Goal: Task Accomplishment & Management: Complete application form

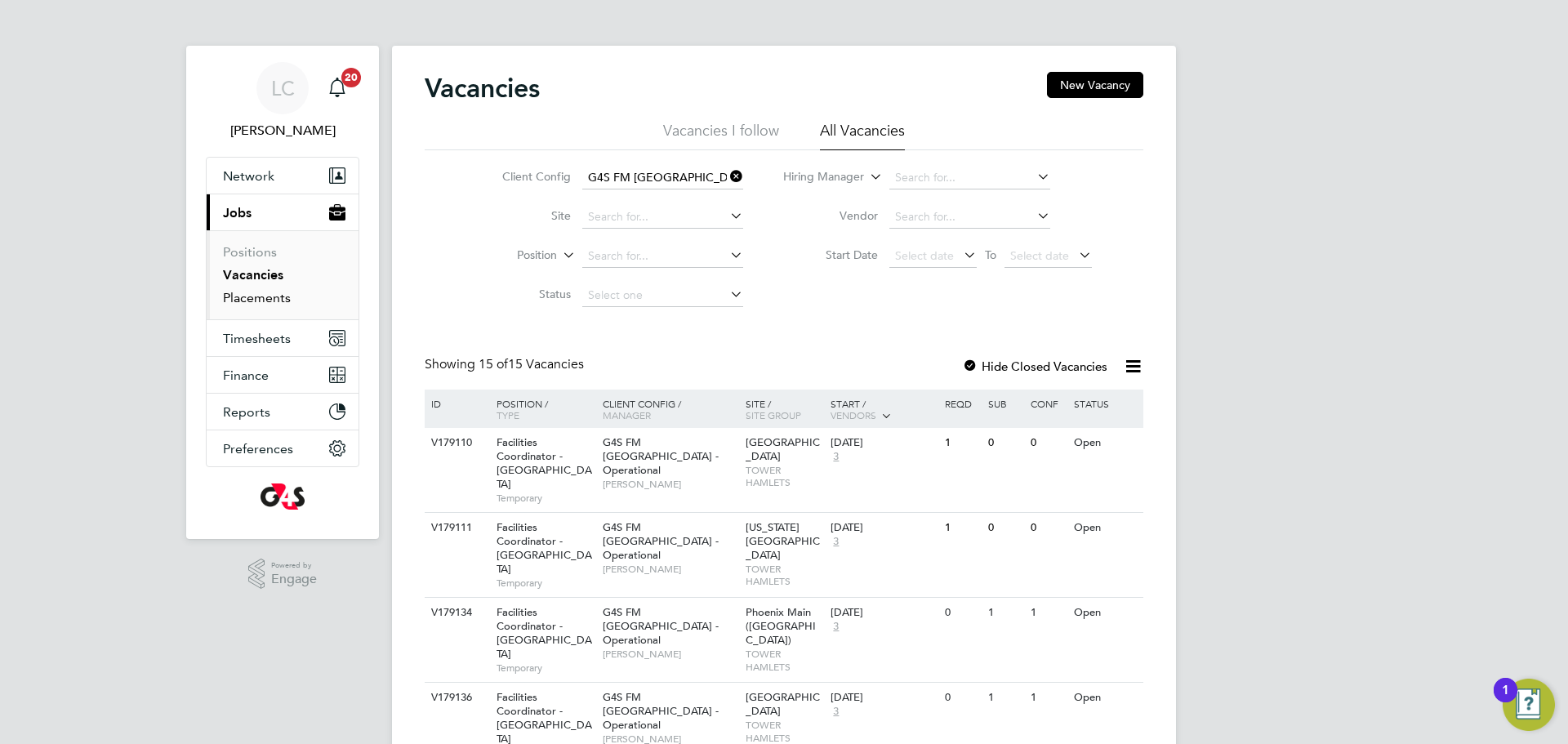
click at [270, 300] on link "Placements" at bounding box center [257, 297] width 68 height 16
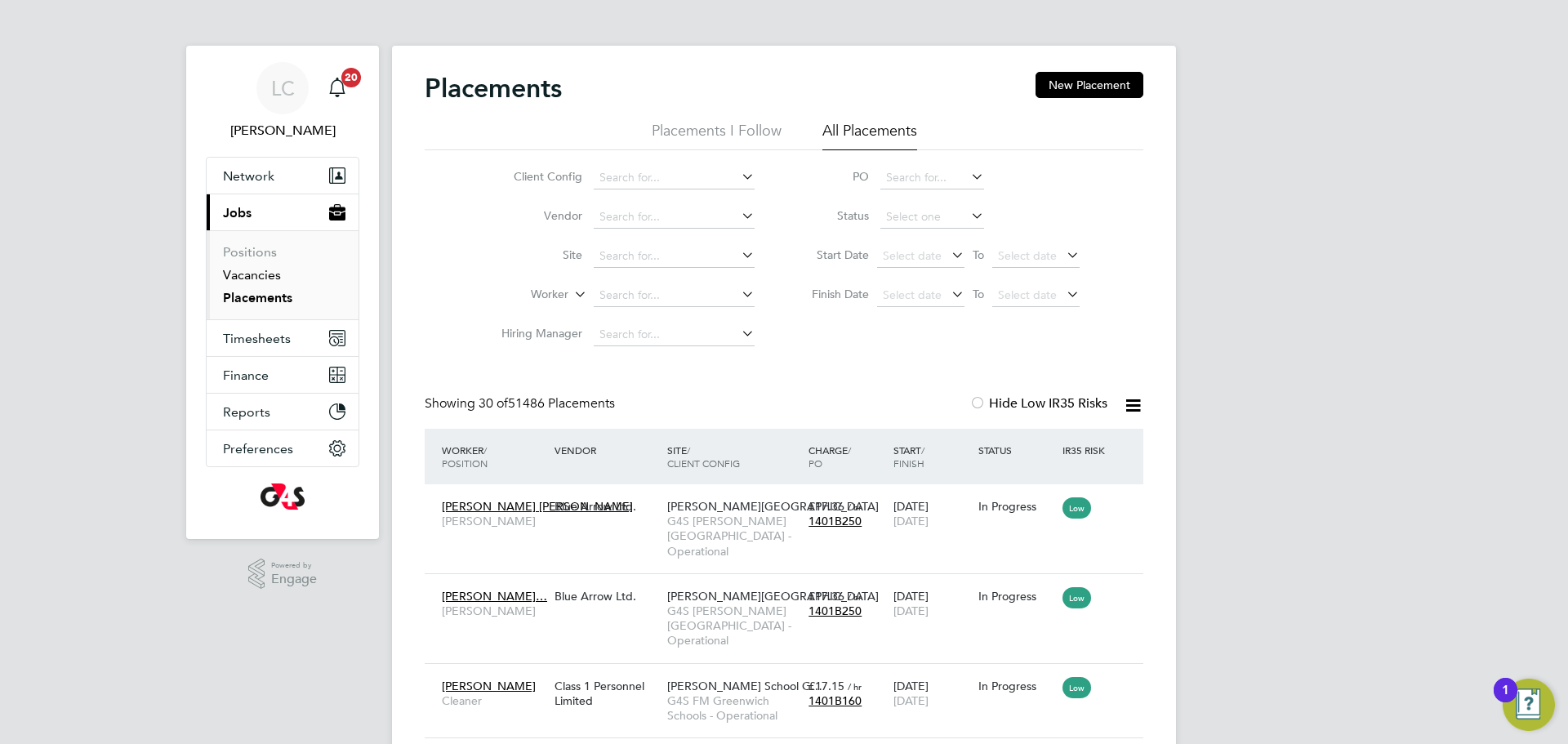
click at [266, 270] on link "Vacancies" at bounding box center [252, 274] width 58 height 16
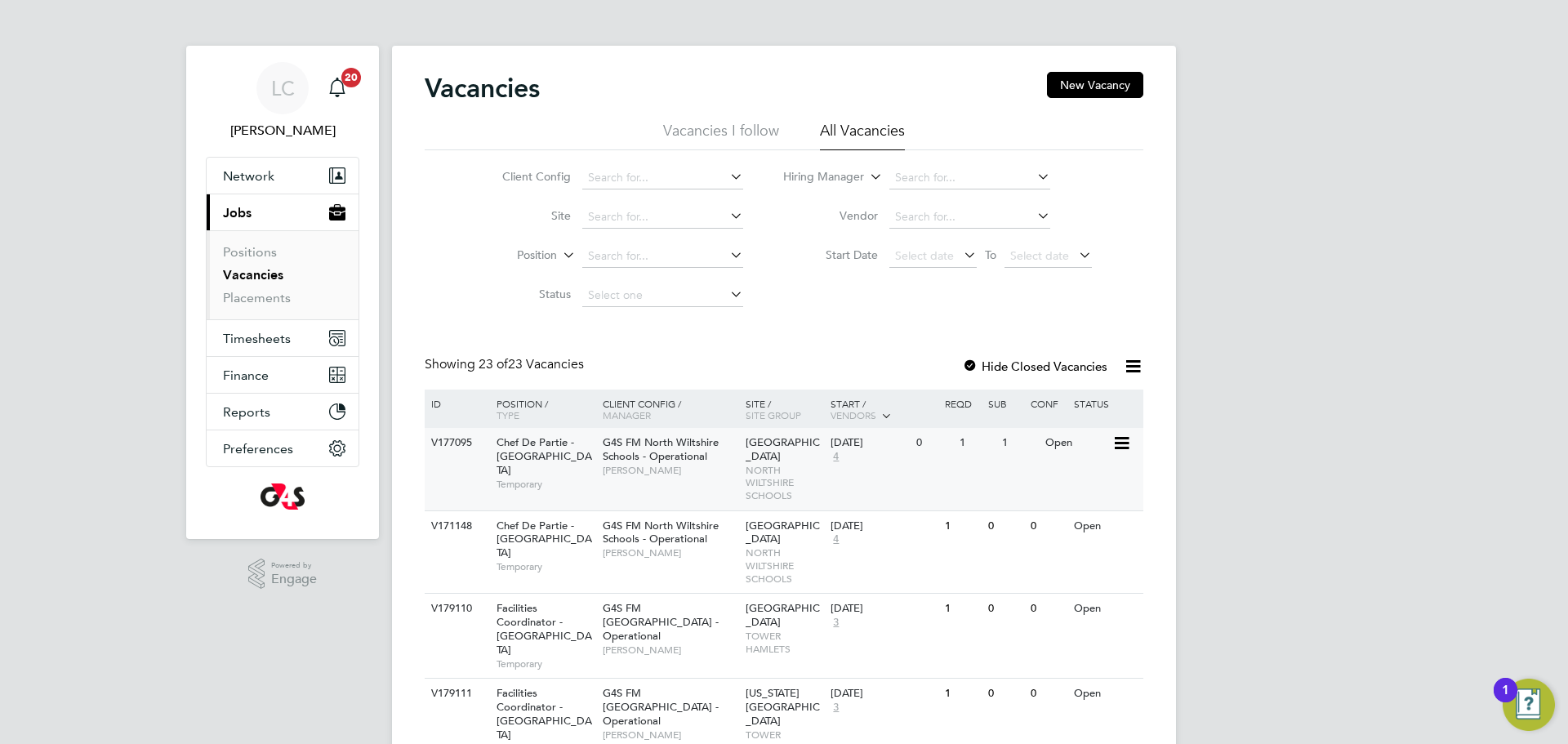
click at [695, 494] on div "V177095 Chef De Partie - [GEOGRAPHIC_DATA] Temporary G4S FM [GEOGRAPHIC_DATA] -…" at bounding box center [784, 469] width 719 height 82
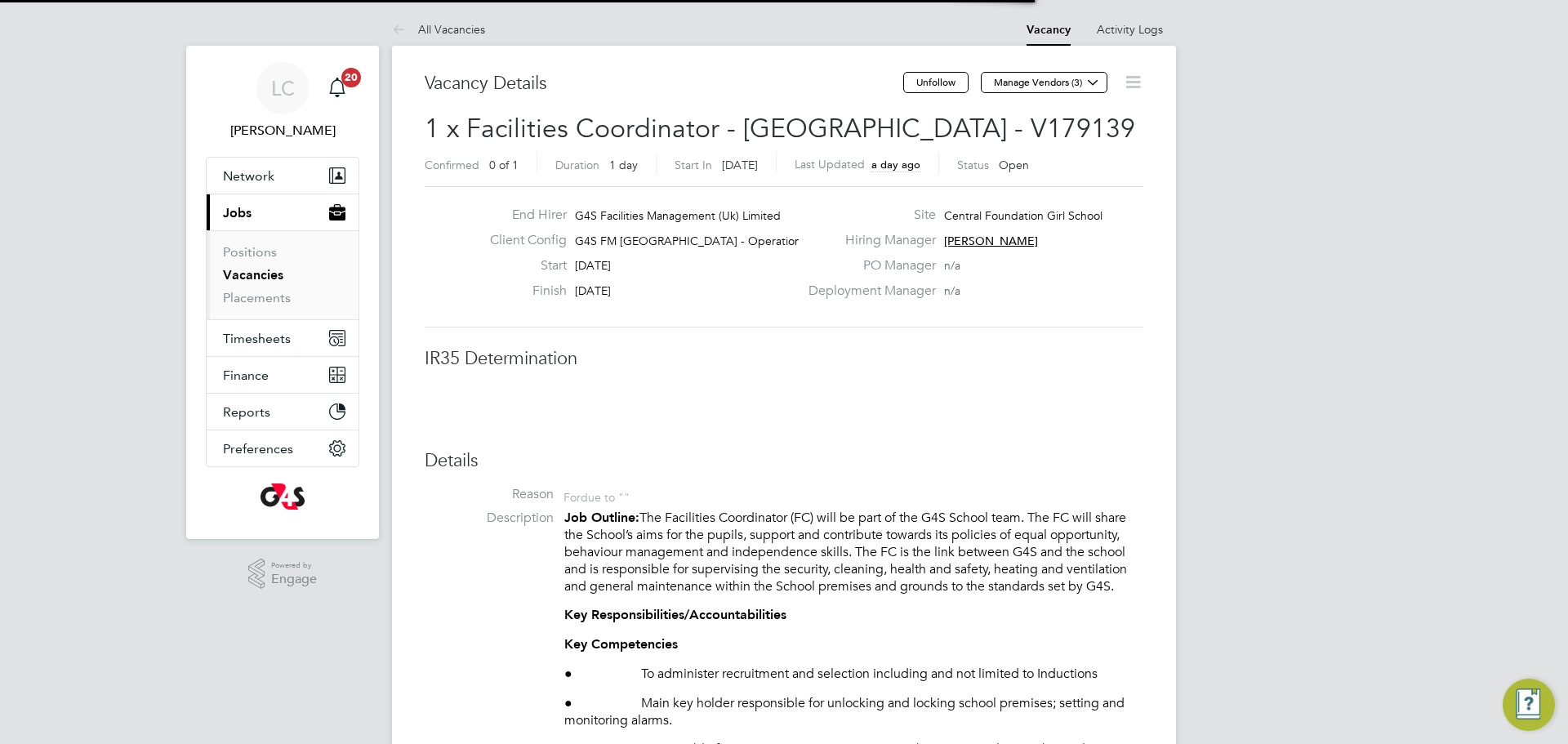
scroll to position [8, 8]
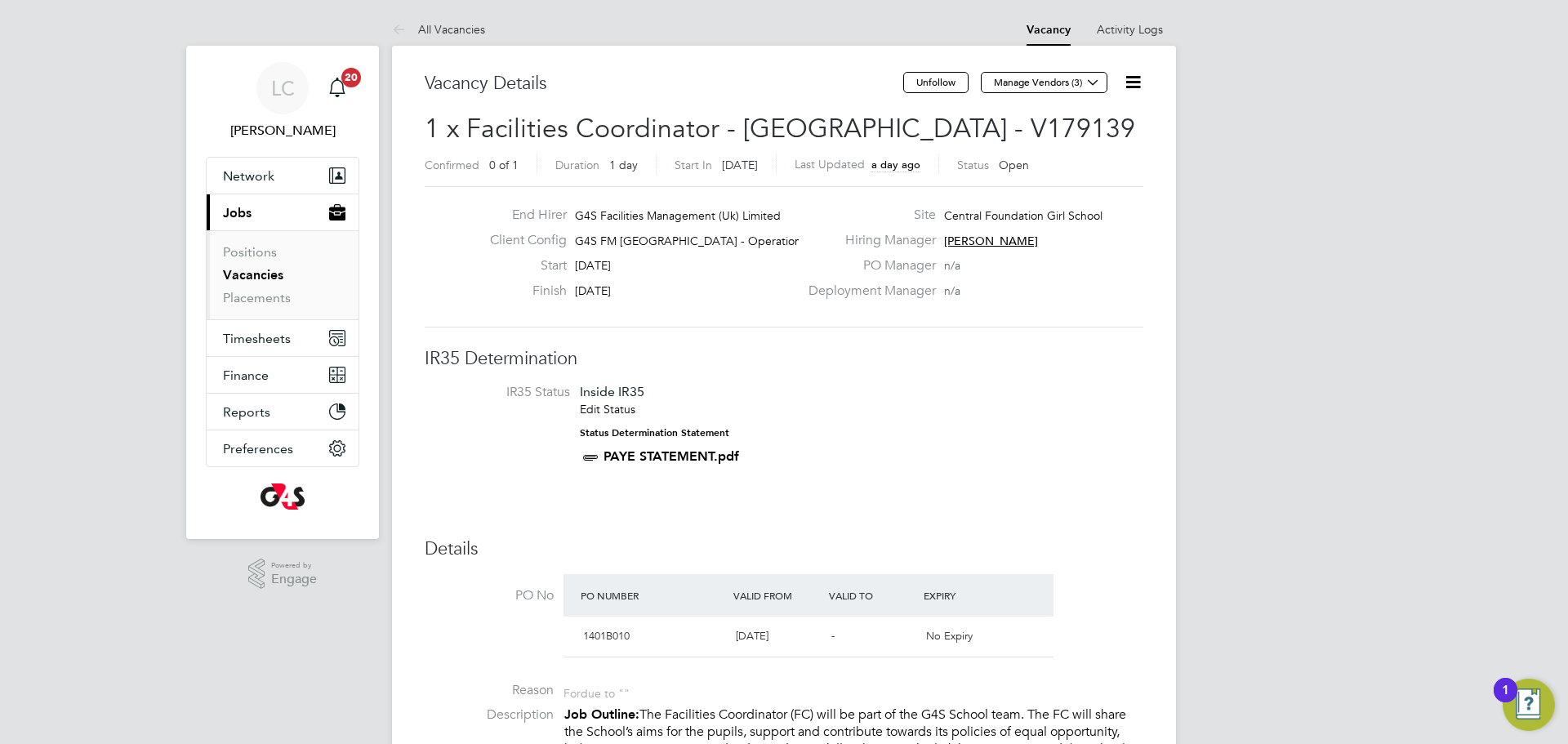
click at [1142, 79] on icon at bounding box center [1133, 82] width 20 height 20
click at [1097, 114] on li "Edit Vacancy e" at bounding box center [1093, 120] width 94 height 23
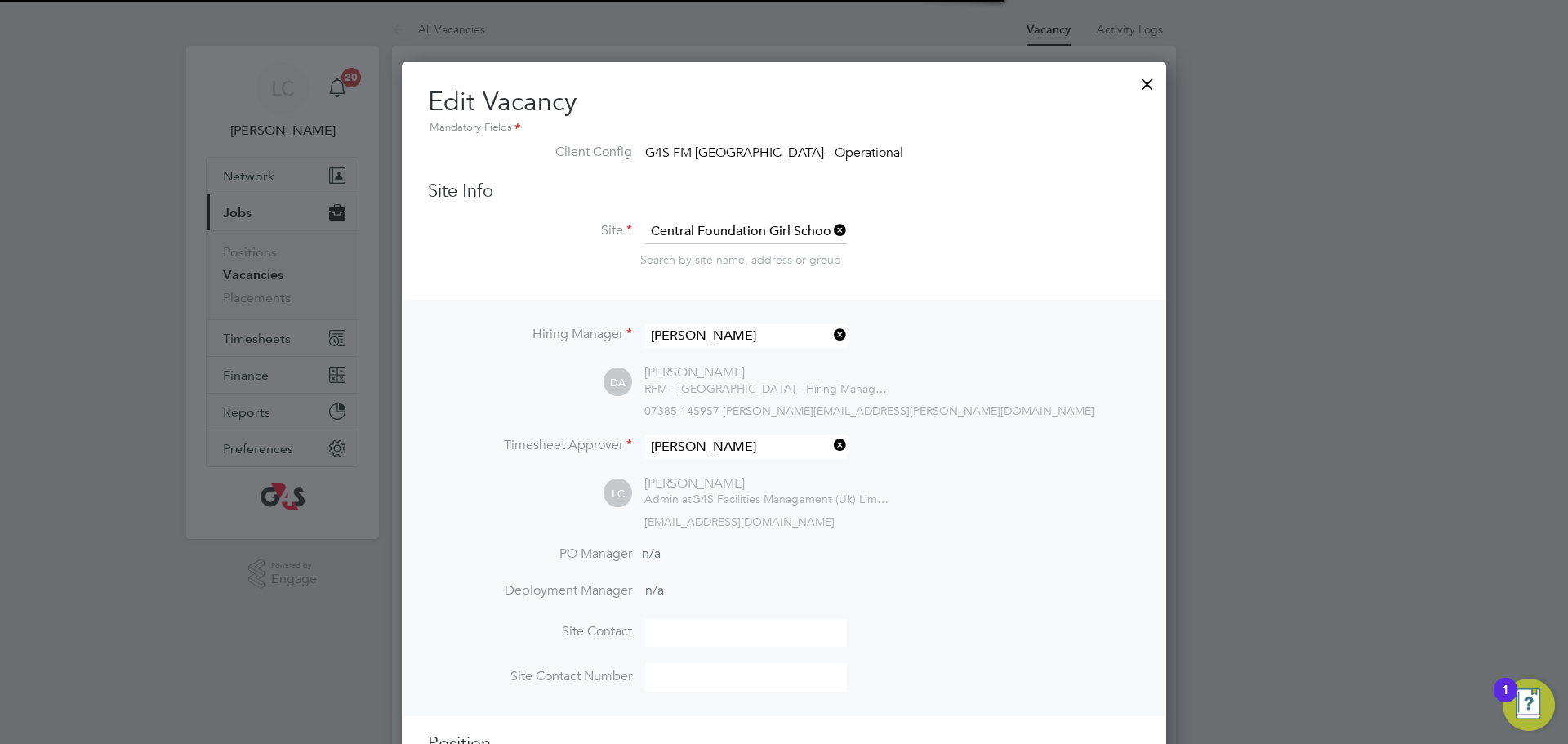
scroll to position [38, 713]
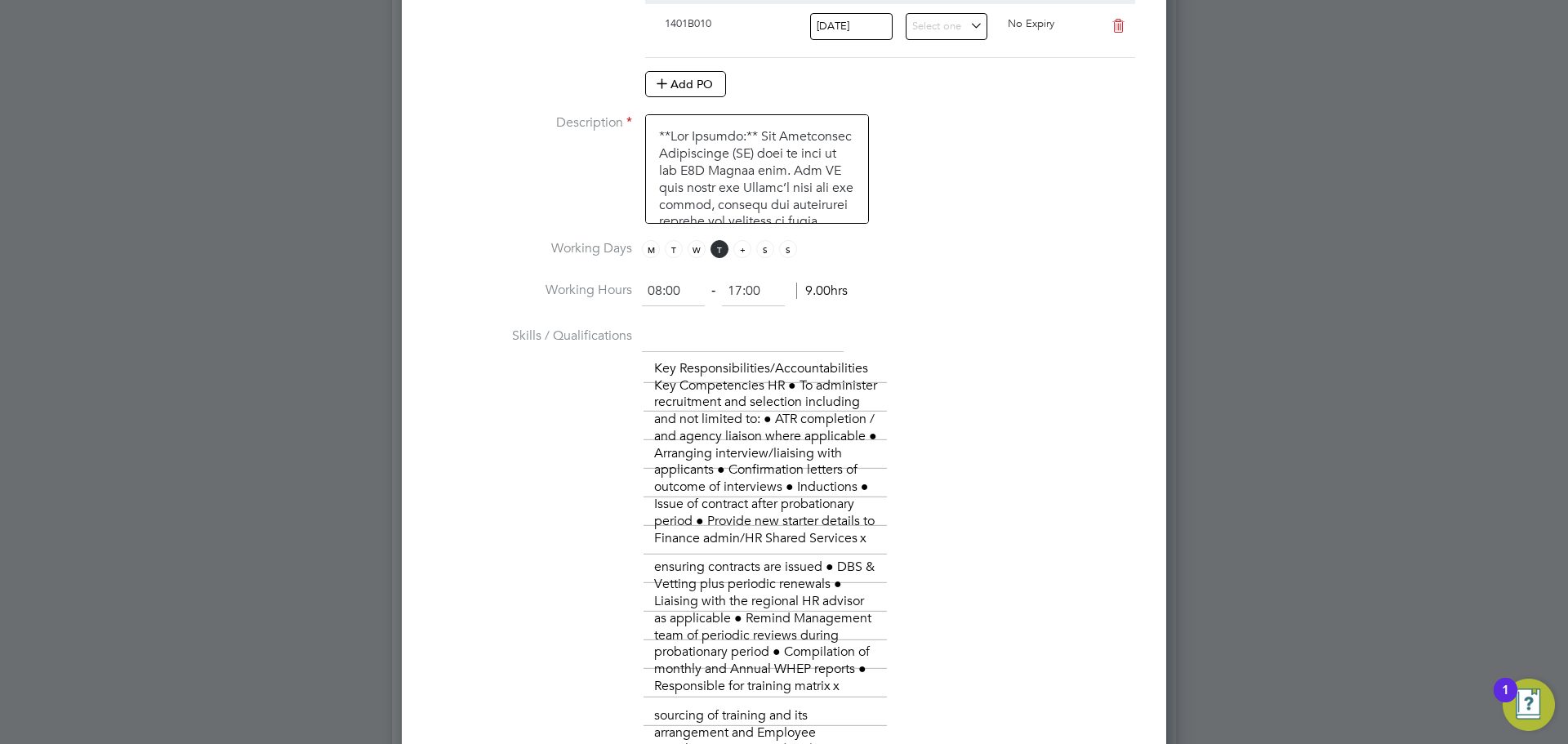
click at [739, 252] on span "F" at bounding box center [742, 248] width 18 height 18
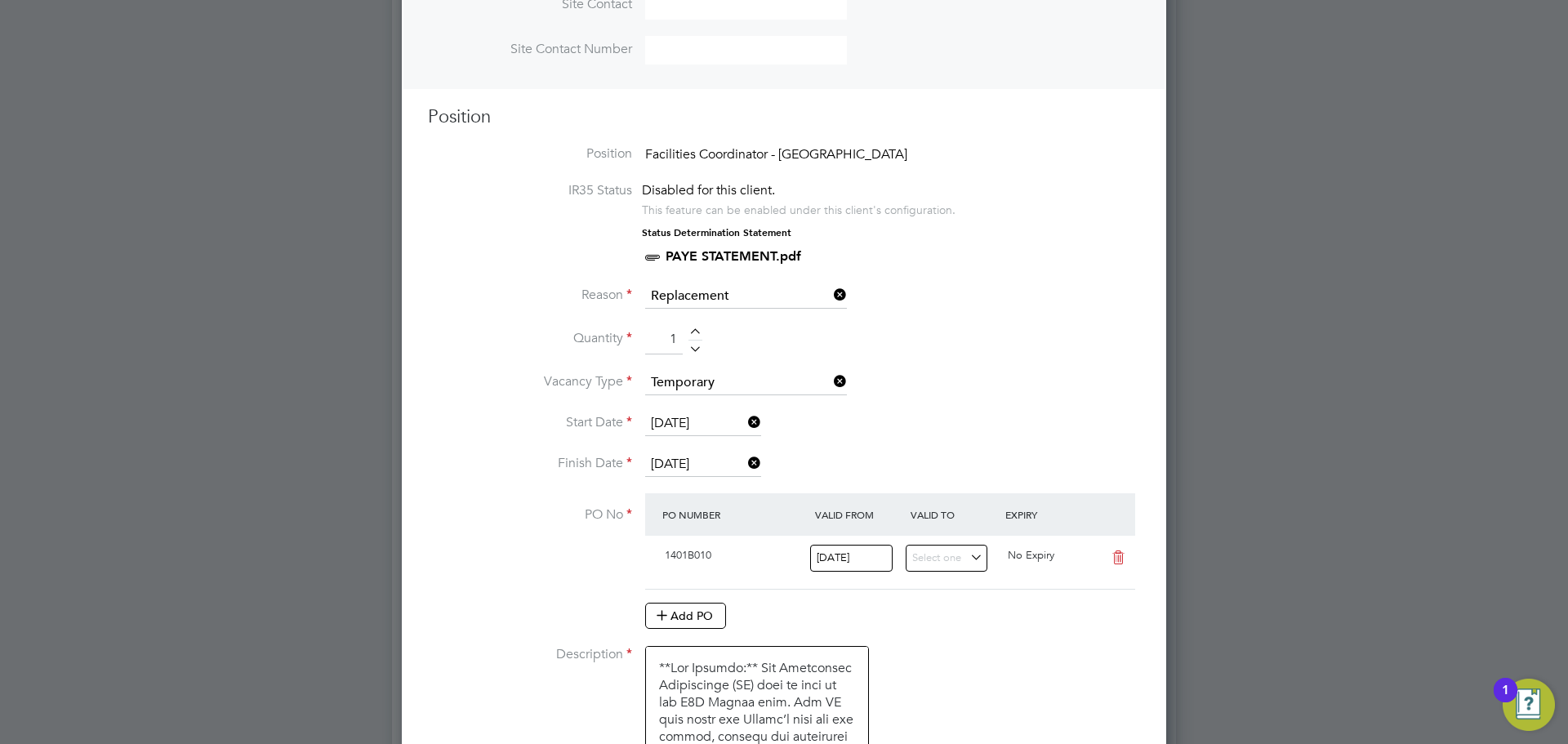
scroll to position [659, 0]
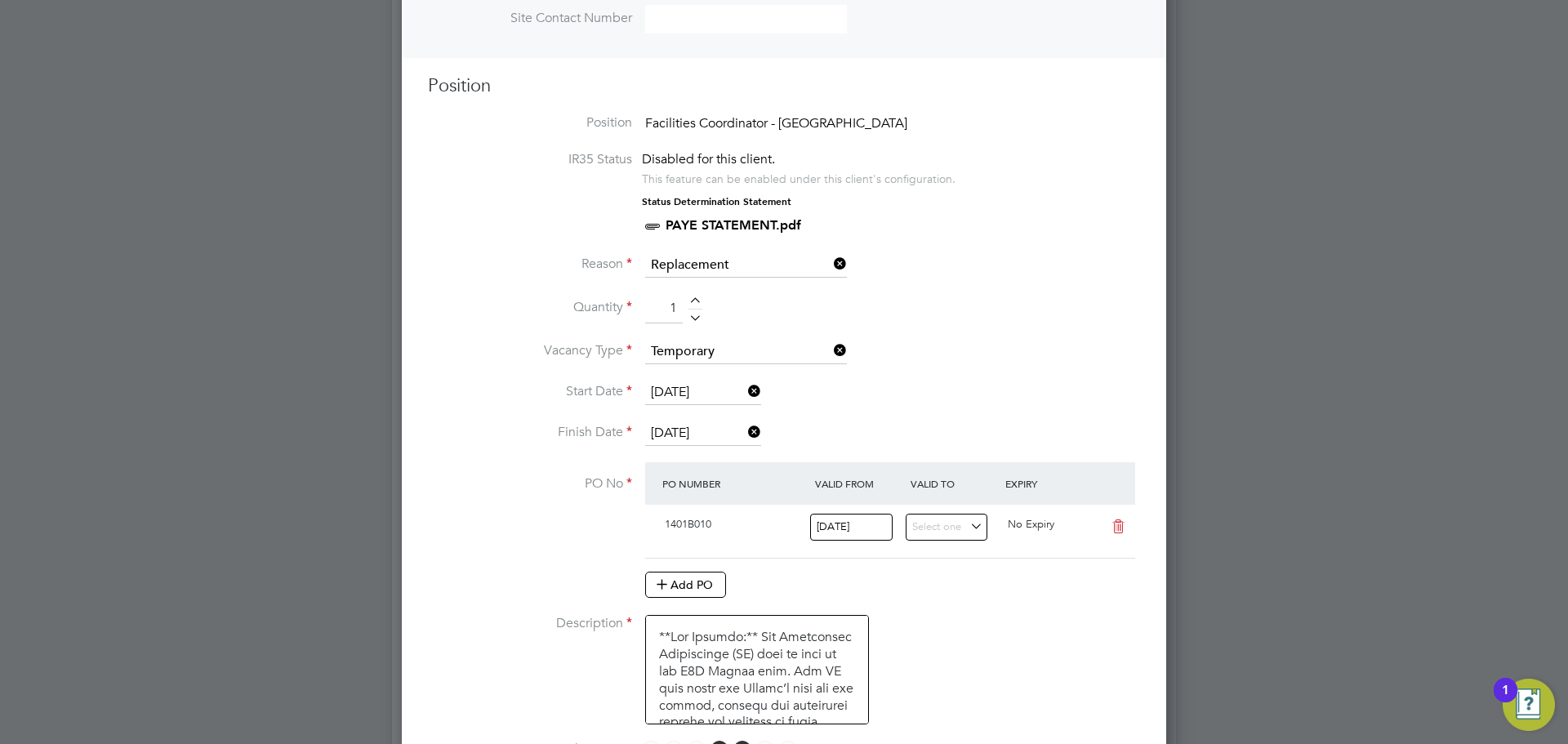
click at [680, 430] on input "[DATE]" at bounding box center [703, 434] width 116 height 24
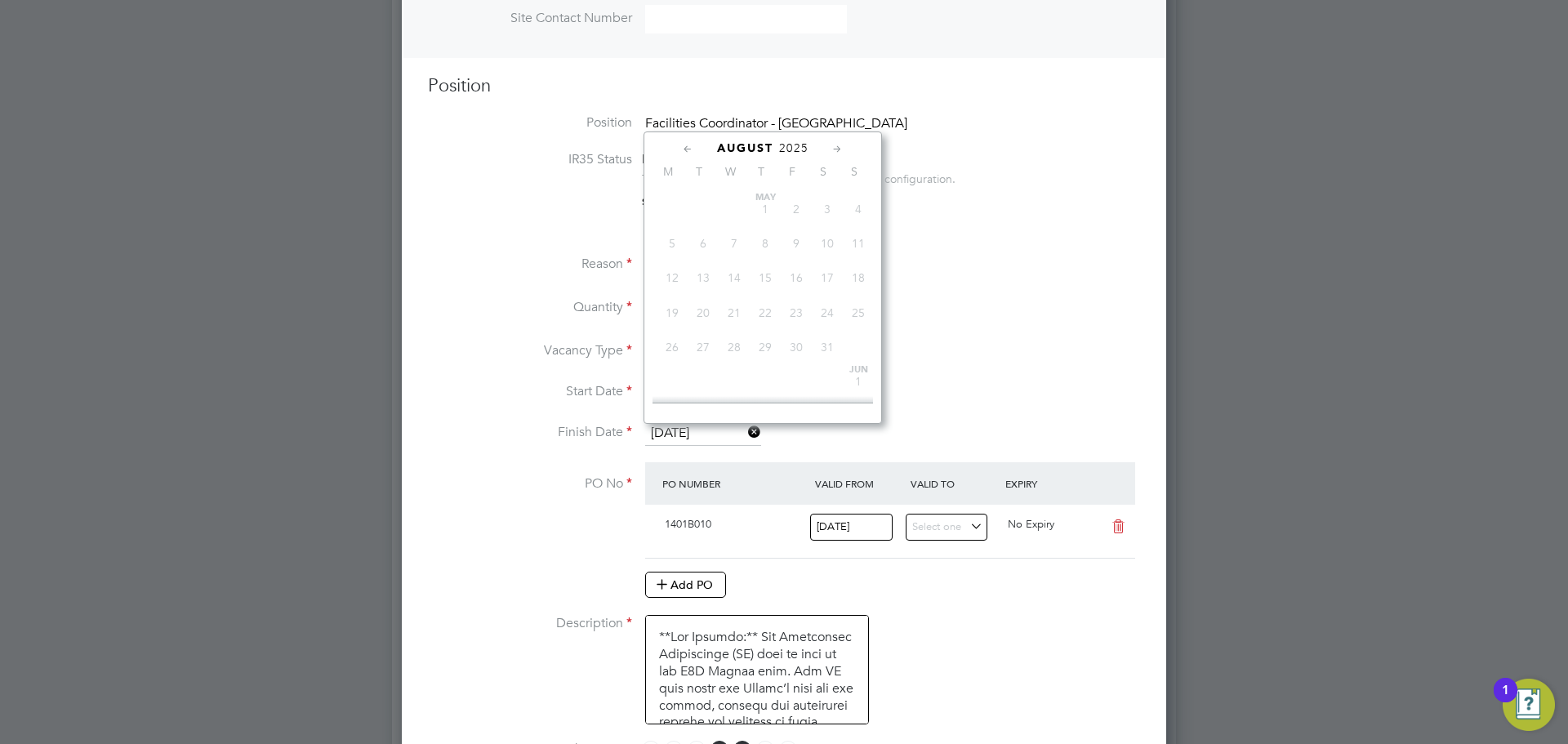
scroll to position [652, 0]
click at [794, 261] on span "29" at bounding box center [797, 246] width 31 height 32
type input "[DATE]"
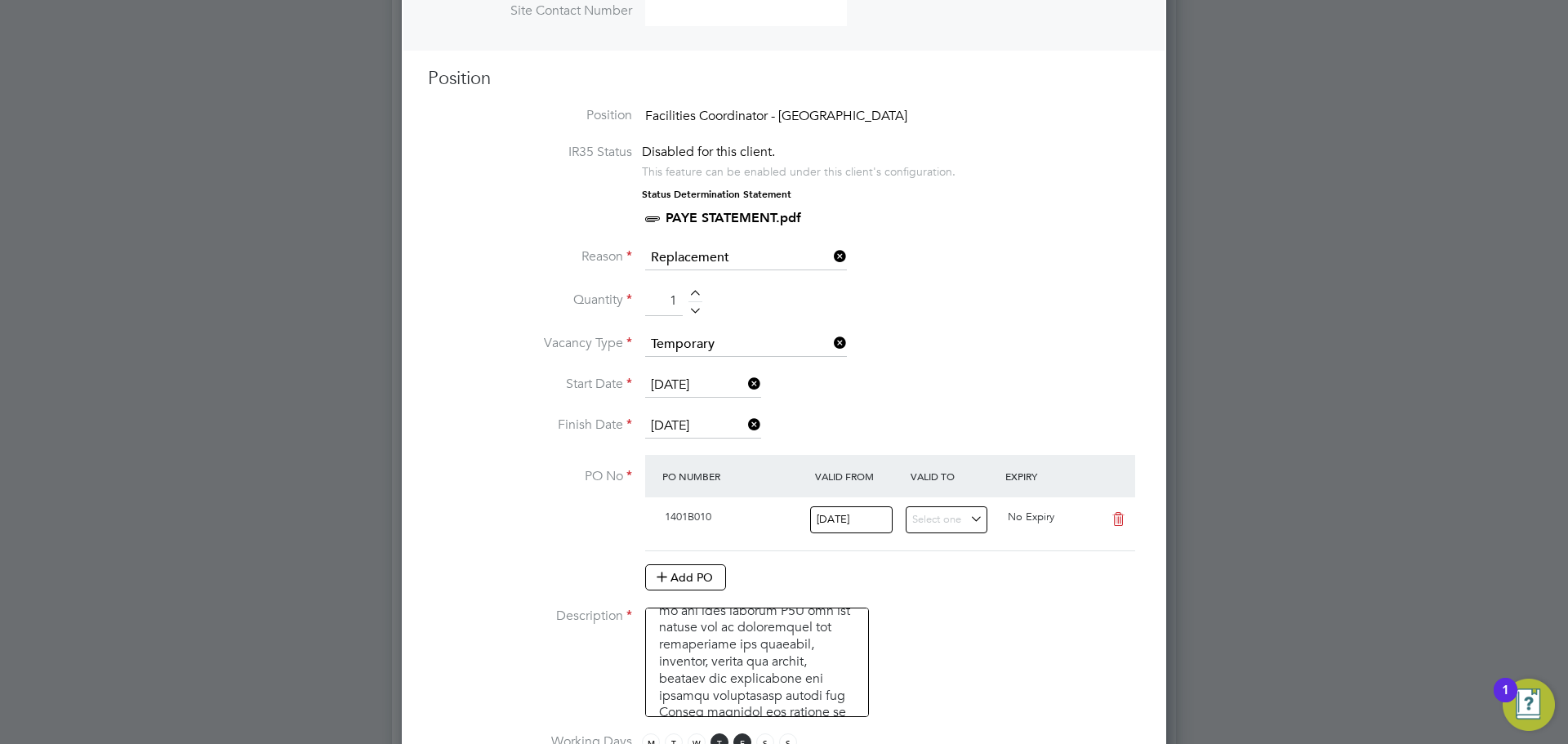
scroll to position [952, 0]
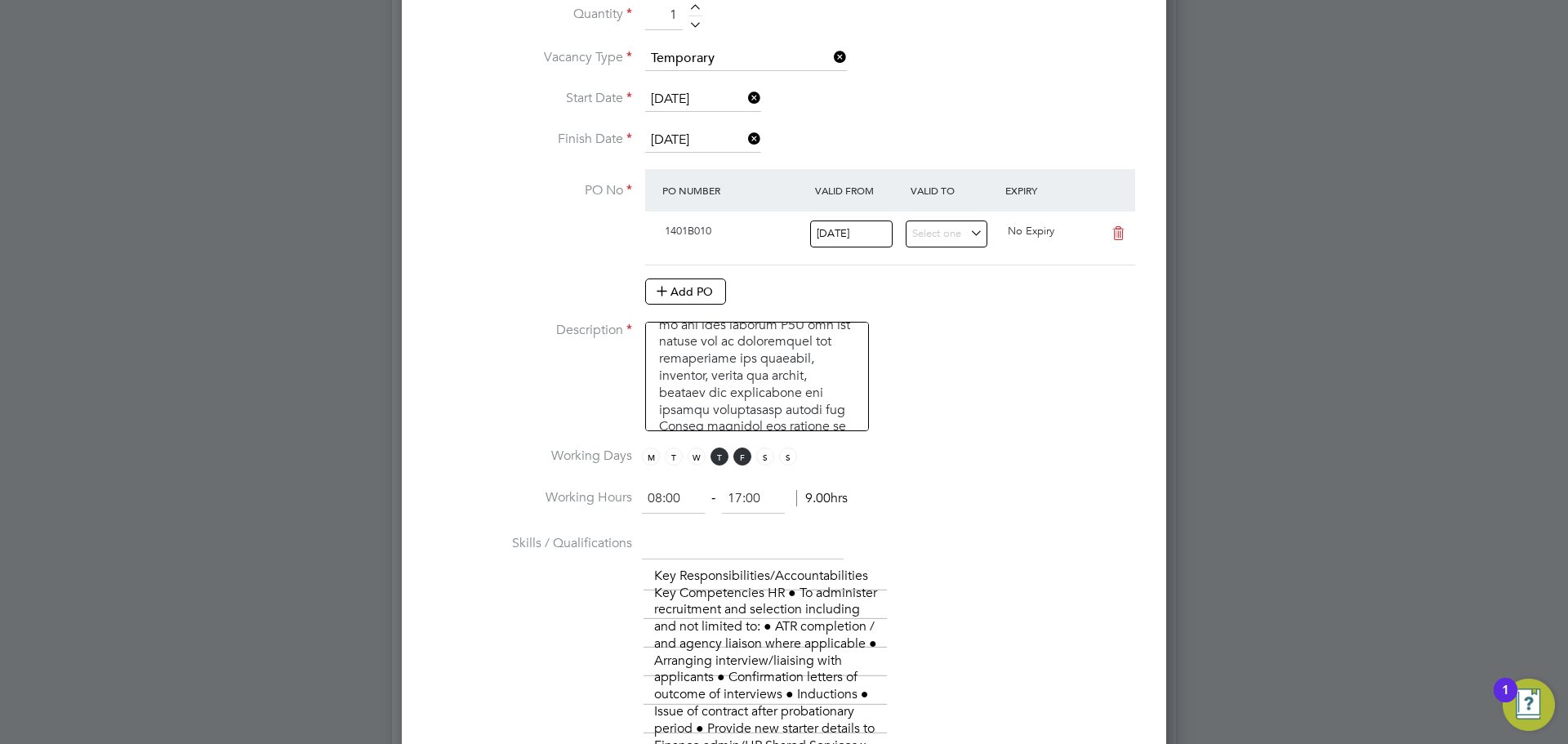
click at [659, 494] on input "08:00" at bounding box center [673, 499] width 63 height 30
type input "07:00"
click at [900, 514] on li "Working Hours 07:00 ‐ 17:00 10.00hrs" at bounding box center [784, 507] width 712 height 45
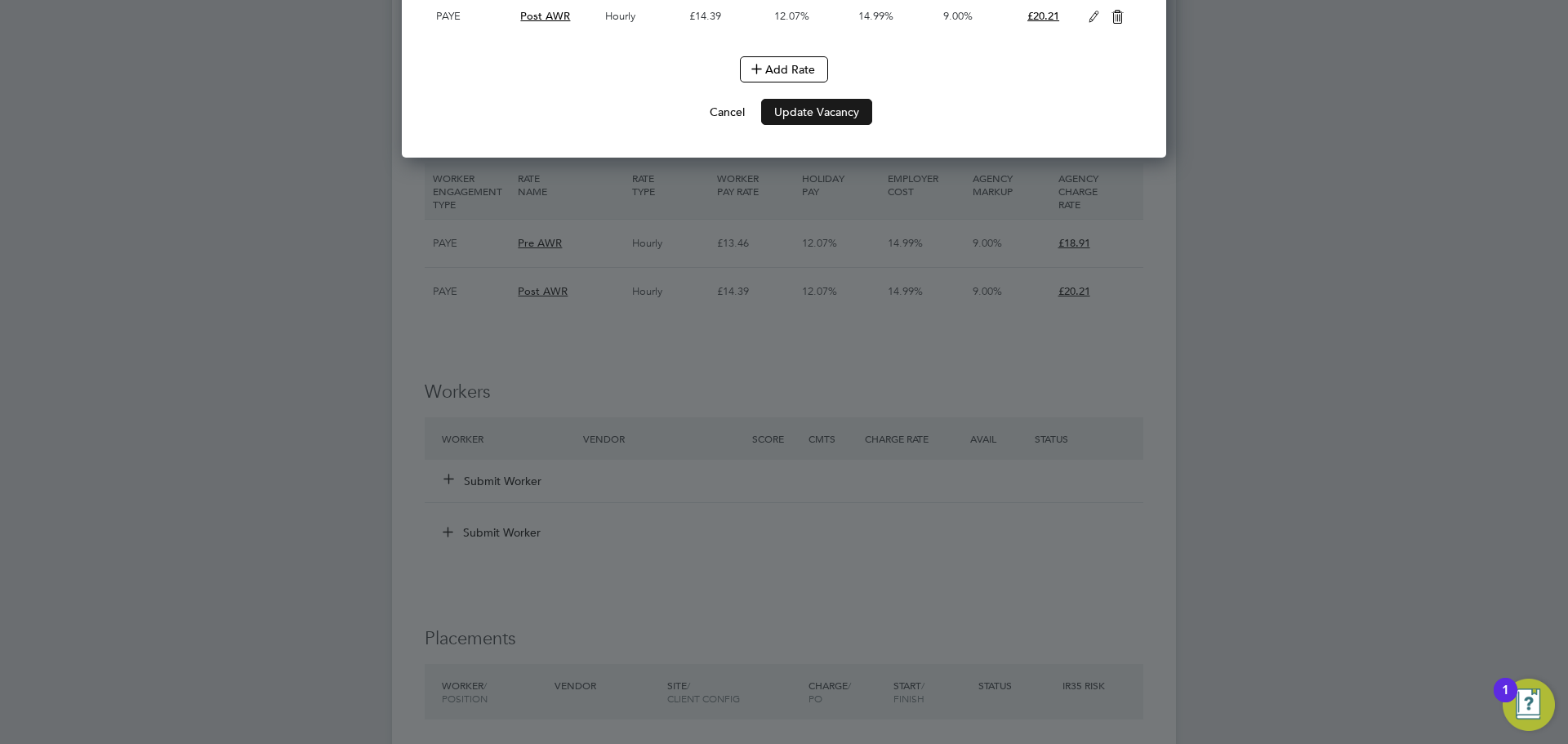
scroll to position [3585, 0]
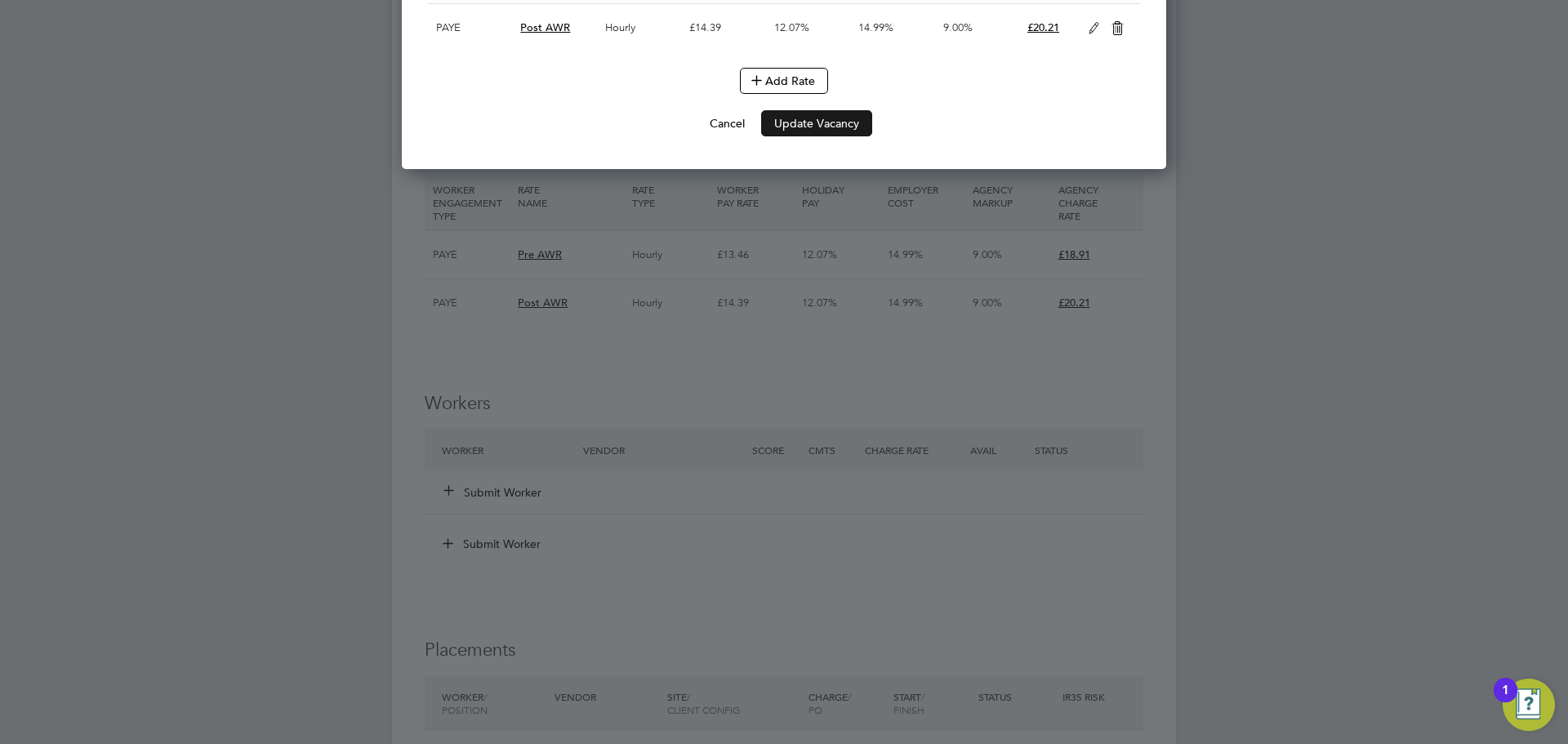
click at [818, 136] on button "Update Vacancy" at bounding box center [817, 123] width 111 height 26
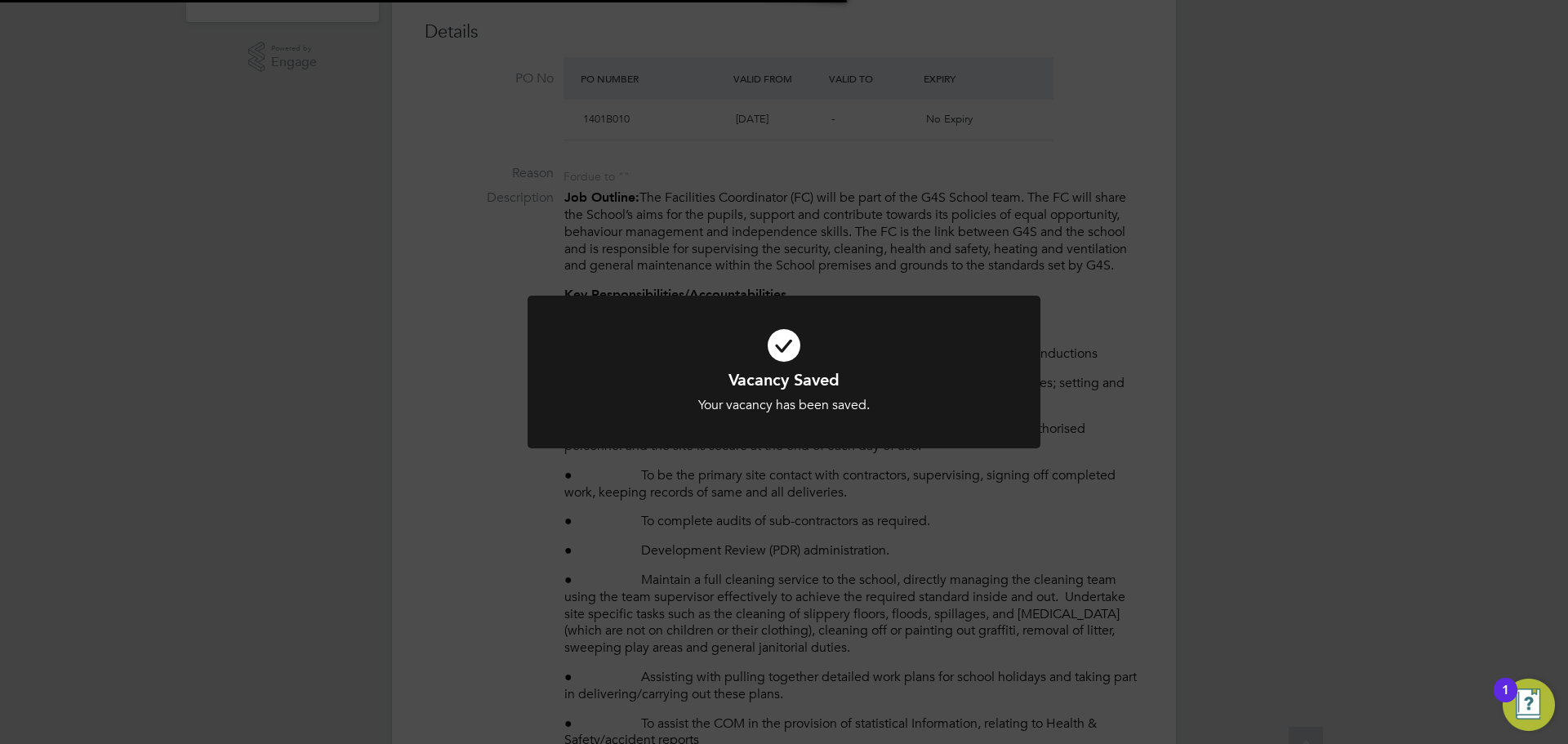
scroll to position [0, 0]
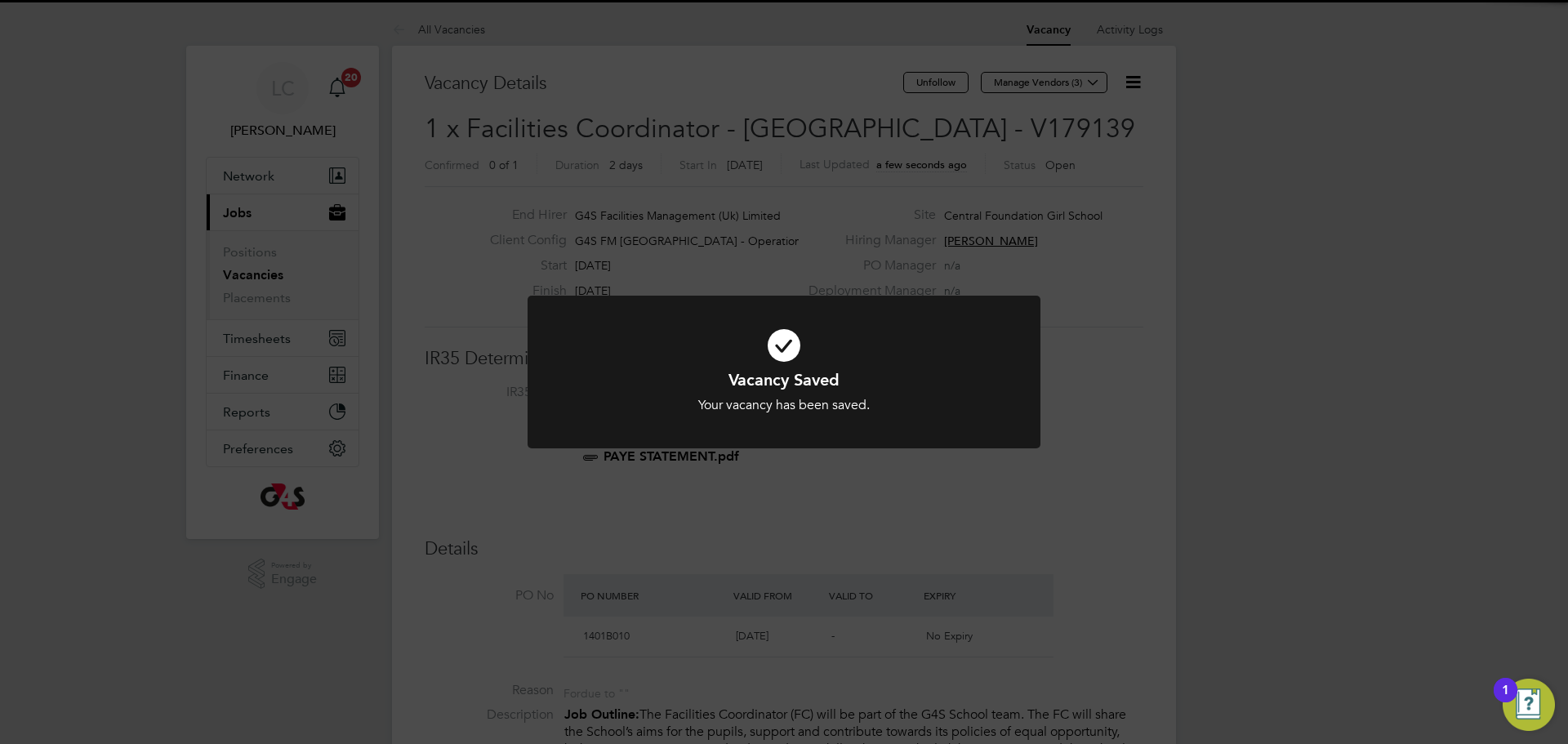
click at [986, 262] on div "Vacancy Saved Your vacancy has been saved. Cancel Okay" at bounding box center [784, 372] width 1568 height 744
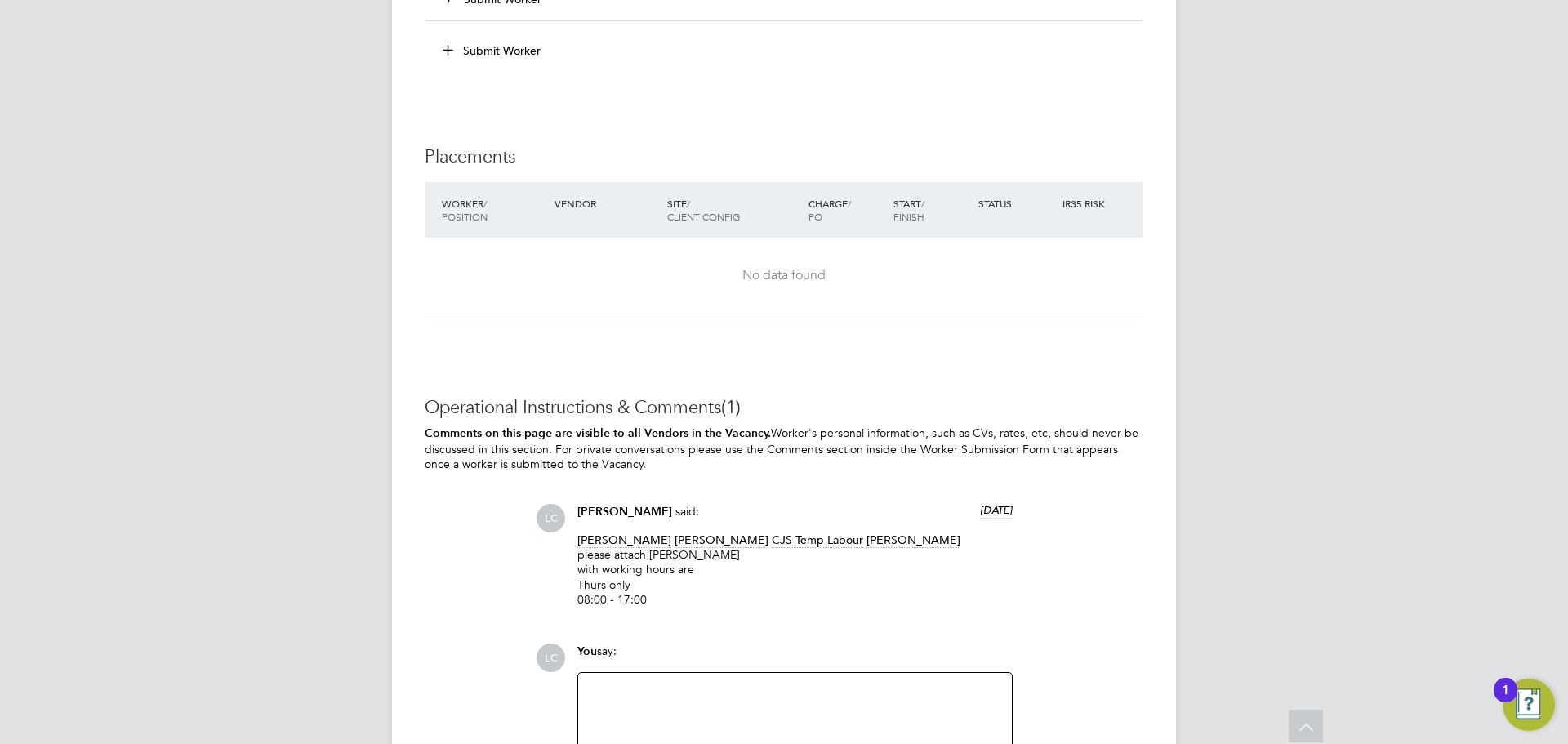
scroll to position [4221, 0]
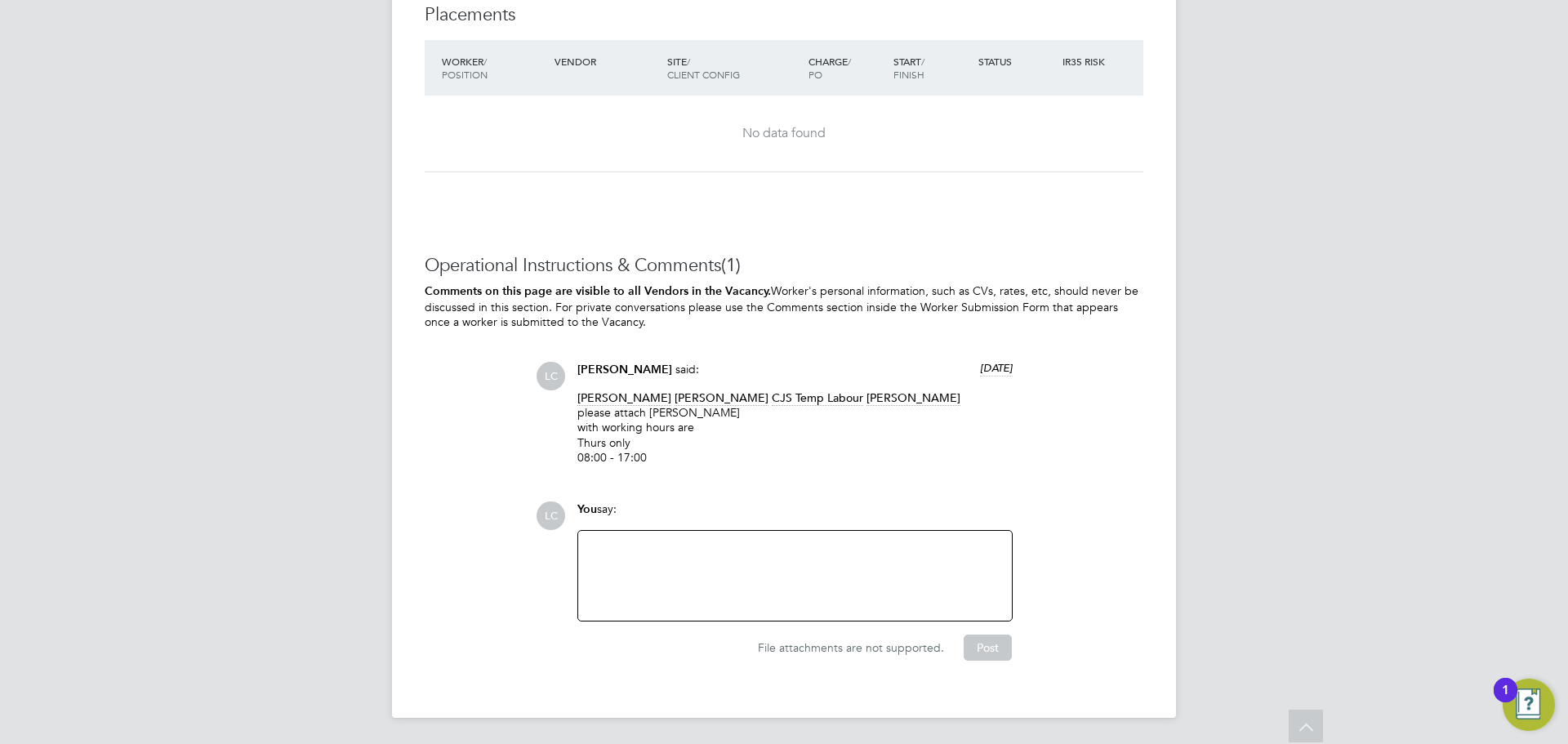
drag, startPoint x: 579, startPoint y: 395, endPoint x: 664, endPoint y: 448, distance: 100.2
click at [664, 448] on p "Cosmin Balan Eric Lai CJS Temp Labour dharmisha gohil please attach Olugbenga J…" at bounding box center [795, 427] width 435 height 74
drag, startPoint x: 660, startPoint y: 447, endPoint x: 571, endPoint y: 387, distance: 107.3
click at [571, 387] on div "Lilingxi Chen said: 5 days ago Cosmin Balan Eric Lai CJS Temp Labour dharmisha …" at bounding box center [796, 420] width 452 height 115
click at [633, 570] on div at bounding box center [795, 576] width 414 height 70
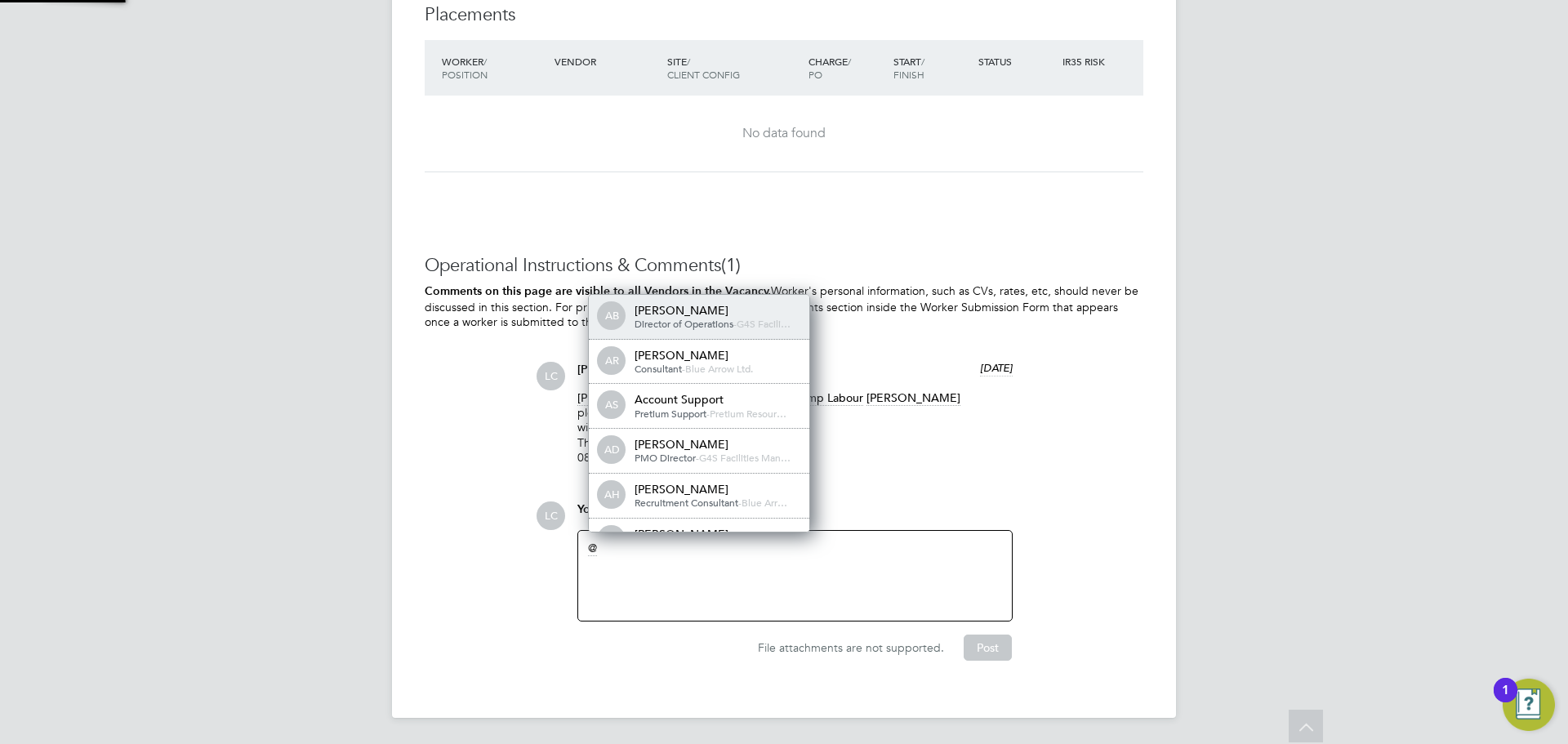
scroll to position [13, 164]
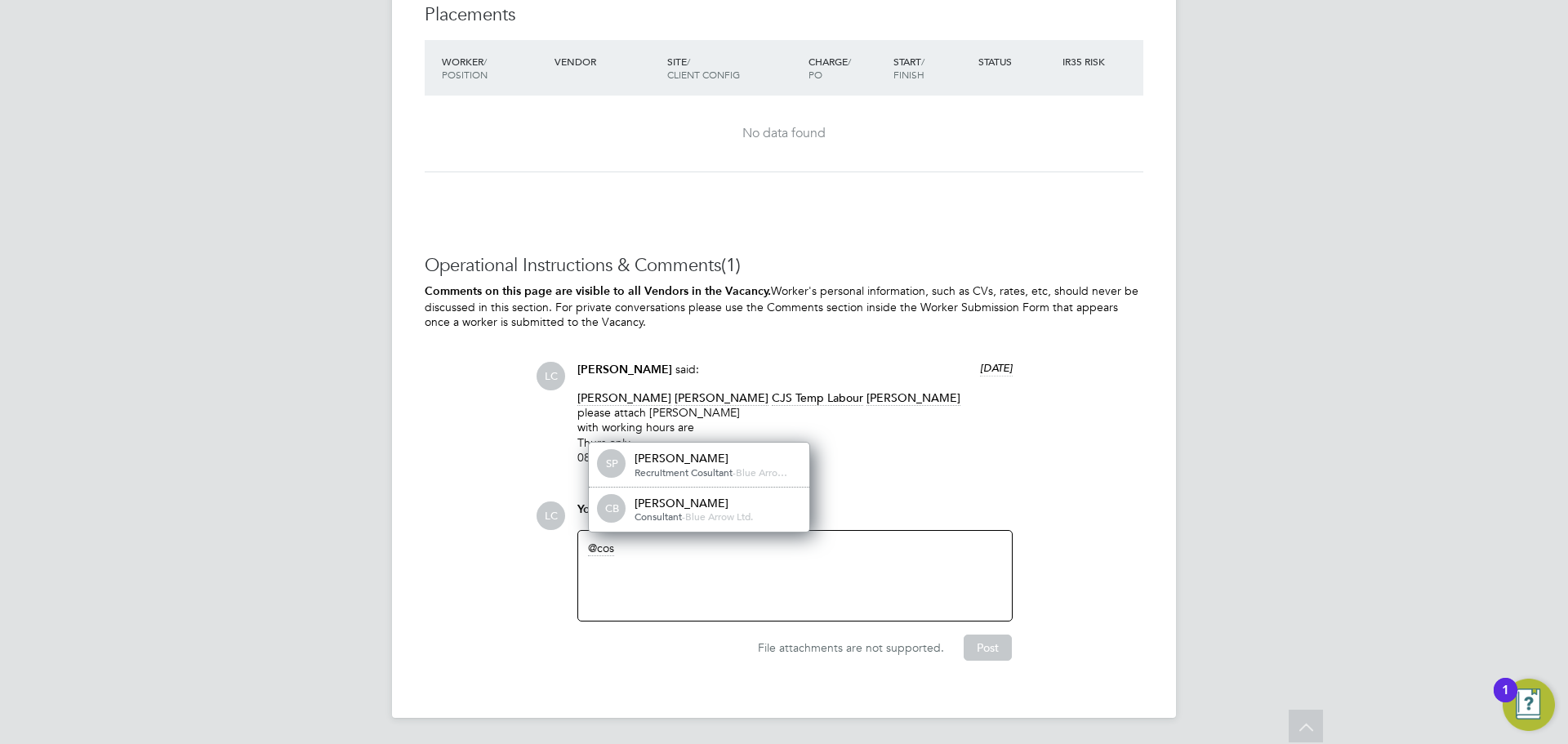
drag, startPoint x: 680, startPoint y: 508, endPoint x: 681, endPoint y: 536, distance: 28.0
click at [680, 508] on div "Cosmin Balan" at bounding box center [716, 503] width 163 height 15
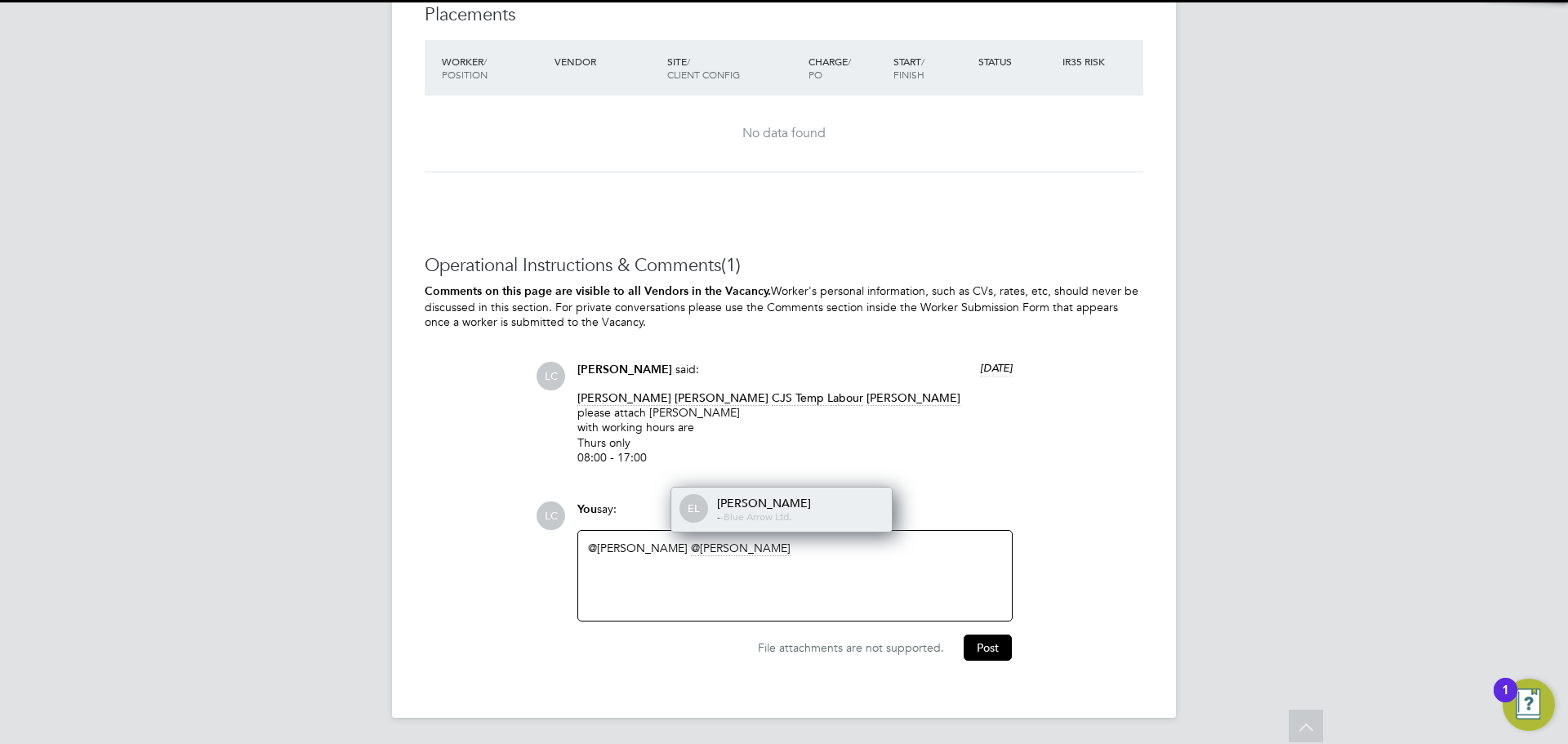
click at [780, 498] on div "Eric Lai" at bounding box center [798, 503] width 163 height 15
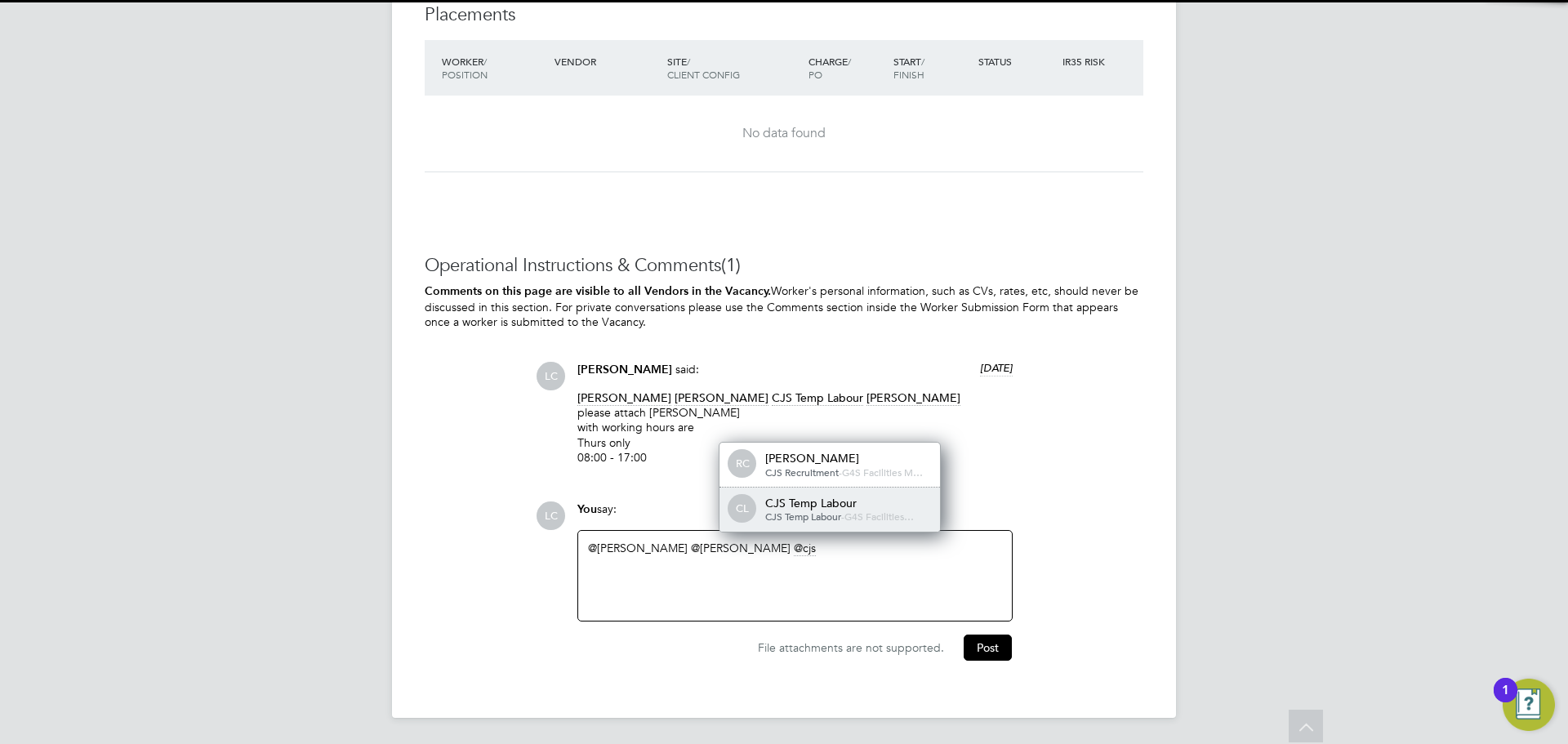
click at [784, 516] on span "CJS Temp Labour" at bounding box center [803, 516] width 76 height 13
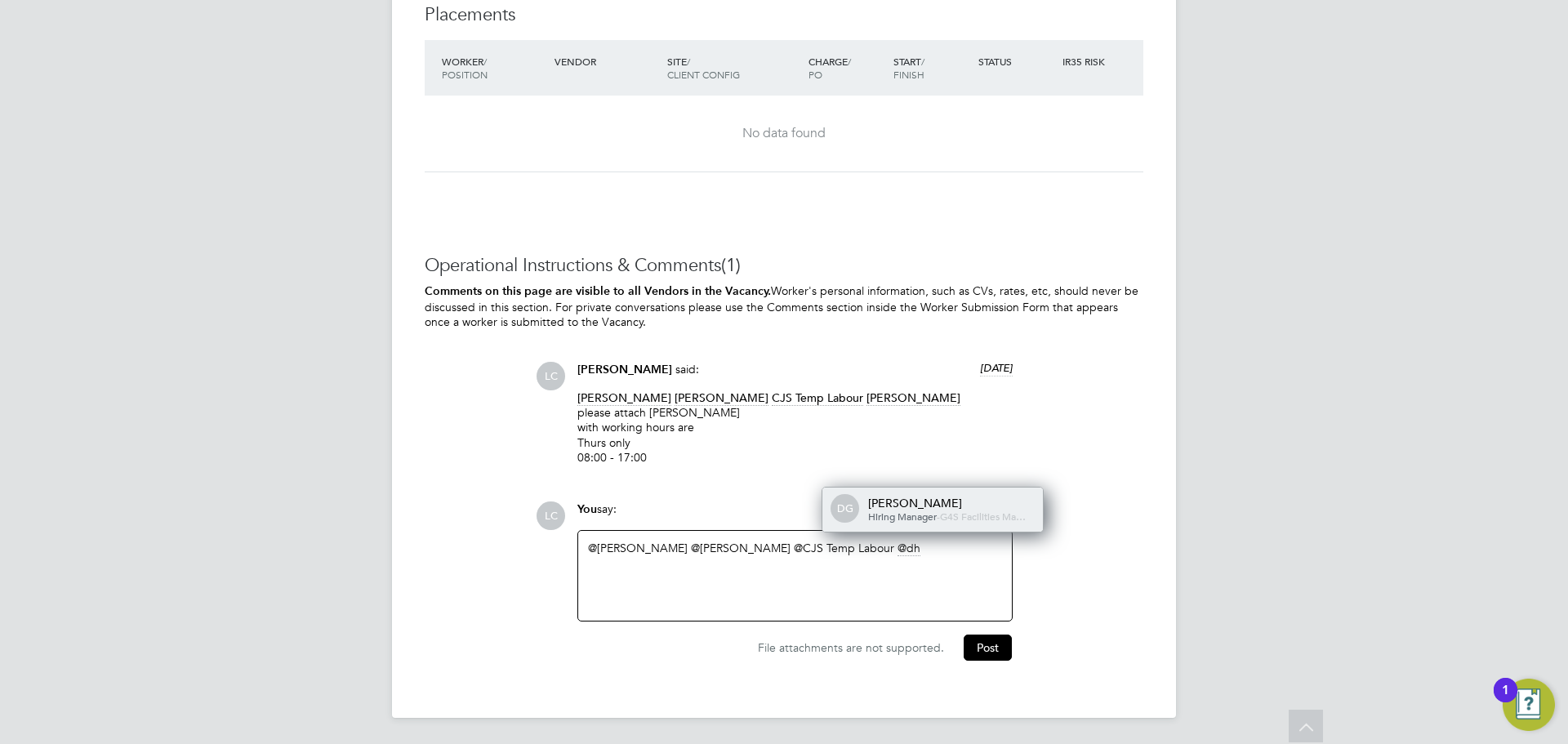
click at [922, 510] on span "Hiring Manager" at bounding box center [902, 516] width 69 height 13
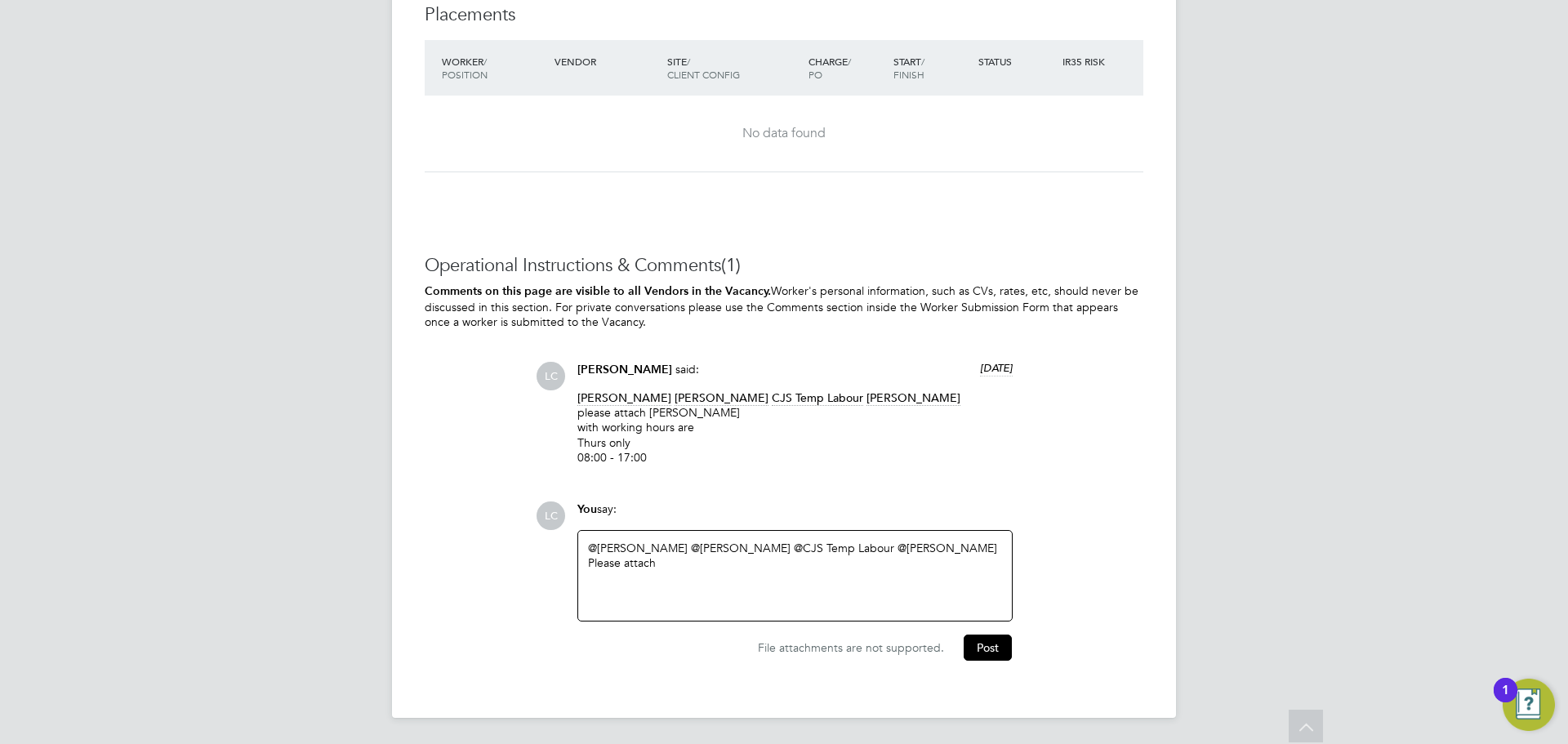
drag, startPoint x: 645, startPoint y: 412, endPoint x: 681, endPoint y: 460, distance: 60.0
click at [681, 460] on p "Cosmin Balan Eric Lai CJS Temp Labour dharmisha gohil please attach Olugbenga J…" at bounding box center [795, 427] width 435 height 74
copy p "Olugbenga James Dare with working hours are Thurs only 08:00 - 17:00"
click at [684, 558] on div "Please attach" at bounding box center [795, 563] width 414 height 15
click at [654, 593] on div "@Cosmin Balan ​ @Eric Lai ​ @CJS Temp Labour ​ @dharmisha gohil ​ Please attach…" at bounding box center [795, 577] width 414 height 74
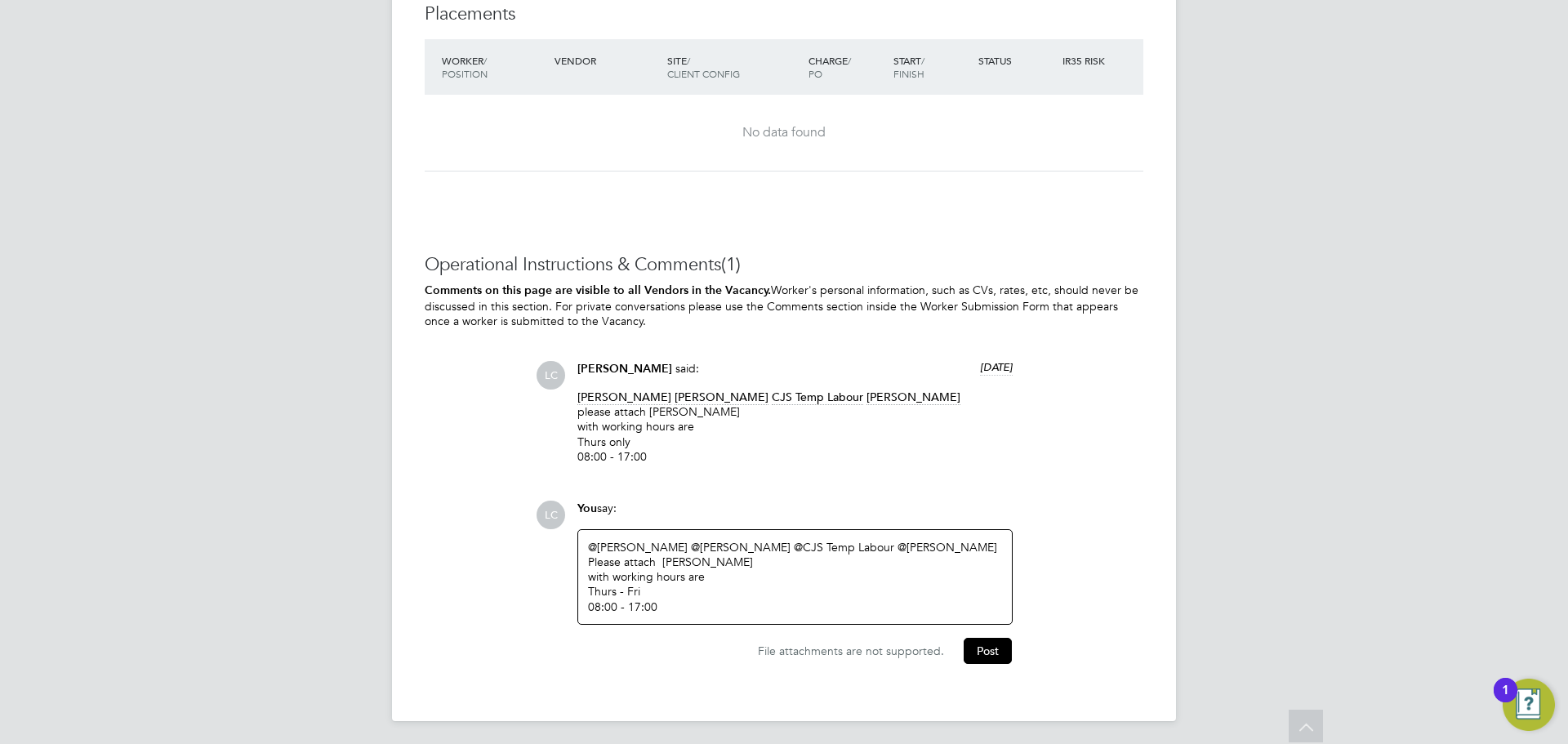
click at [599, 599] on div "@Cosmin Balan ​ @Eric Lai ​ @CJS Temp Labour ​ @dharmisha gohil ​ Please attach…" at bounding box center [795, 577] width 414 height 74
click at [996, 658] on button "Post" at bounding box center [987, 651] width 48 height 26
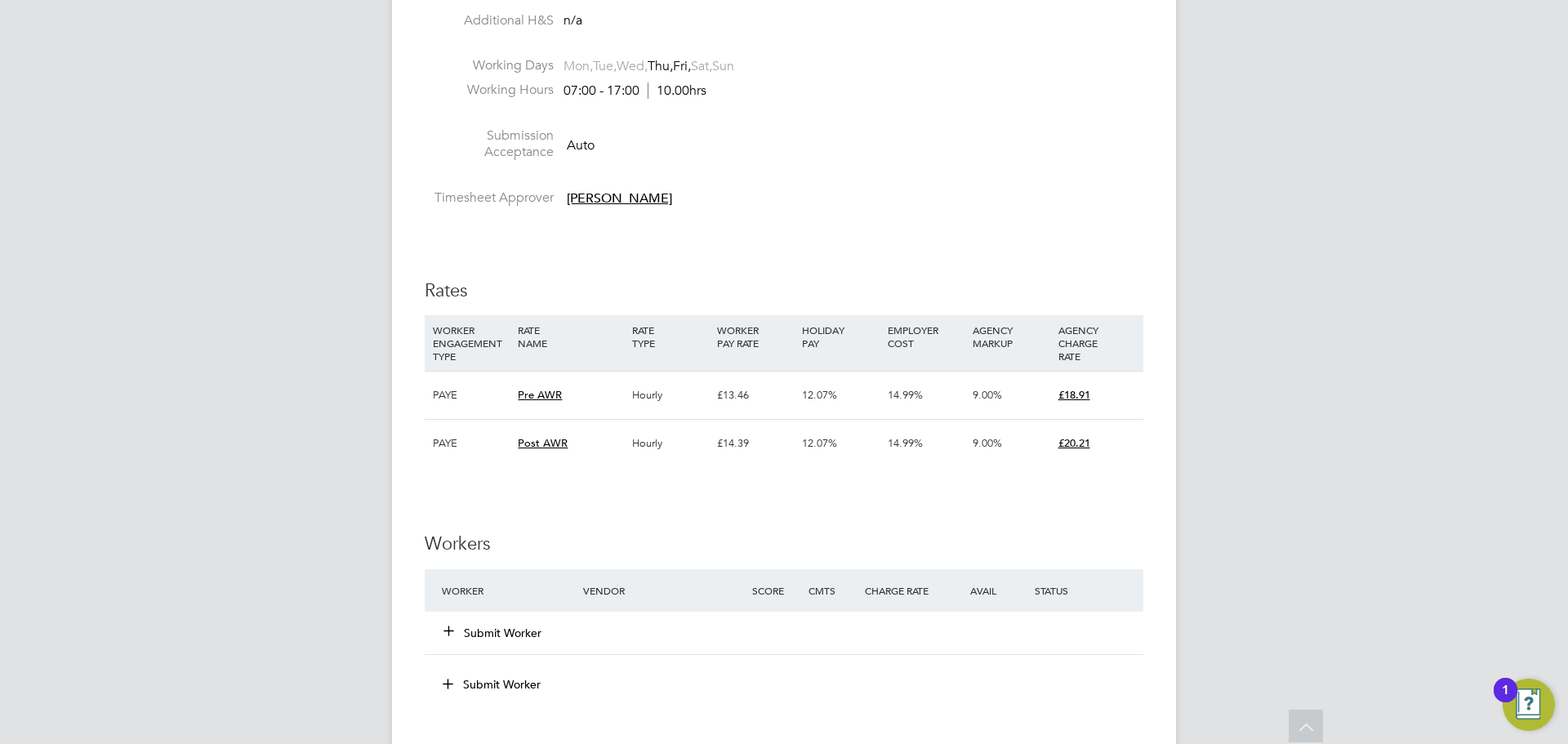
scroll to position [3436, 0]
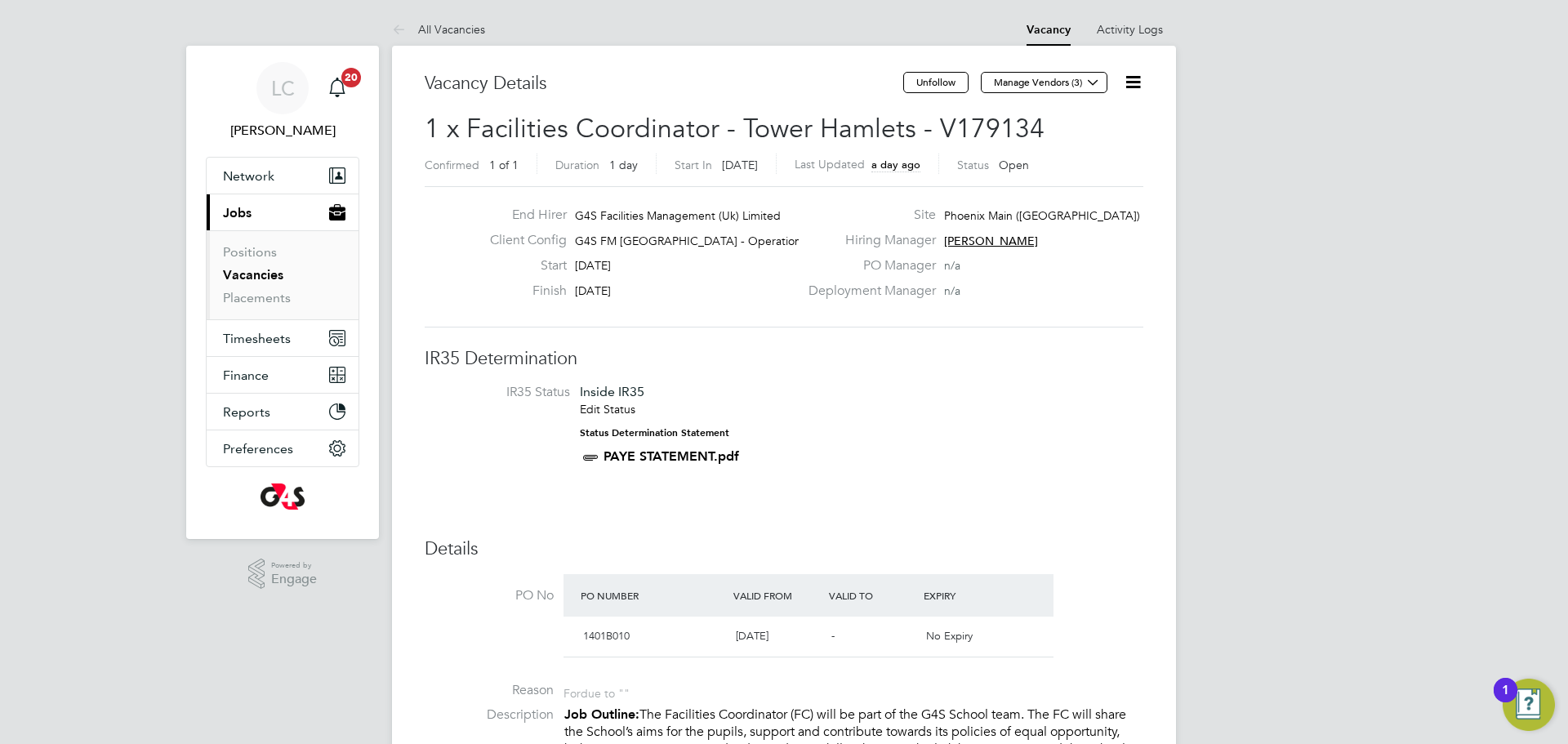
click at [1128, 80] on icon at bounding box center [1133, 82] width 20 height 20
click at [1088, 123] on li "Edit Vacancy e" at bounding box center [1093, 120] width 94 height 23
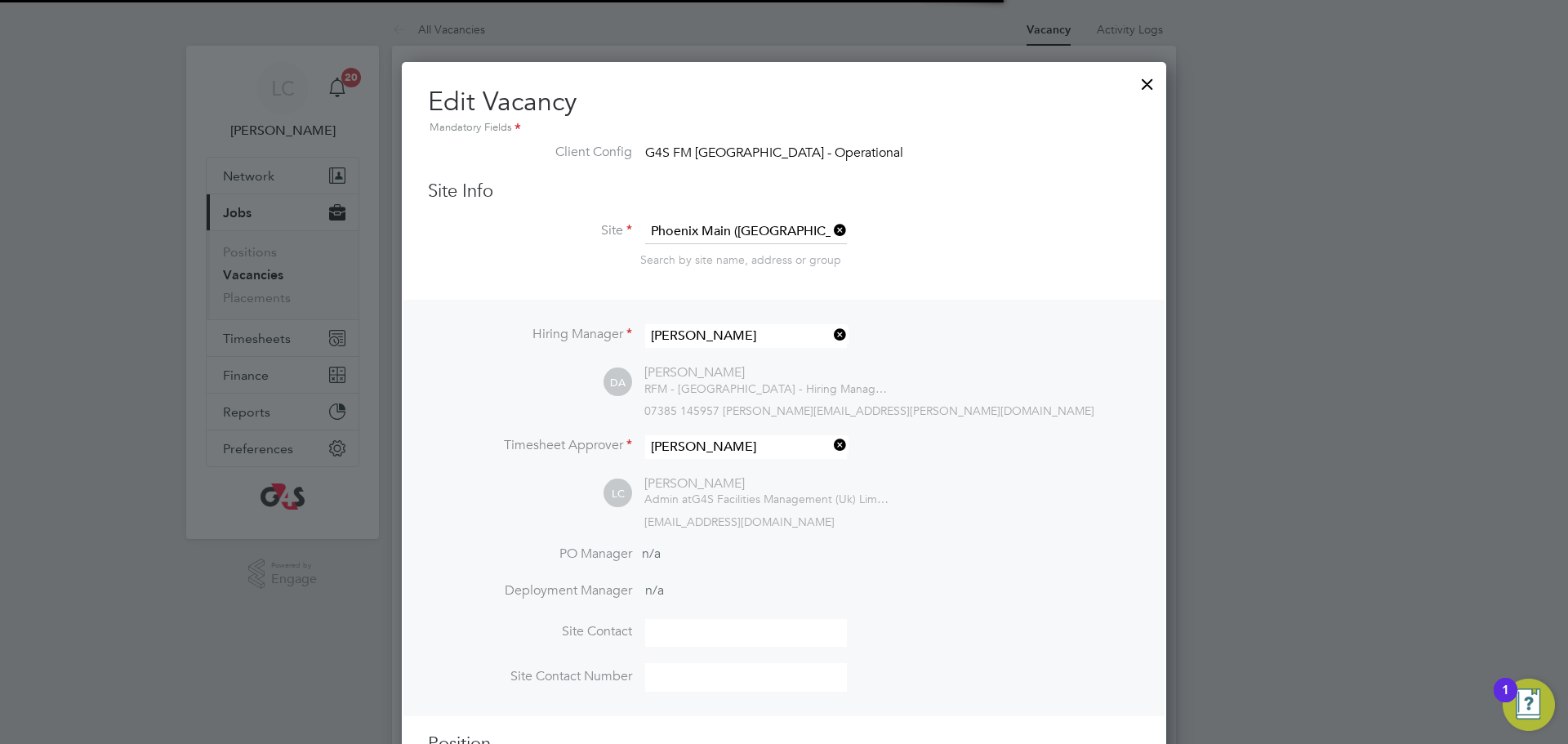
scroll to position [28, 154]
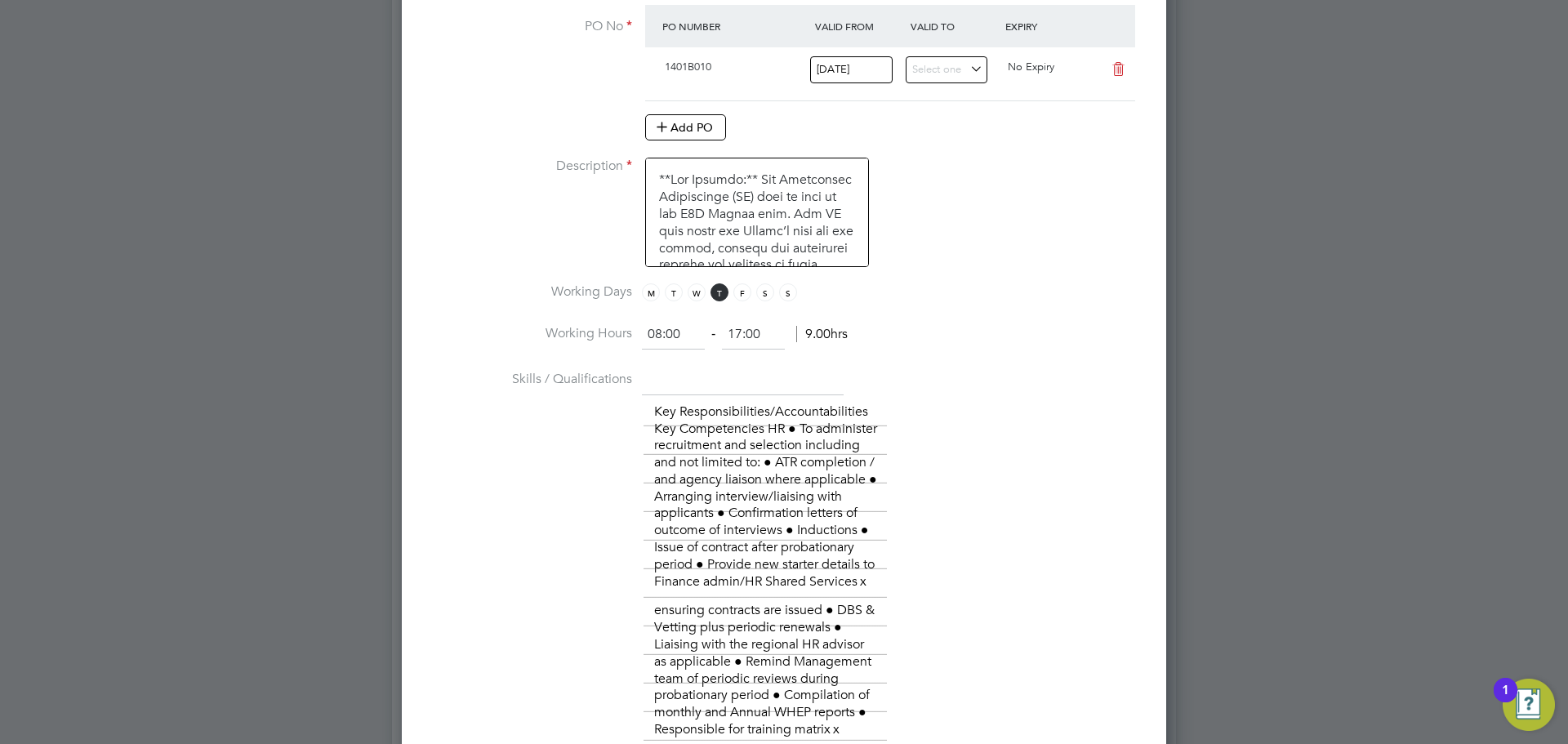
click at [659, 334] on input "08:00" at bounding box center [673, 335] width 63 height 30
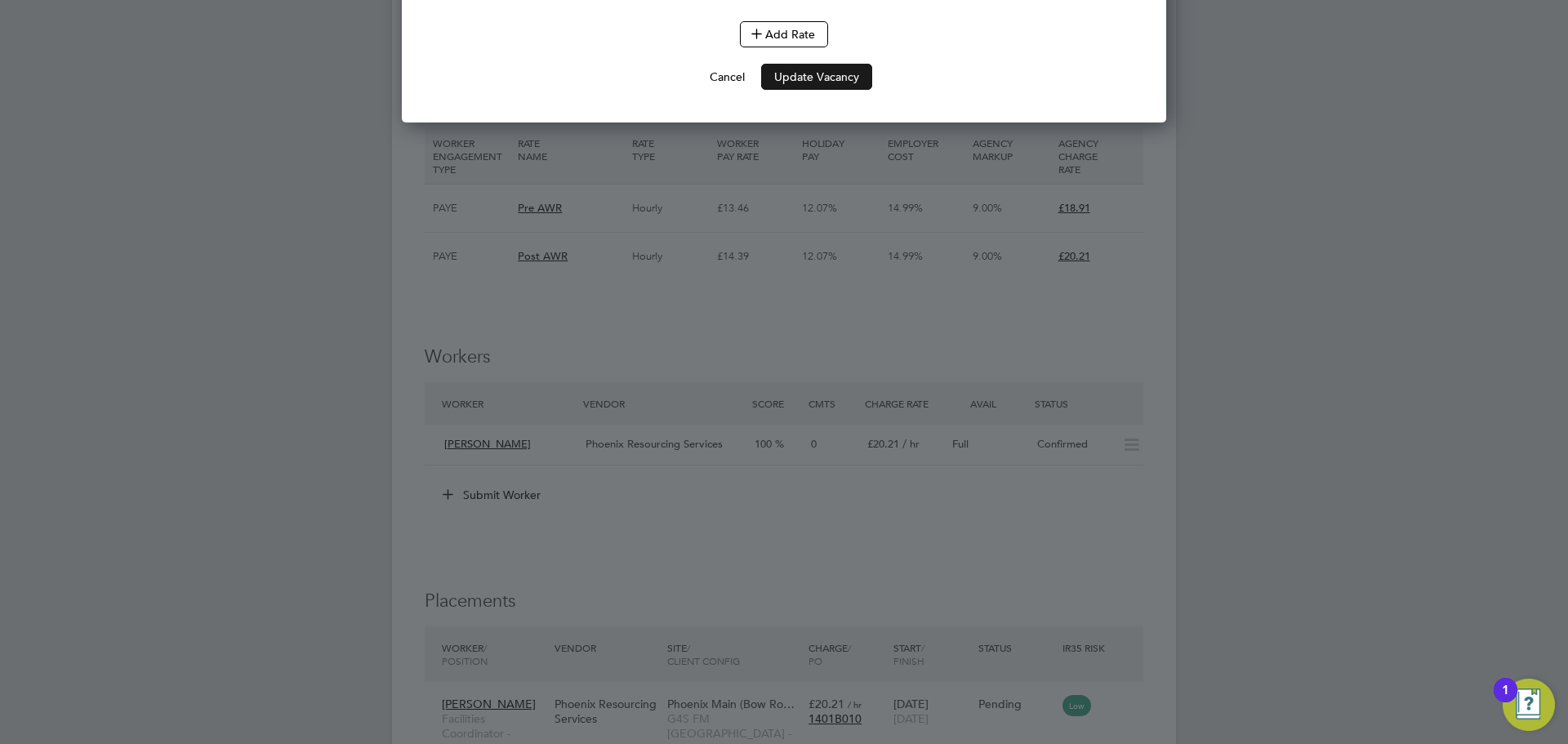
type input "07:00"
click at [825, 90] on button "Update Vacancy" at bounding box center [817, 77] width 111 height 26
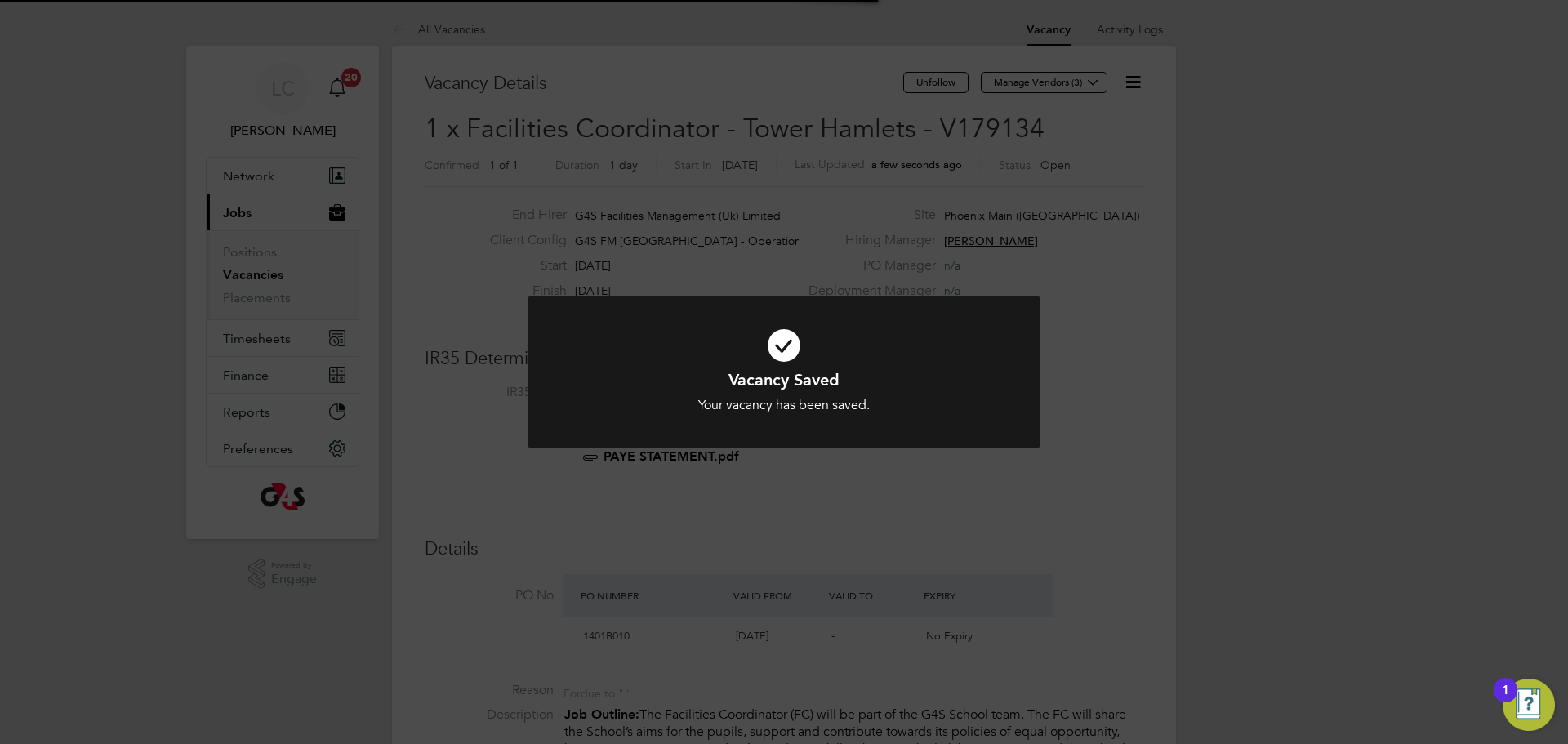
click at [731, 155] on div "Vacancy Saved Your vacancy has been saved. Cancel Okay" at bounding box center [784, 372] width 1568 height 744
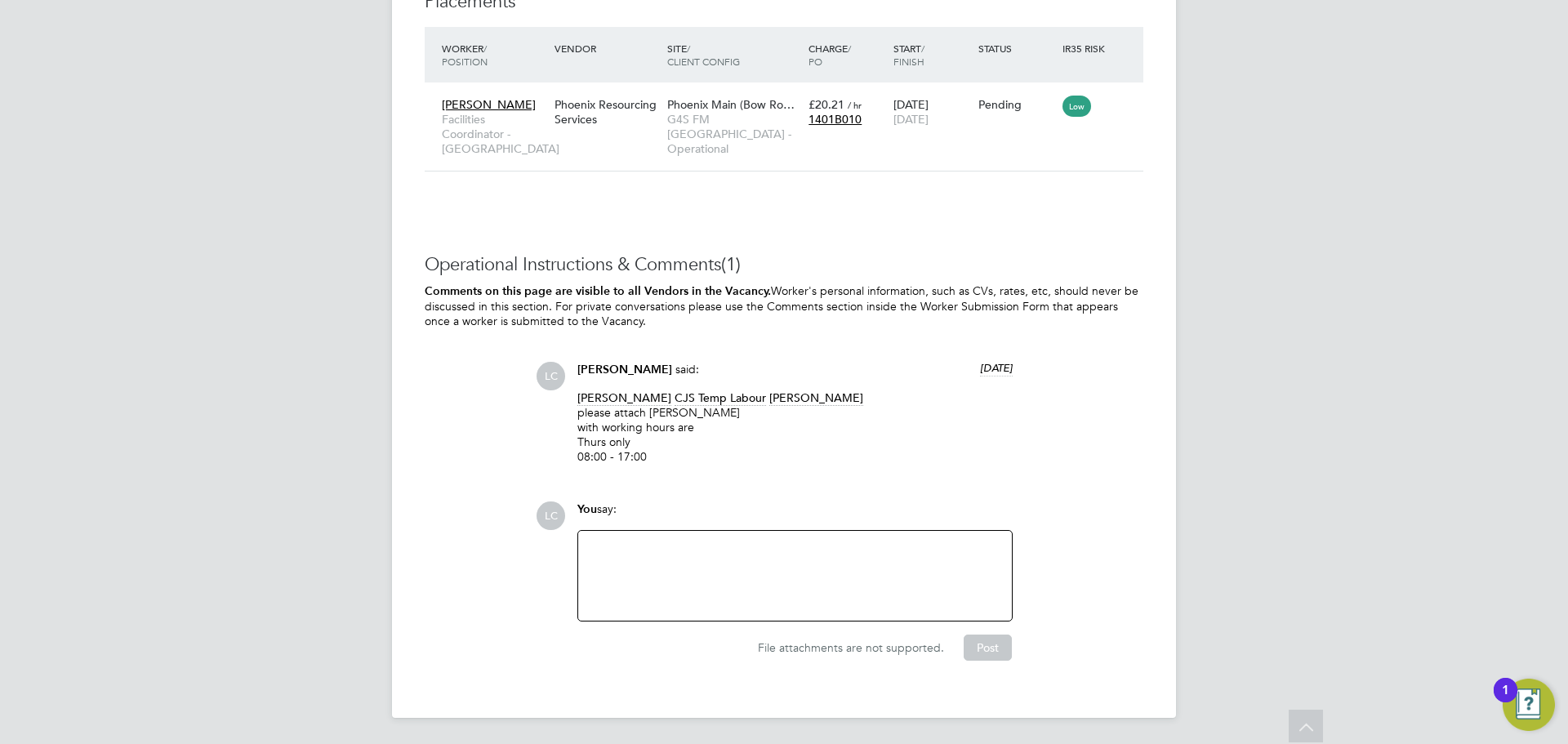
click at [686, 573] on div at bounding box center [795, 576] width 414 height 70
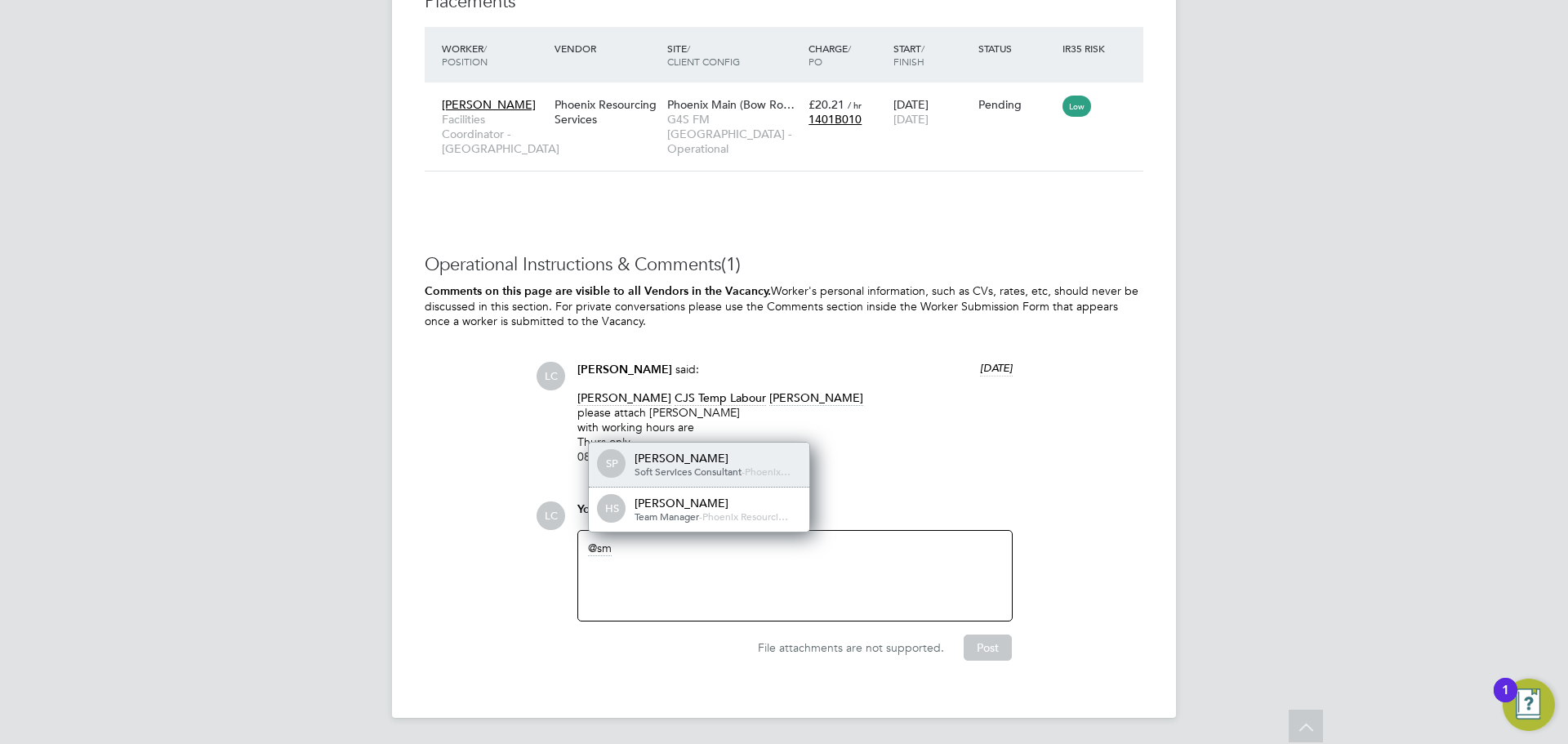
click at [696, 466] on span "Soft Services Consultant" at bounding box center [688, 472] width 107 height 13
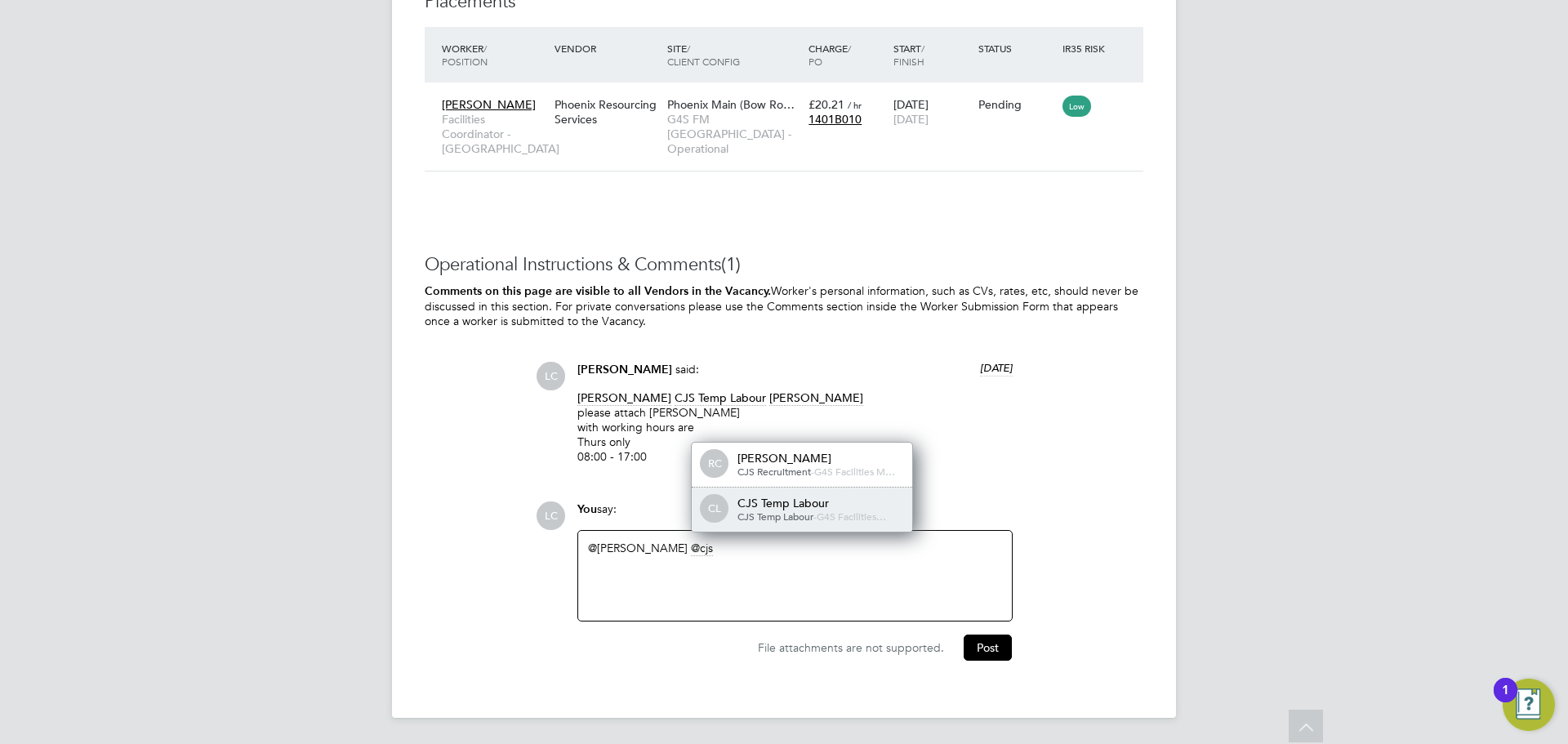
click at [784, 498] on div "CJS Temp Labour" at bounding box center [819, 503] width 163 height 15
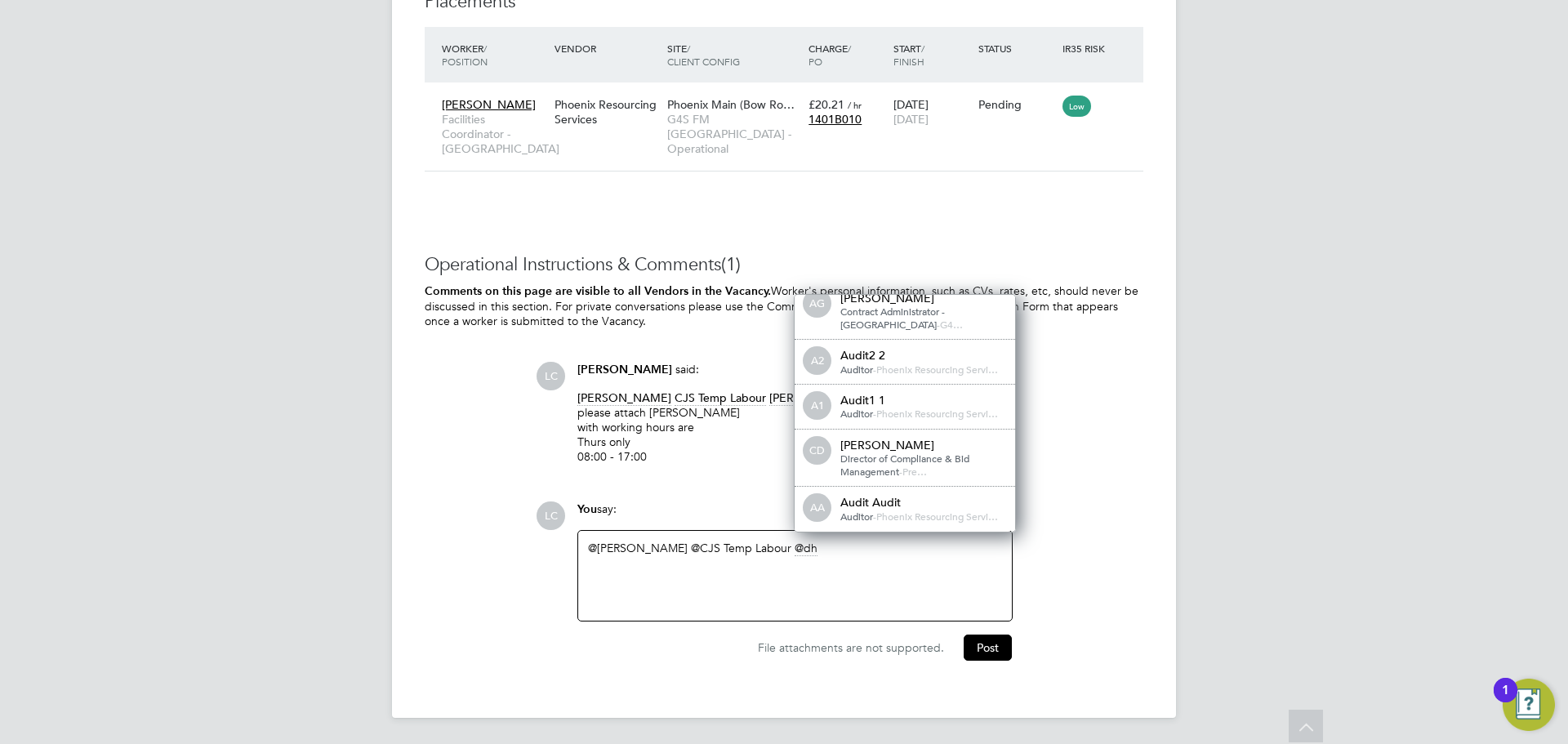
click at [854, 614] on div "@Smeraldo Porcaro ​ @CJS Temp Labour ​ dh" at bounding box center [795, 575] width 433 height 90
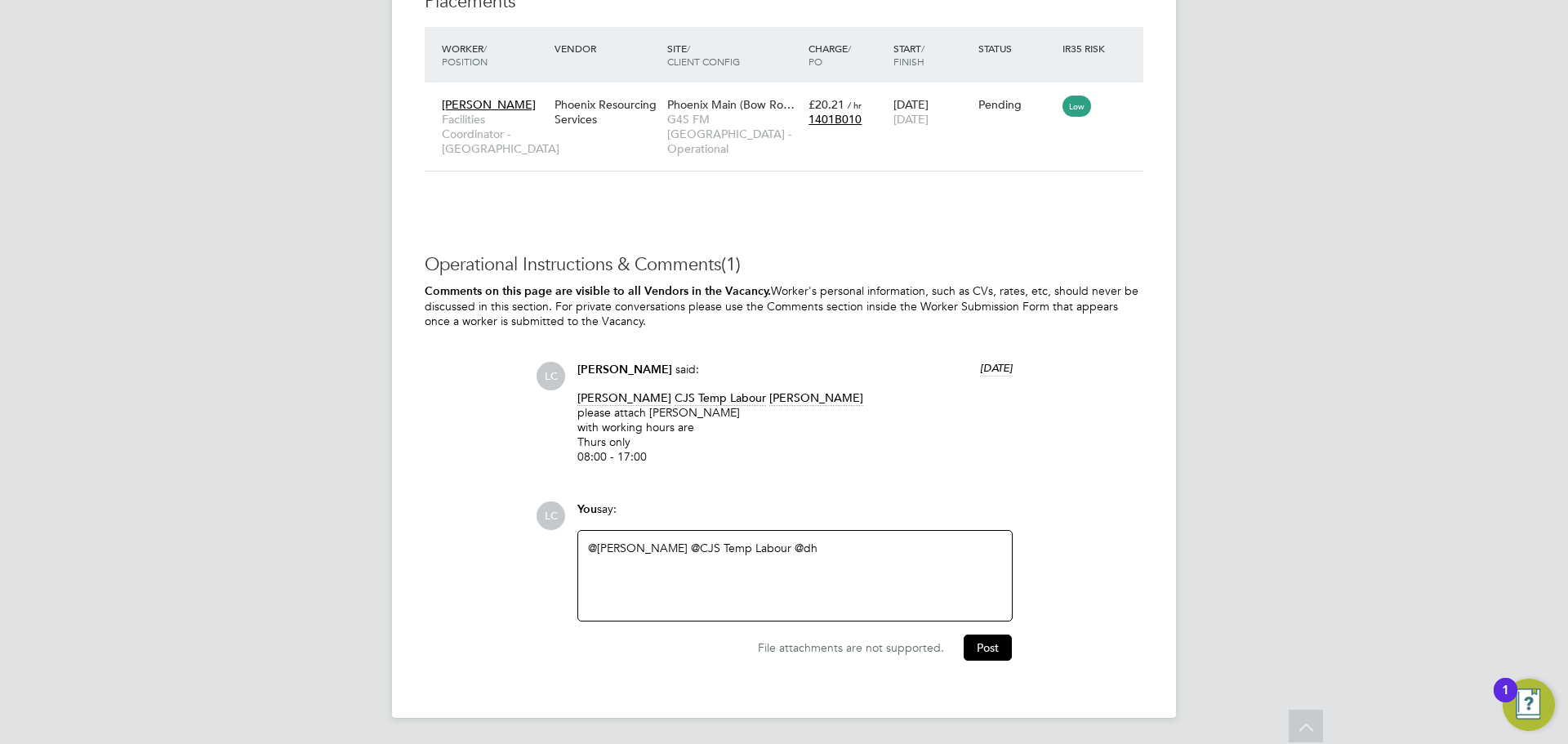
click at [832, 543] on div "@Smeraldo Porcaro ​ @CJS Temp Labour ​ @dh" at bounding box center [795, 576] width 414 height 70
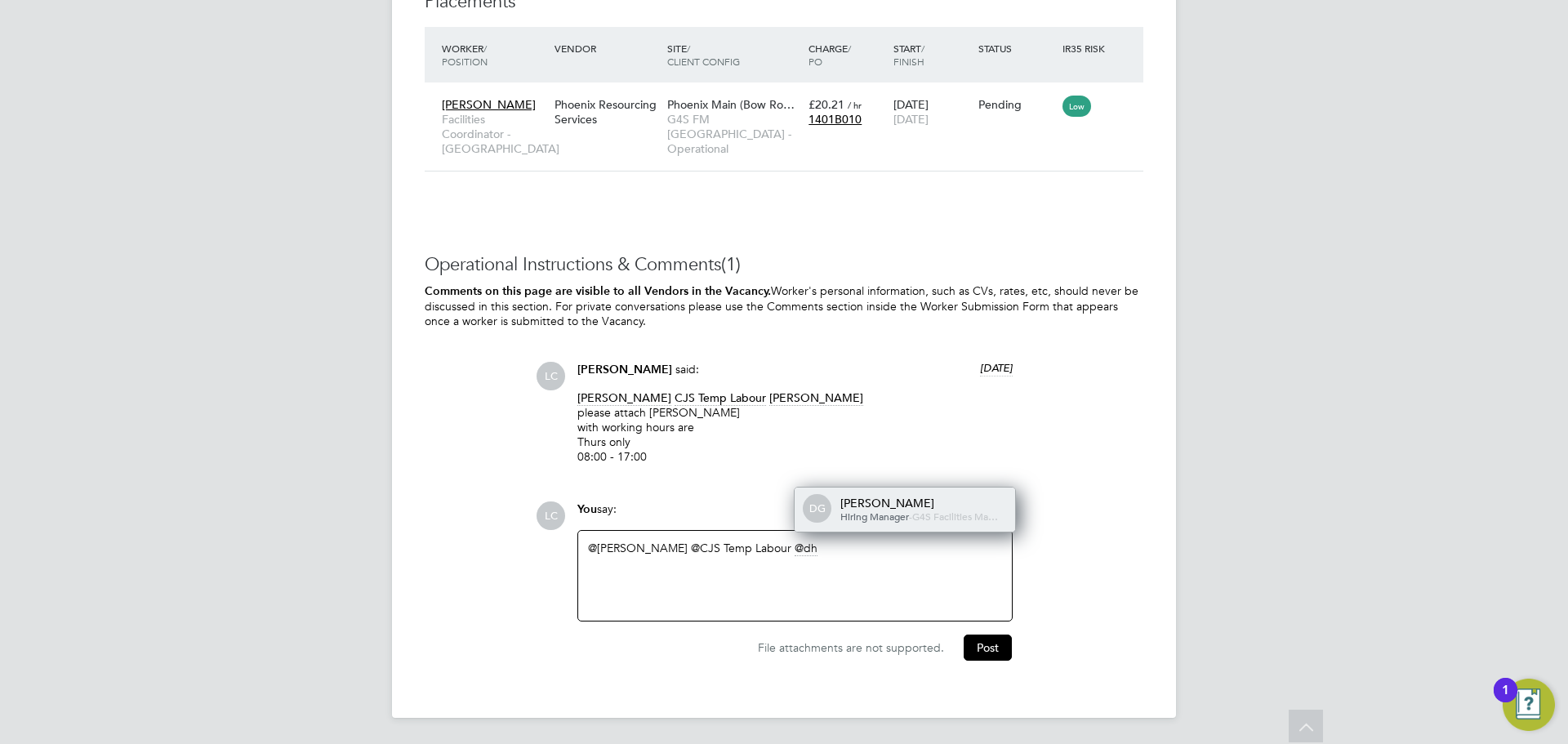
click at [862, 510] on span "Hiring Manager" at bounding box center [874, 516] width 69 height 13
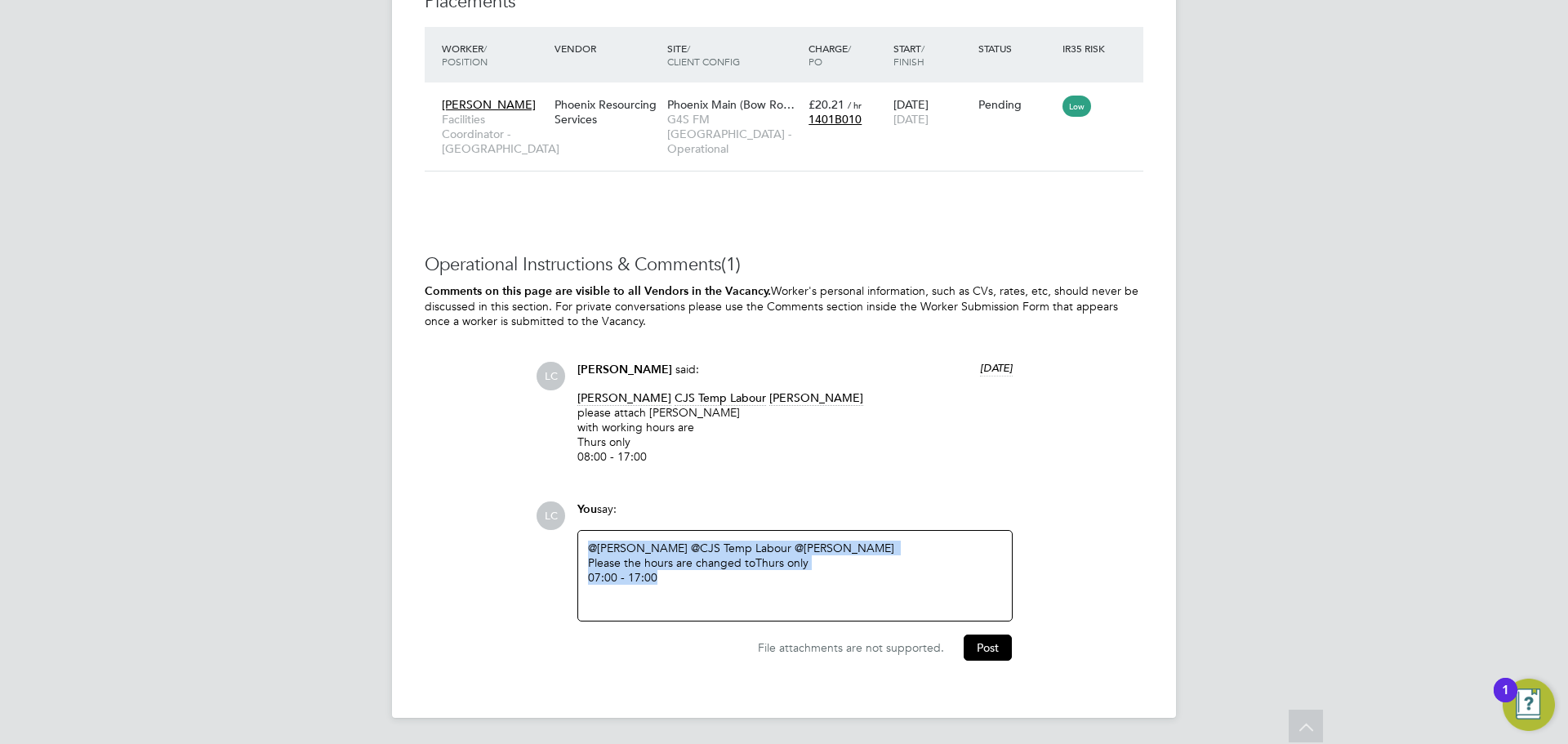
drag, startPoint x: 713, startPoint y: 586, endPoint x: 574, endPoint y: 556, distance: 142.2
click at [574, 556] on div "You say: @Smeraldo Porcaro ​ @CJS Temp Labour ​ @dharmisha gohil ​ Please the h…" at bounding box center [796, 561] width 452 height 120
copy div "@Smeraldo Porcaro ​ @CJS Temp Labour ​ @dharmisha gohil ​ Please the hours are …"
click at [987, 641] on button "Post" at bounding box center [987, 648] width 48 height 26
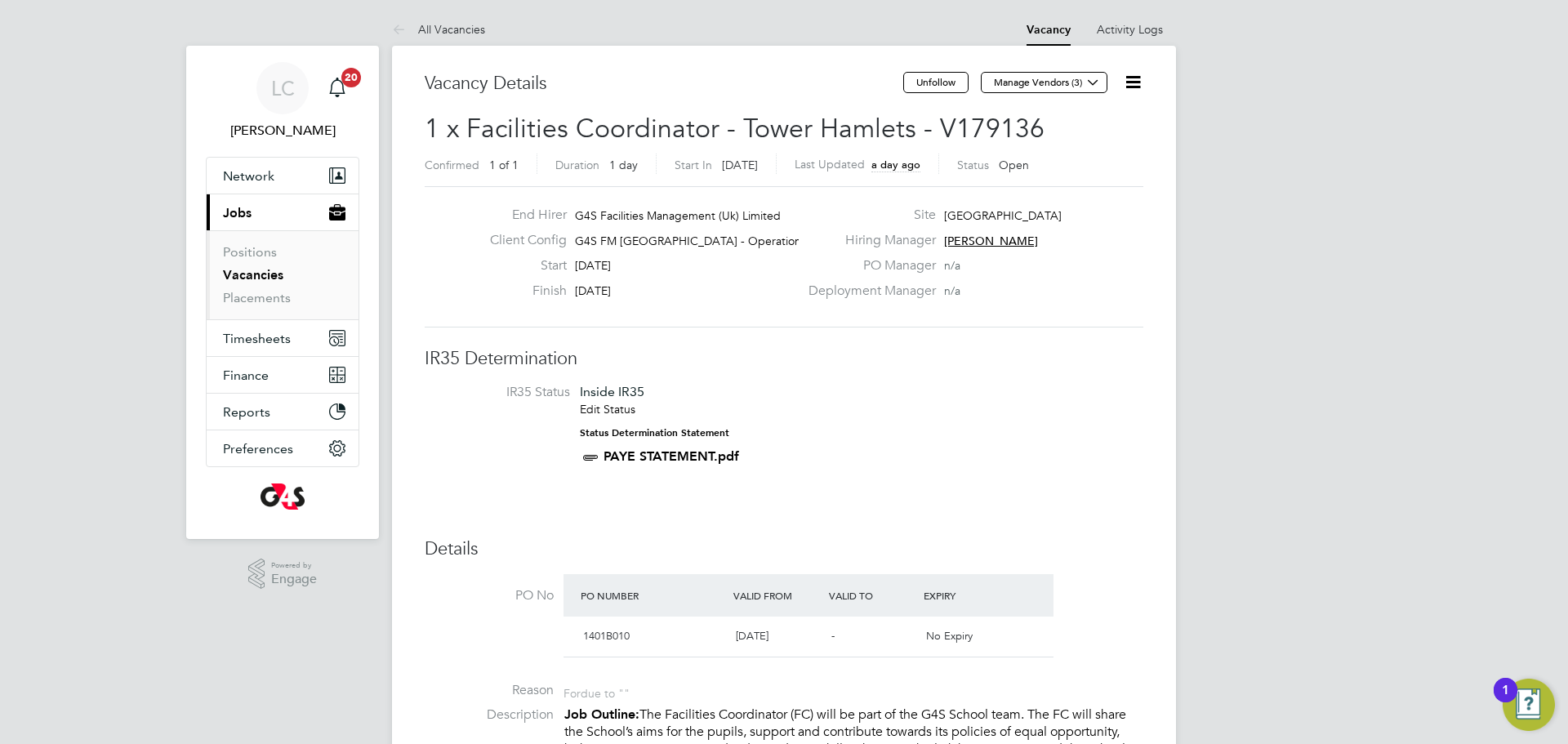
click at [1123, 86] on icon at bounding box center [1133, 82] width 20 height 20
click at [1098, 114] on li "Edit Vacancy e" at bounding box center [1093, 120] width 94 height 23
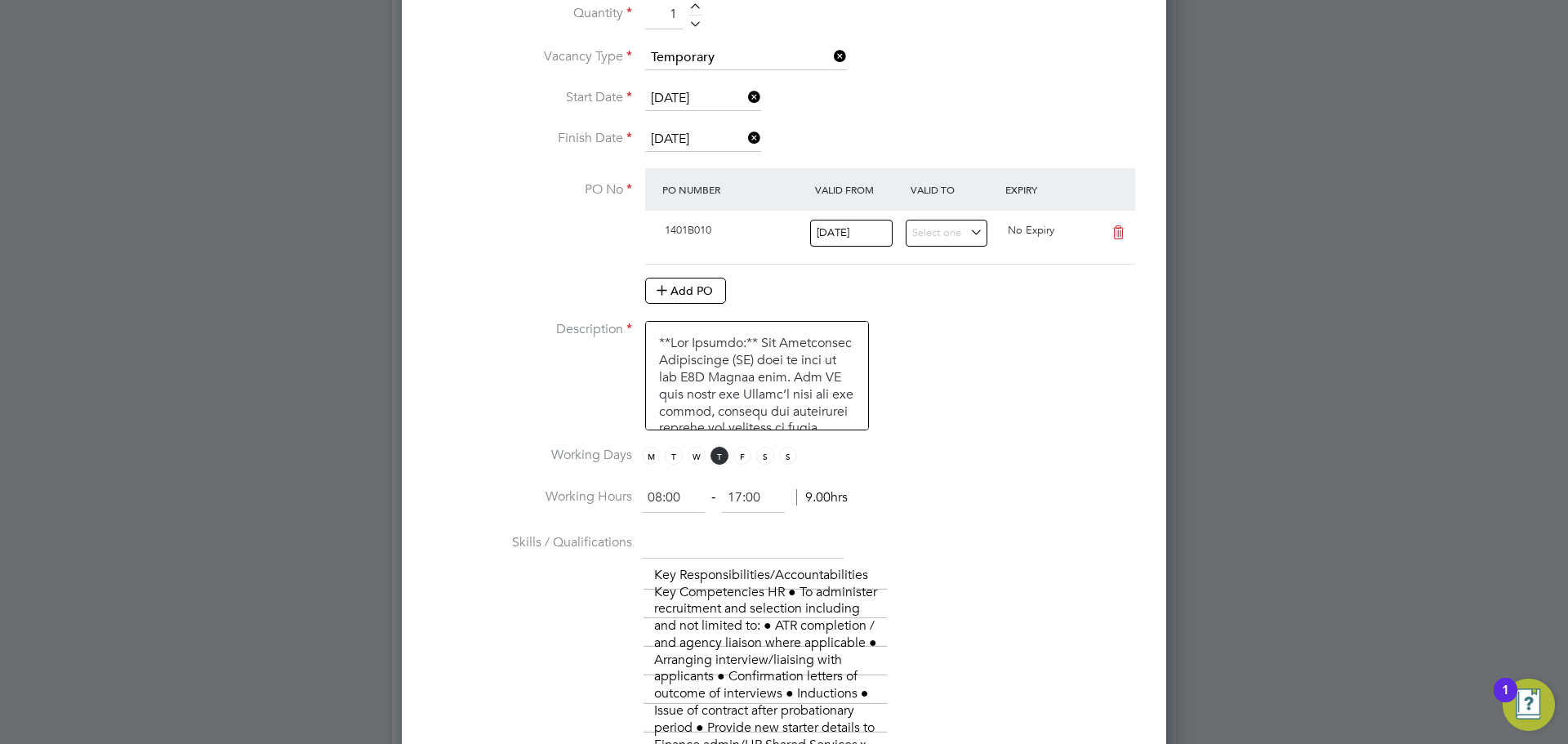
click at [656, 498] on input "08:00" at bounding box center [673, 498] width 63 height 30
click at [659, 498] on input "08:00" at bounding box center [673, 498] width 63 height 30
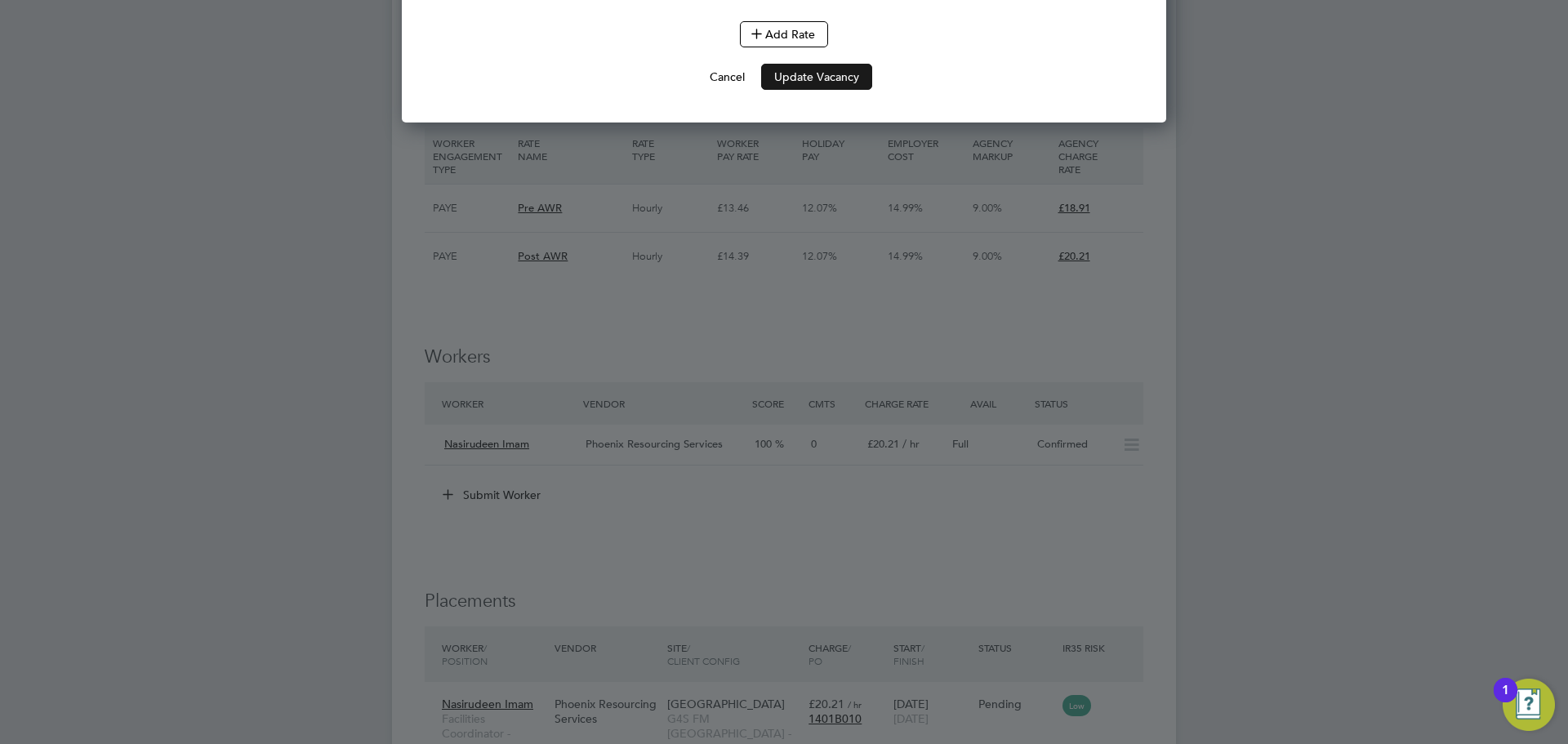
type input "07:00"
click at [837, 90] on button "Update Vacancy" at bounding box center [817, 77] width 111 height 26
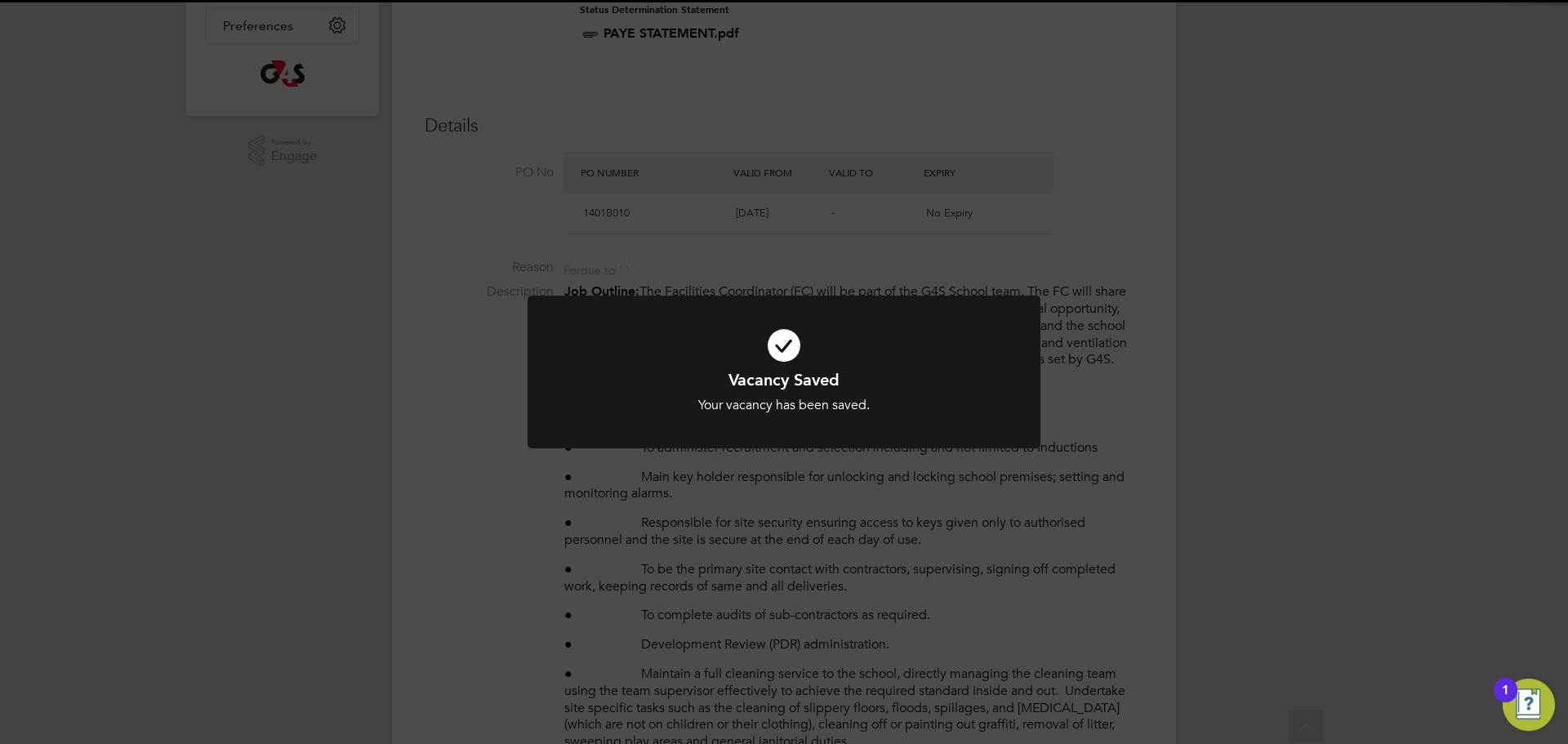
click at [839, 499] on div "Vacancy Saved Your vacancy has been saved. Cancel Okay" at bounding box center [784, 372] width 1568 height 744
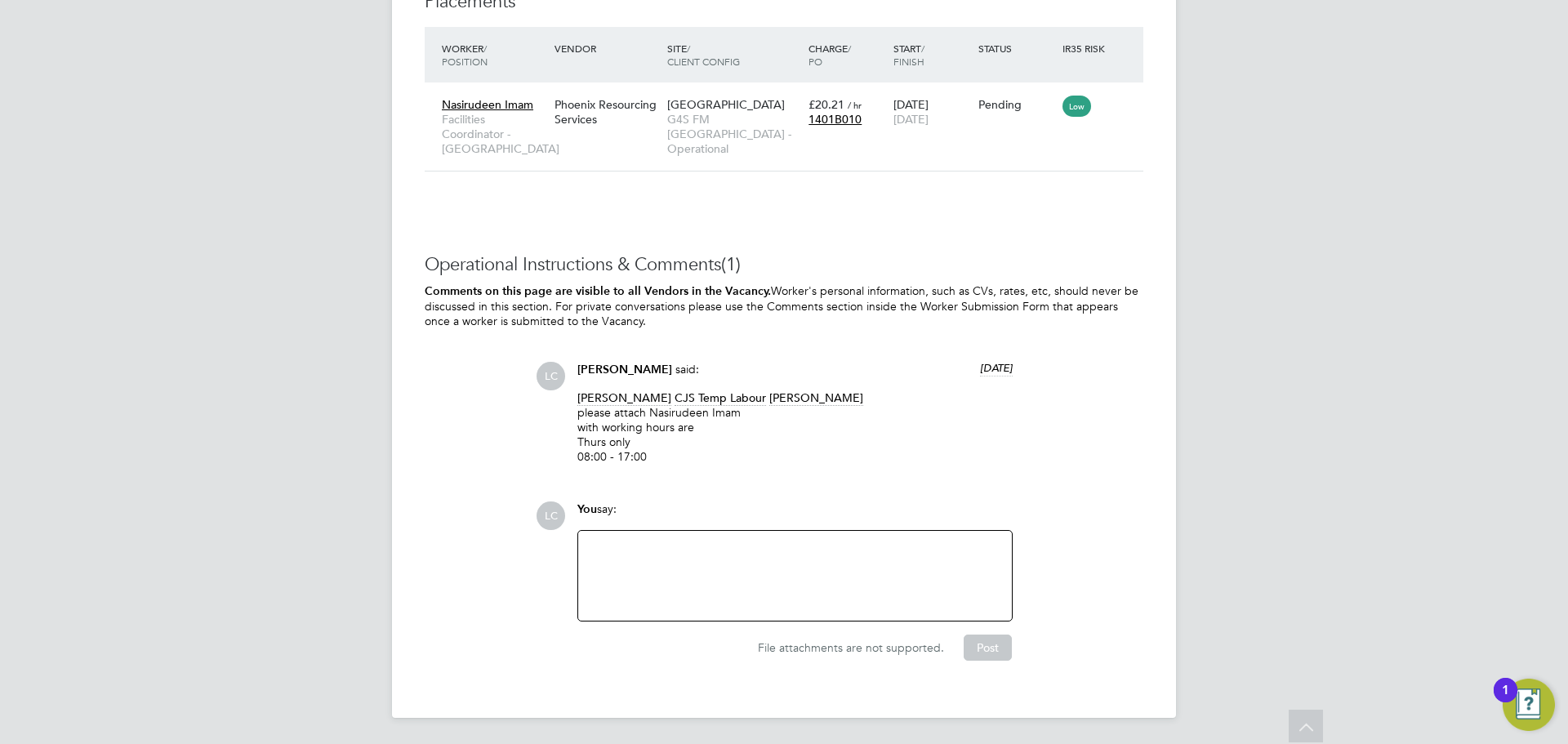
click at [660, 541] on div at bounding box center [795, 576] width 414 height 70
paste div
drag, startPoint x: 694, startPoint y: 559, endPoint x: 546, endPoint y: 536, distance: 149.8
click at [546, 536] on div "LC You say: V179136 Attachments are not supported File attachments are not supp…" at bounding box center [839, 581] width 608 height 159
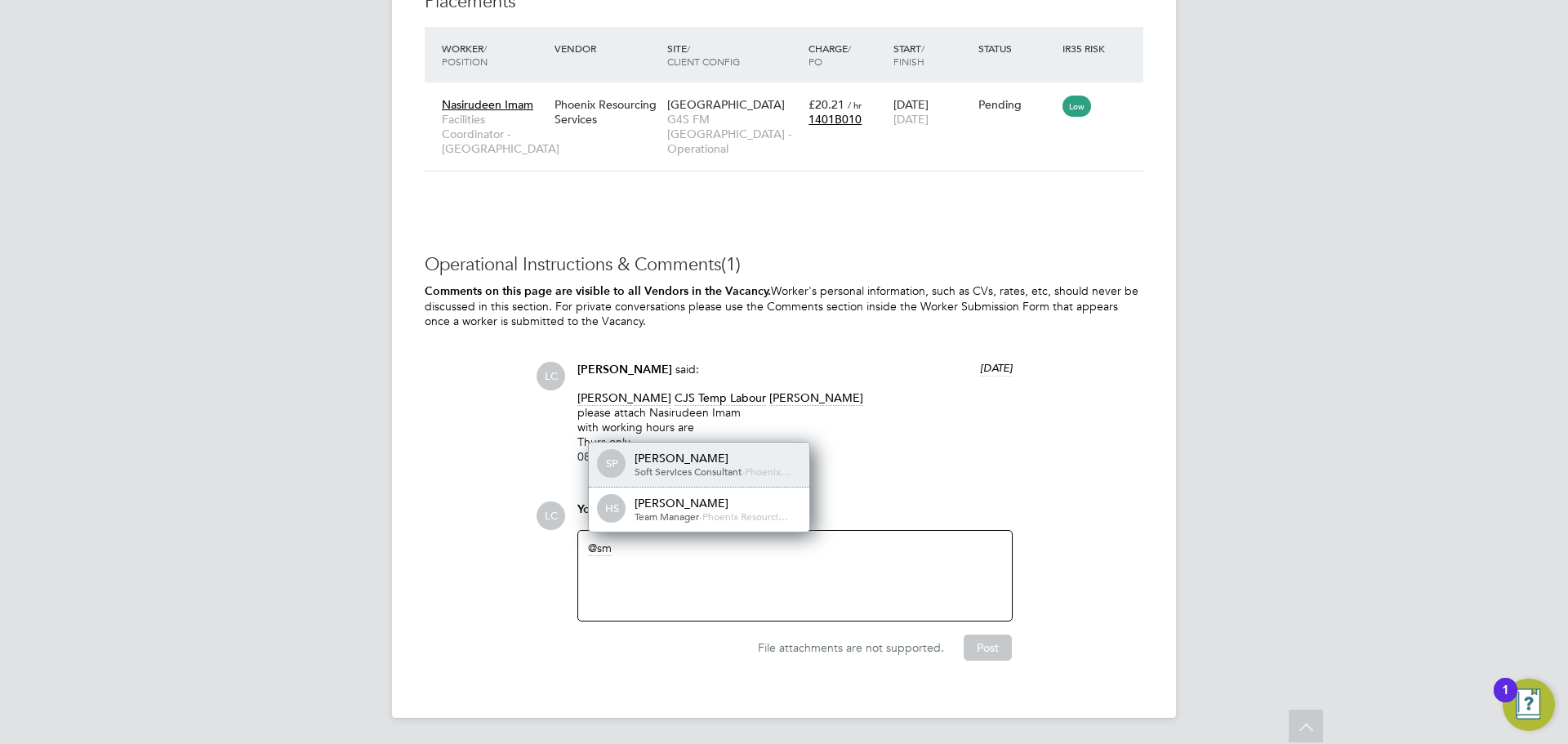
click at [723, 467] on span "Soft Services Consultant" at bounding box center [688, 472] width 107 height 13
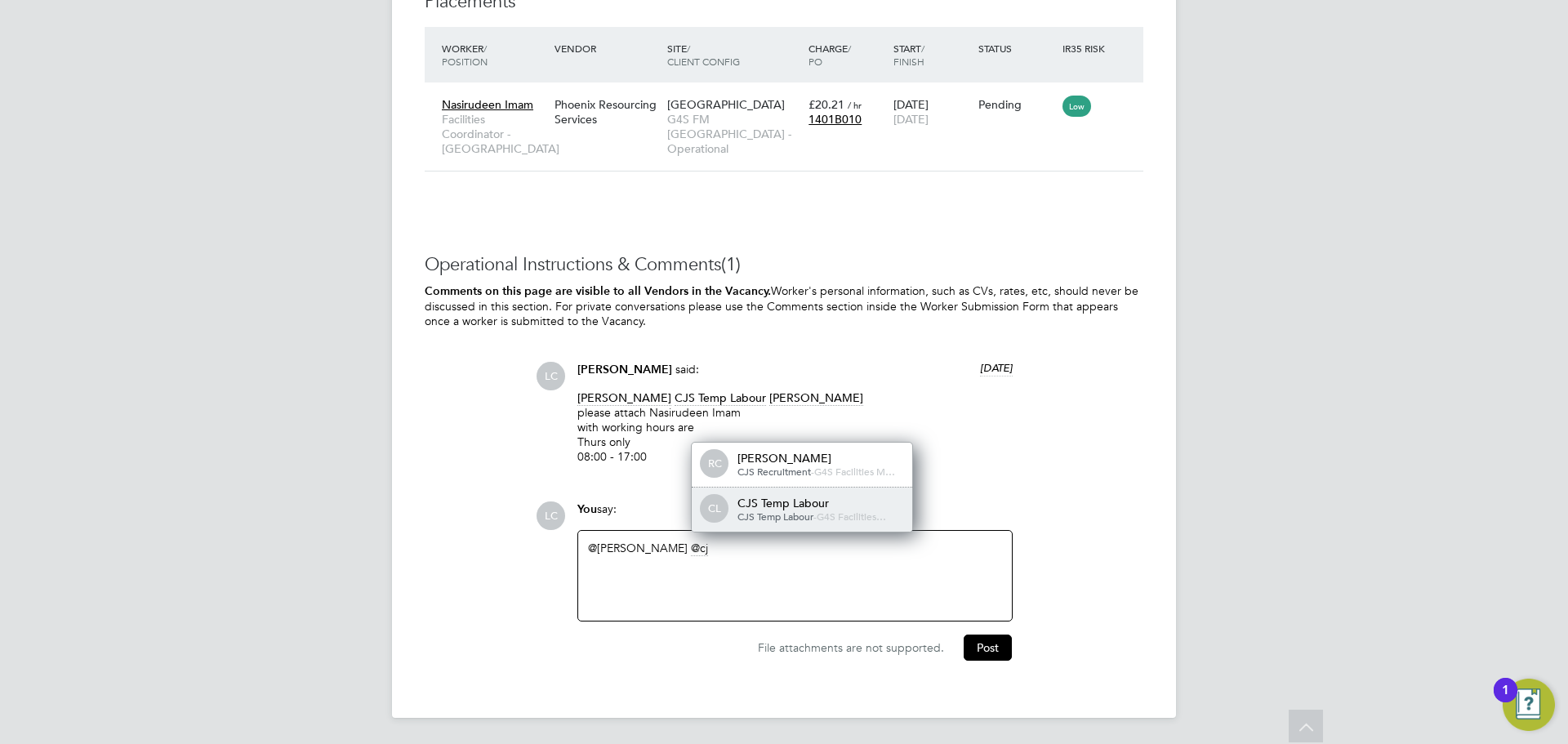
click at [810, 500] on div "CJS Temp Labour" at bounding box center [819, 503] width 163 height 15
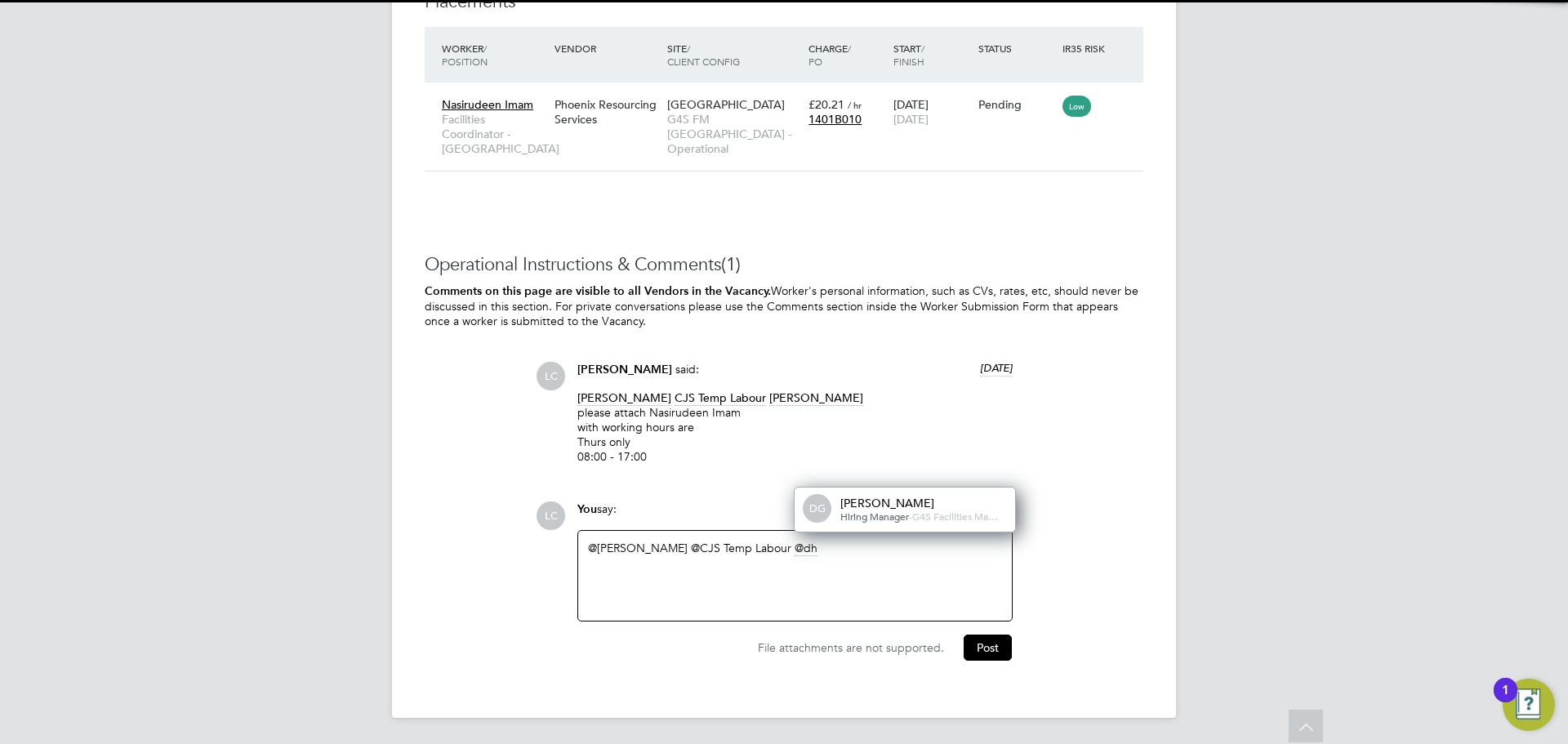
click at [912, 518] on span "G4S Facilities Ma…" at bounding box center [955, 516] width 86 height 13
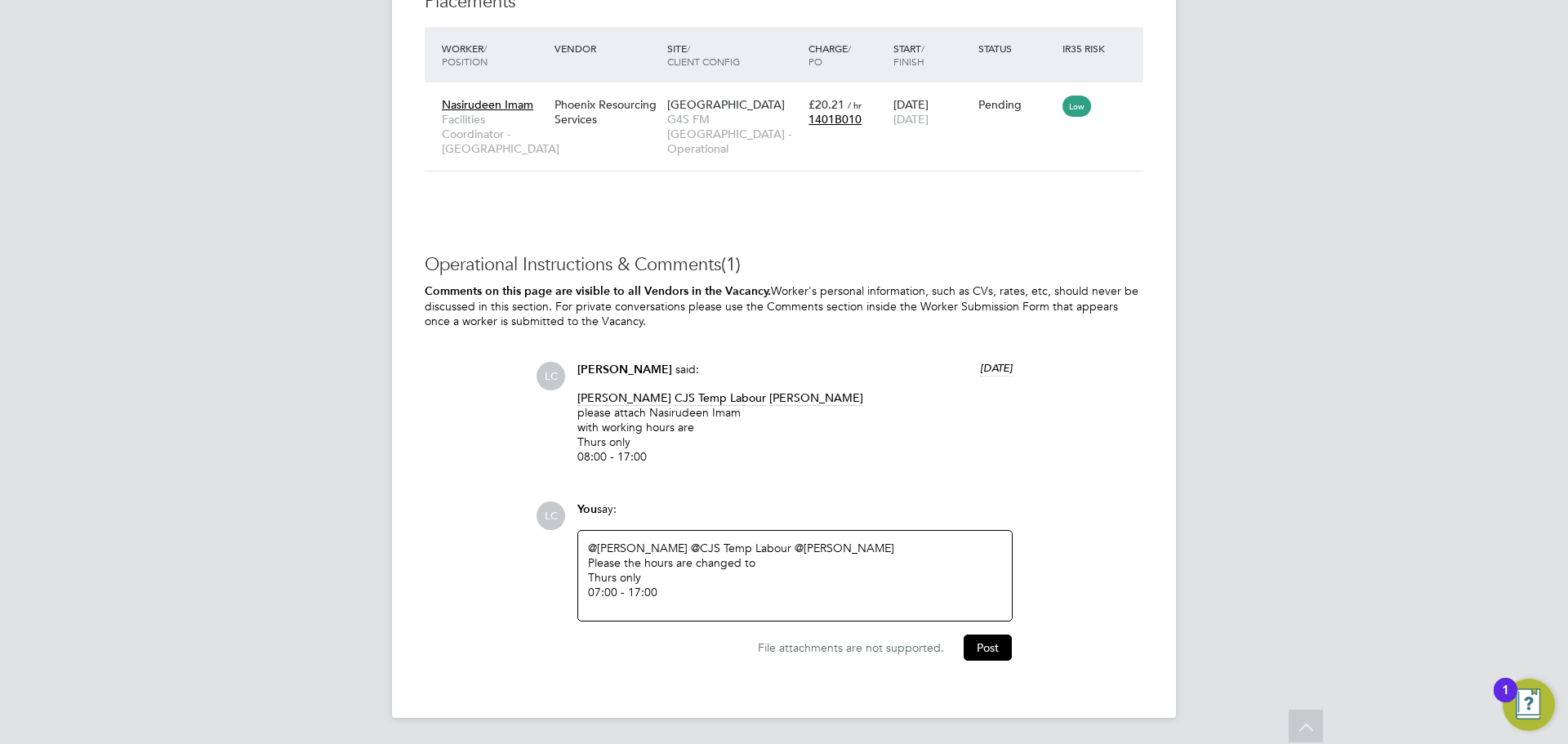
click at [975, 647] on button "Post" at bounding box center [987, 648] width 48 height 26
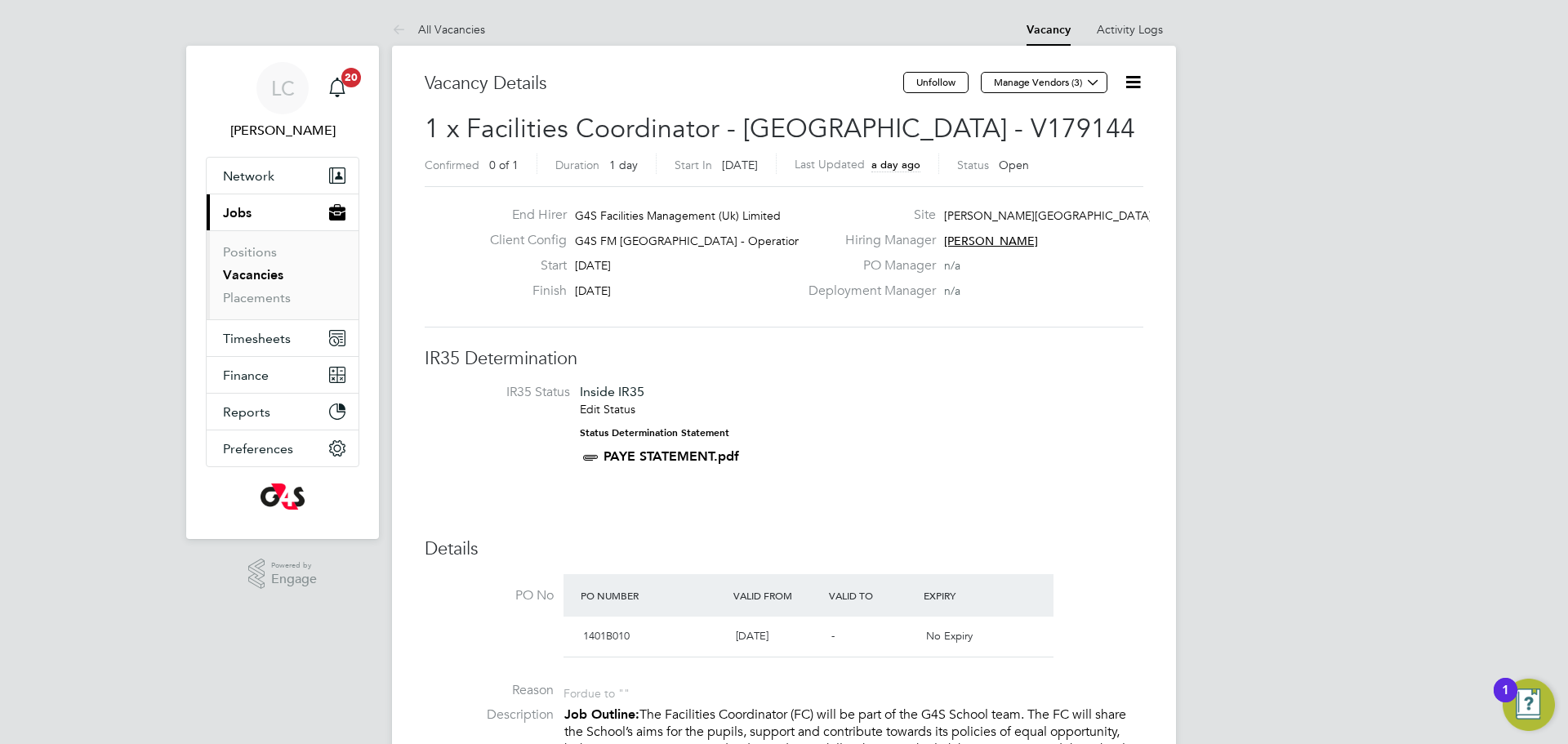
click at [1129, 76] on icon at bounding box center [1133, 82] width 20 height 20
click at [1061, 110] on li "Edit Vacancy e" at bounding box center [1093, 120] width 94 height 23
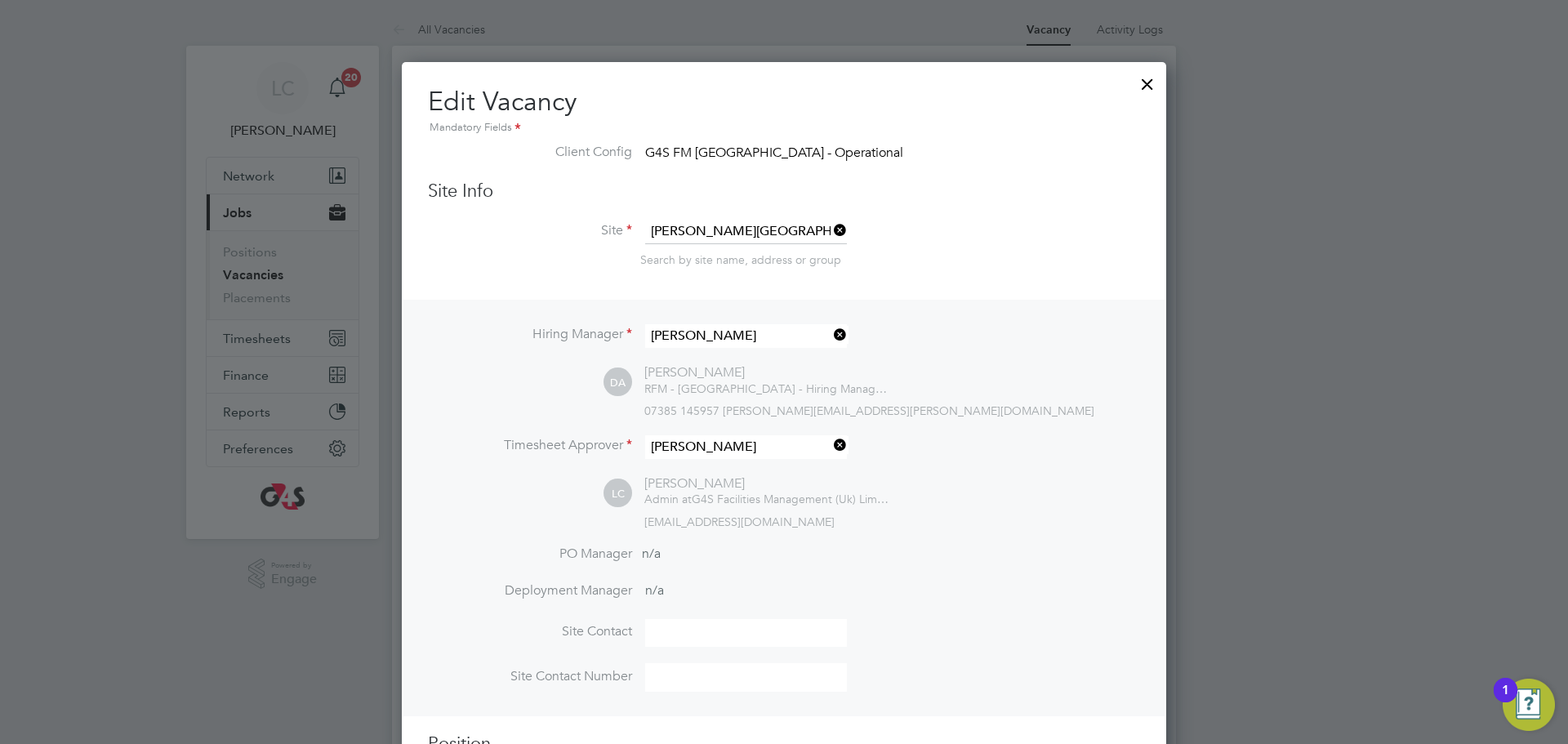
click at [1146, 82] on div at bounding box center [1148, 81] width 30 height 30
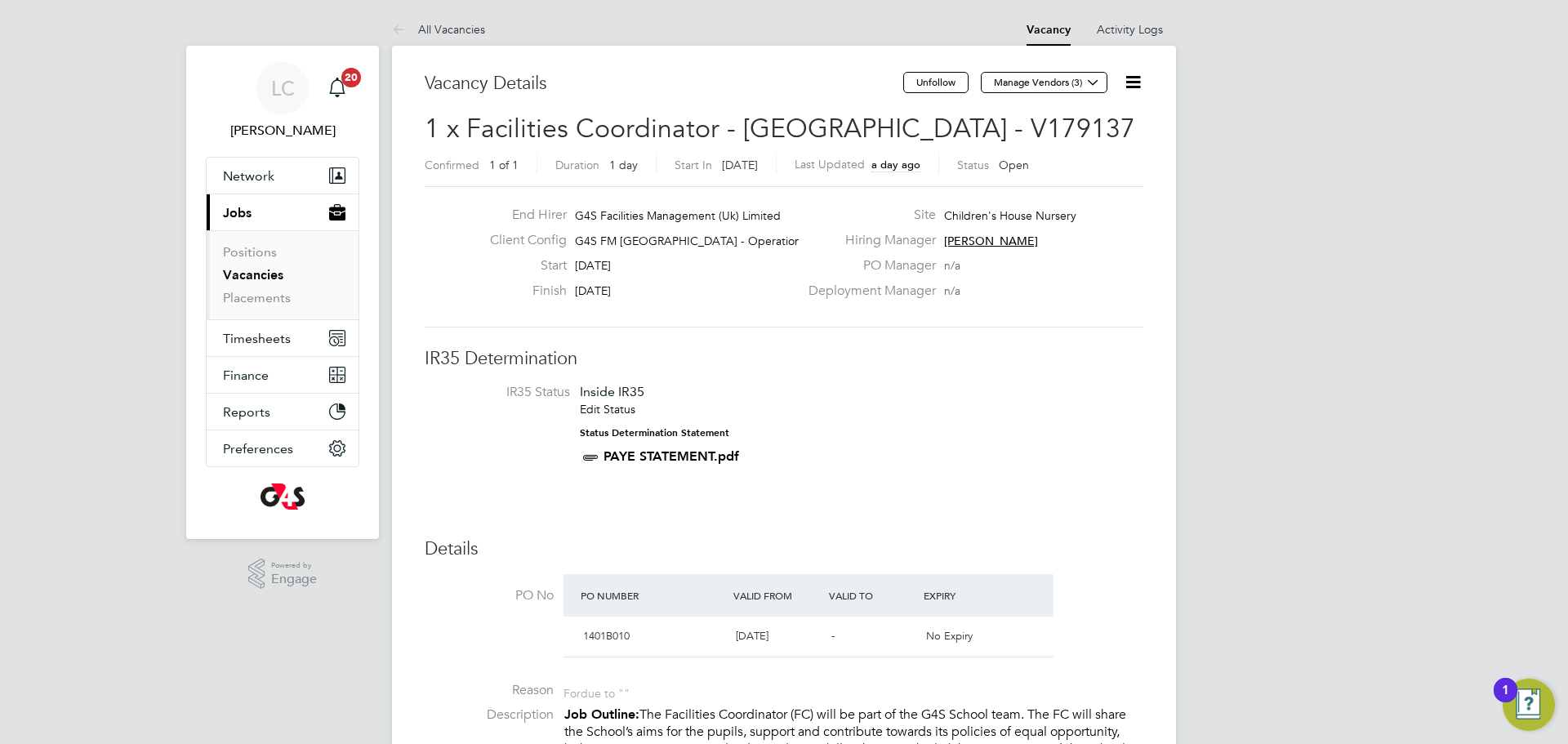
click at [1135, 77] on icon at bounding box center [1133, 82] width 20 height 20
click at [1081, 110] on li "Edit Vacancy e" at bounding box center [1093, 120] width 94 height 23
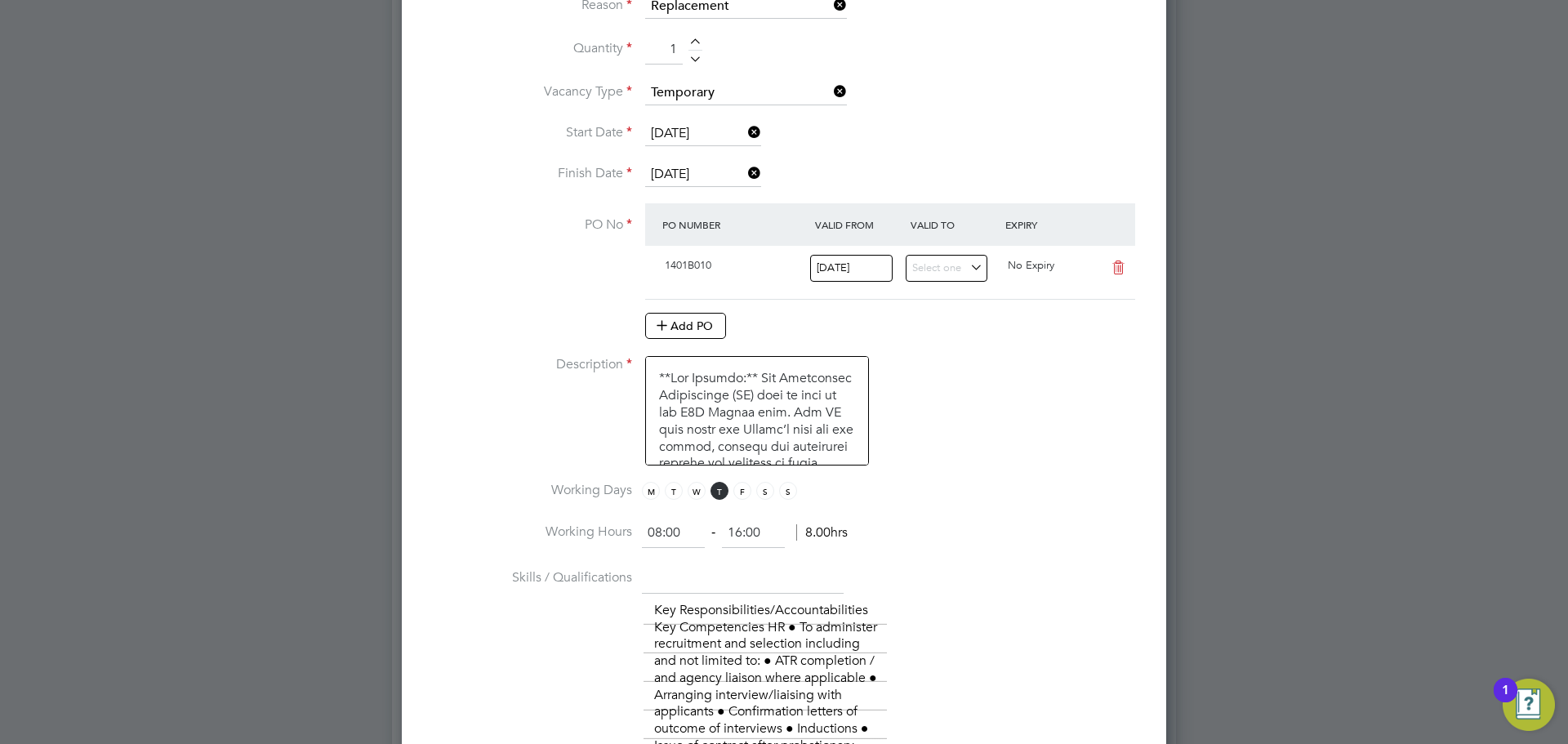
click at [661, 536] on input "08:00" at bounding box center [673, 534] width 63 height 30
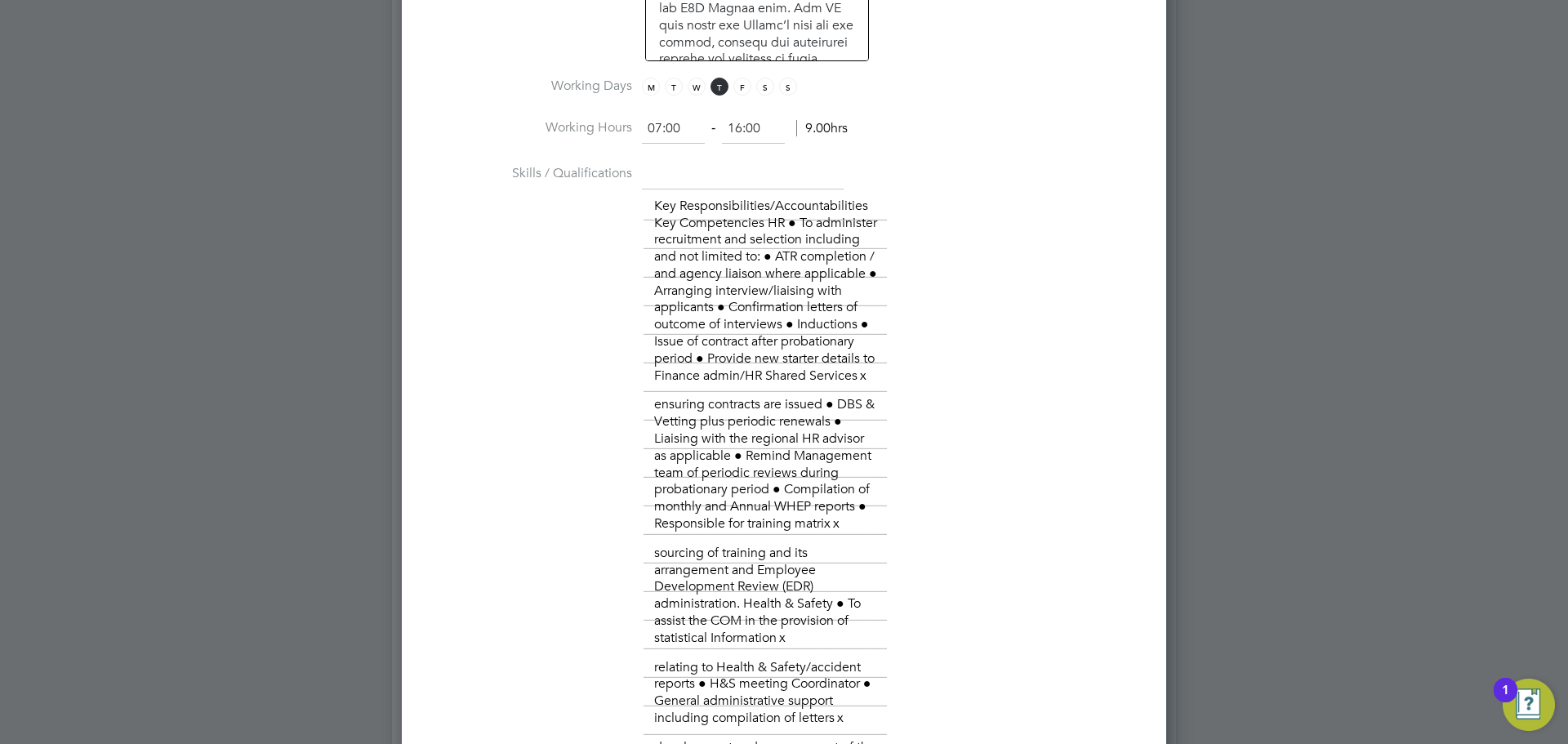
type input "07:00"
click at [739, 131] on input "16:00" at bounding box center [753, 129] width 63 height 30
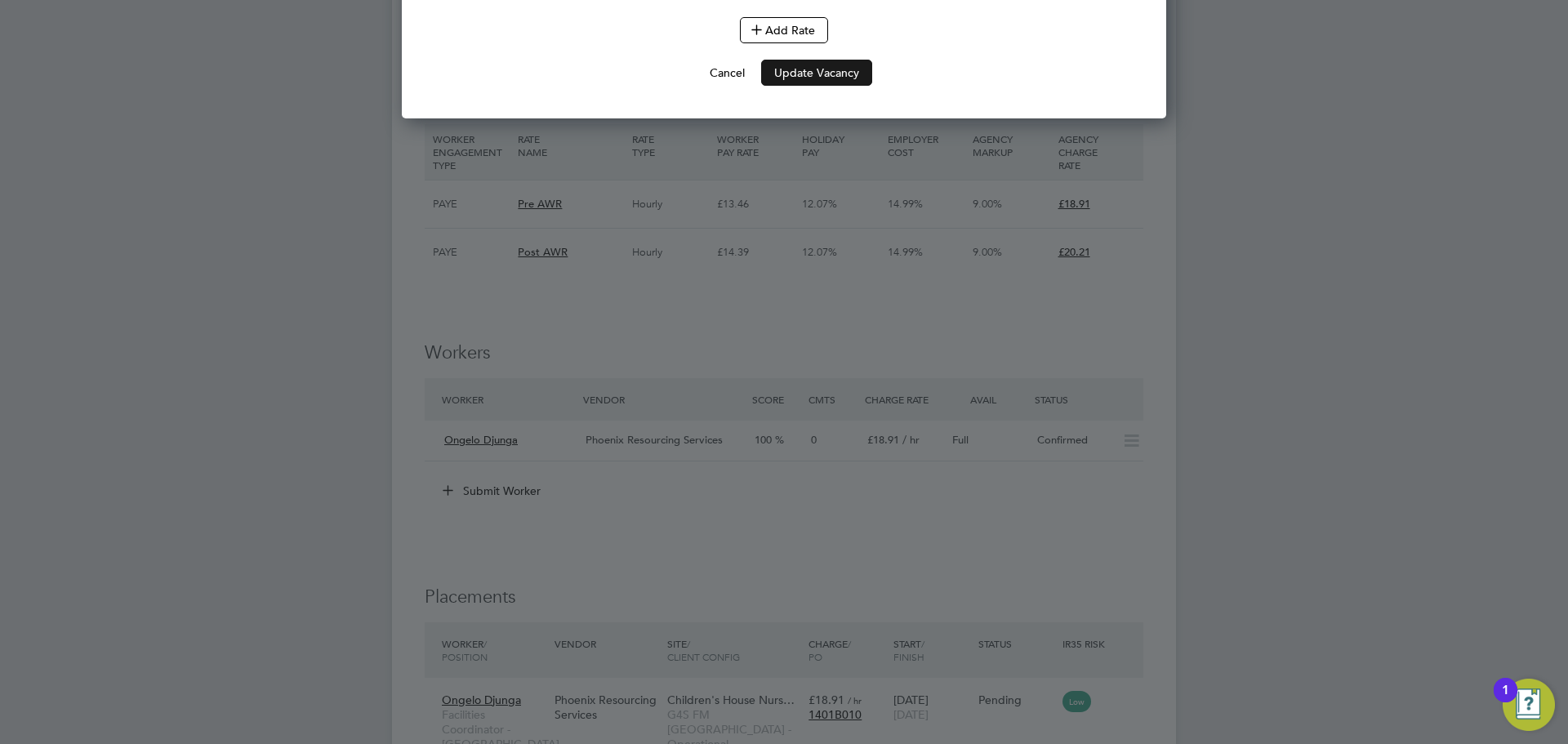
type input "17:00"
click at [828, 86] on button "Update Vacancy" at bounding box center [817, 72] width 111 height 26
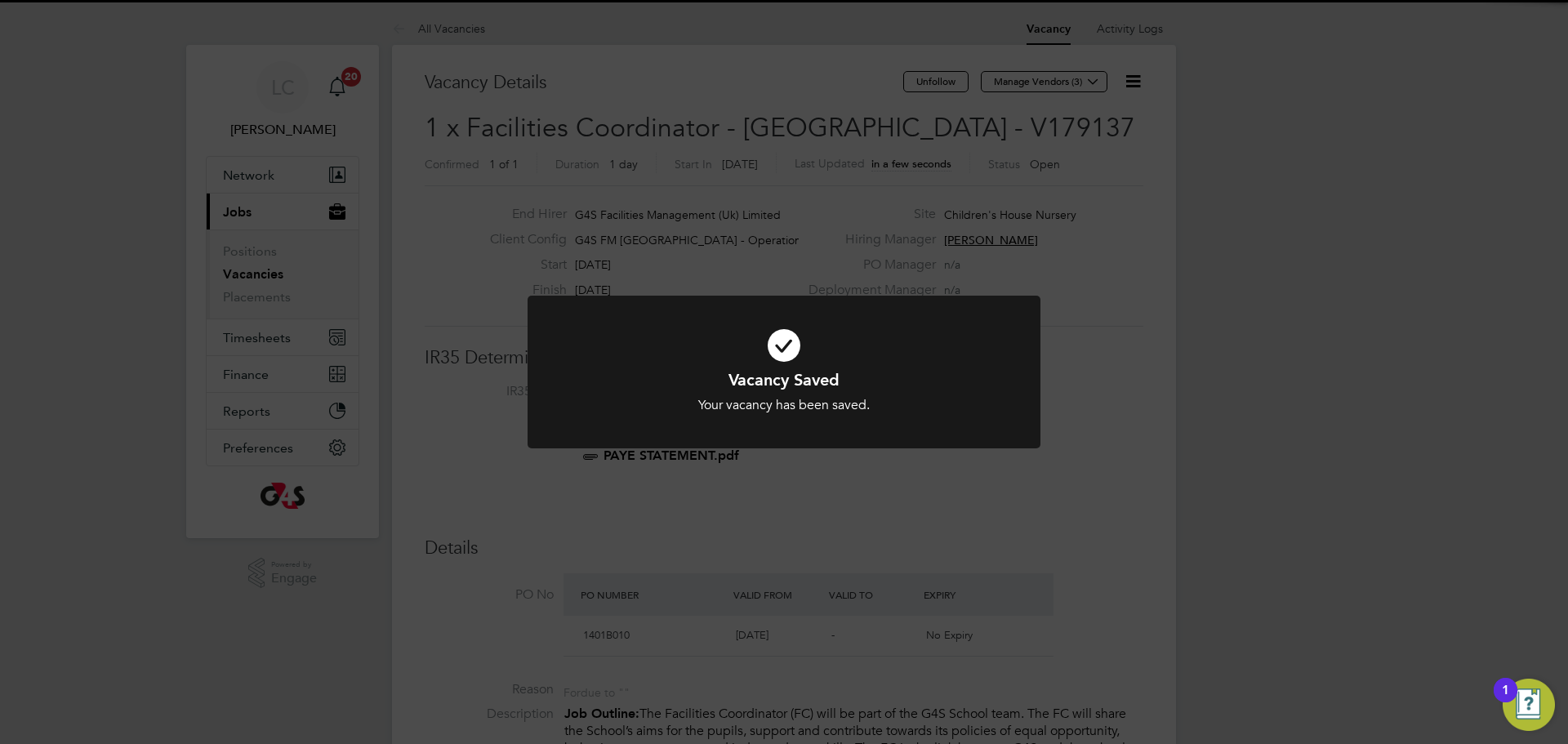
click at [1153, 209] on div "Vacancy Saved Your vacancy has been saved. Cancel Okay" at bounding box center [784, 372] width 1568 height 744
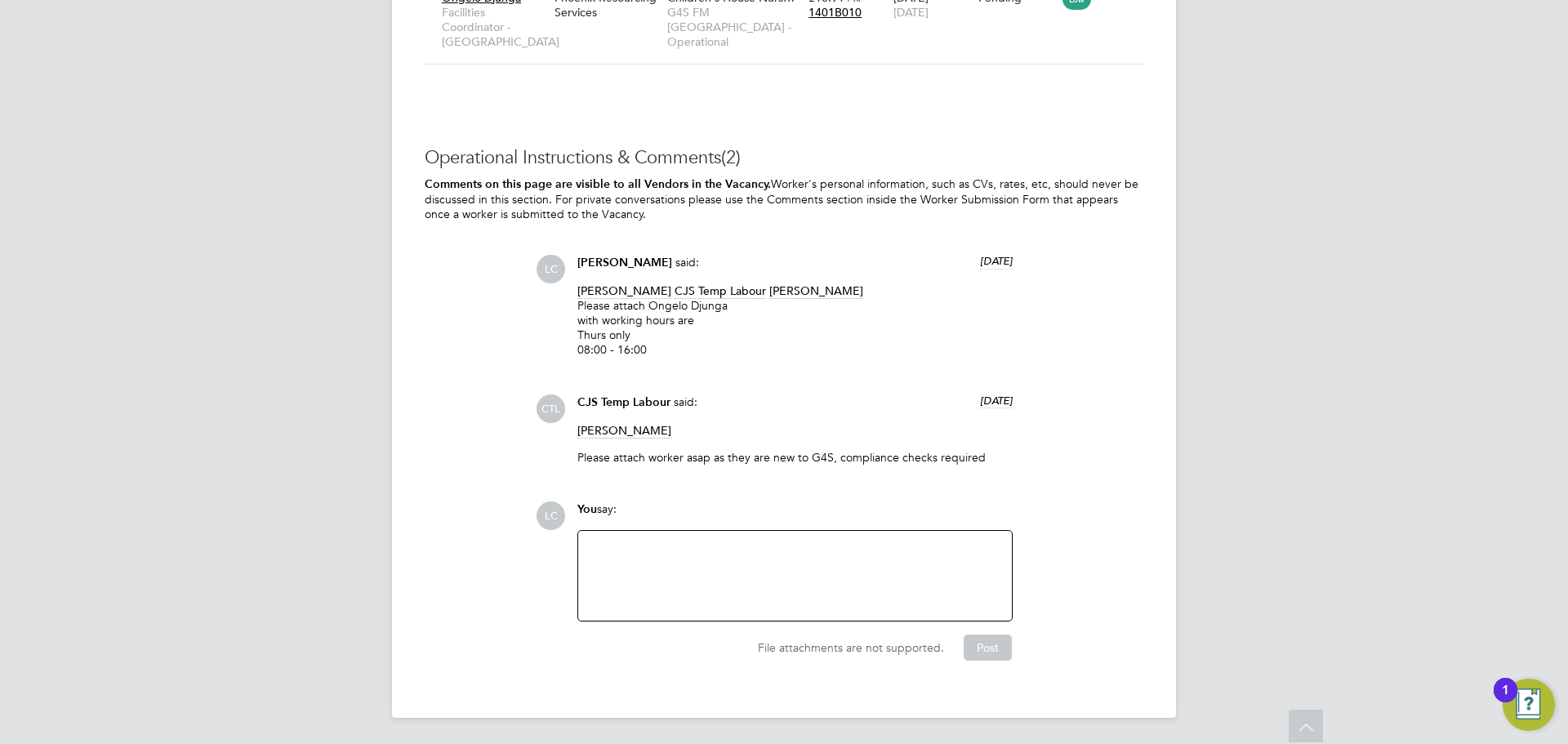
click at [672, 578] on div at bounding box center [795, 576] width 414 height 70
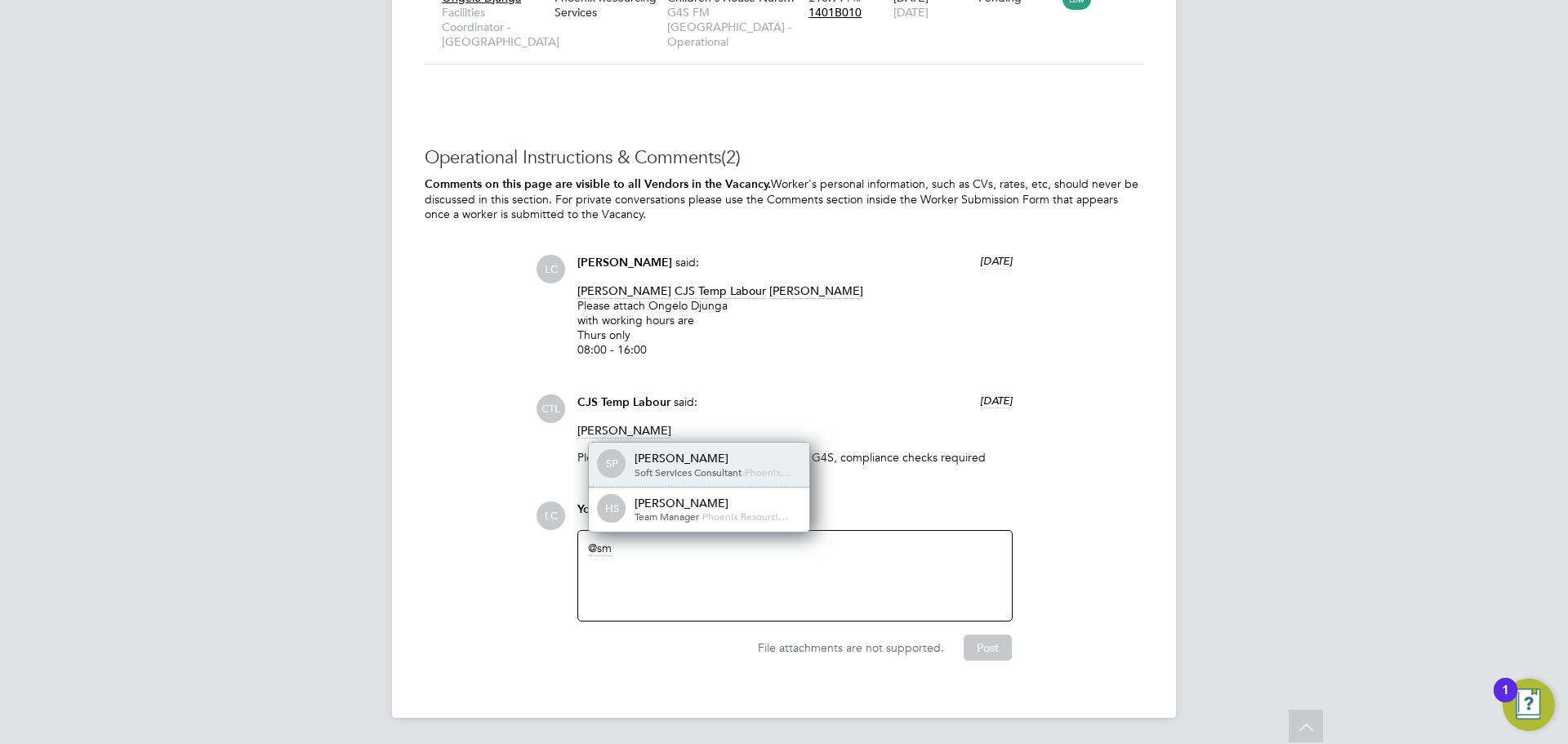
click at [727, 469] on span "Soft Services Consultant" at bounding box center [688, 473] width 107 height 13
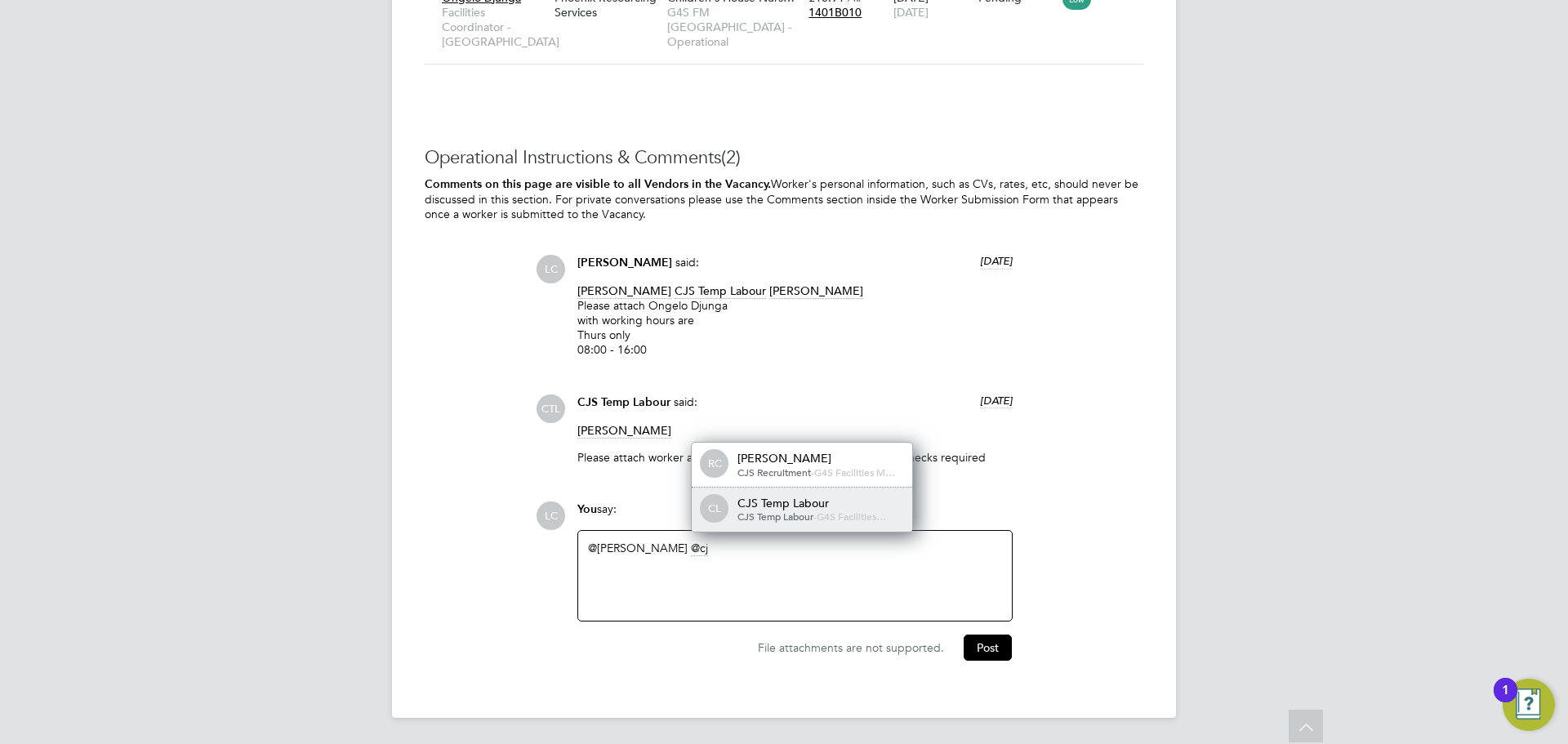
click at [761, 504] on div "CJS Temp Labour" at bounding box center [819, 503] width 163 height 15
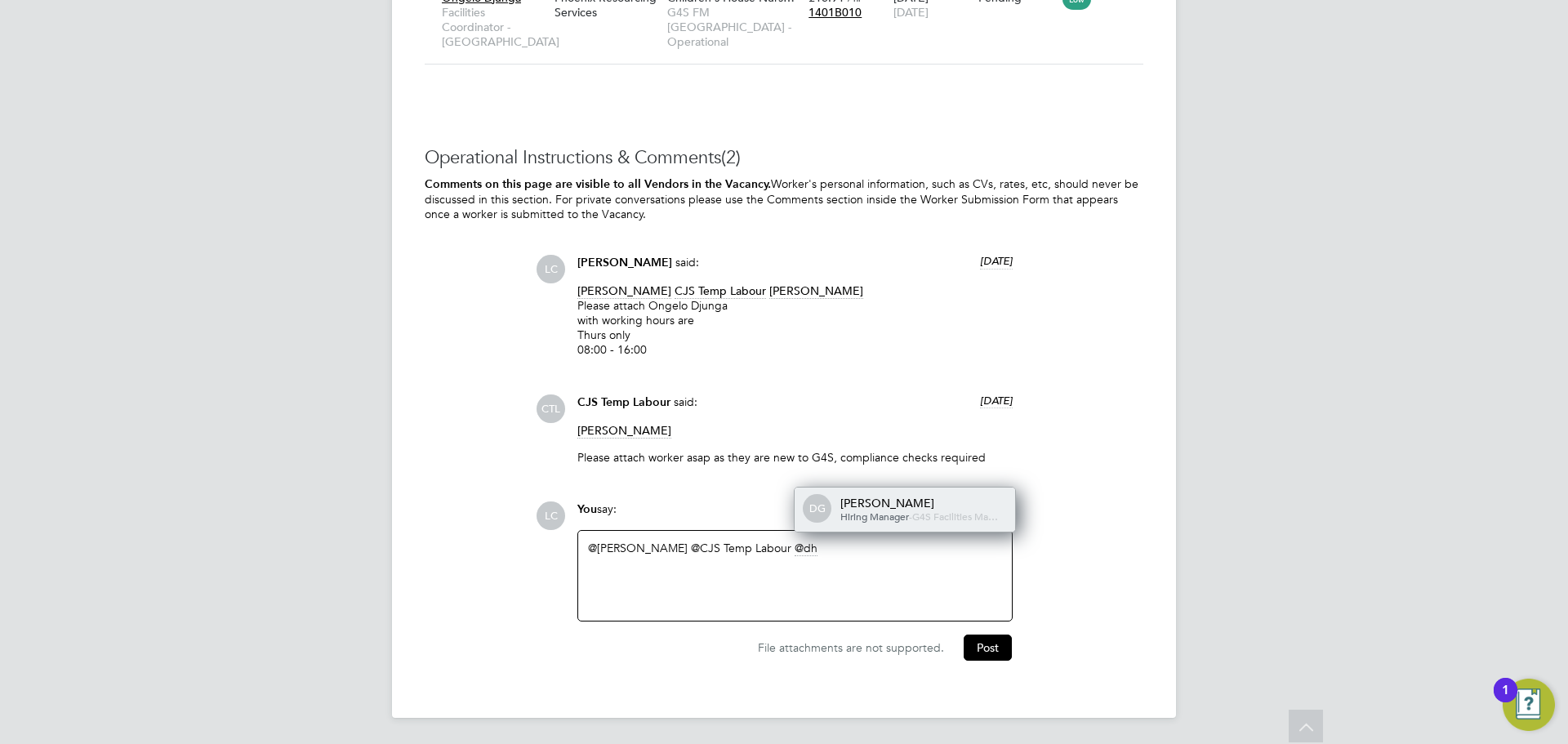
click at [876, 487] on div "DG dharmisha gohil Hiring Manager - G4S Facilities Ma…" at bounding box center [905, 510] width 220 height 44
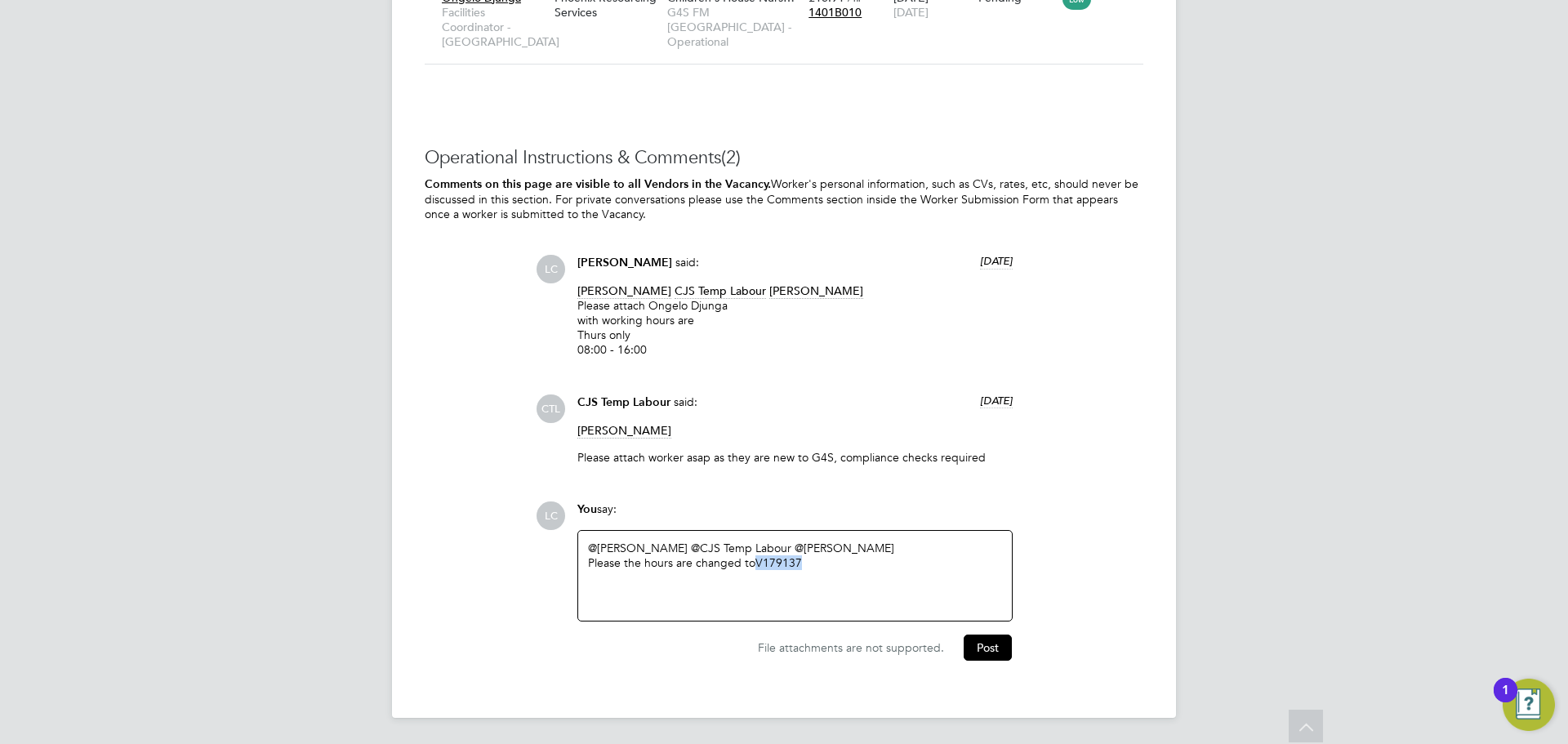
drag, startPoint x: 820, startPoint y: 561, endPoint x: 751, endPoint y: 556, distance: 69.2
click at [751, 556] on div "Please the hours are changed to V179137" at bounding box center [795, 563] width 414 height 15
click at [991, 646] on button "Post" at bounding box center [987, 648] width 48 height 26
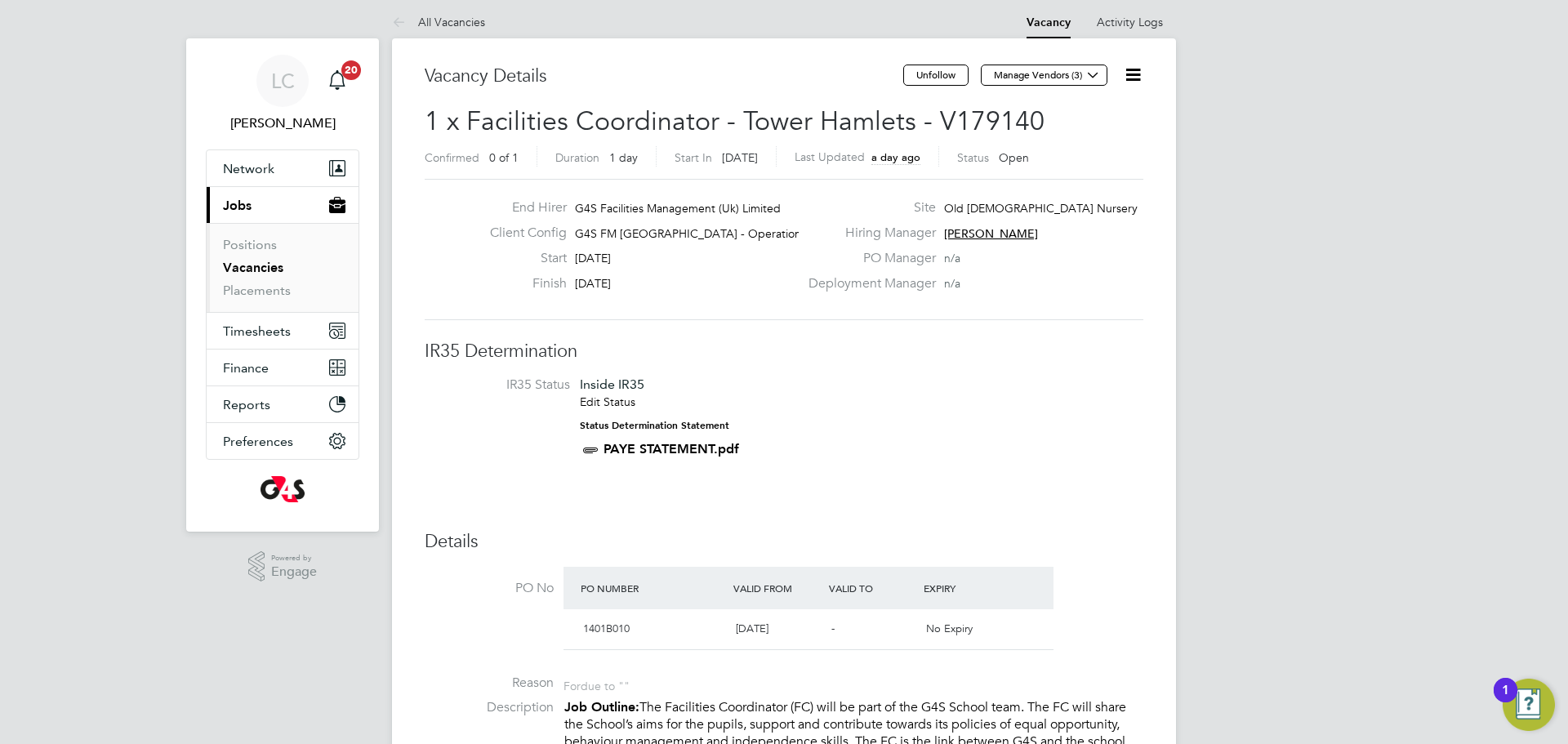
click at [1128, 69] on icon at bounding box center [1133, 75] width 20 height 20
click at [1051, 108] on li "Edit Vacancy e" at bounding box center [1093, 113] width 94 height 23
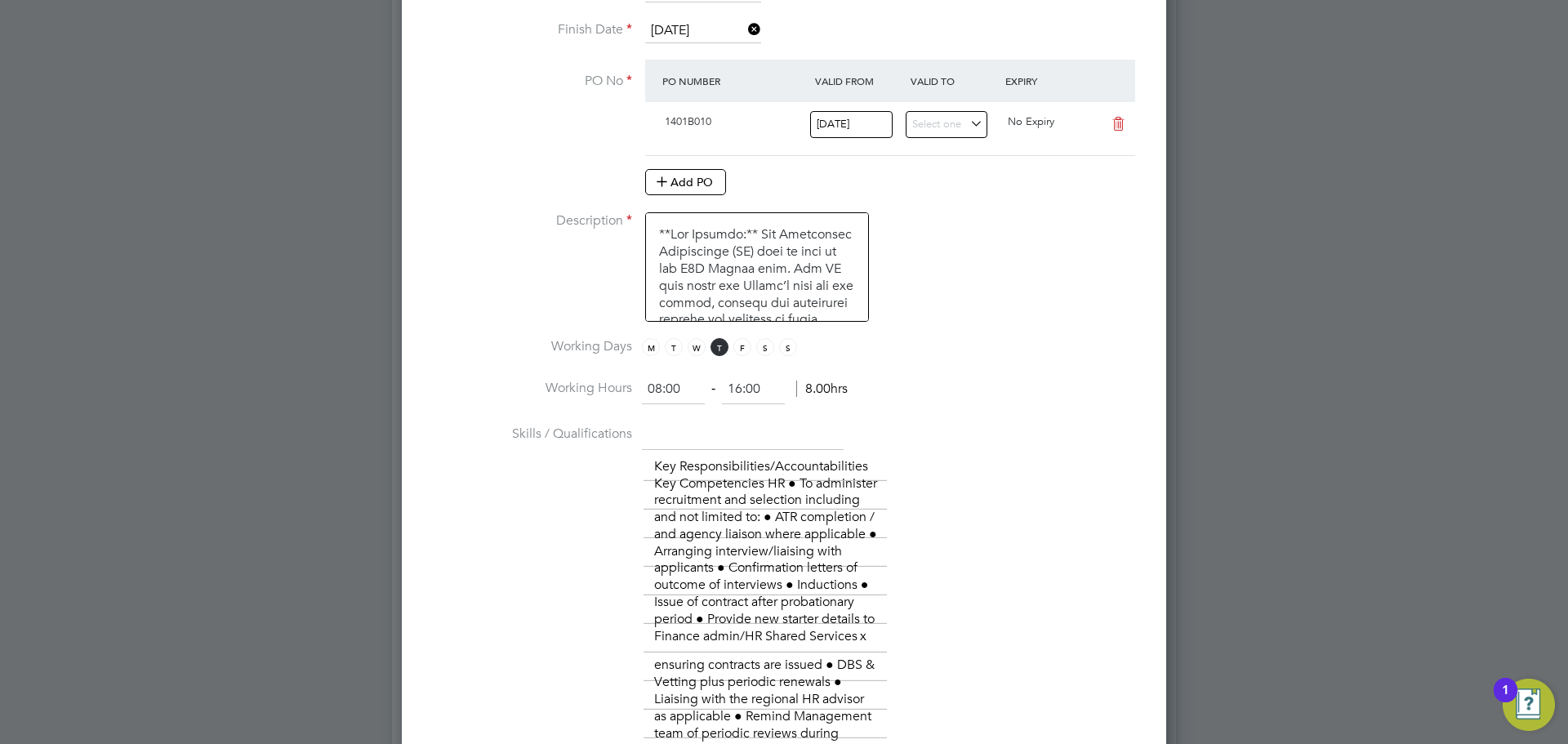
click at [659, 390] on input "08:00" at bounding box center [673, 390] width 63 height 30
type input "07:00"
click at [740, 386] on input "16:00" at bounding box center [753, 390] width 63 height 30
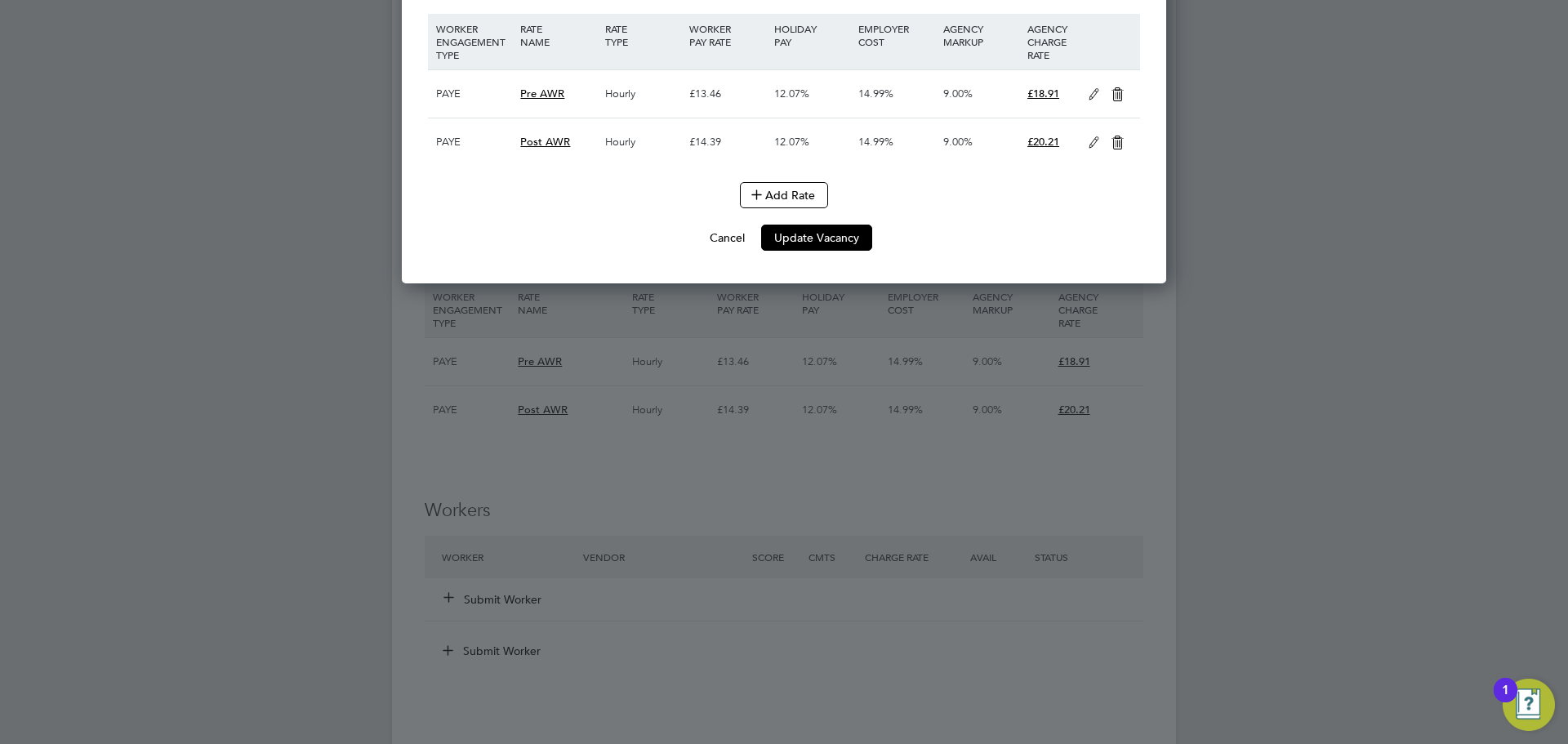
click at [824, 251] on button "Update Vacancy" at bounding box center [817, 237] width 111 height 26
type input "17:00"
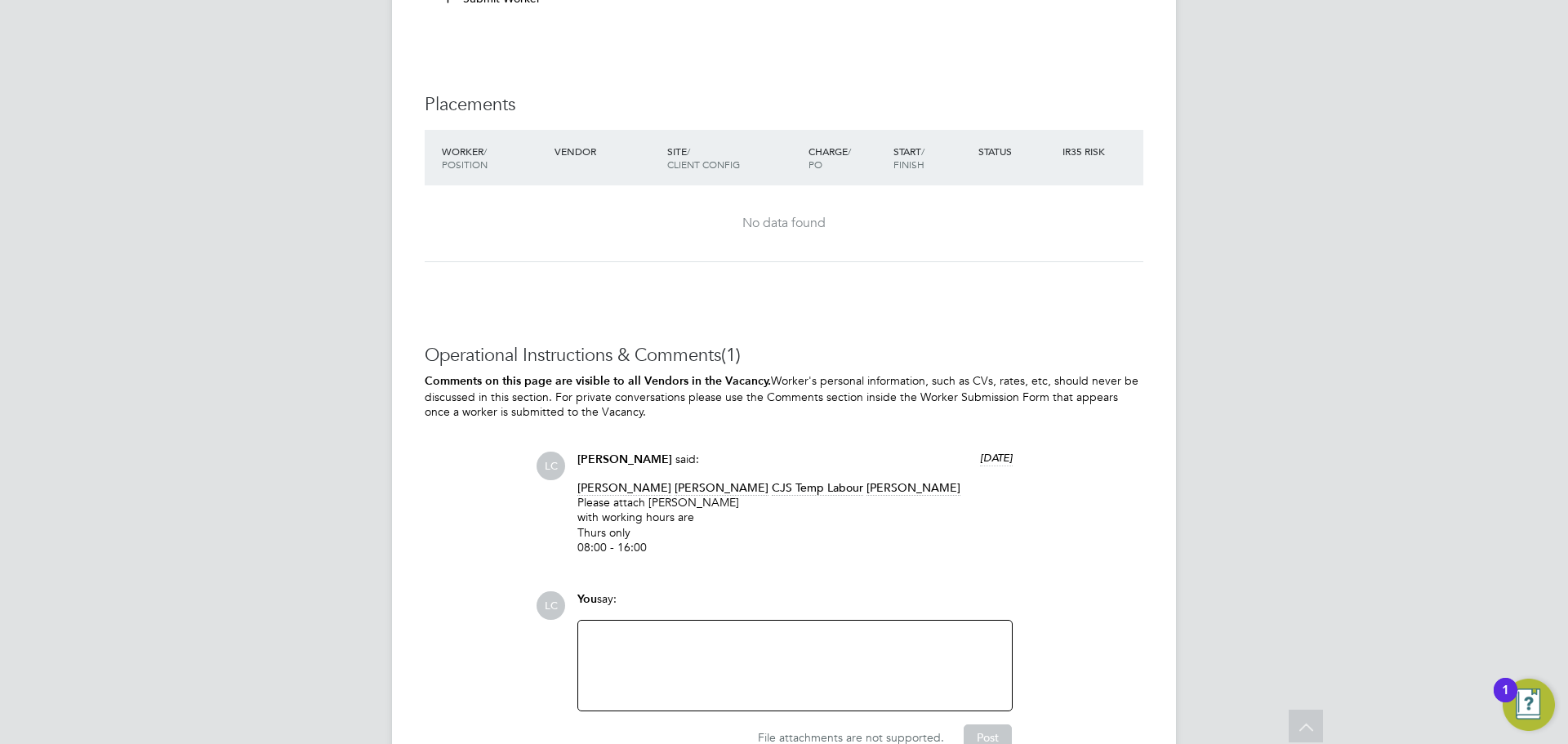
click at [697, 648] on div "Vacancy Saved Your vacancy has been saved. Cancel Okay" at bounding box center [784, 372] width 1568 height 744
click at [696, 649] on div at bounding box center [795, 666] width 414 height 70
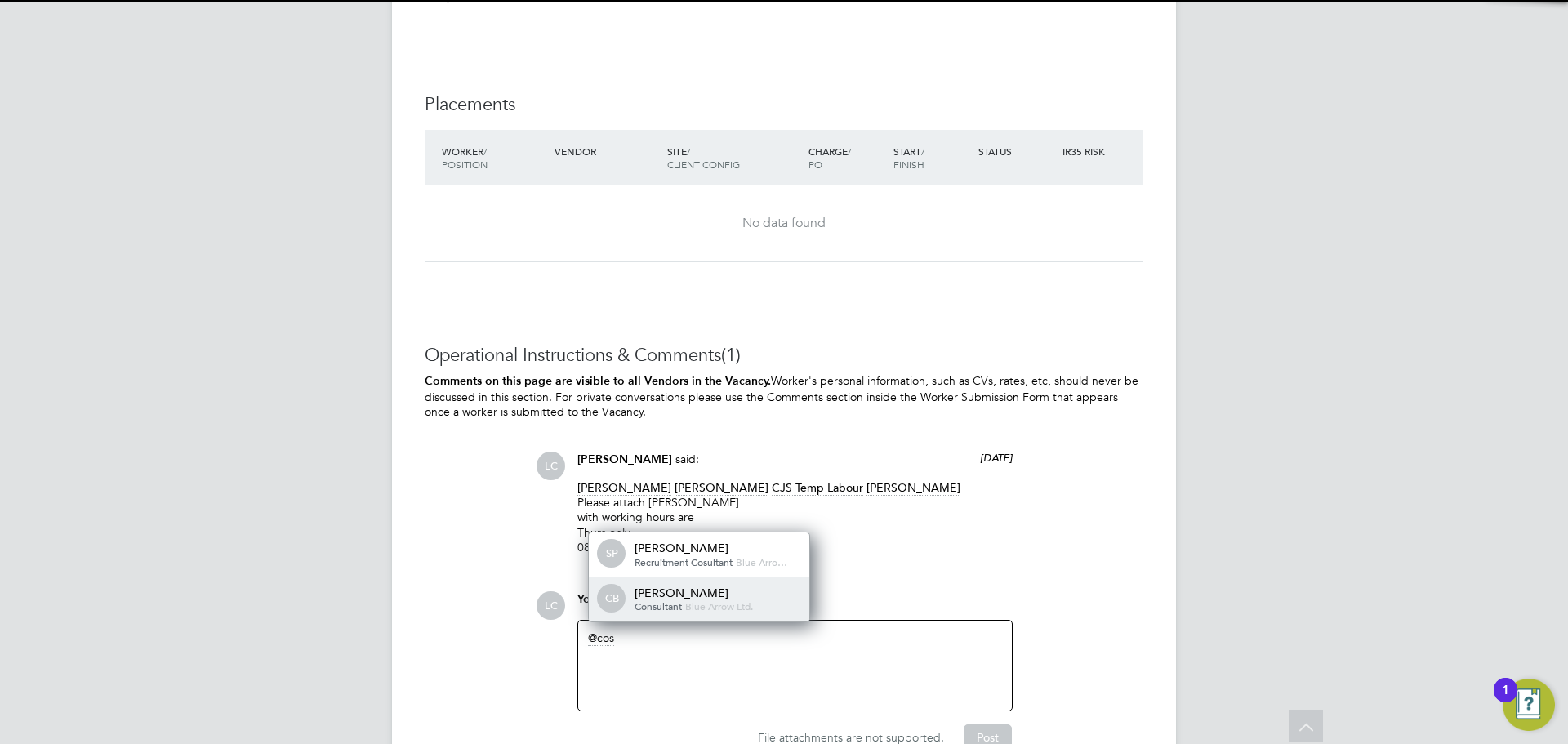
click at [709, 592] on div "Cosmin Balan" at bounding box center [716, 593] width 163 height 15
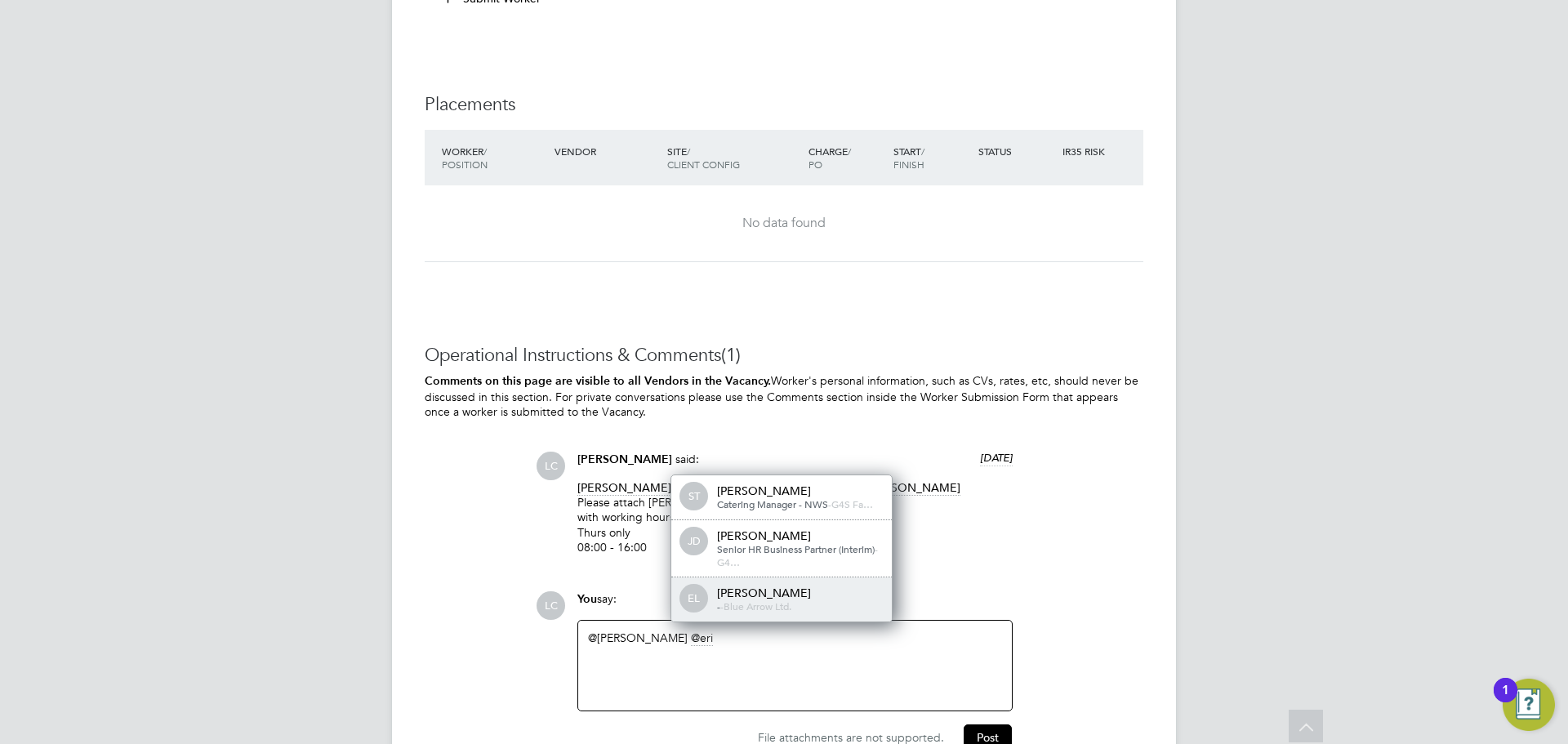
click at [746, 611] on span "Blue Arrow Ltd." at bounding box center [757, 606] width 68 height 13
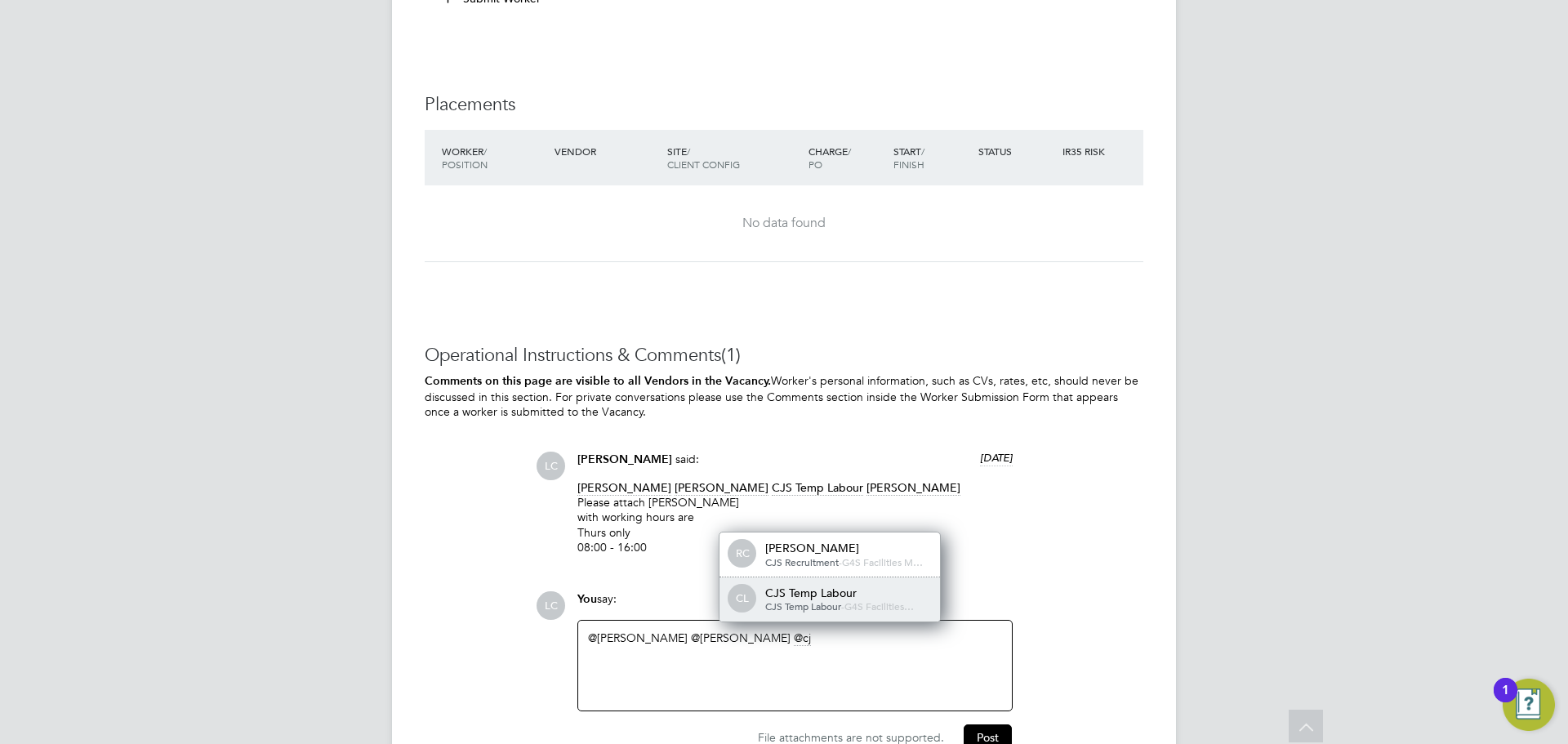
click at [836, 599] on div "CJS Temp Labour" at bounding box center [847, 593] width 163 height 15
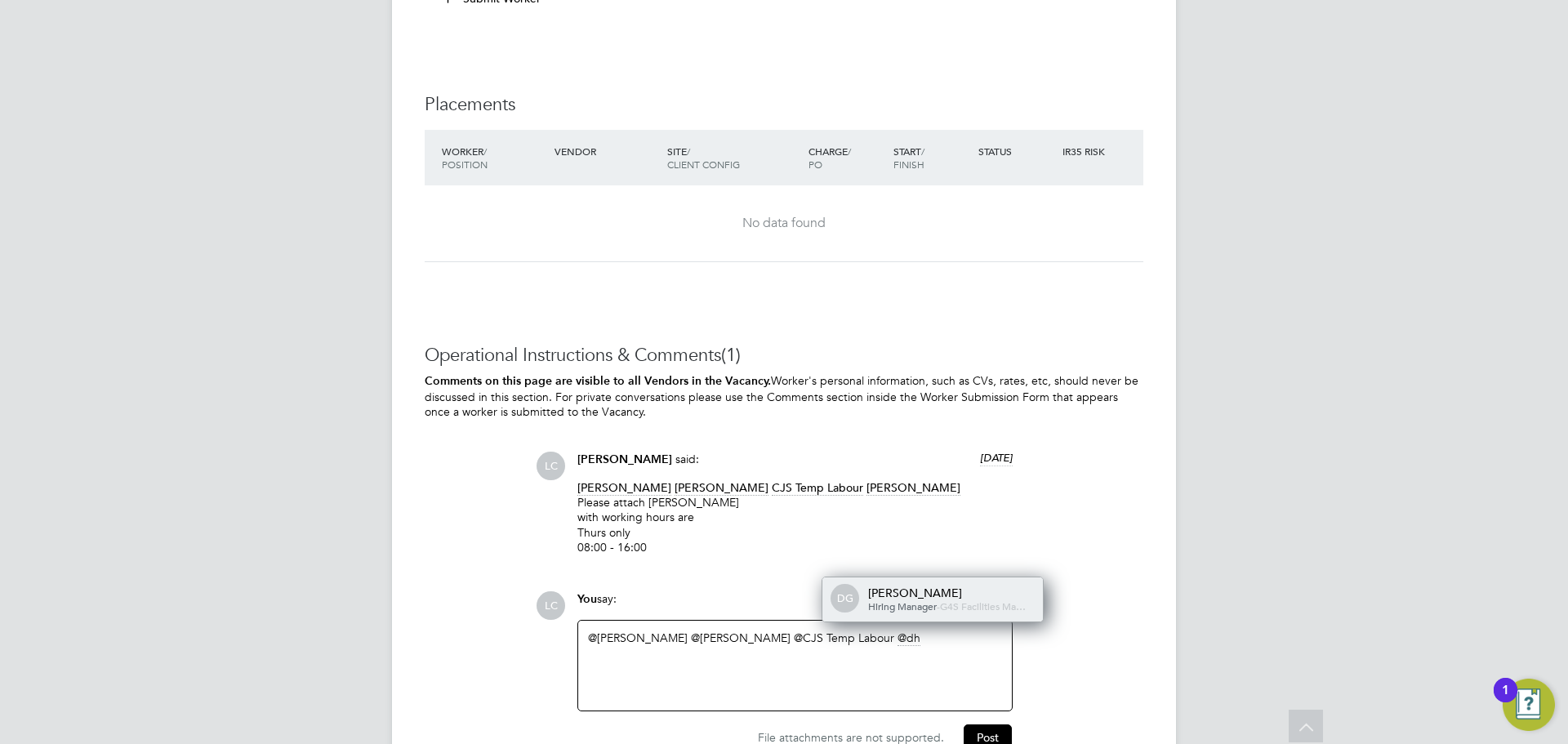
click at [856, 612] on div "DG dharmisha gohil Hiring Manager - G4S Facilities Ma…" at bounding box center [933, 599] width 220 height 44
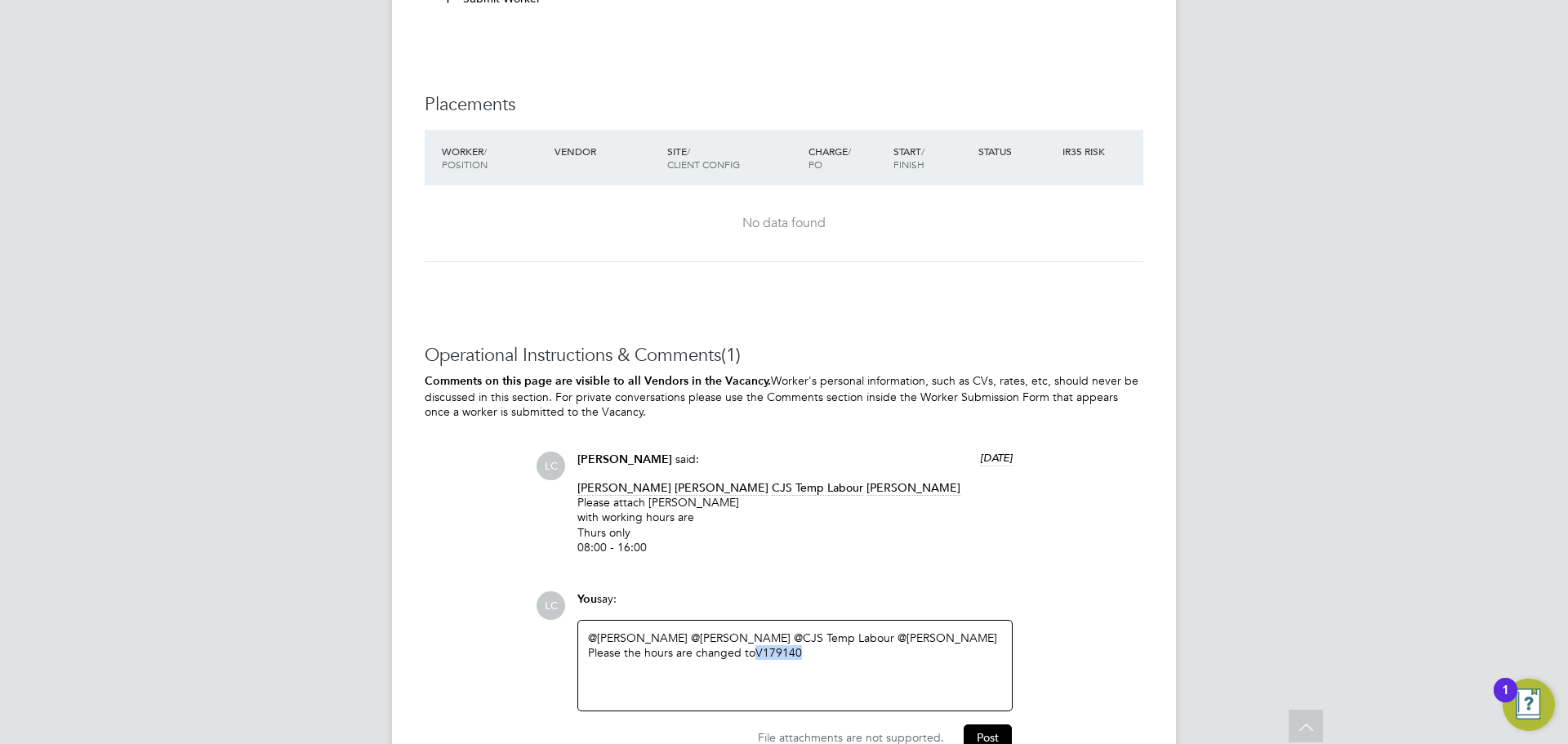
drag, startPoint x: 806, startPoint y: 652, endPoint x: 756, endPoint y: 648, distance: 50.2
click at [757, 649] on div "Please the hours are changed to V179140" at bounding box center [795, 653] width 414 height 15
click at [982, 741] on button "Post" at bounding box center [987, 738] width 48 height 26
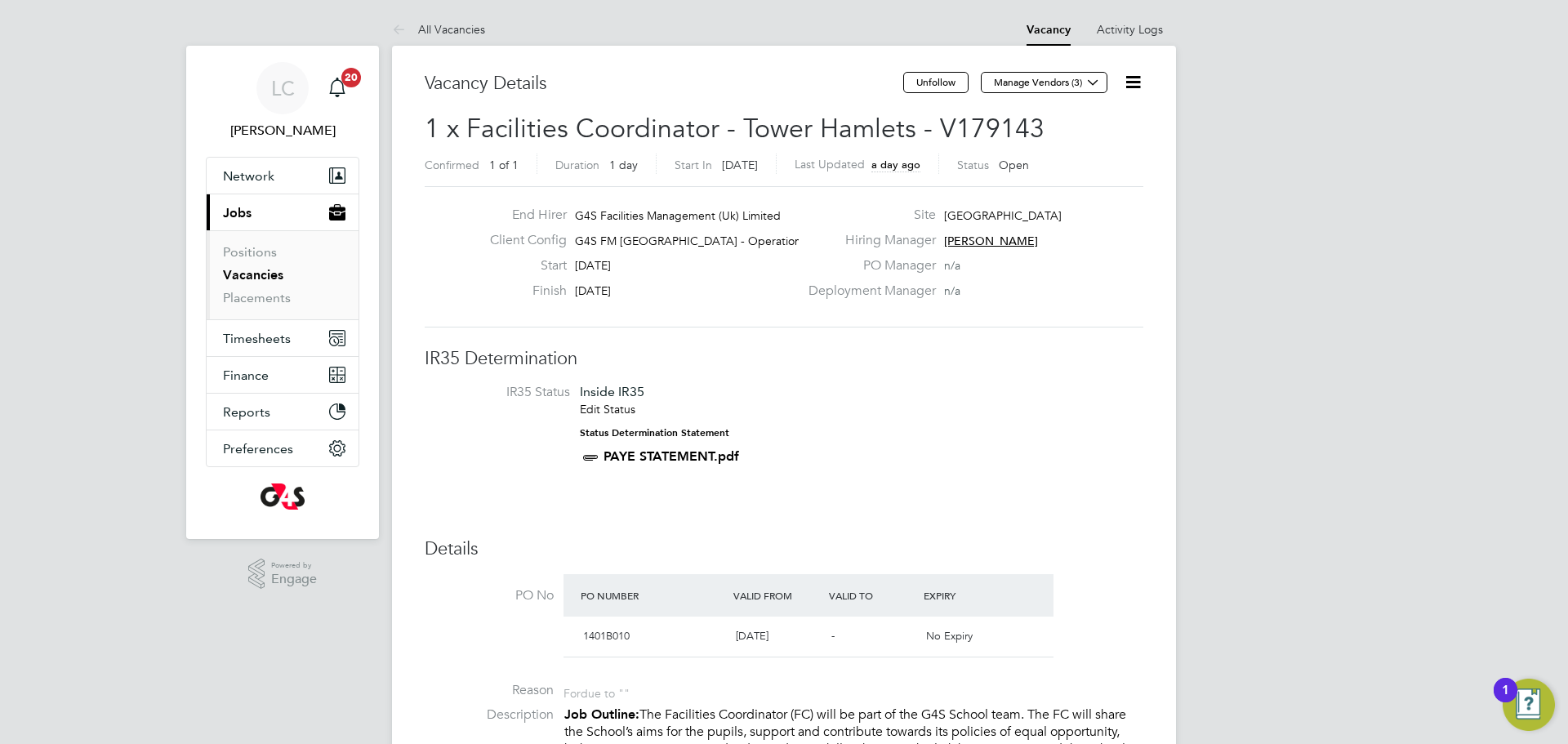
click at [1142, 80] on icon at bounding box center [1133, 82] width 20 height 20
click at [1094, 115] on li "Edit Vacancy e" at bounding box center [1093, 120] width 94 height 23
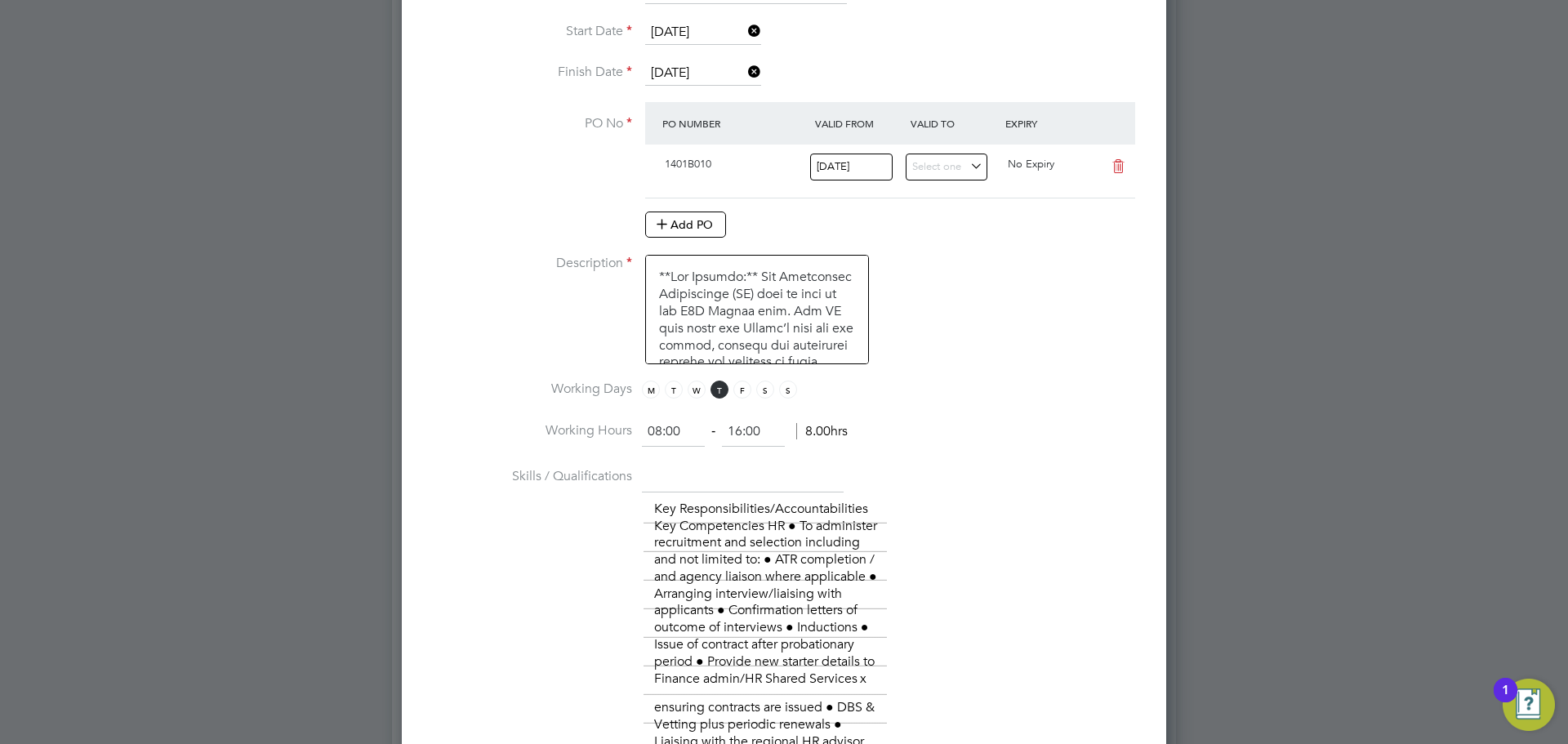
click at [660, 435] on input "08:00" at bounding box center [673, 433] width 63 height 30
type input "07:00"
click at [743, 429] on input "16:00" at bounding box center [753, 433] width 63 height 30
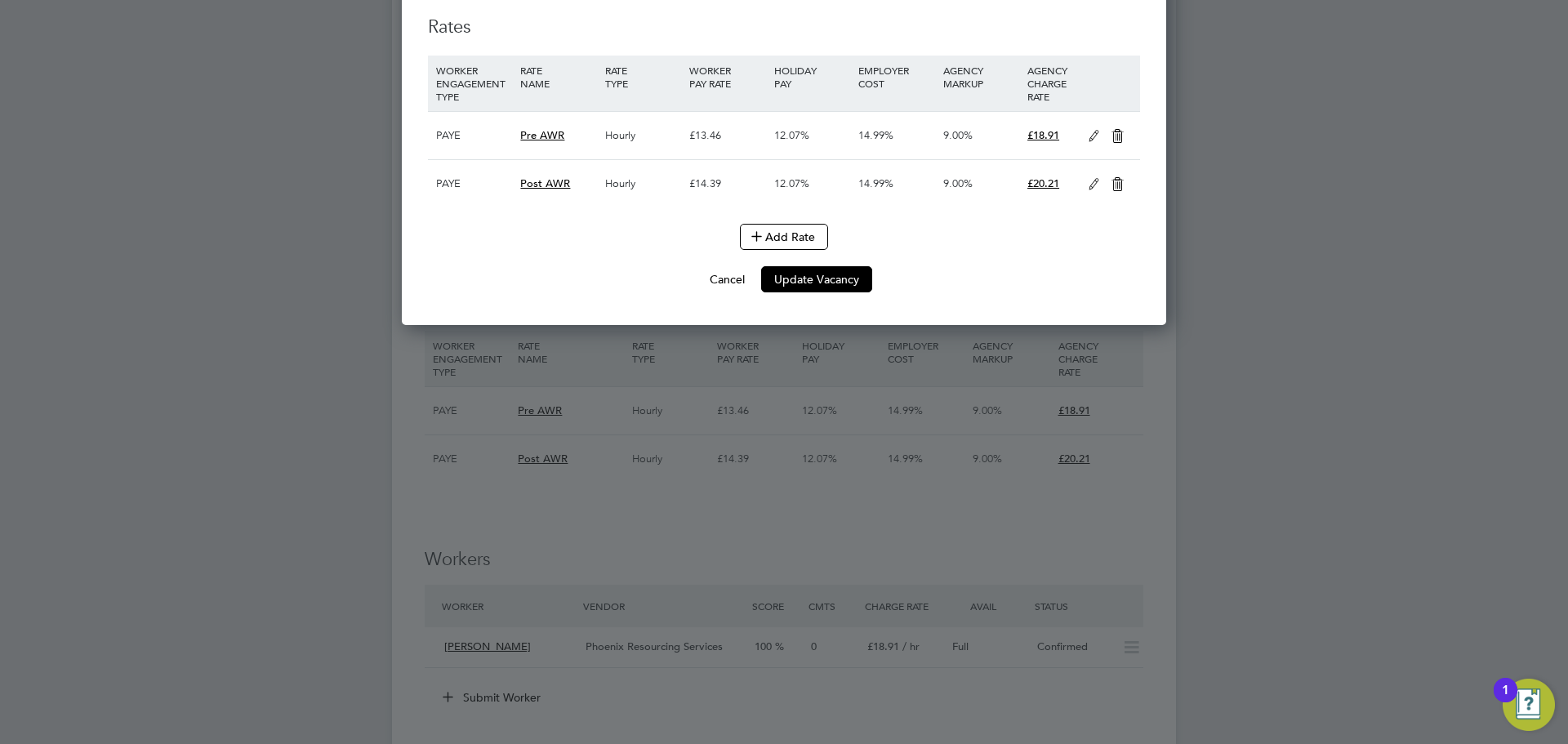
drag, startPoint x: 818, startPoint y: 320, endPoint x: 757, endPoint y: 277, distance: 74.6
click at [813, 293] on button "Update Vacancy" at bounding box center [817, 279] width 111 height 26
type input "17:00"
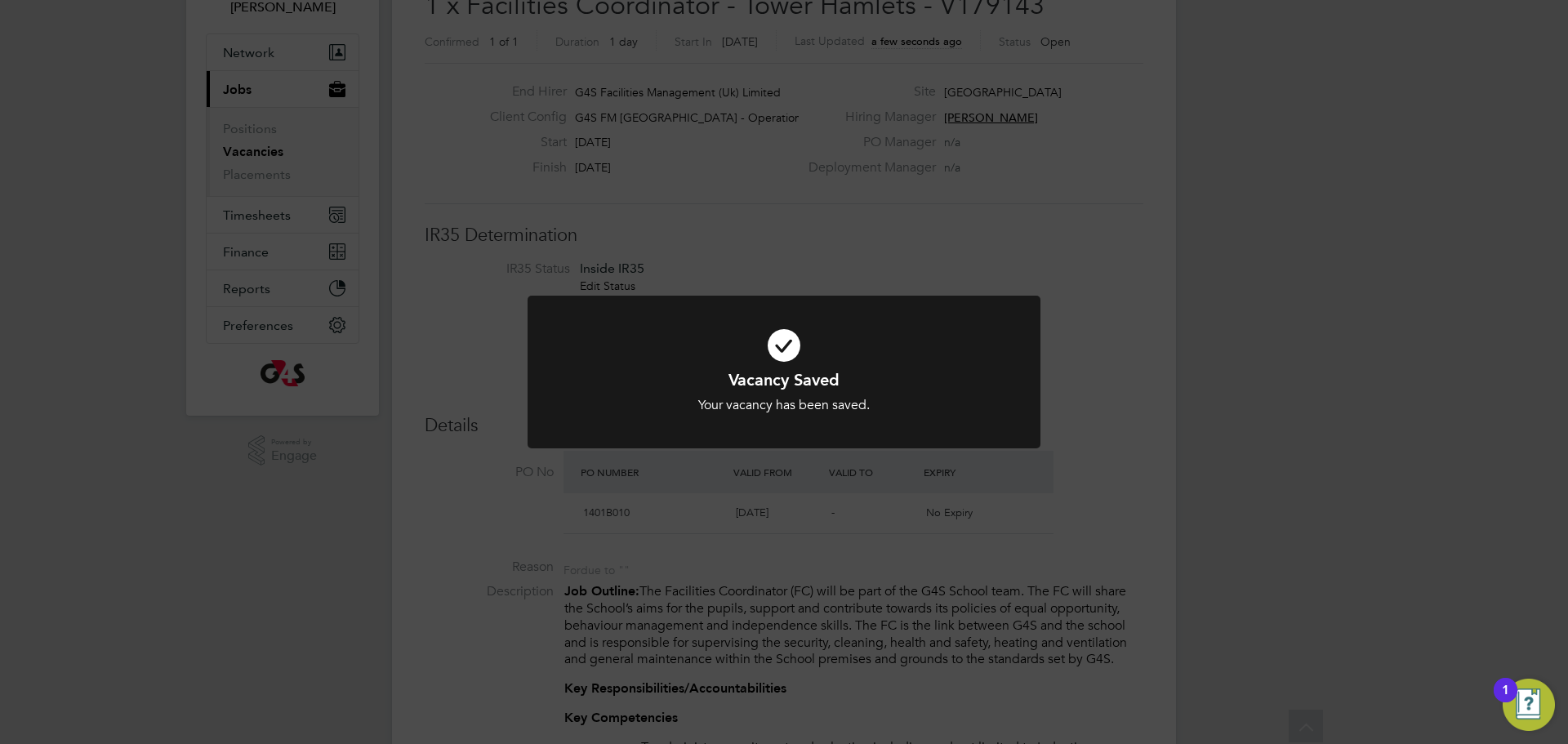
click at [830, 195] on div "Vacancy Saved Your vacancy has been saved. Cancel Okay" at bounding box center [784, 372] width 1568 height 744
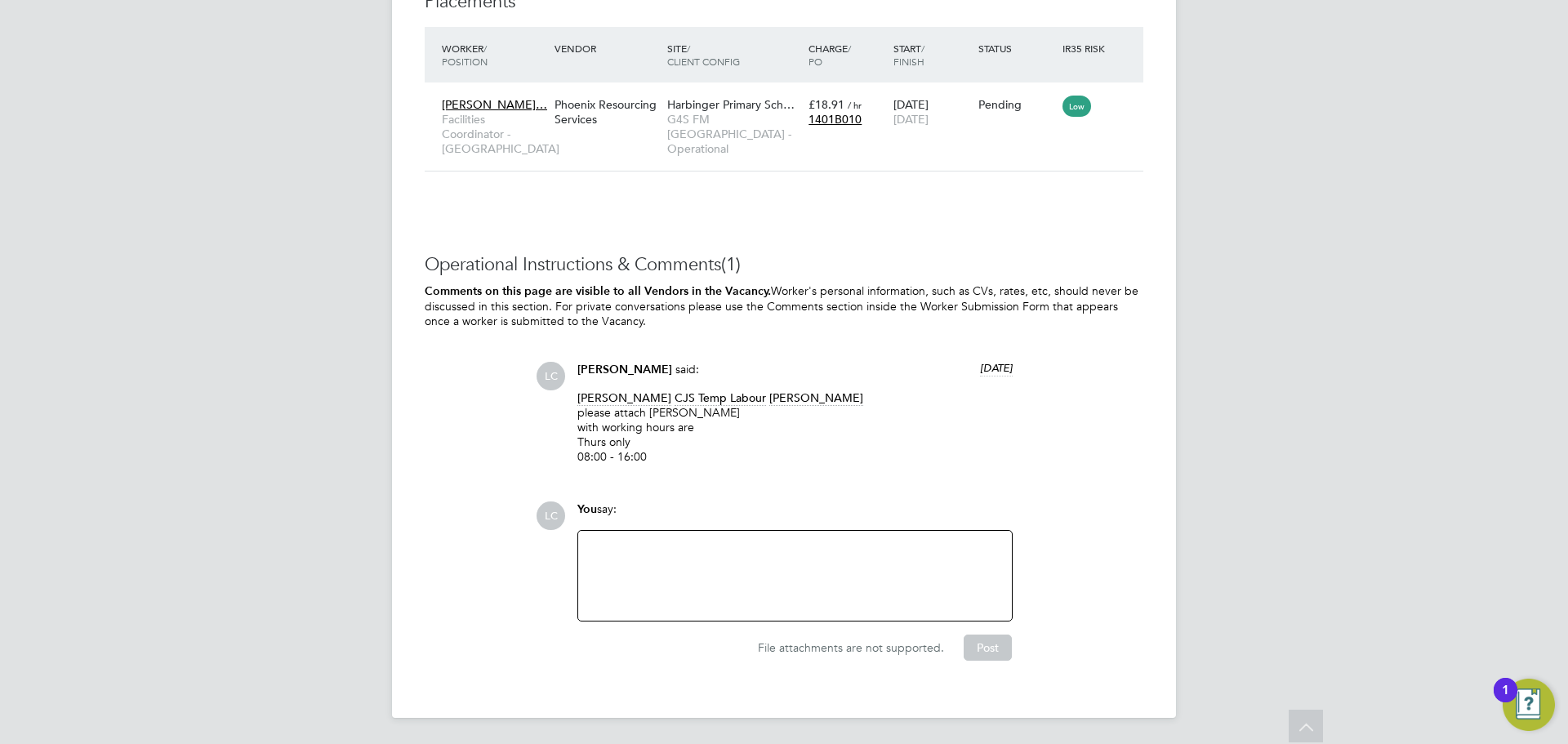
click at [684, 537] on div at bounding box center [795, 575] width 433 height 90
click at [664, 558] on div at bounding box center [795, 576] width 414 height 70
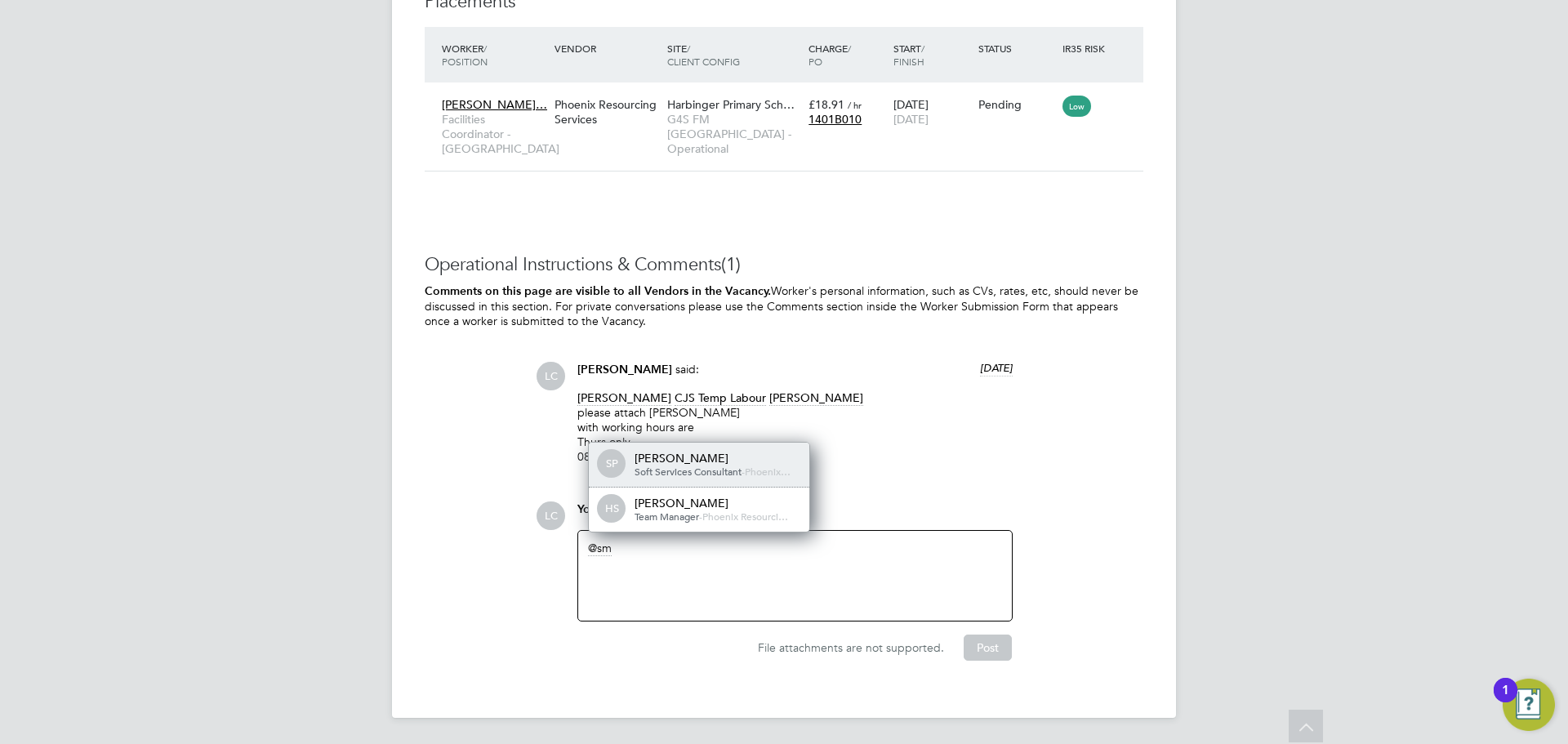
click at [668, 457] on div "Smeraldo Porcaro" at bounding box center [716, 459] width 163 height 15
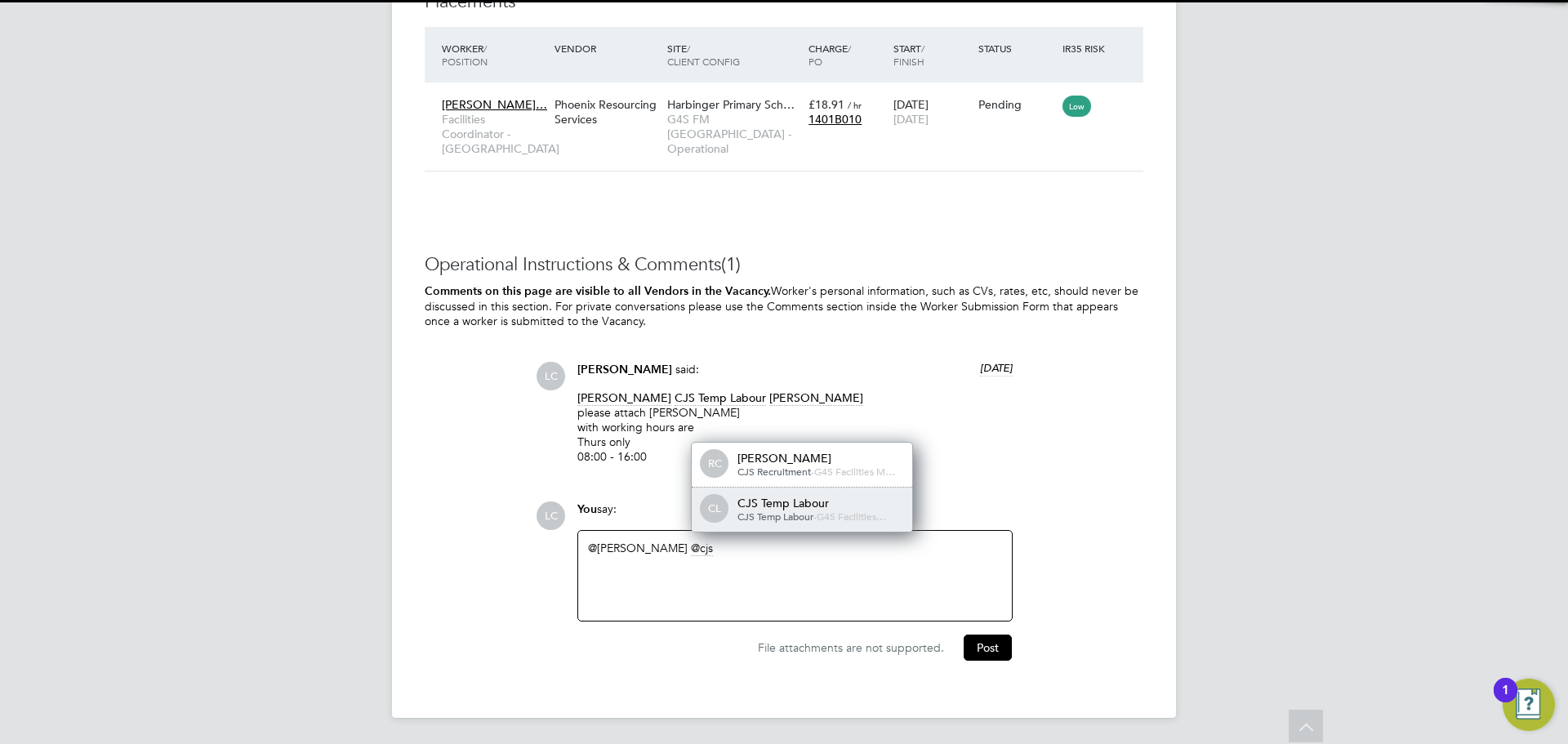
click at [743, 494] on div "CL CJS Temp Labour CJS Temp Labour - G4S Facilities…" at bounding box center [802, 510] width 220 height 44
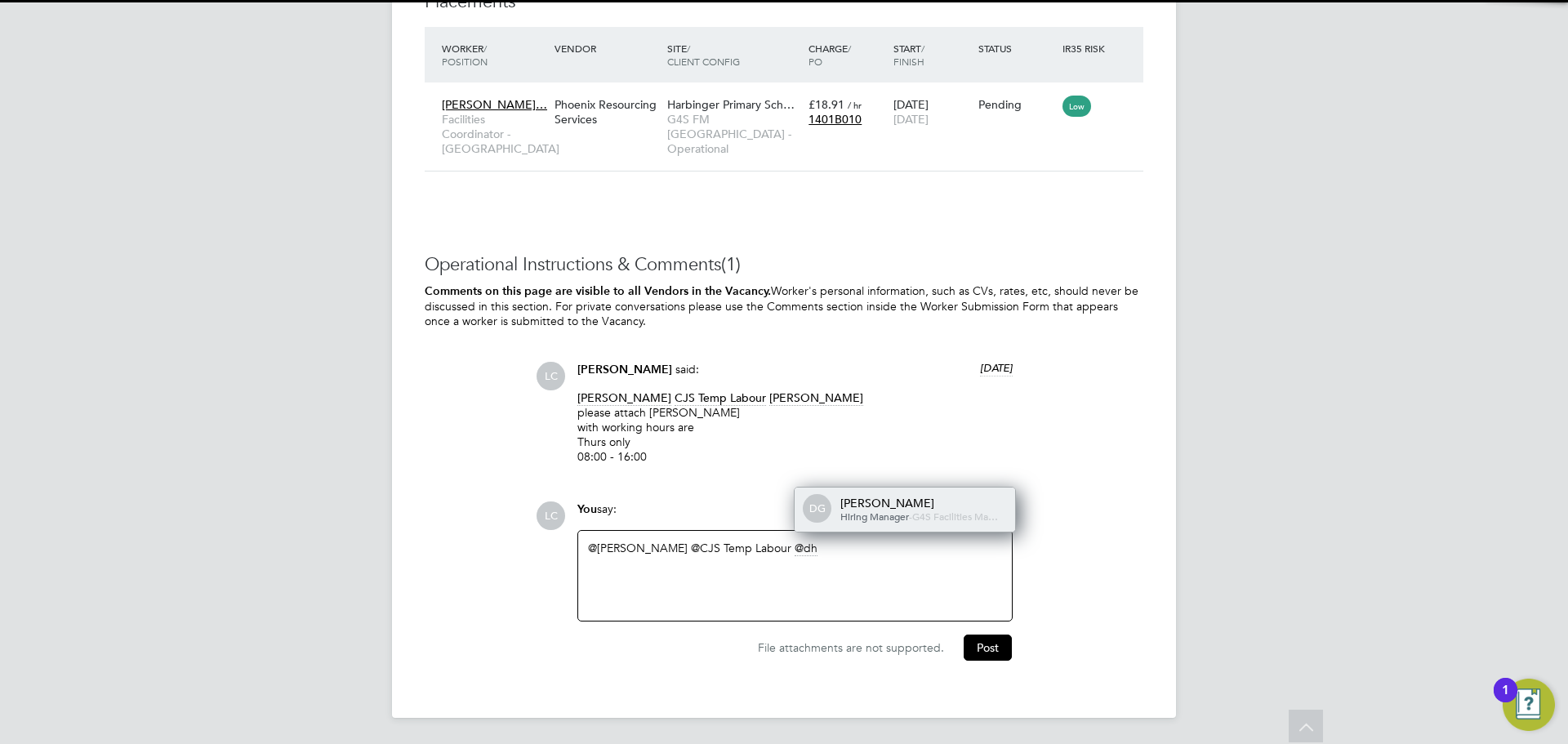
click at [868, 510] on span "Hiring Manager" at bounding box center [874, 516] width 69 height 13
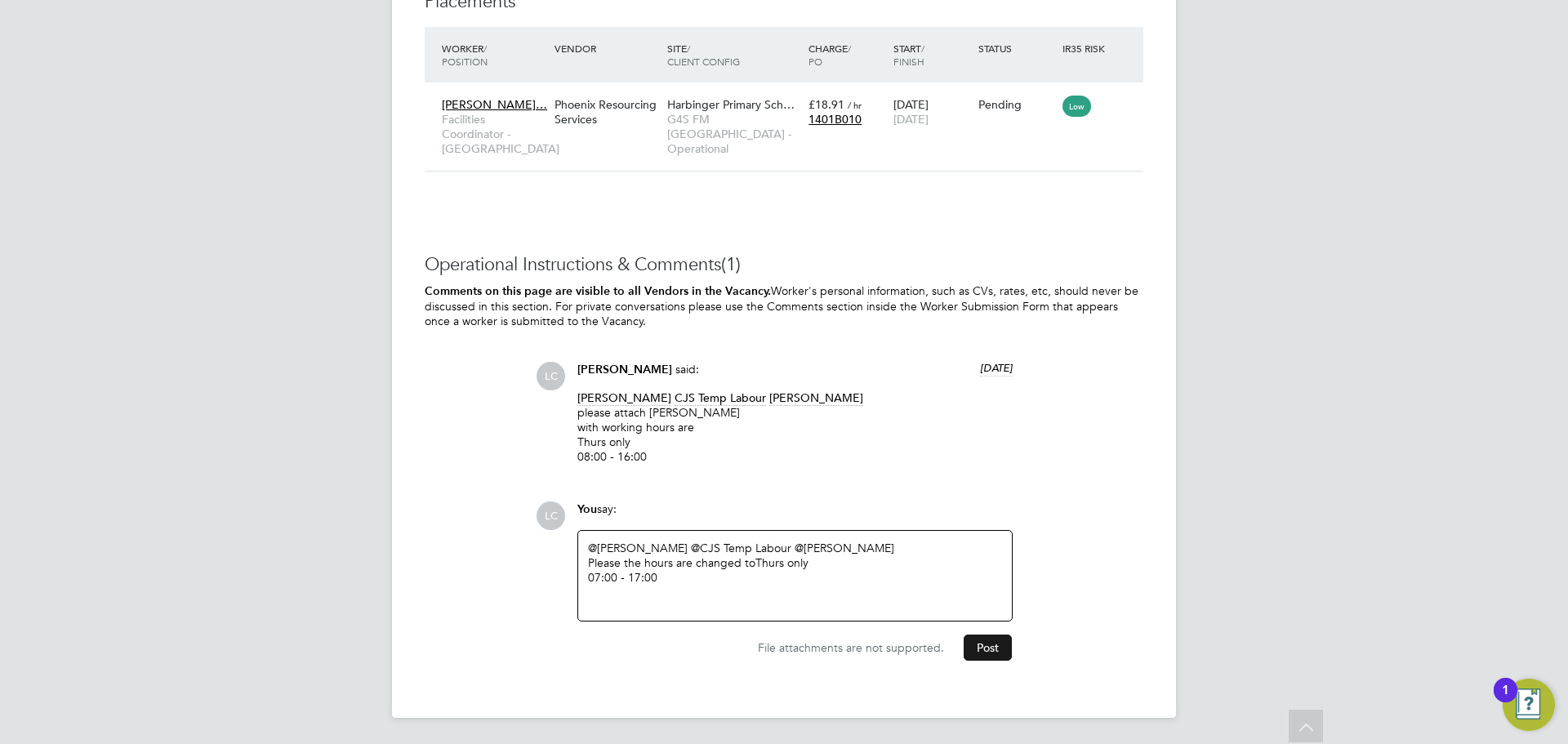
click at [979, 640] on button "Post" at bounding box center [987, 648] width 48 height 26
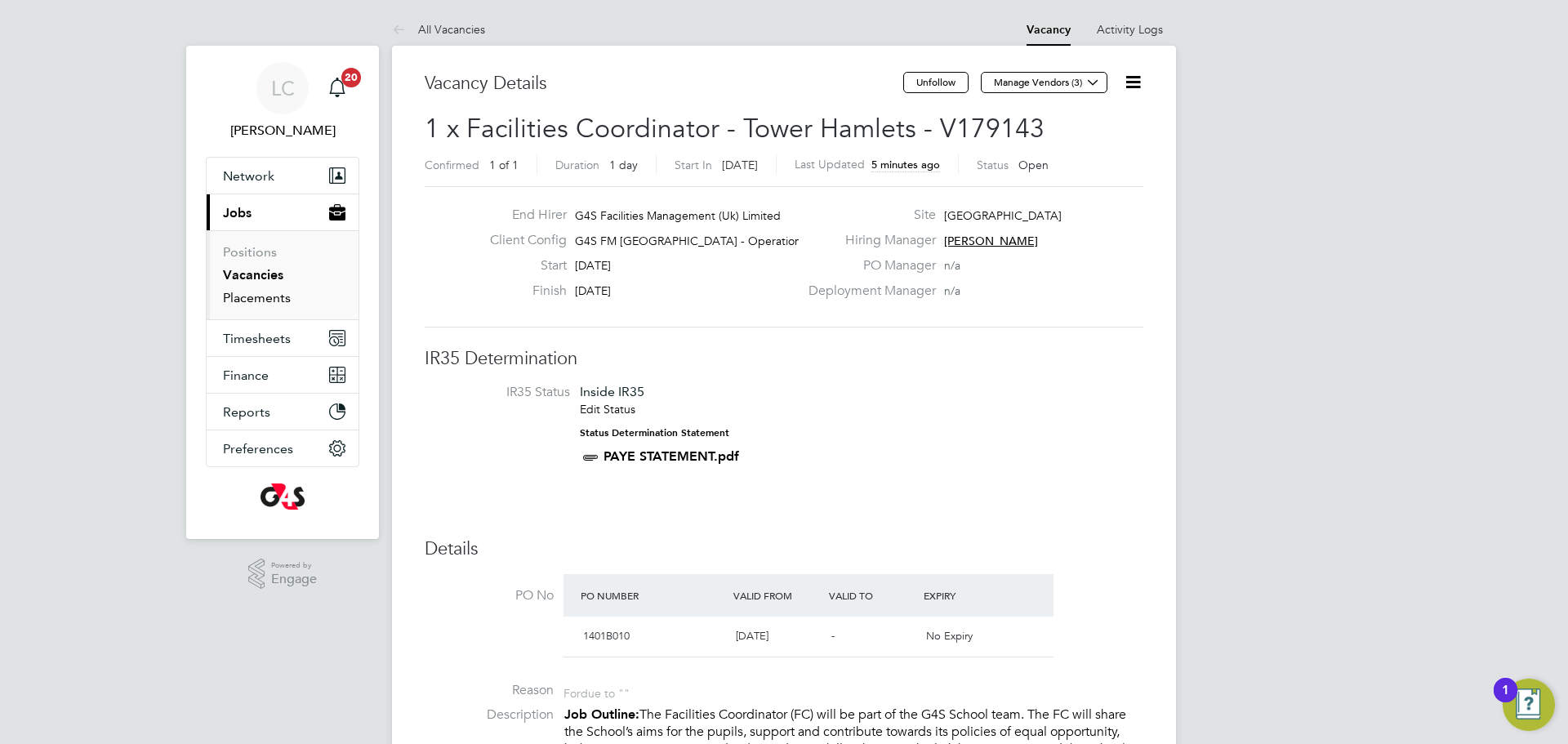
drag, startPoint x: 274, startPoint y: 299, endPoint x: 899, endPoint y: 18, distance: 685.3
click at [272, 301] on link "Placements" at bounding box center [257, 297] width 68 height 16
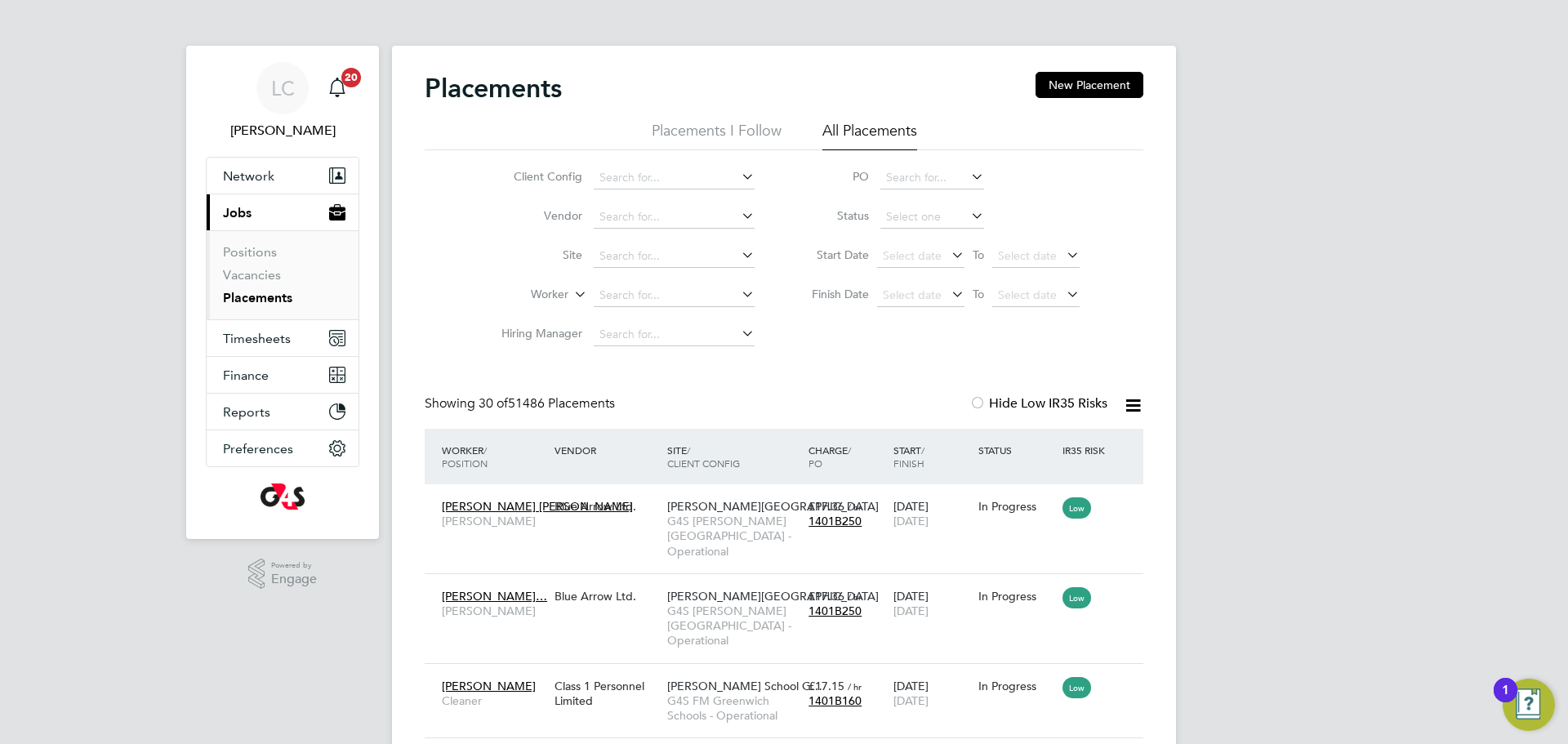
scroll to position [61, 142]
click at [659, 299] on input at bounding box center [674, 296] width 161 height 23
click at [664, 243] on li "Site" at bounding box center [621, 257] width 307 height 39
click at [669, 255] on input at bounding box center [674, 257] width 161 height 23
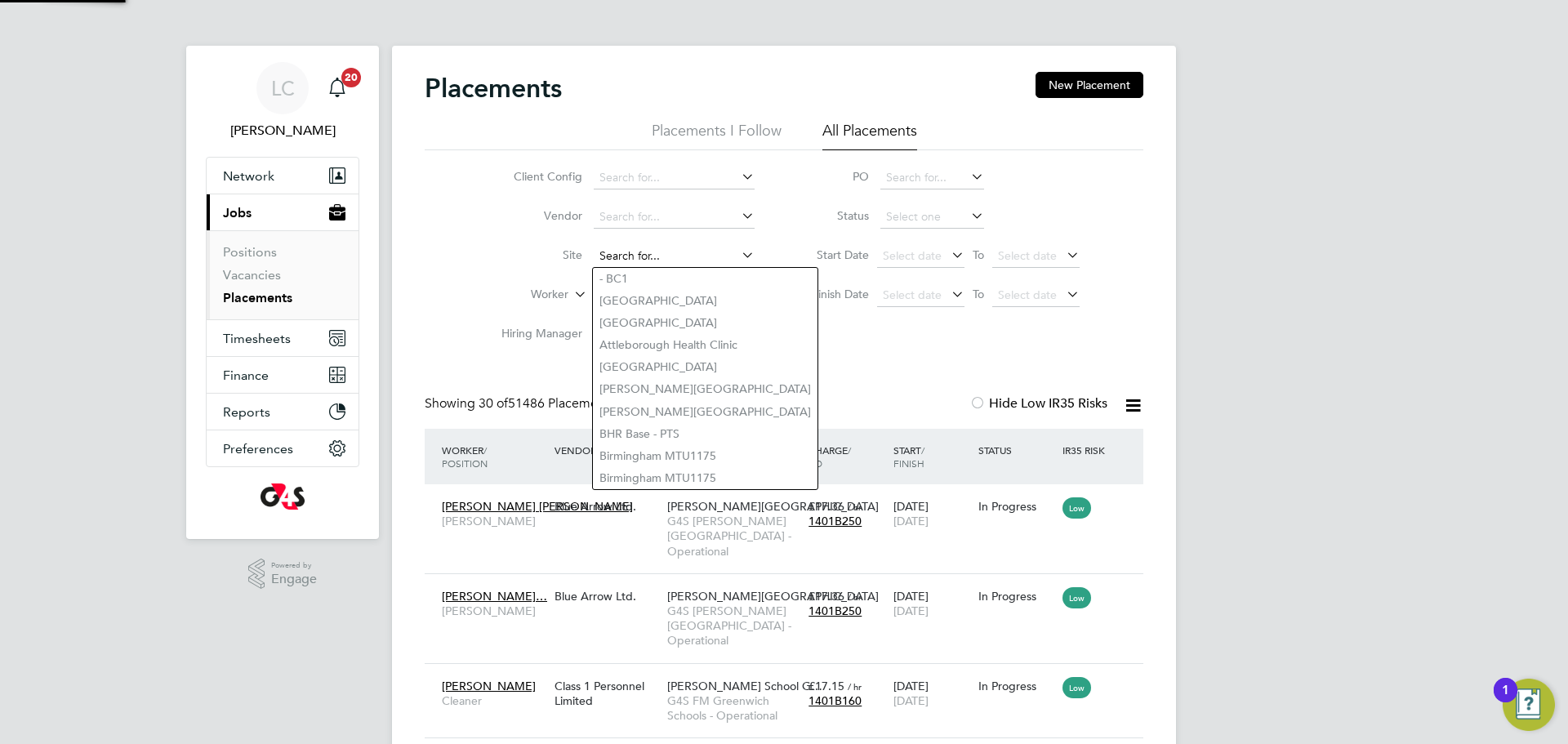
type input ";"
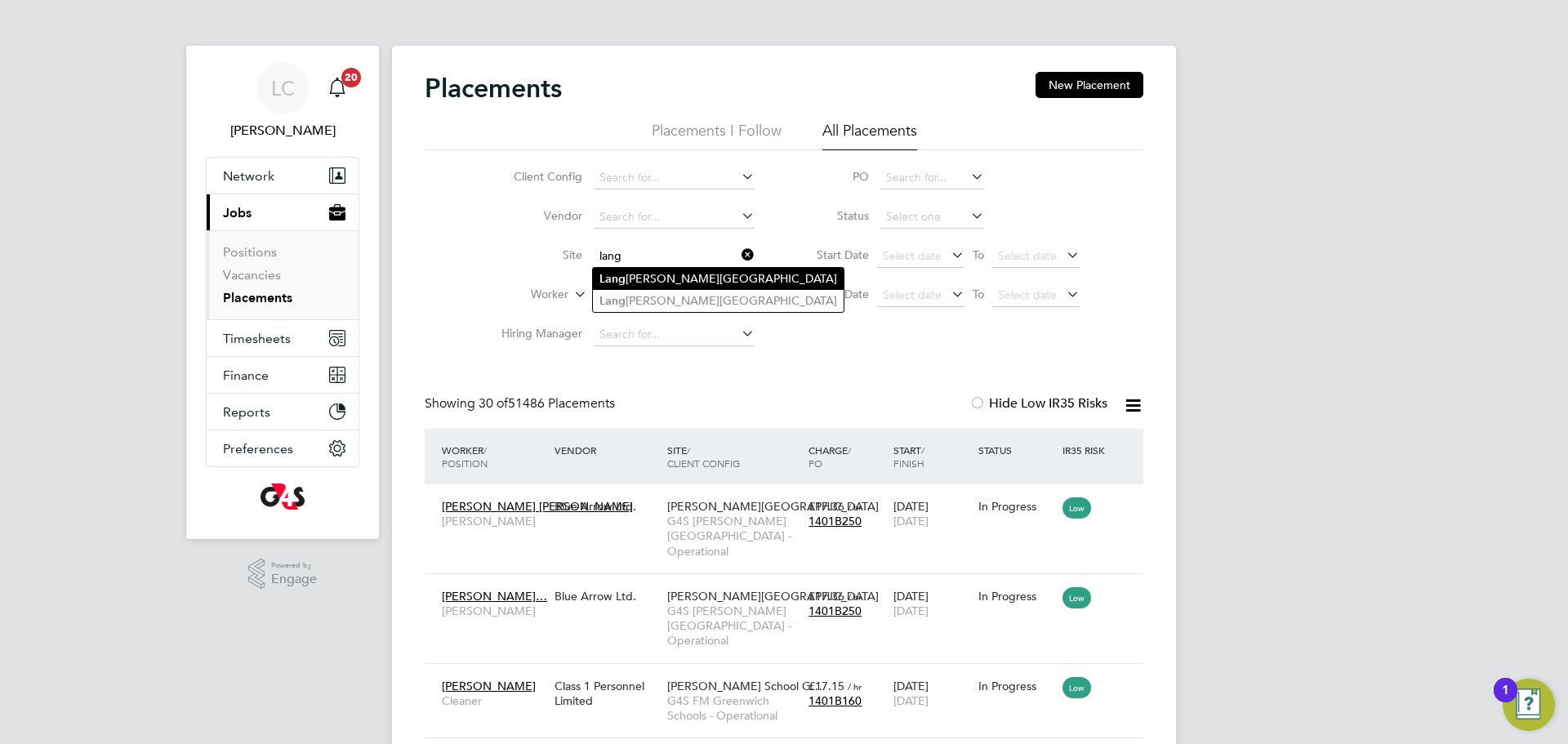
click at [668, 280] on li "Lang don Park Secondary School" at bounding box center [718, 279] width 251 height 22
type input "[PERSON_NAME][GEOGRAPHIC_DATA]"
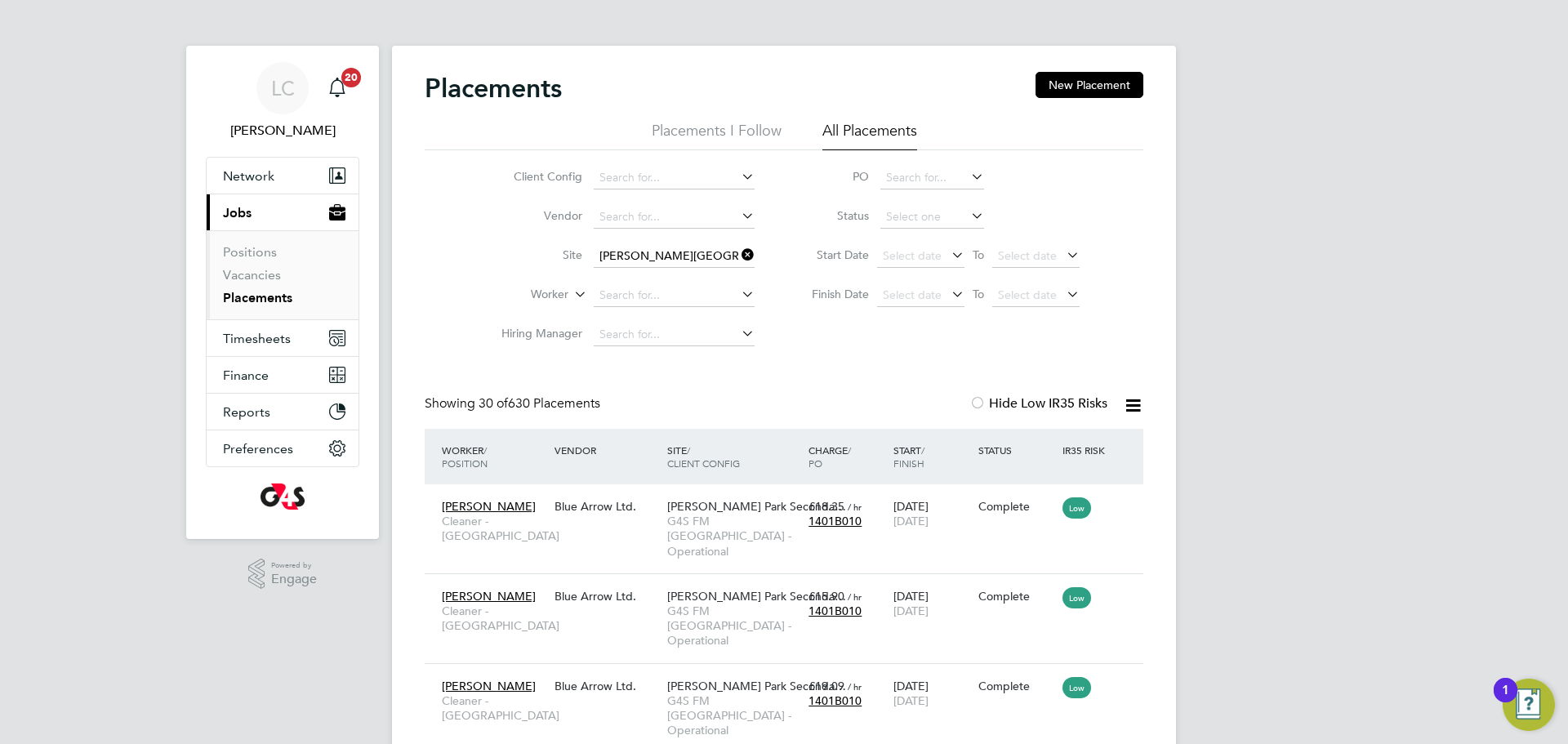
click at [738, 251] on icon at bounding box center [738, 255] width 0 height 23
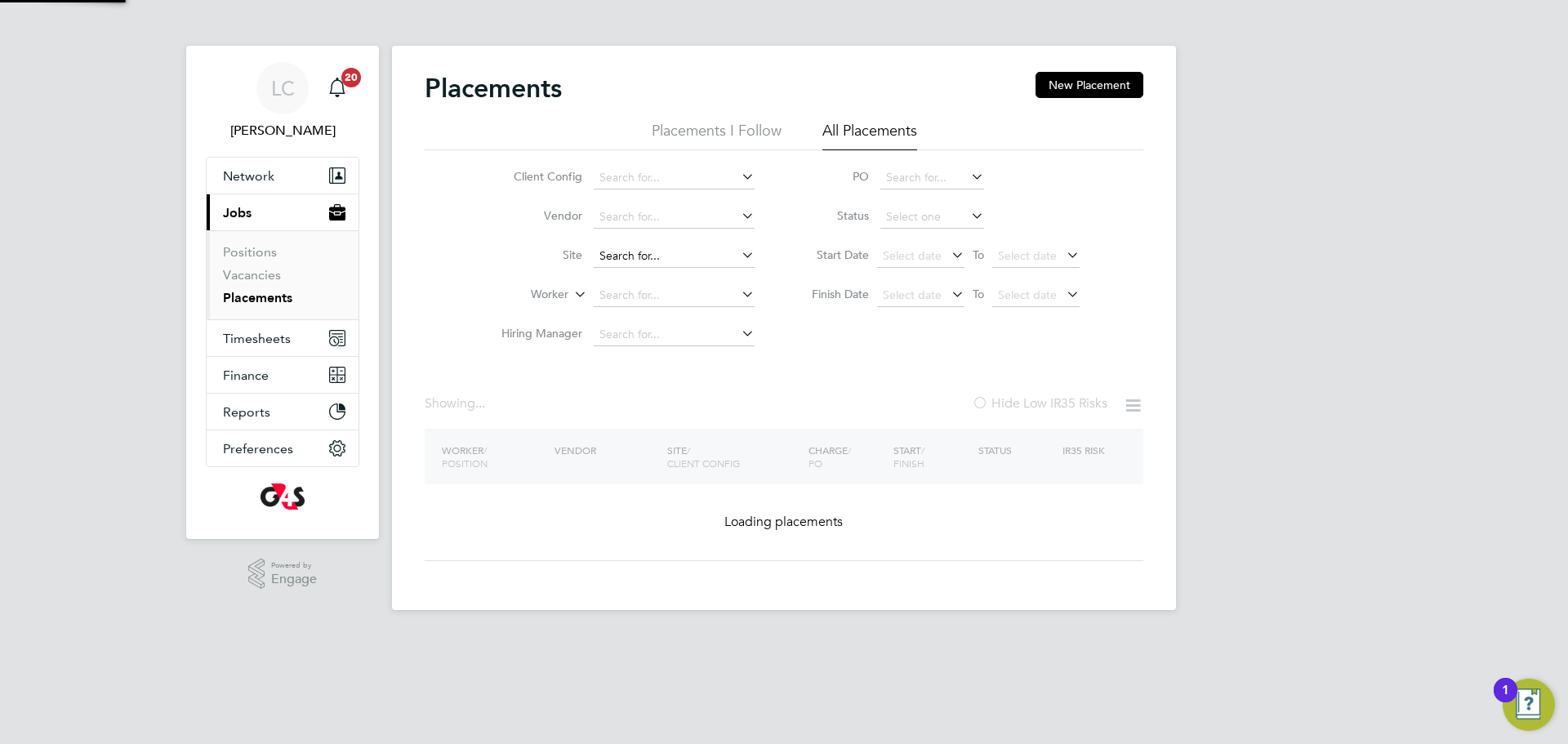
click at [653, 248] on input at bounding box center [674, 257] width 161 height 23
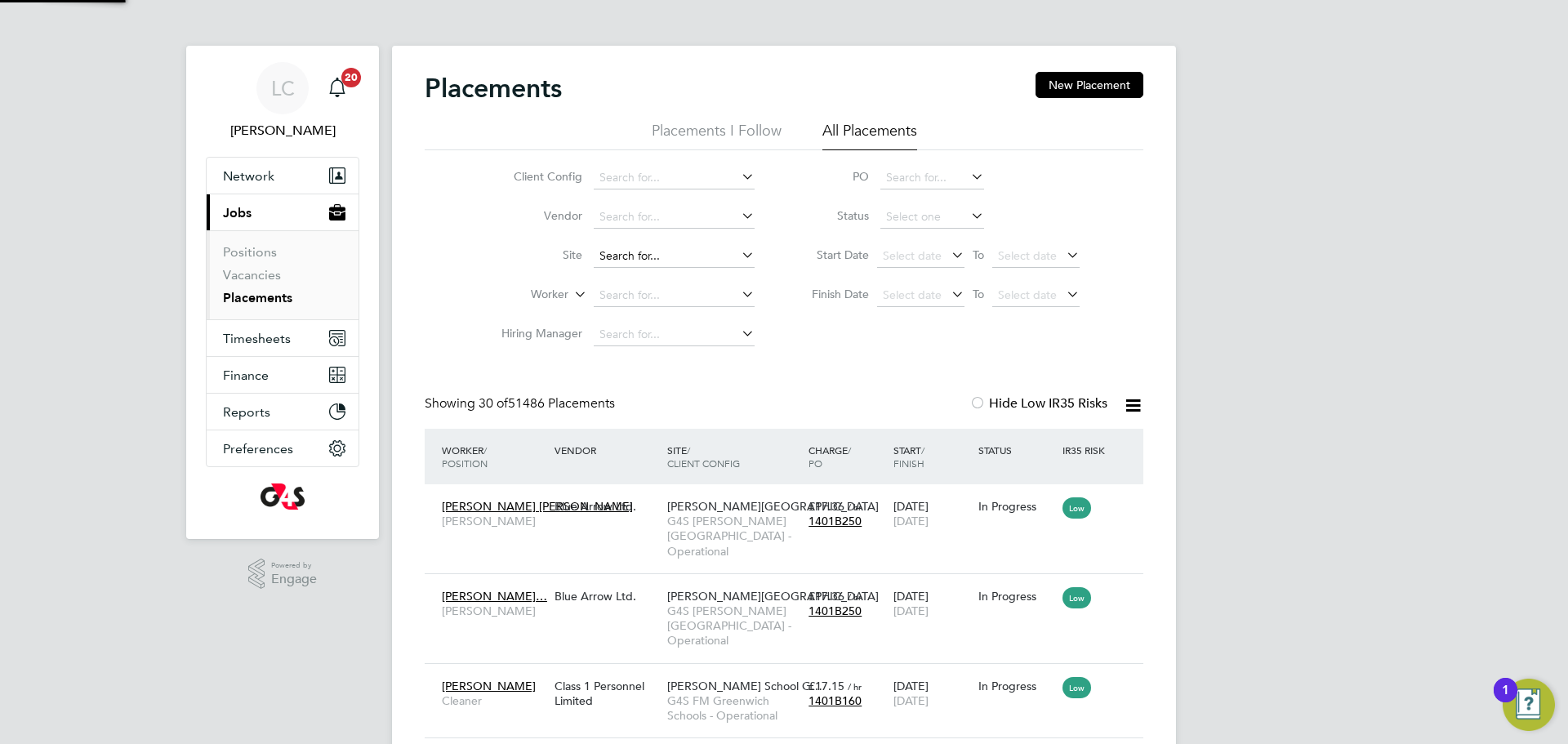
click at [653, 248] on input at bounding box center [674, 257] width 161 height 23
click at [647, 275] on li "Old F ord Primary School" at bounding box center [673, 279] width 162 height 22
type input "Old Ford Primary School"
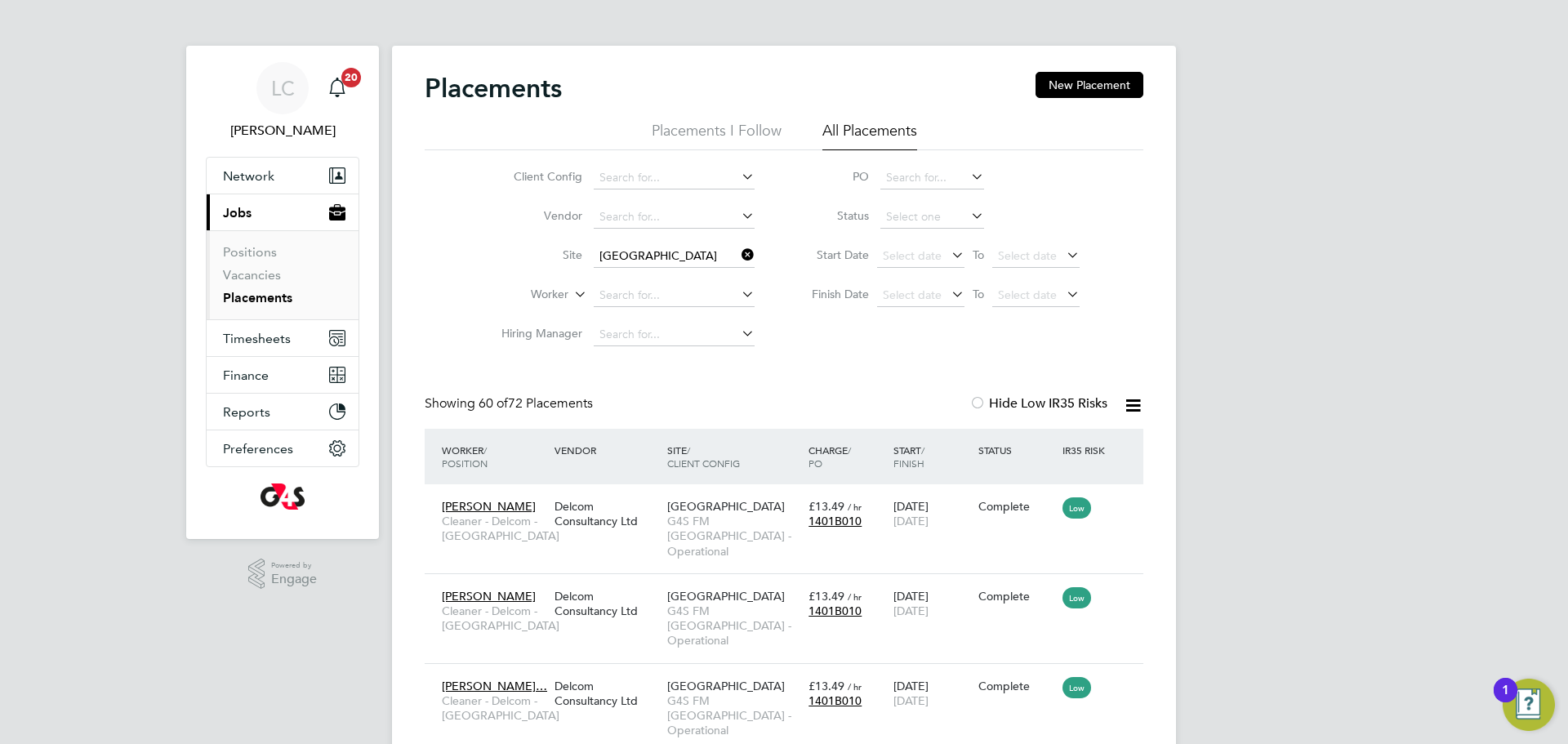
click at [738, 258] on icon at bounding box center [738, 255] width 0 height 23
click at [704, 252] on input at bounding box center [674, 257] width 161 height 23
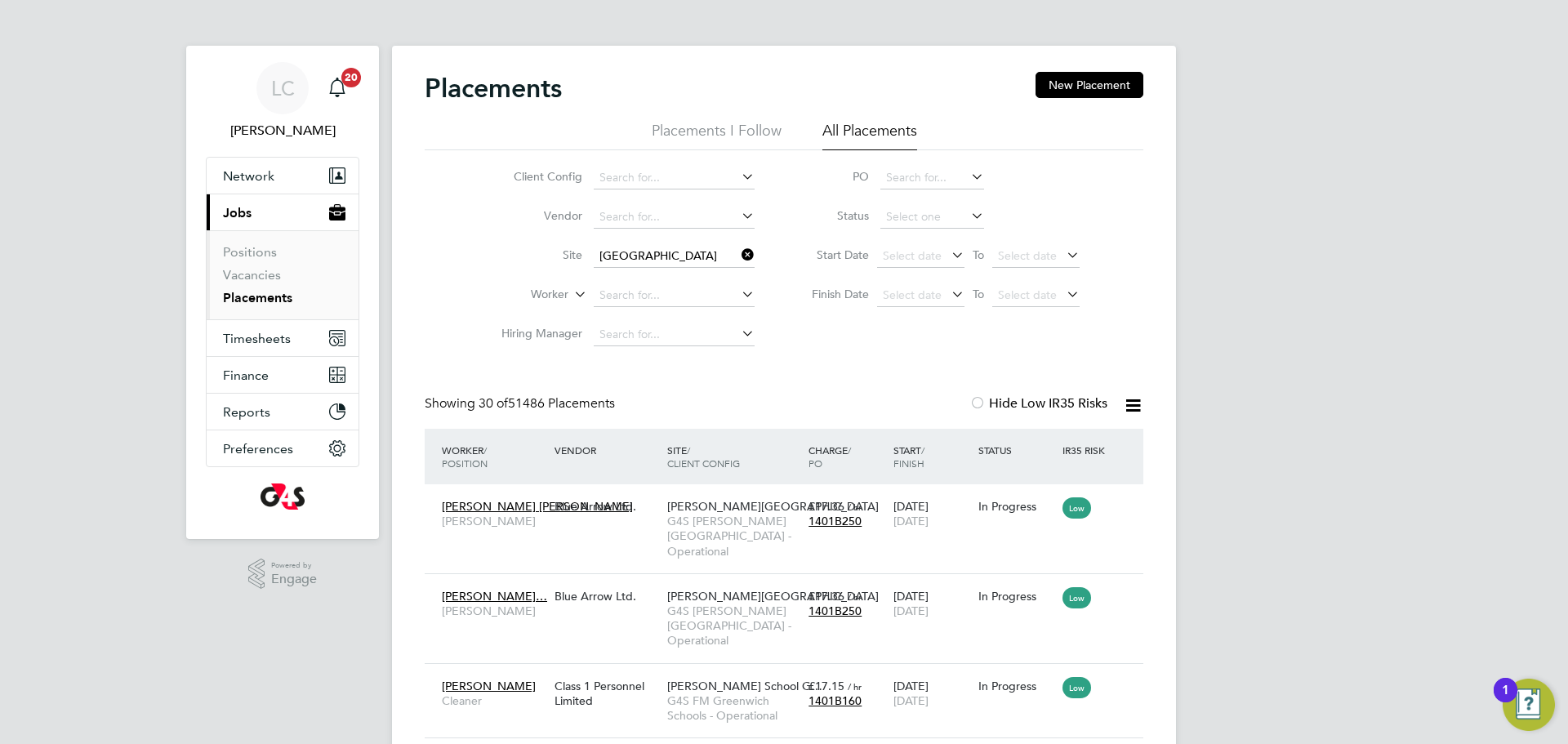
click at [656, 268] on li "Bonn er Primary School" at bounding box center [724, 279] width 264 height 22
type input "Bonner Primary School"
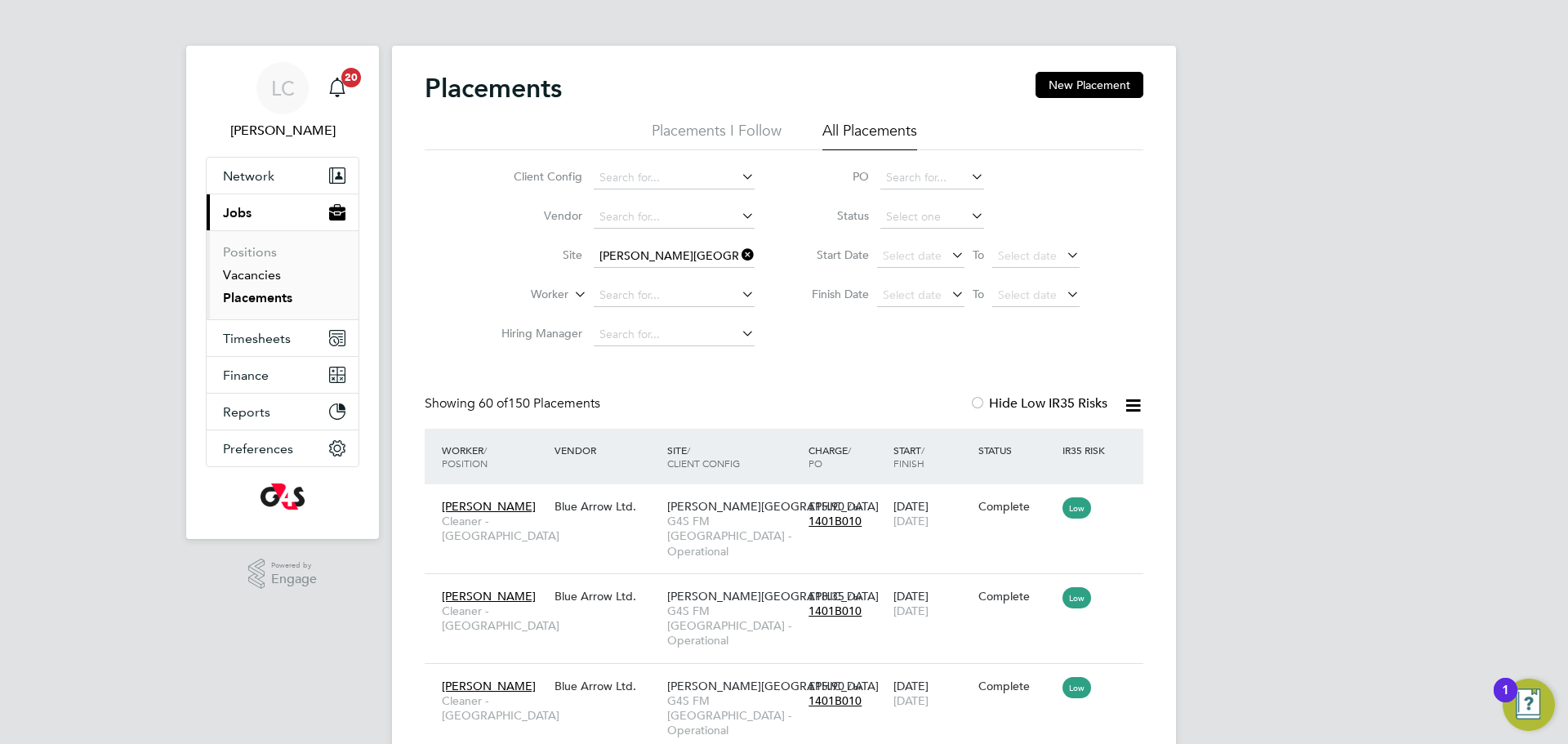
click at [258, 282] on link "Vacancies" at bounding box center [252, 274] width 58 height 16
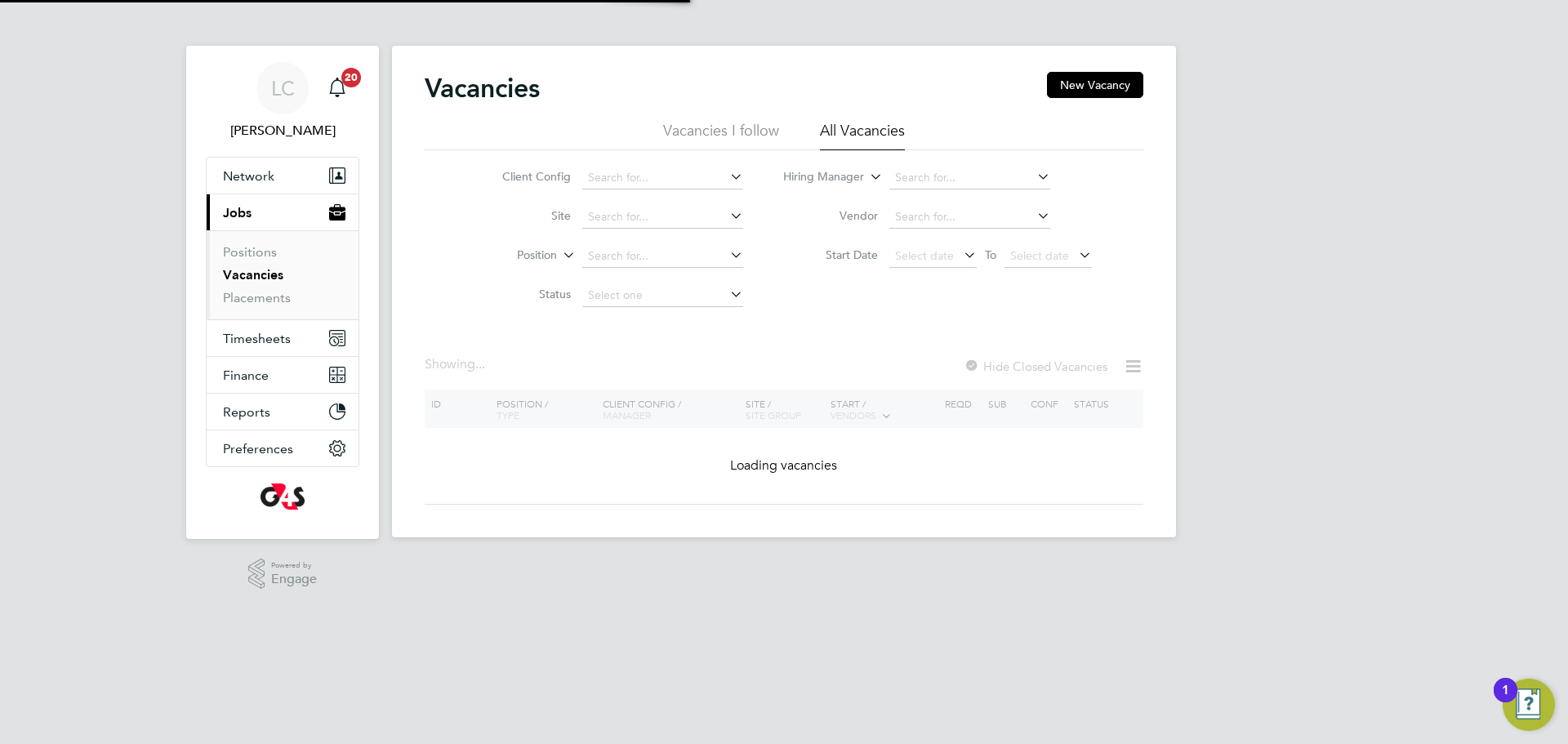
click at [258, 282] on link "Vacancies" at bounding box center [253, 274] width 60 height 16
click at [1087, 86] on button "New Vacancy" at bounding box center [1095, 85] width 96 height 26
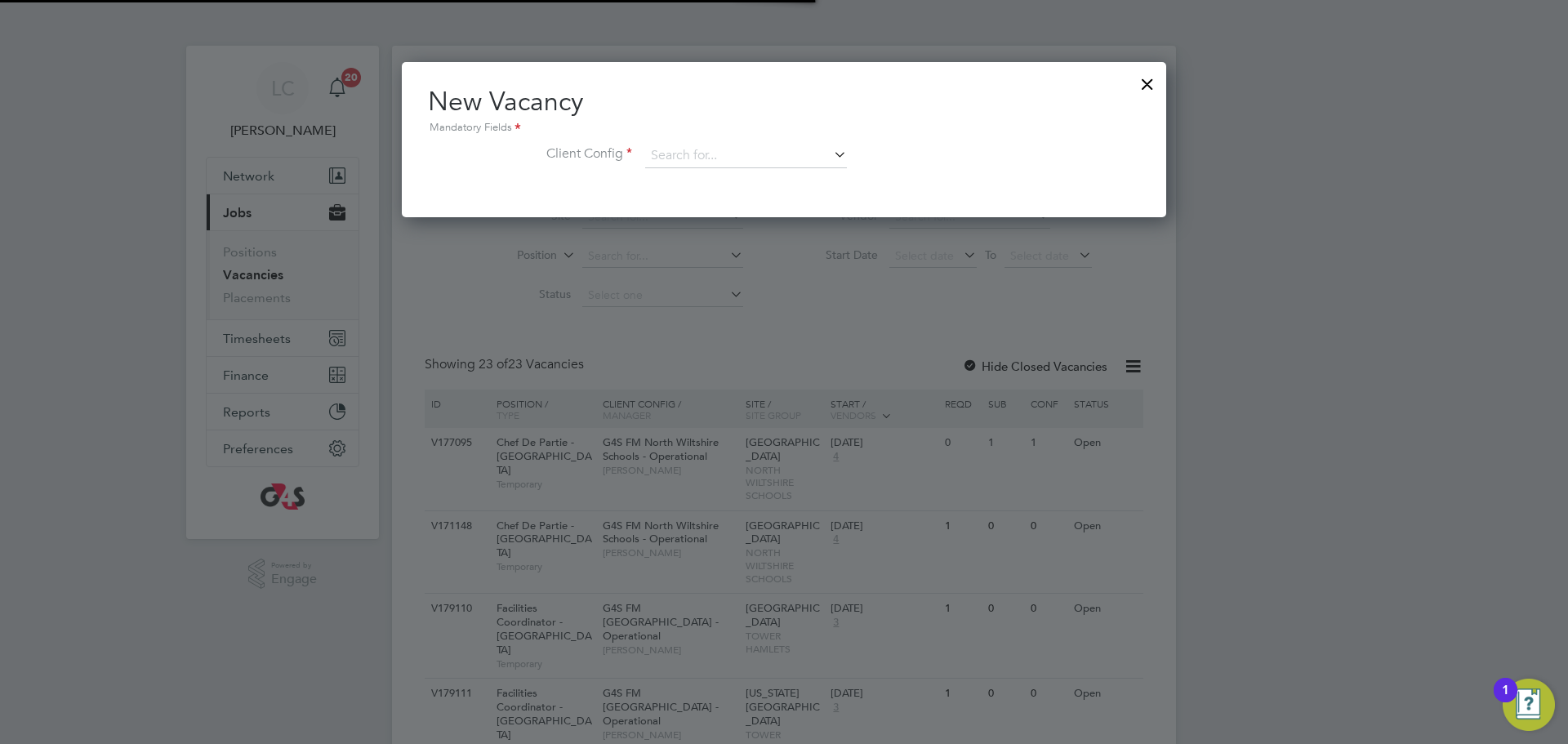
scroll to position [156, 765]
click at [797, 137] on div "New Vacancy Mandatory Fields Client Config" at bounding box center [784, 135] width 712 height 100
click at [797, 147] on input at bounding box center [746, 156] width 202 height 24
click at [789, 193] on li "G4S FM Towe r Hamlets - Operational" at bounding box center [792, 201] width 295 height 22
type input "G4S FM [GEOGRAPHIC_DATA] - Operational"
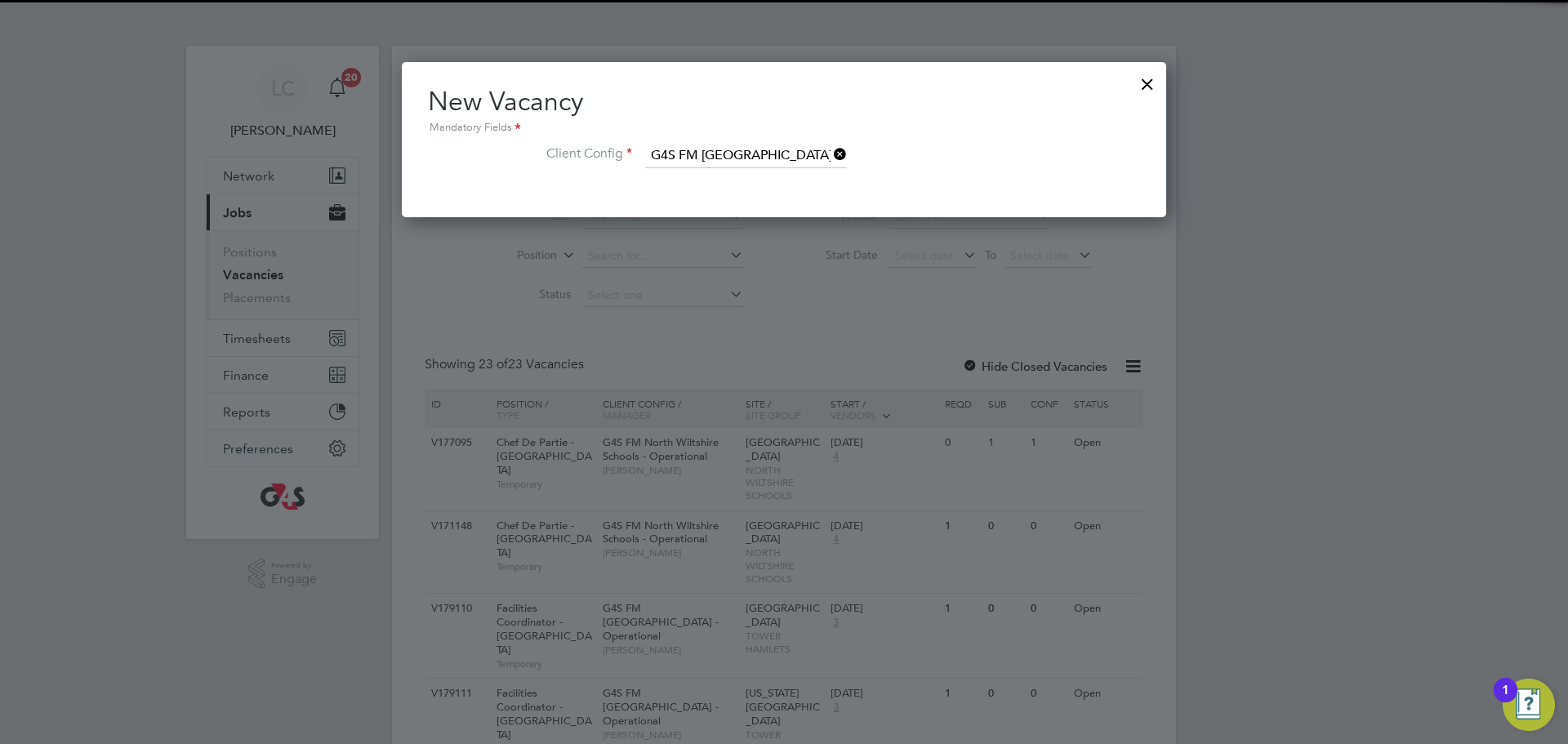
scroll to position [276, 765]
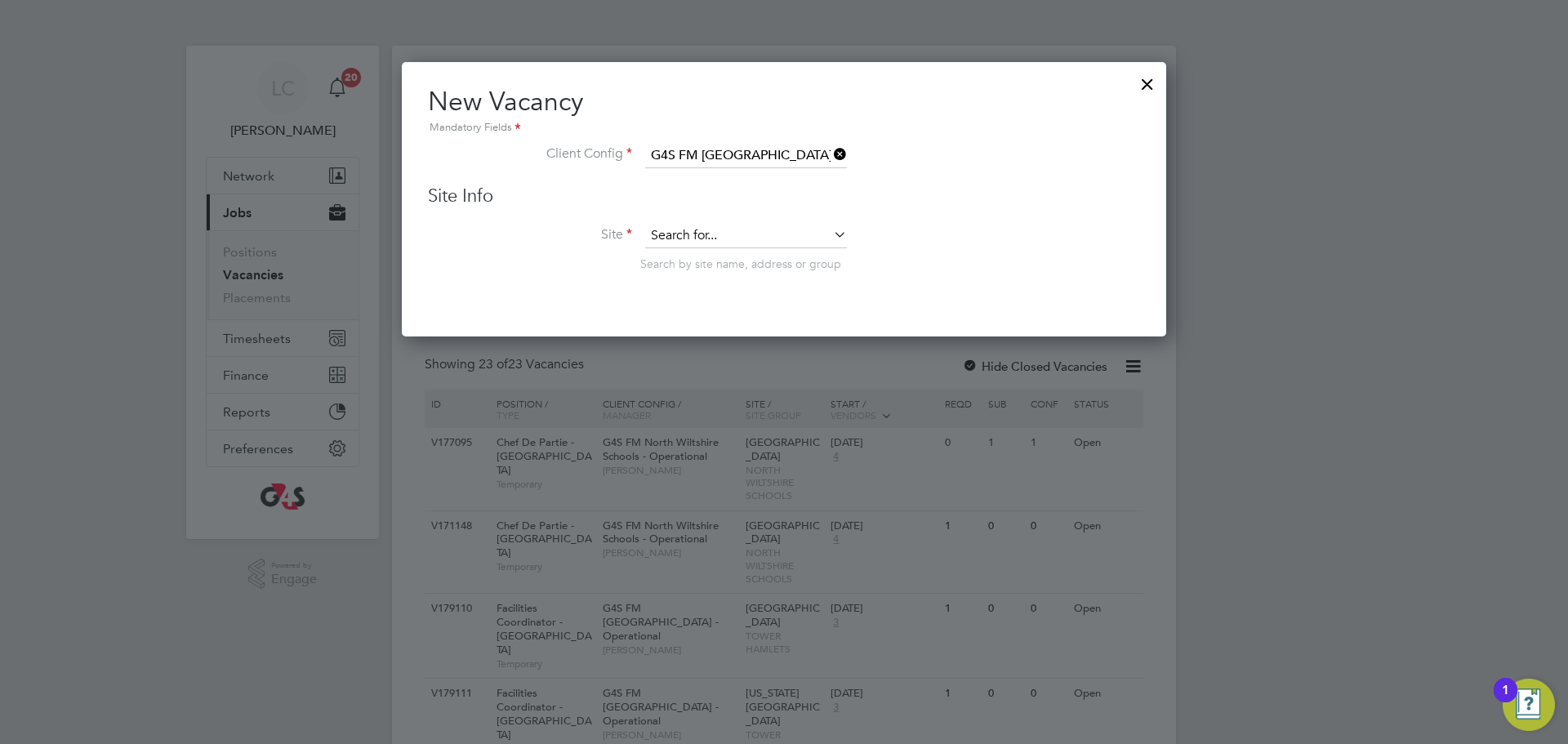
click at [786, 239] on input at bounding box center [746, 236] width 202 height 24
click at [788, 280] on li "Old Ford Primary School" at bounding box center [746, 282] width 205 height 22
type input "Old Ford Primary School"
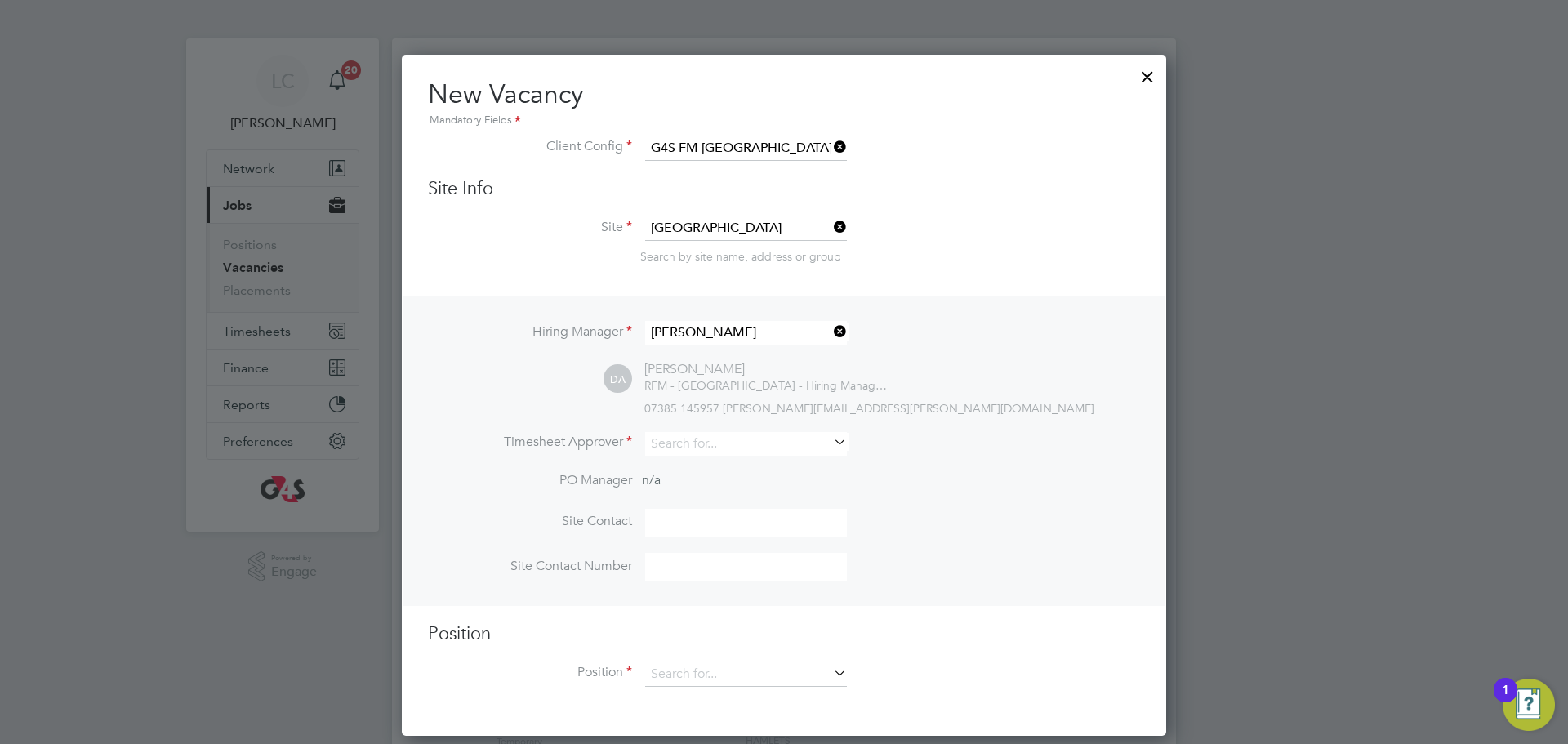
scroll to position [17, 0]
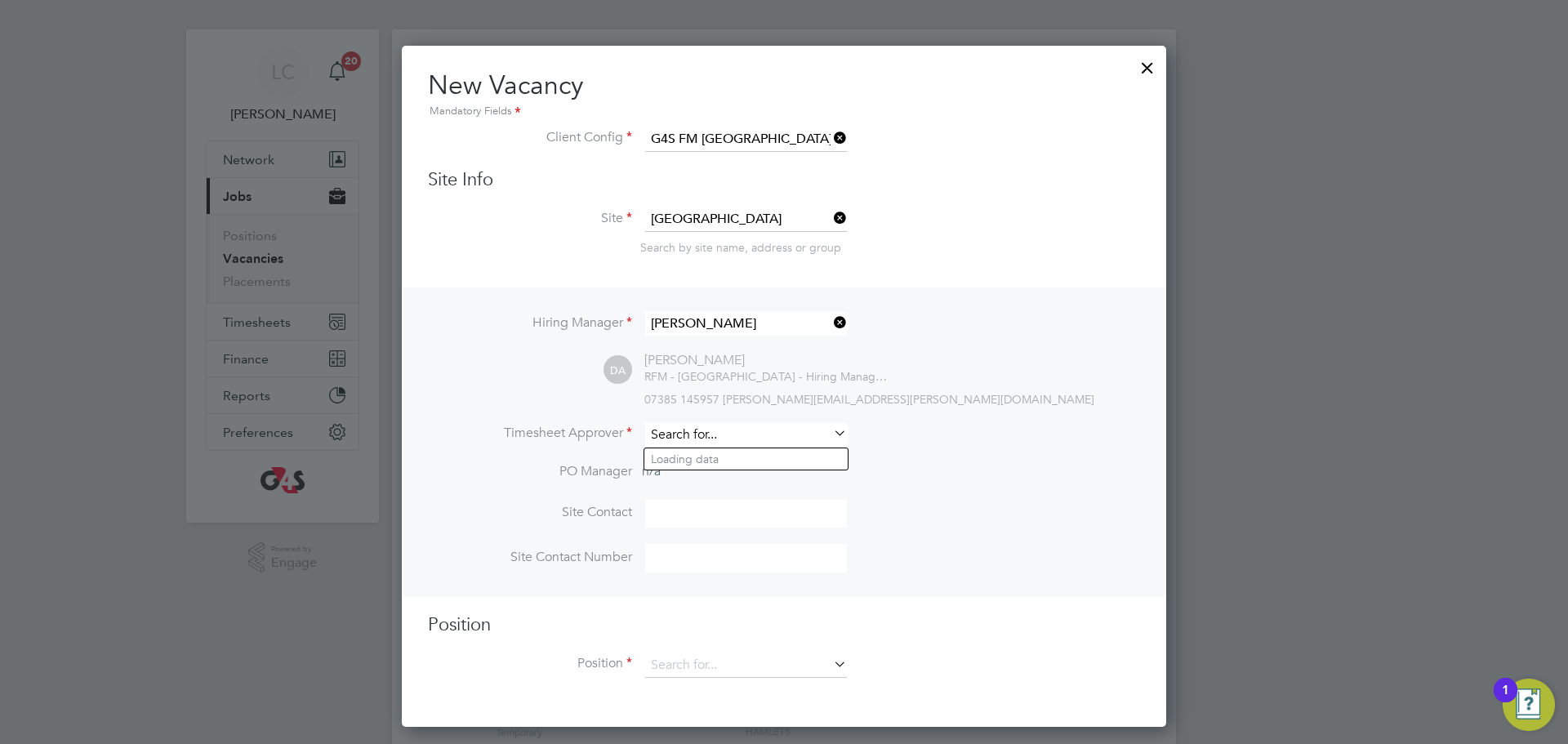
click at [729, 439] on input at bounding box center [746, 435] width 202 height 24
click at [721, 459] on li "Li lingxi Chen" at bounding box center [746, 460] width 204 height 22
type input "[PERSON_NAME]"
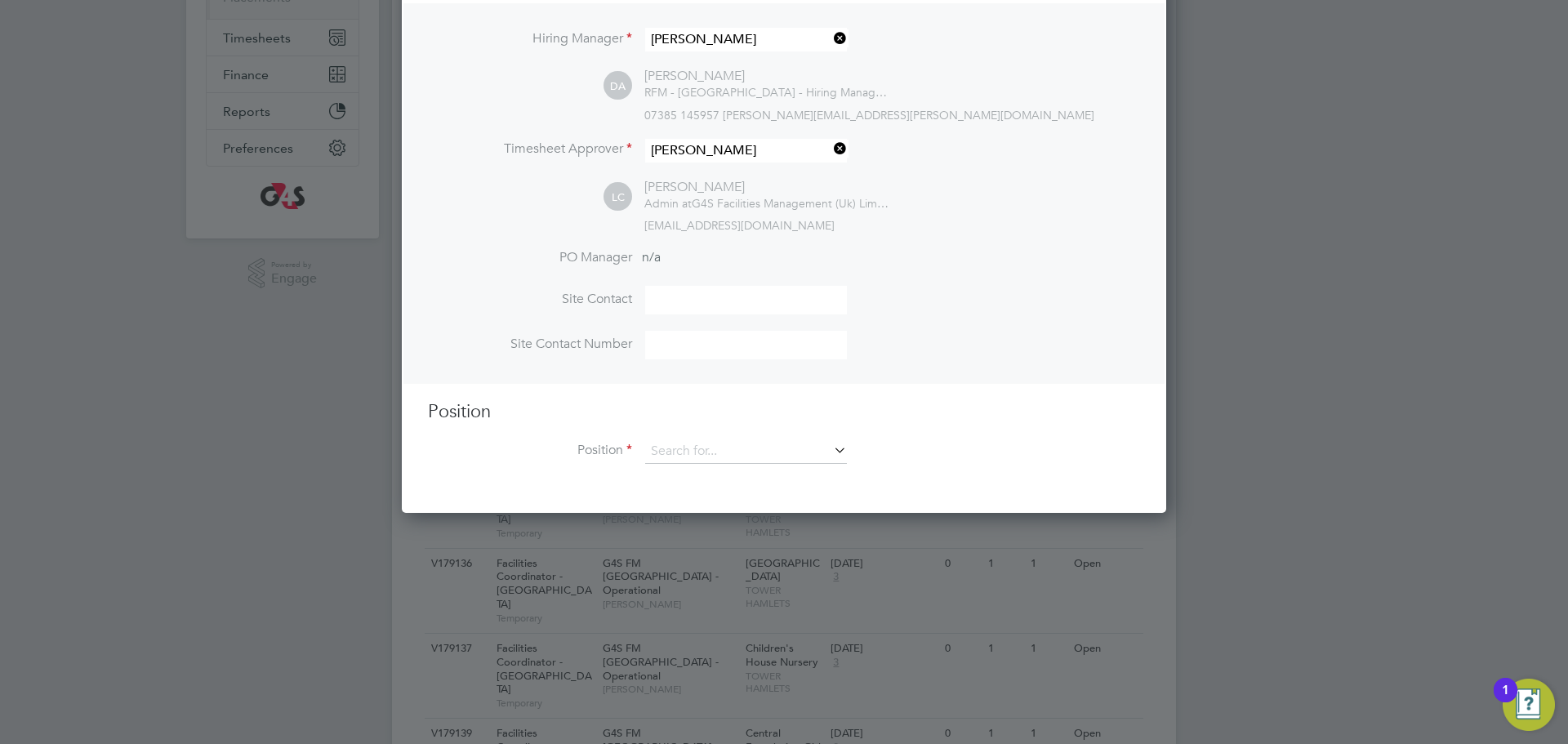
scroll to position [314, 0]
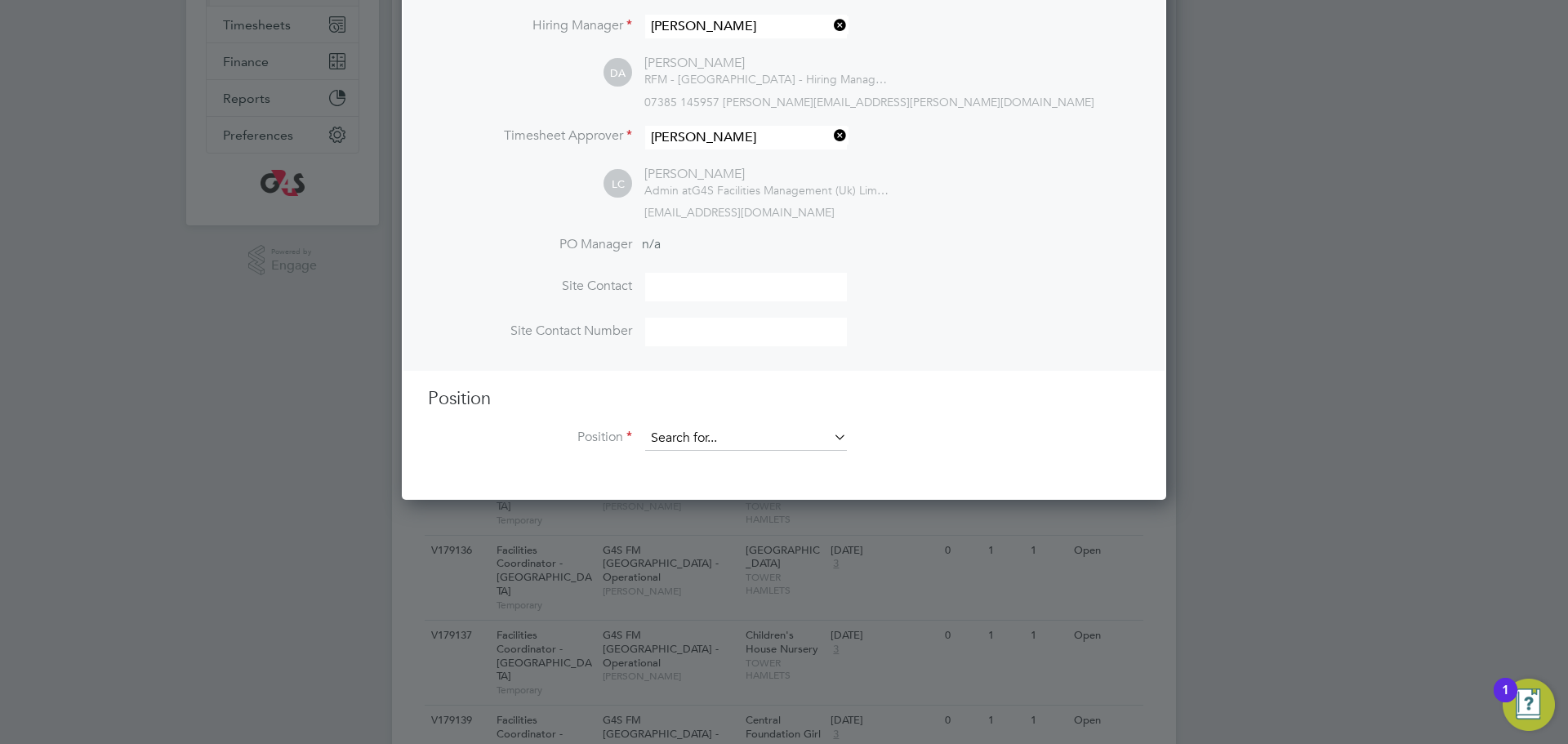
click at [735, 432] on input at bounding box center [746, 438] width 202 height 24
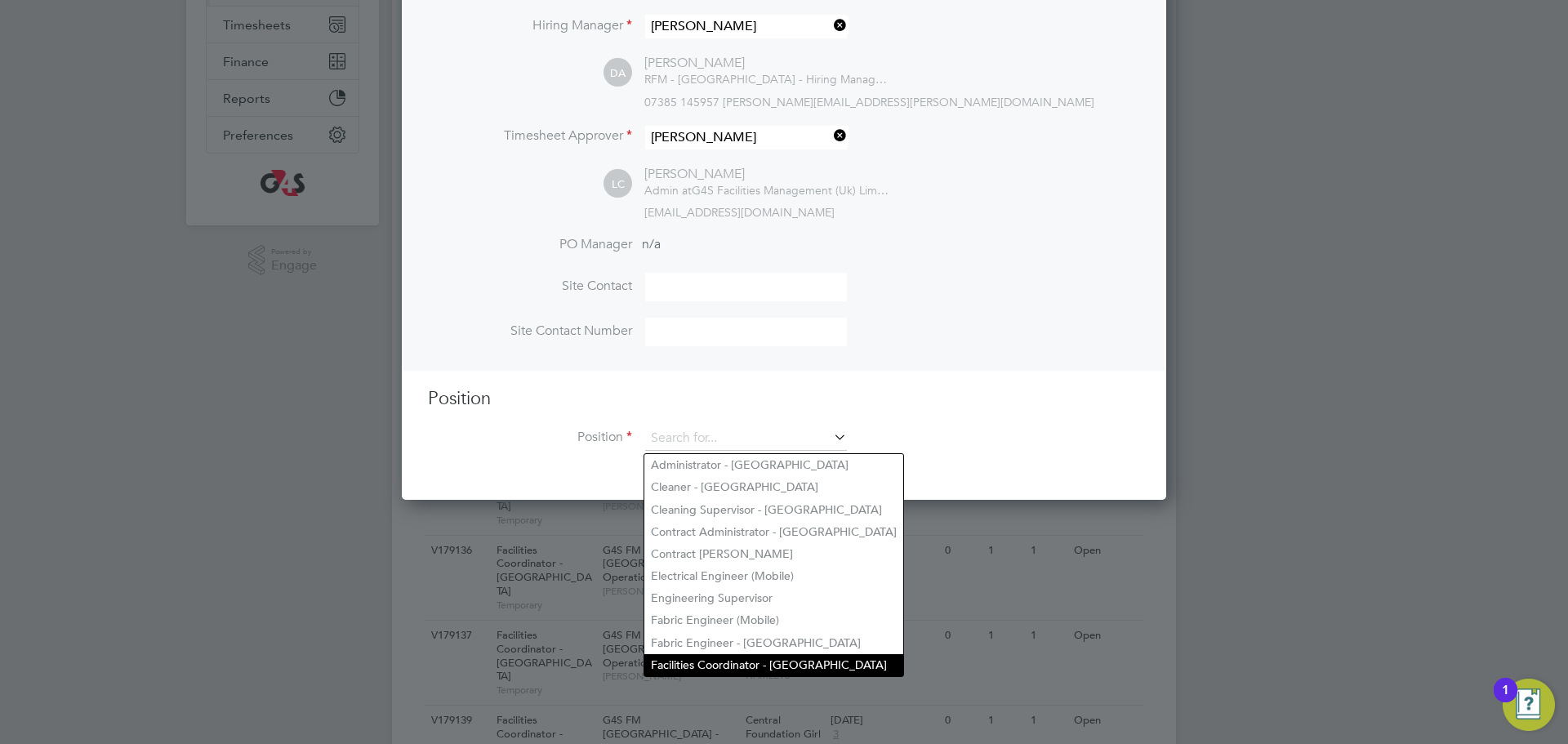
click at [714, 661] on li "Facilities Coordinator - [GEOGRAPHIC_DATA]" at bounding box center [773, 665] width 258 height 22
type input "Facilities Coordinator - [GEOGRAPHIC_DATA]"
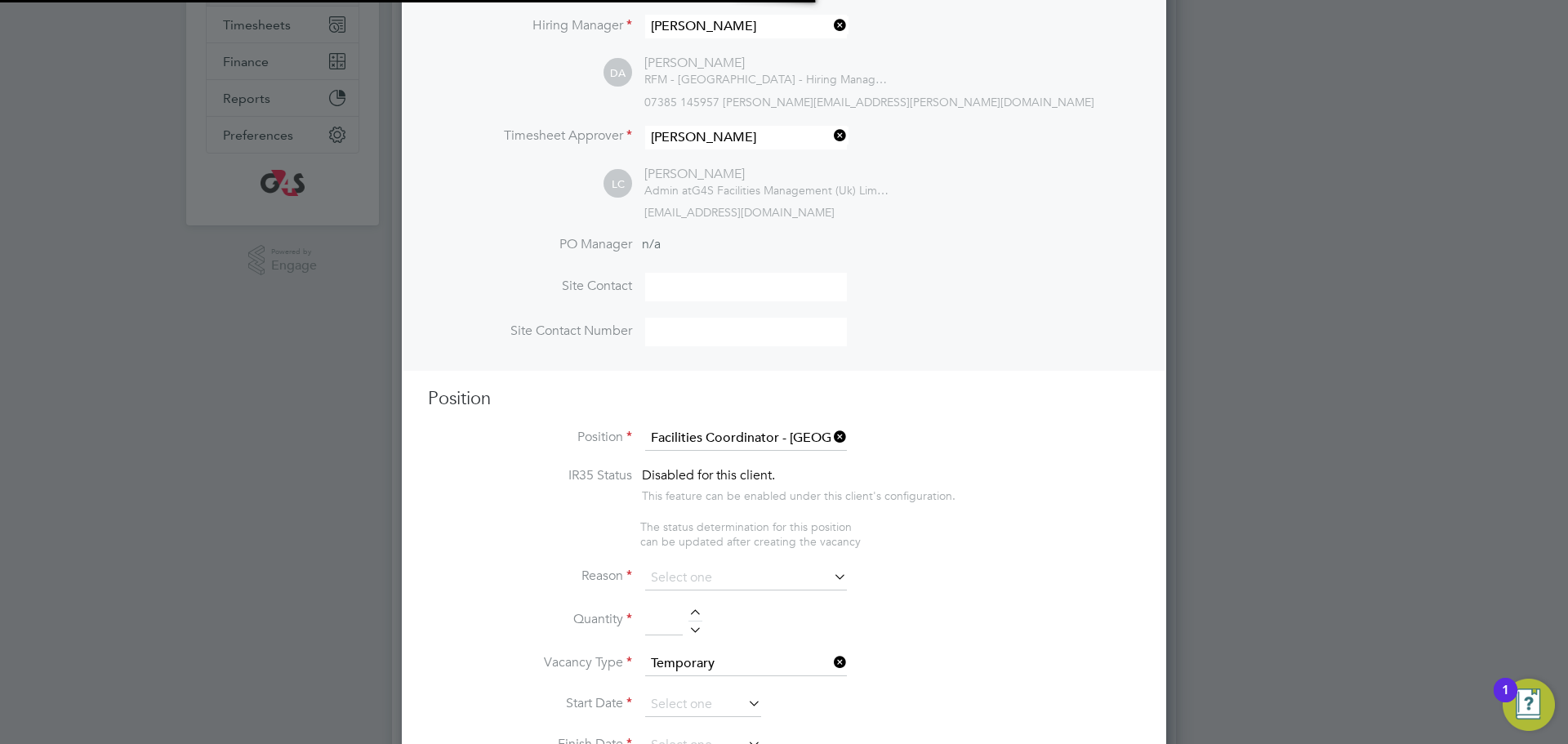
scroll to position [8, 8]
type textarea "**Job Outline:** The Facilities Coordinator (FC) will be part of the G4S School…"
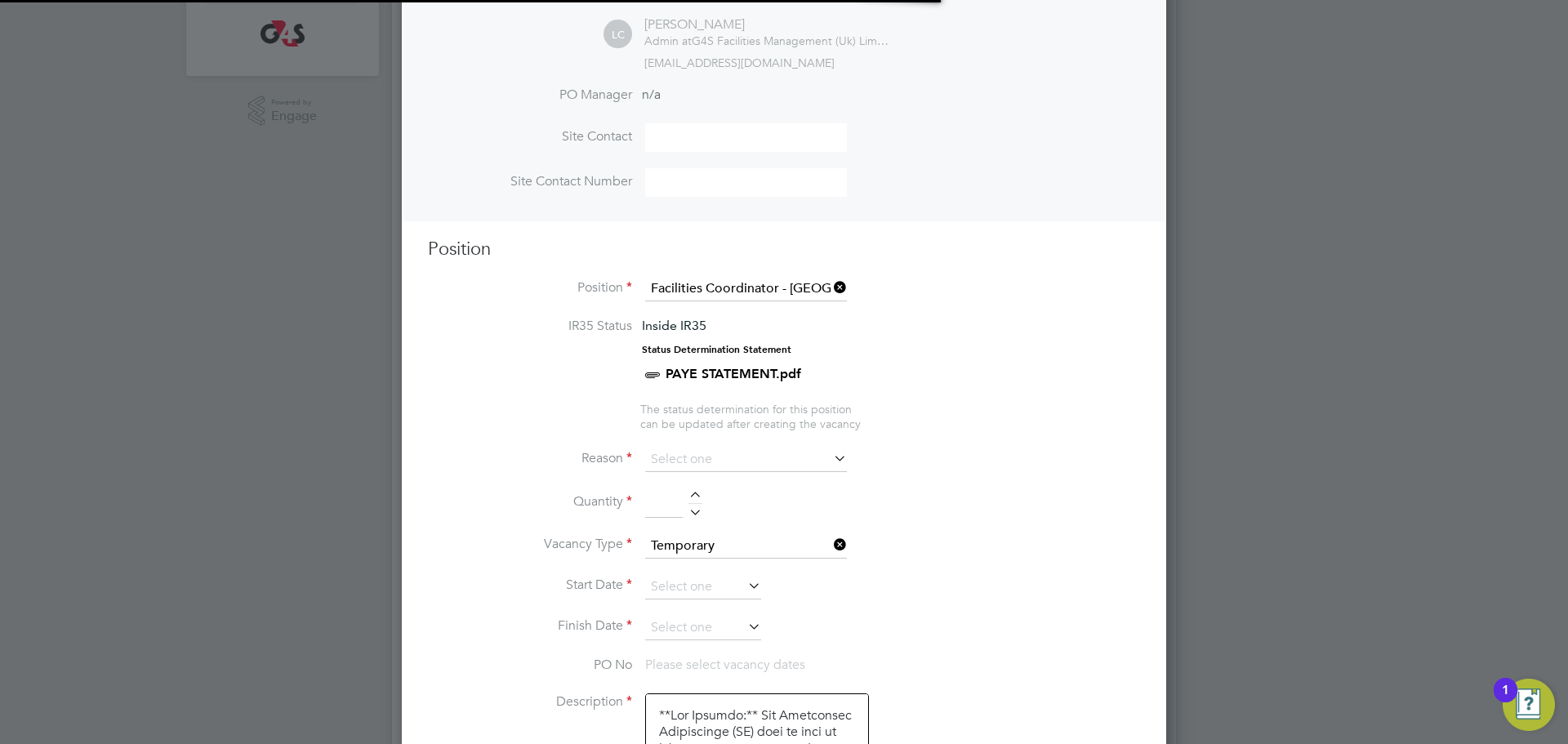
scroll to position [484, 0]
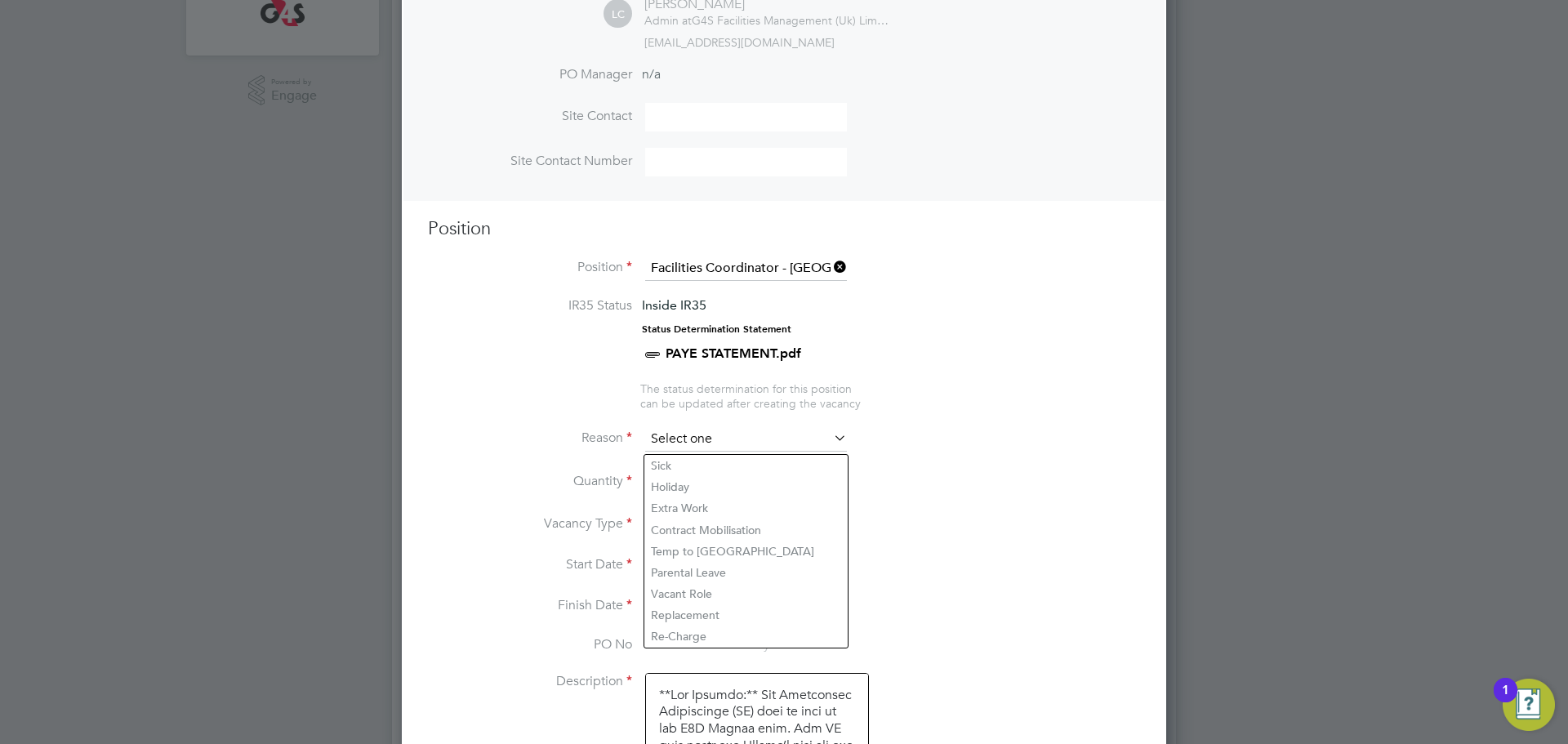
click at [721, 434] on input at bounding box center [746, 439] width 202 height 24
click at [676, 620] on li "Replacement" at bounding box center [746, 614] width 204 height 21
type input "Replacement"
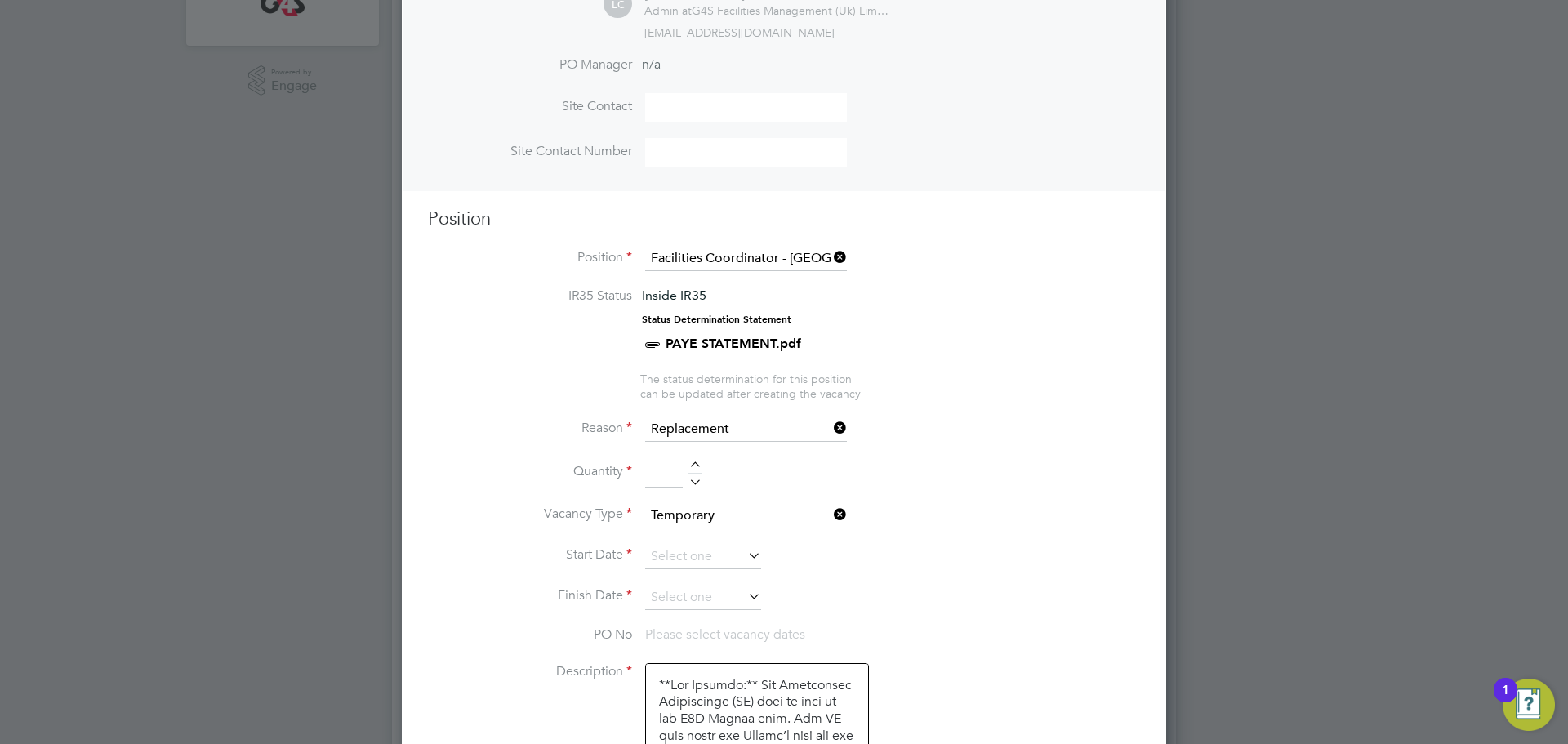
scroll to position [510, 0]
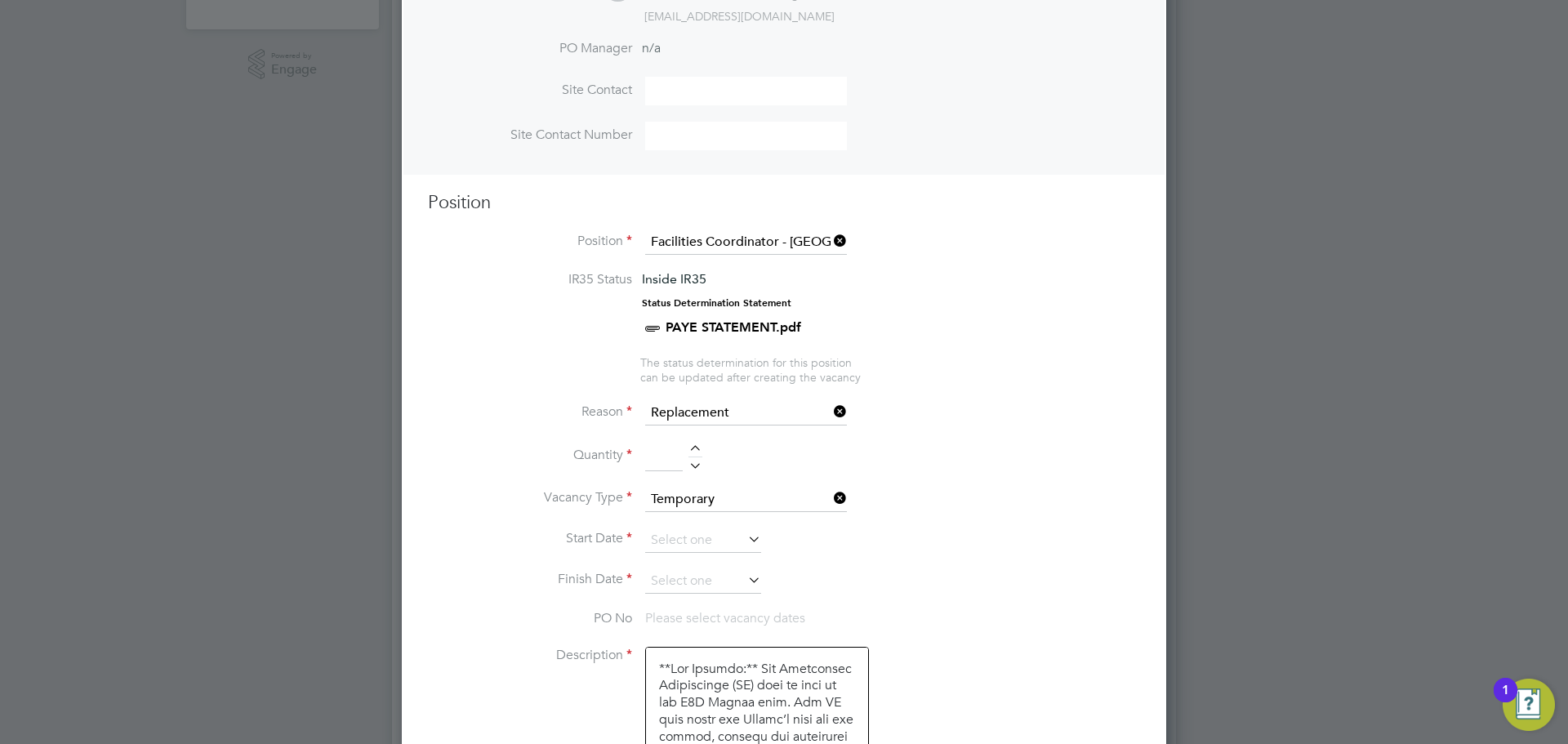
click at [695, 456] on div at bounding box center [695, 451] width 14 height 11
type input "1"
click at [721, 542] on input at bounding box center [703, 540] width 116 height 24
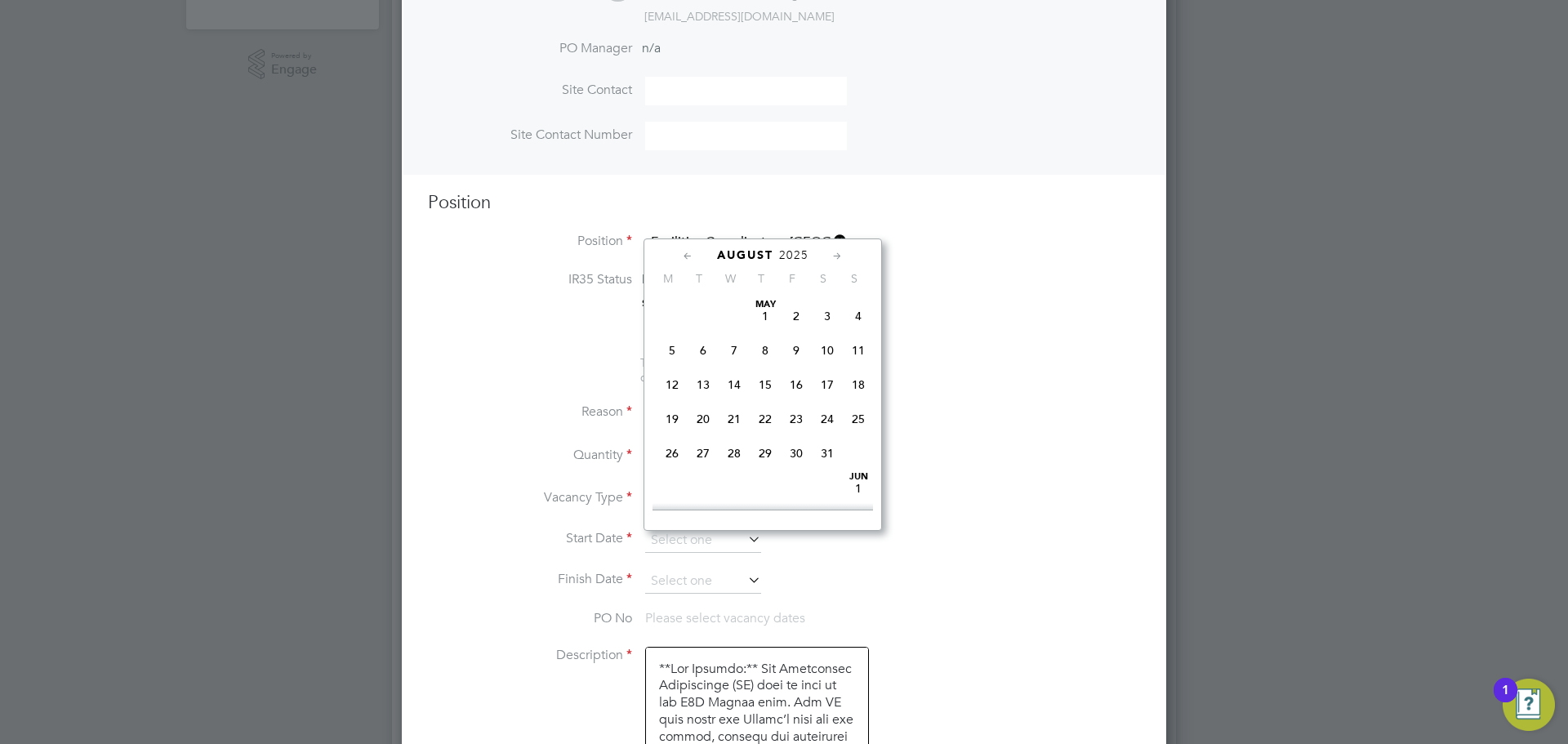
scroll to position [652, 0]
click at [738, 368] on span "27" at bounding box center [734, 352] width 31 height 32
type input "[DATE]"
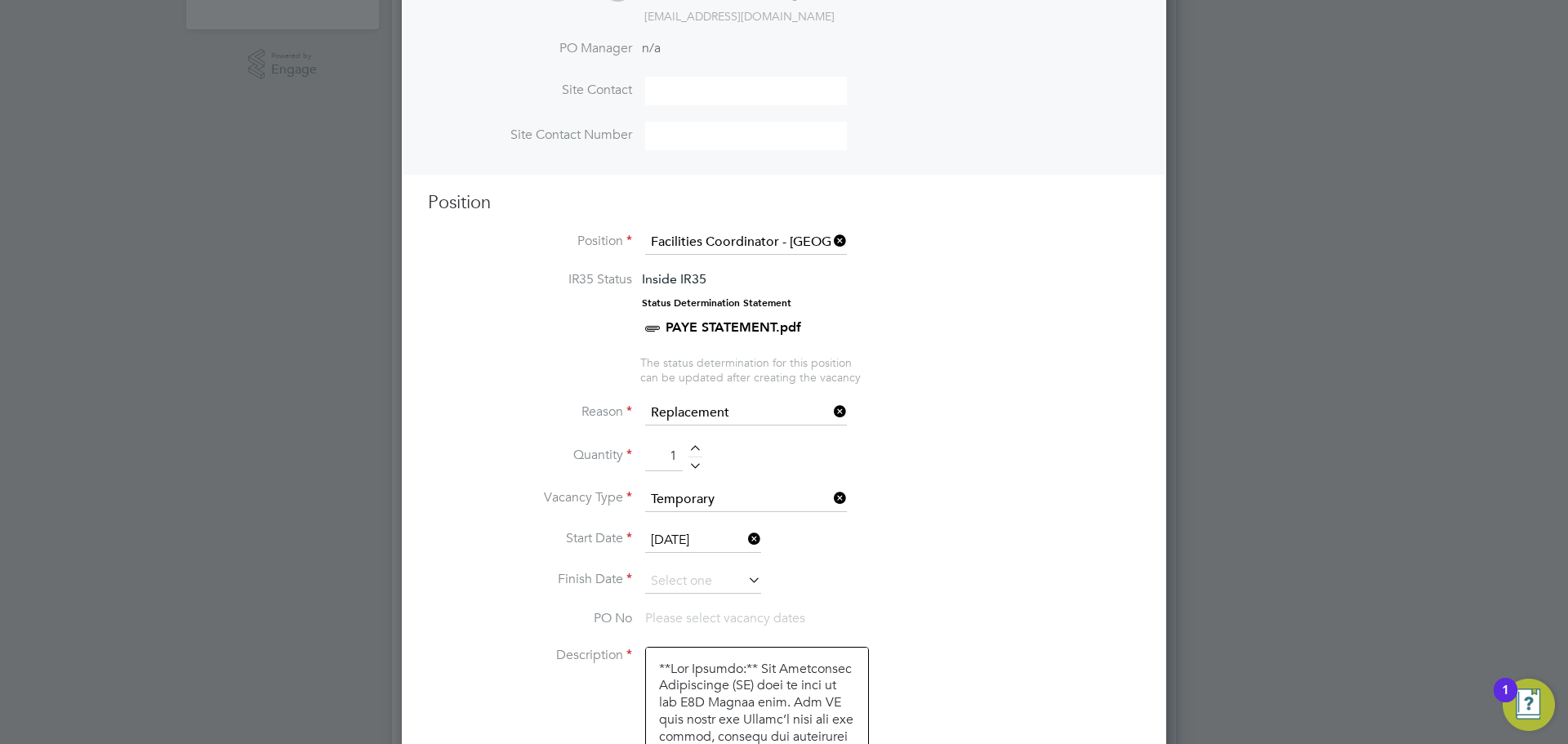
drag, startPoint x: 737, startPoint y: 586, endPoint x: 730, endPoint y: 564, distance: 23.1
click at [736, 588] on input at bounding box center [703, 582] width 116 height 24
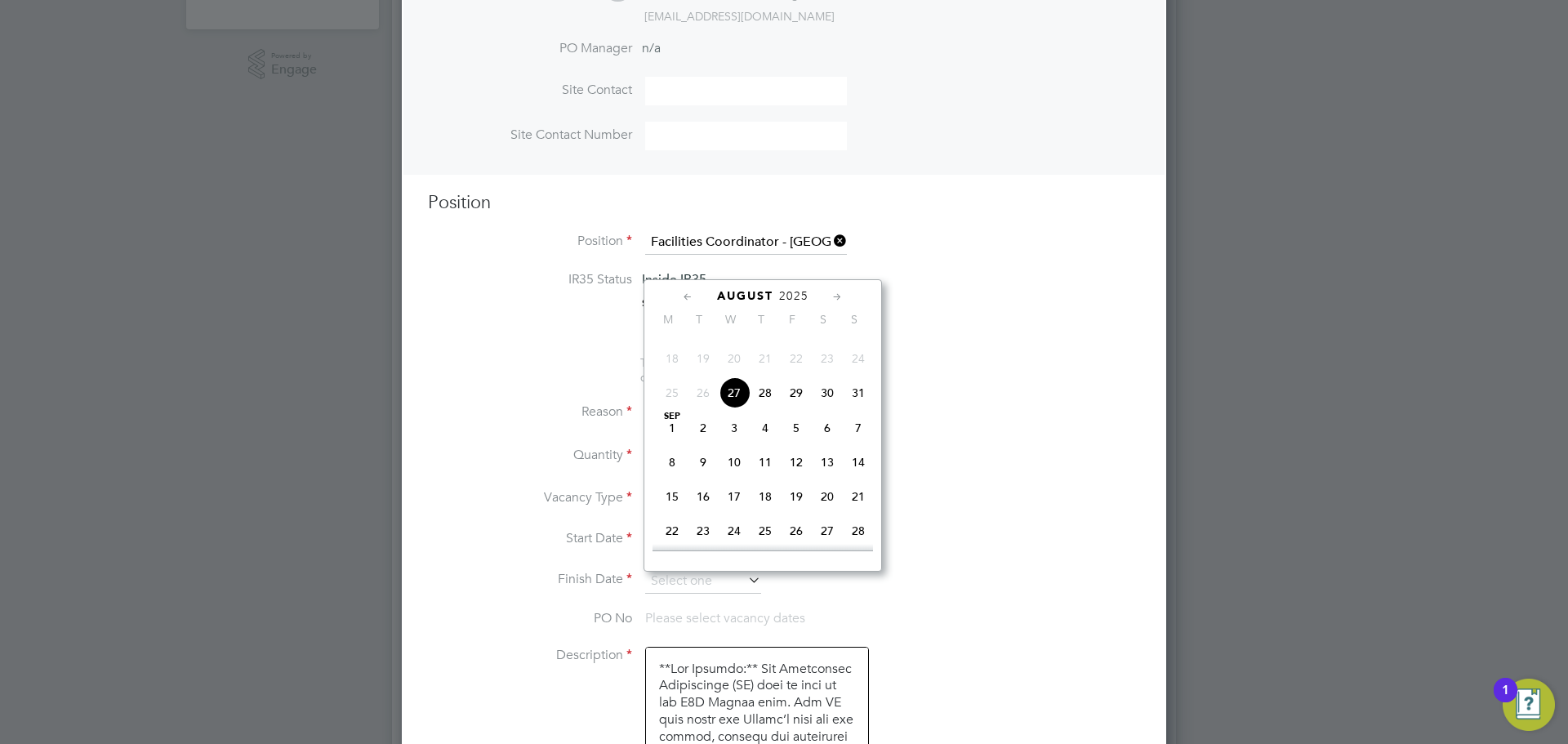
click at [801, 409] on span "29" at bounding box center [797, 393] width 31 height 32
type input "[DATE]"
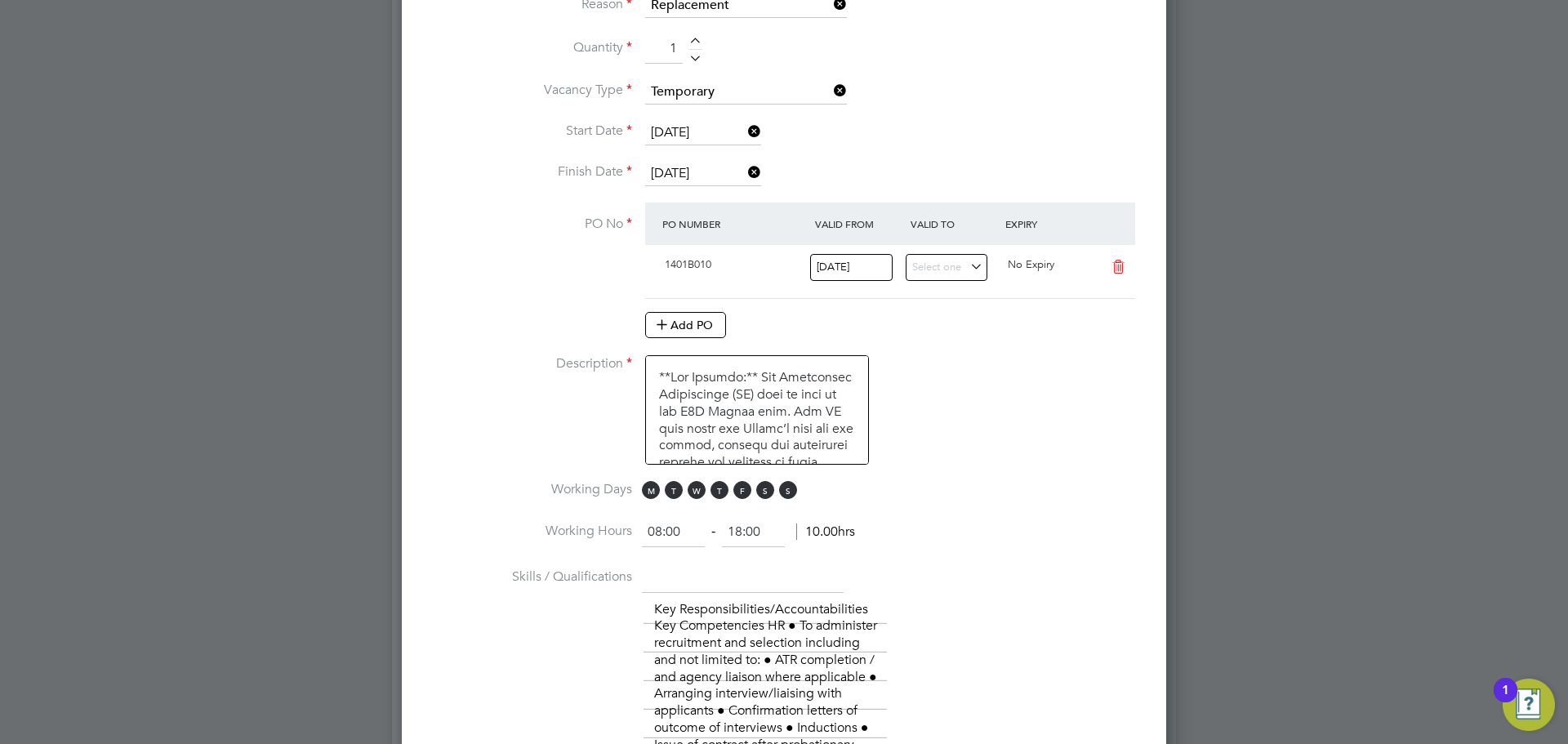
scroll to position [918, 0]
click at [652, 498] on span "M T W T F S S" at bounding box center [721, 488] width 160 height 18
click at [676, 497] on span "T" at bounding box center [673, 488] width 18 height 18
click at [723, 489] on span "T" at bounding box center [719, 488] width 18 height 18
click at [773, 487] on span "M T W T F S S" at bounding box center [721, 488] width 160 height 18
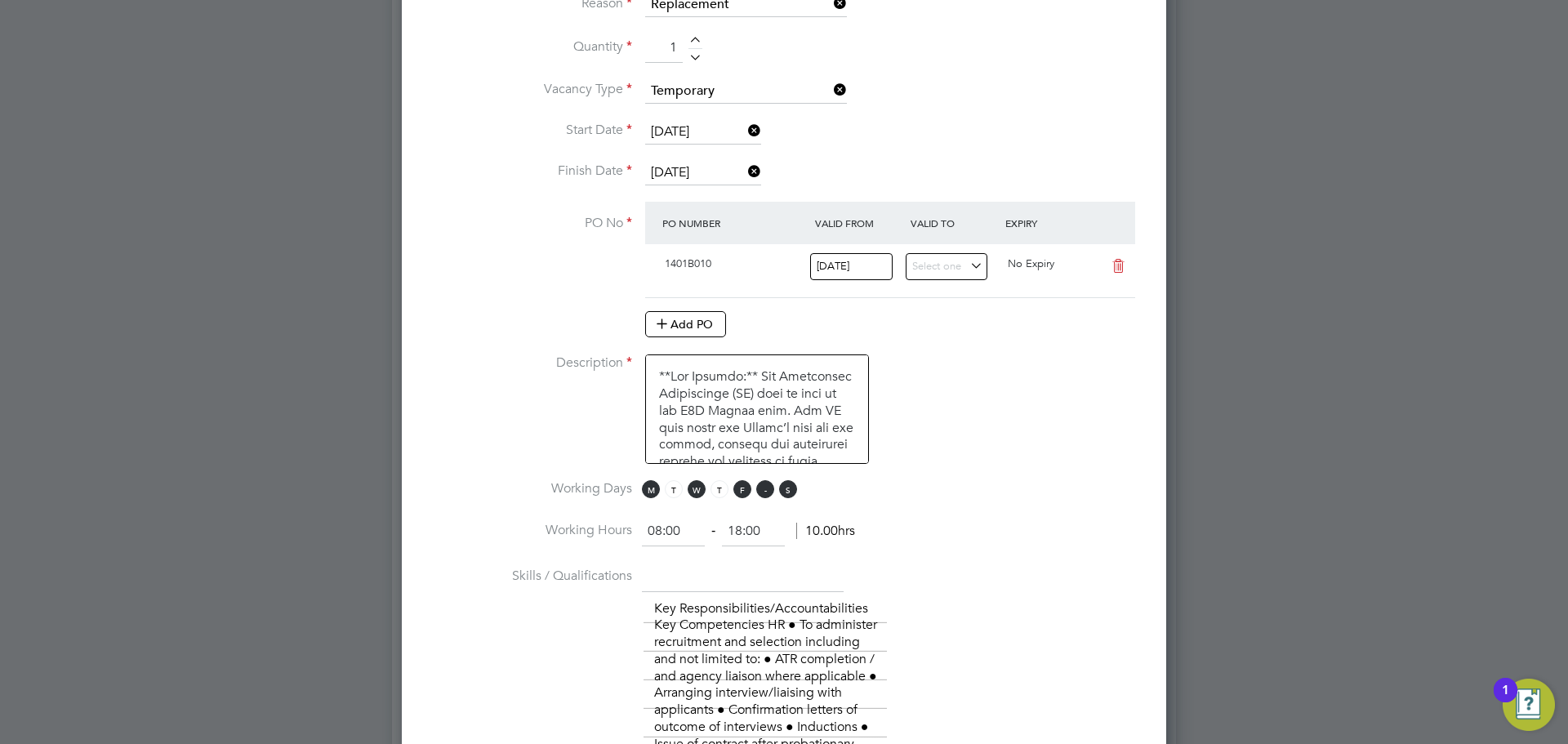
drag, startPoint x: 790, startPoint y: 488, endPoint x: 770, endPoint y: 492, distance: 20.4
click at [789, 488] on span "S" at bounding box center [787, 488] width 18 height 18
click at [759, 493] on span "S" at bounding box center [764, 488] width 18 height 18
click at [725, 498] on span "T" at bounding box center [719, 488] width 18 height 18
click at [645, 497] on span "M" at bounding box center [650, 488] width 18 height 18
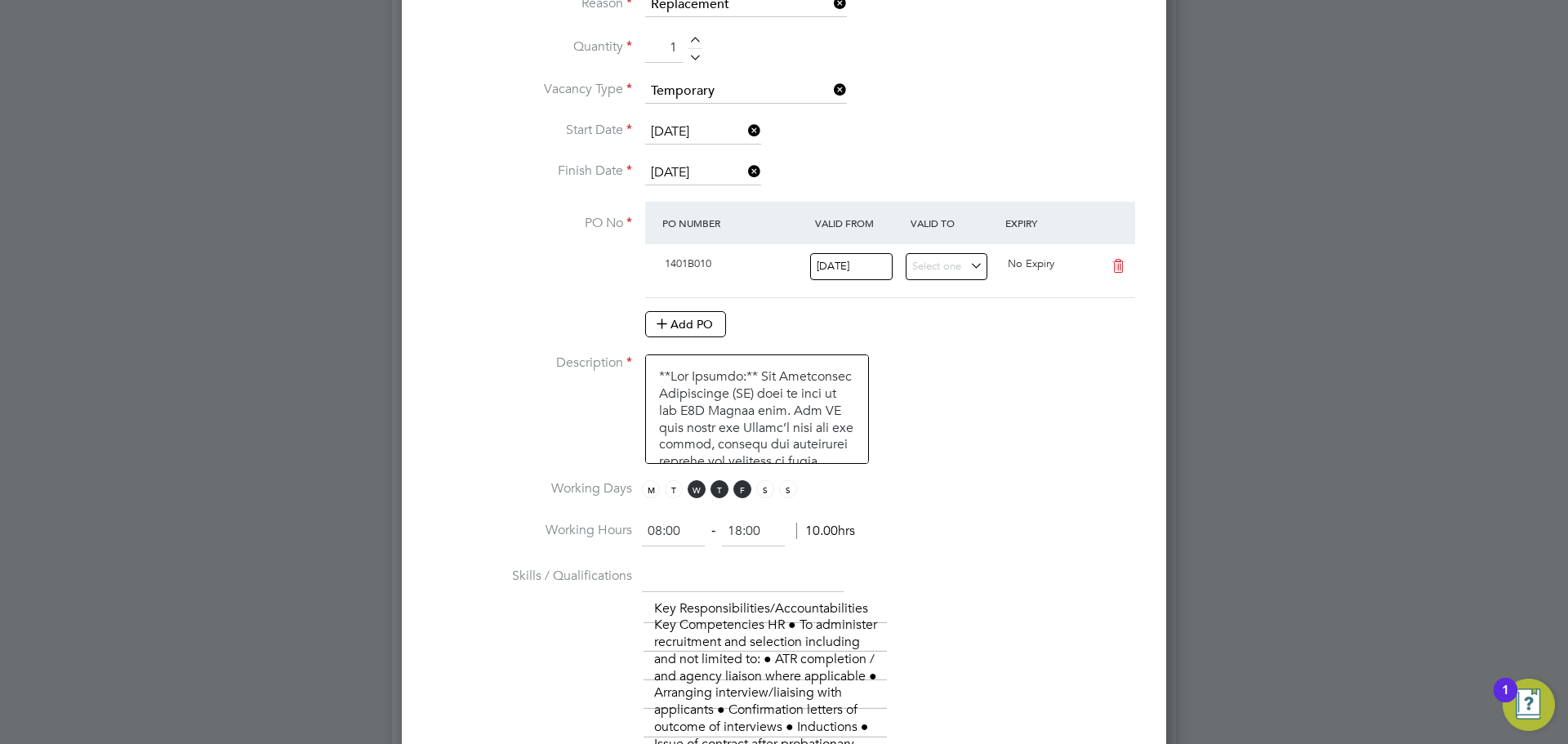
click at [660, 534] on input "08:00" at bounding box center [673, 532] width 63 height 30
type input "07:00"
drag, startPoint x: 739, startPoint y: 536, endPoint x: 858, endPoint y: 572, distance: 124.3
click at [740, 536] on input "18:00" at bounding box center [753, 532] width 63 height 30
type input "16:00"
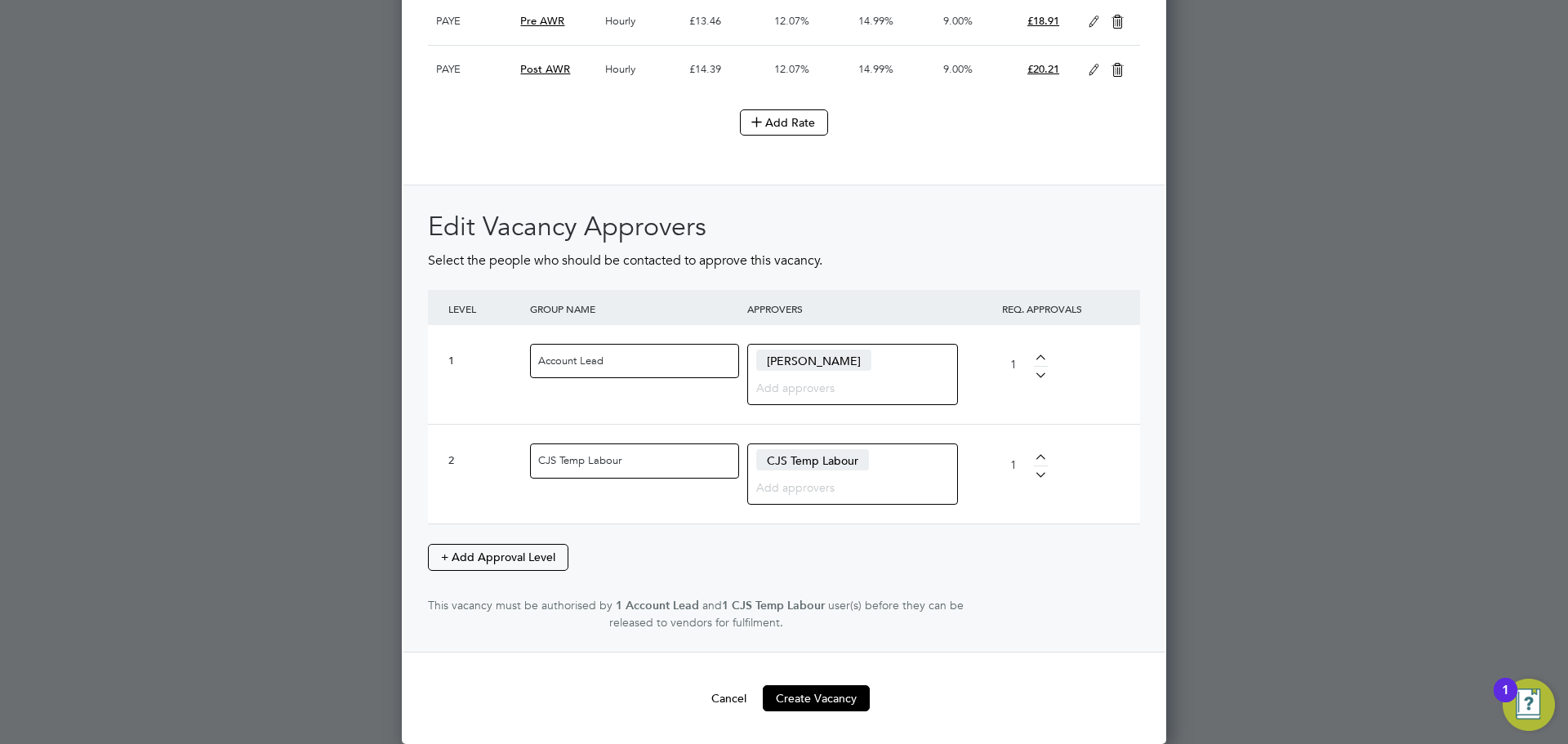
scroll to position [3578, 0]
click at [837, 696] on button "Create Vacancy" at bounding box center [817, 699] width 107 height 26
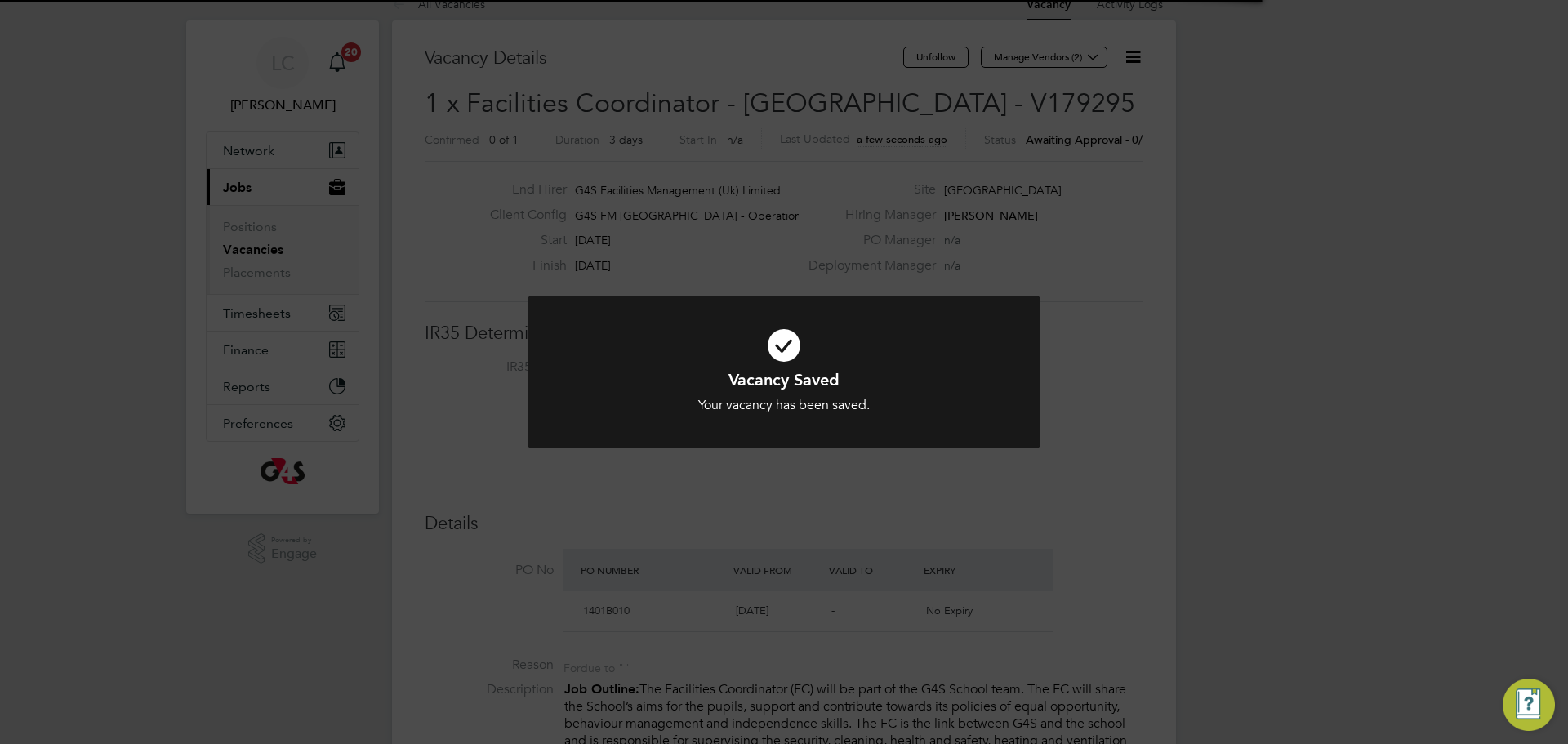
scroll to position [8, 8]
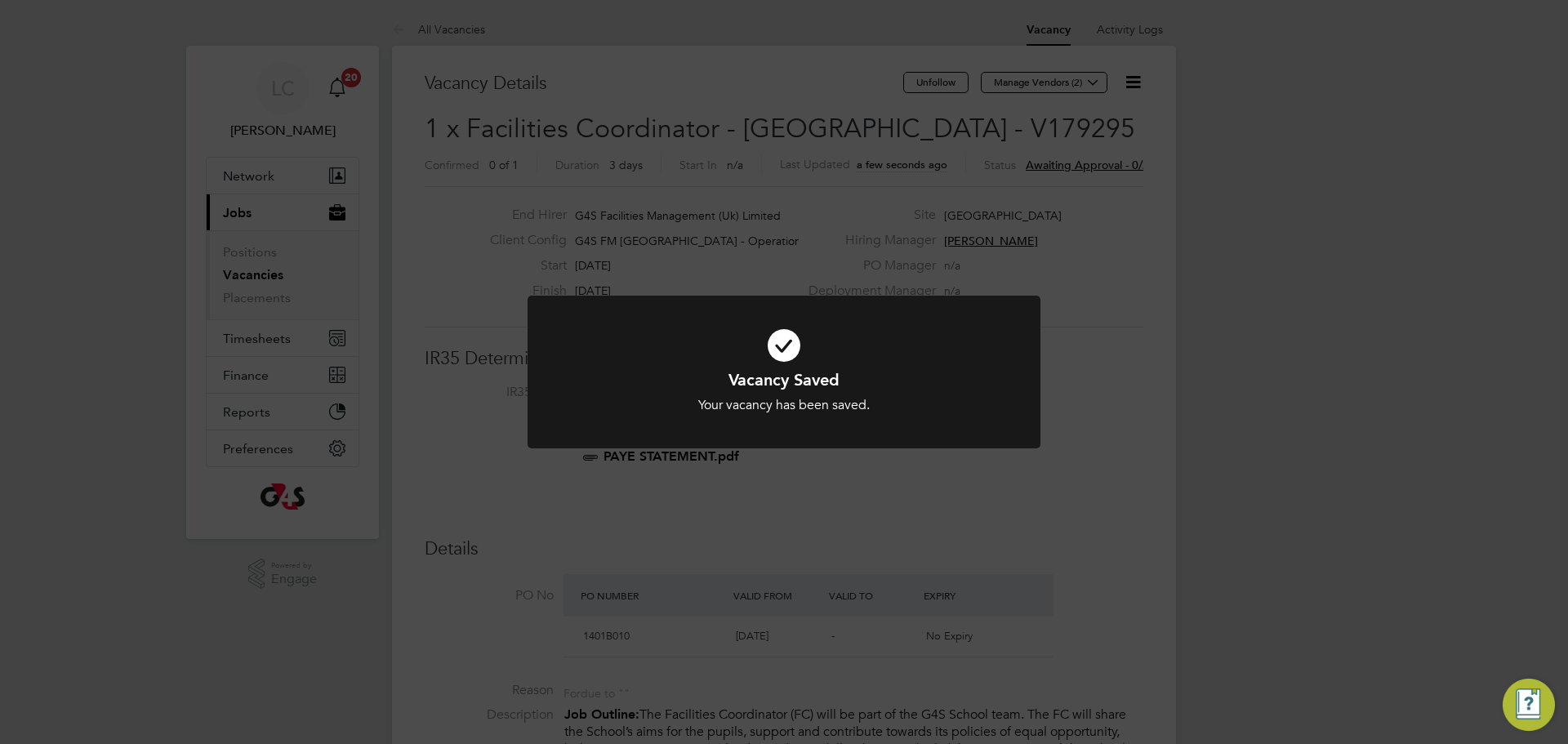
click at [1137, 368] on div "Vacancy Saved Your vacancy has been saved. Cancel Okay" at bounding box center [784, 372] width 1568 height 744
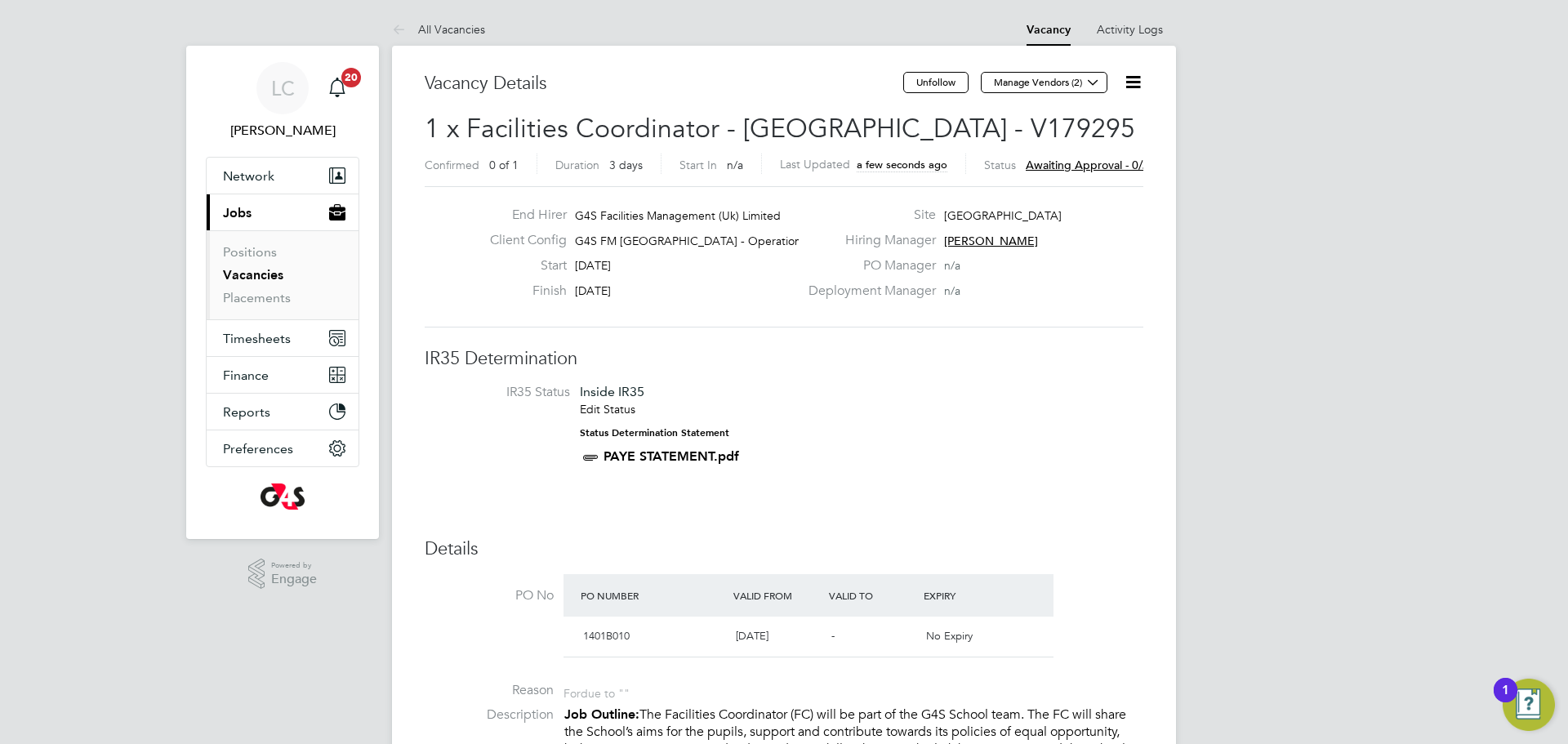
click at [1080, 95] on span "Manage Vendors (2)" at bounding box center [1046, 88] width 130 height 16
click at [1080, 80] on button "Manage Vendors (2)" at bounding box center [1044, 82] width 127 height 21
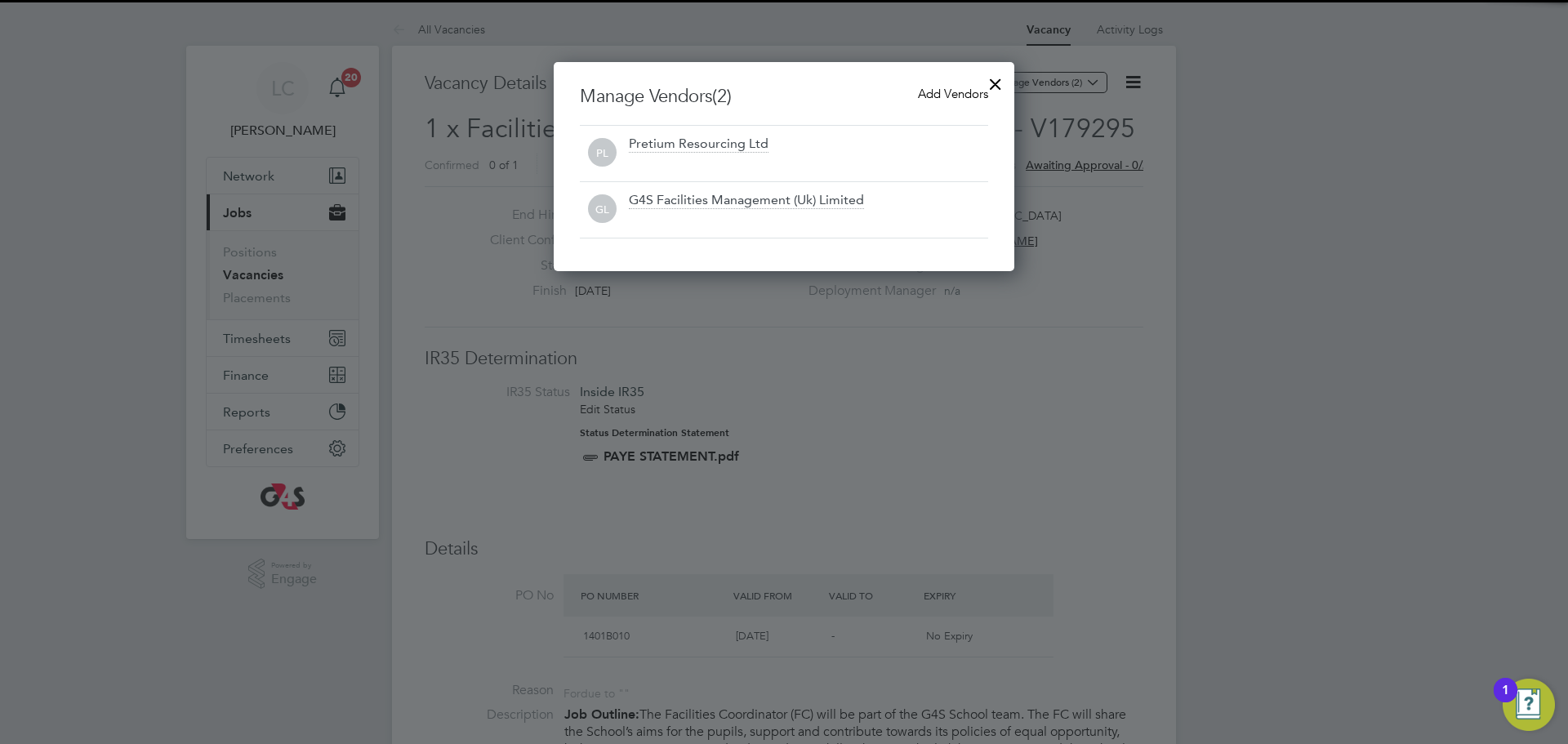
click at [963, 89] on span "Add Vendors" at bounding box center [953, 94] width 70 height 16
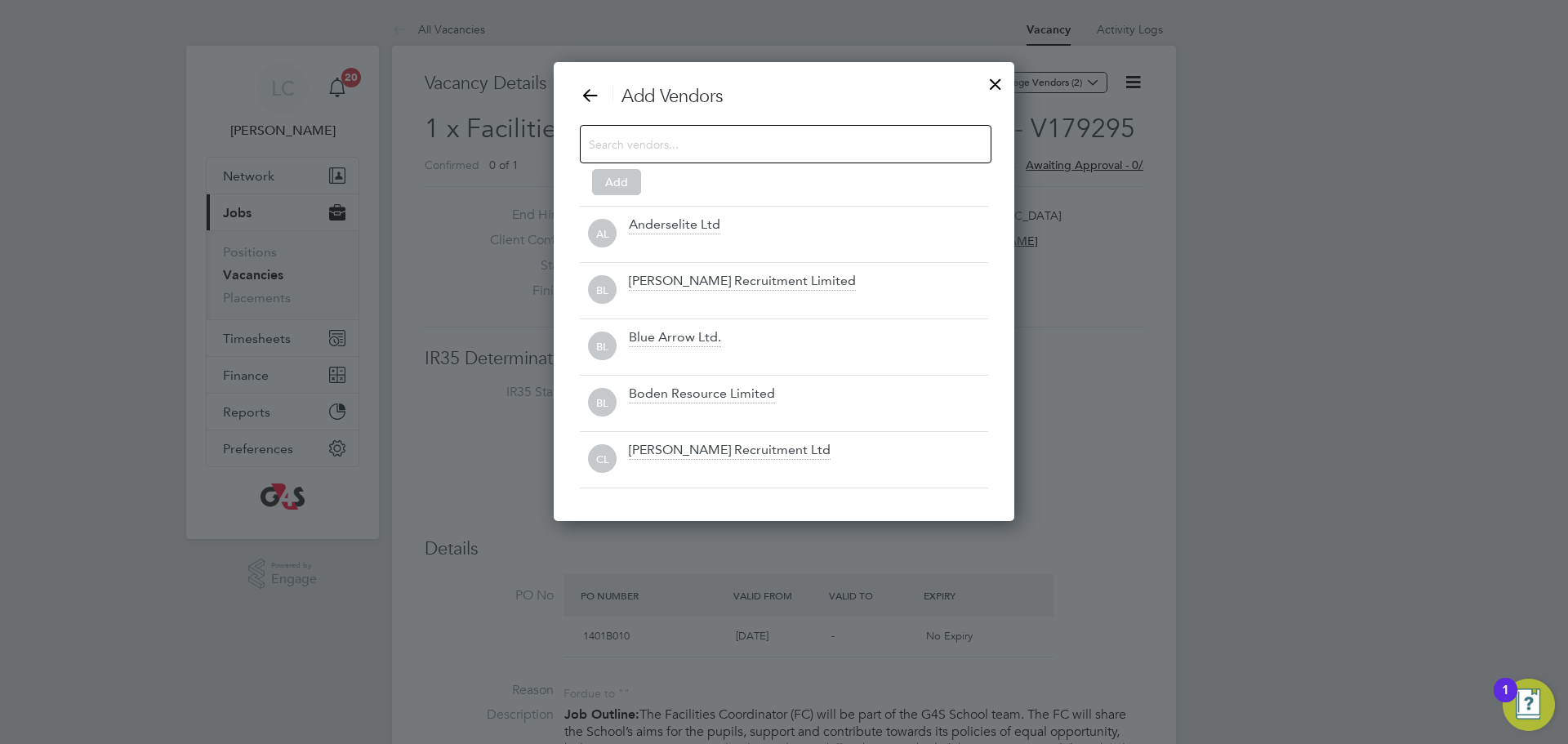
click at [733, 135] on input at bounding box center [772, 144] width 368 height 21
type input "p"
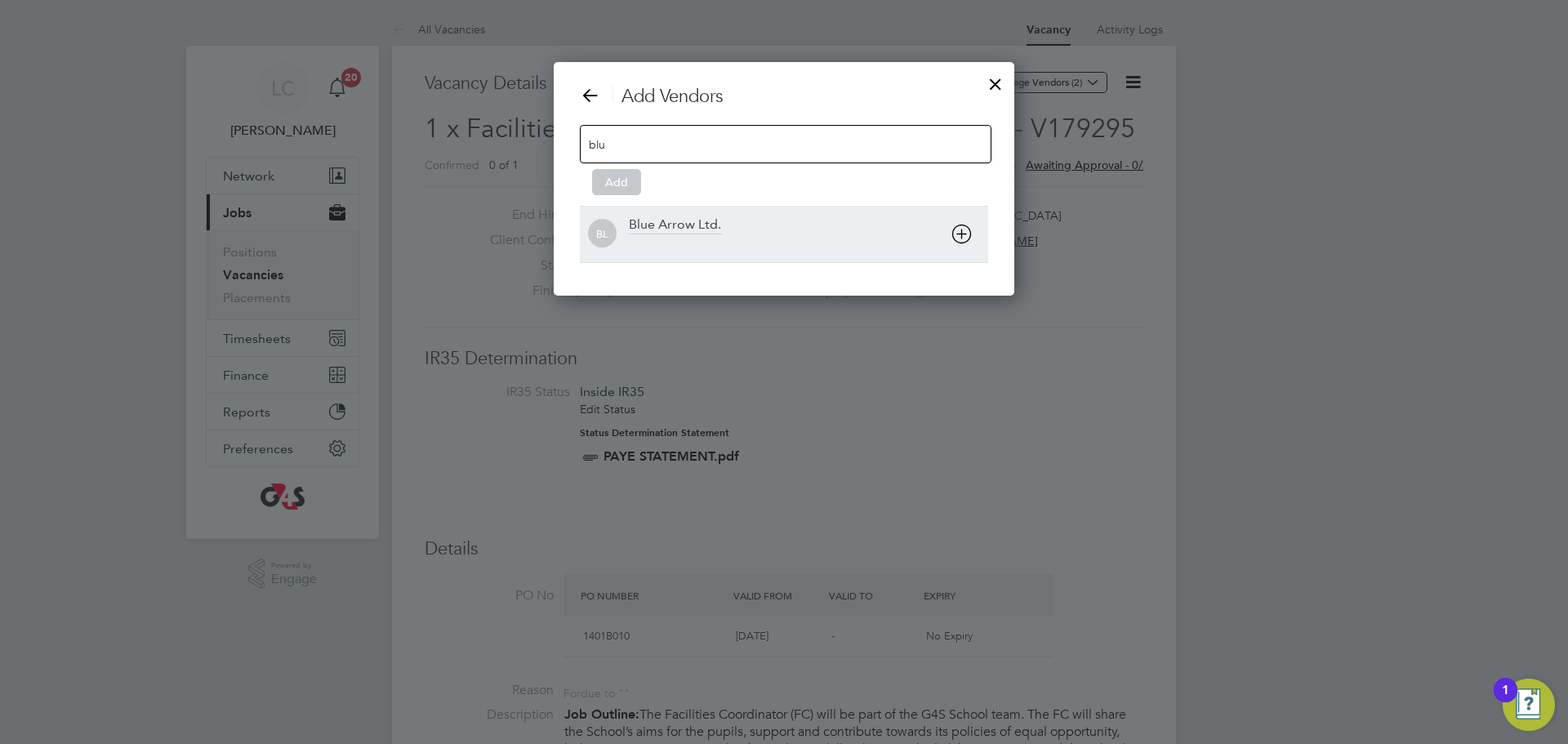
type input "blu"
click at [685, 244] on div at bounding box center [809, 246] width 359 height 17
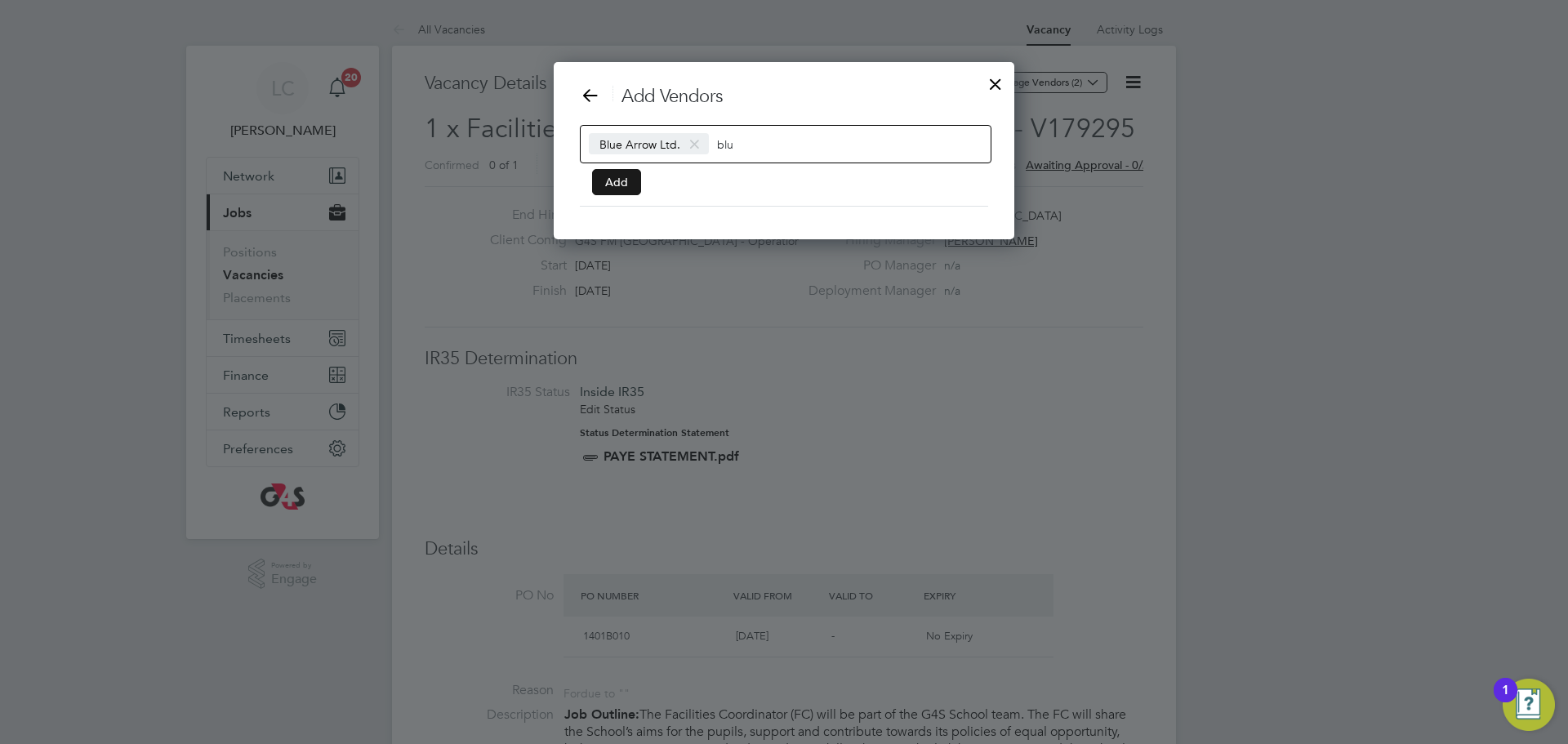
click at [632, 180] on button "Add" at bounding box center [616, 183] width 49 height 26
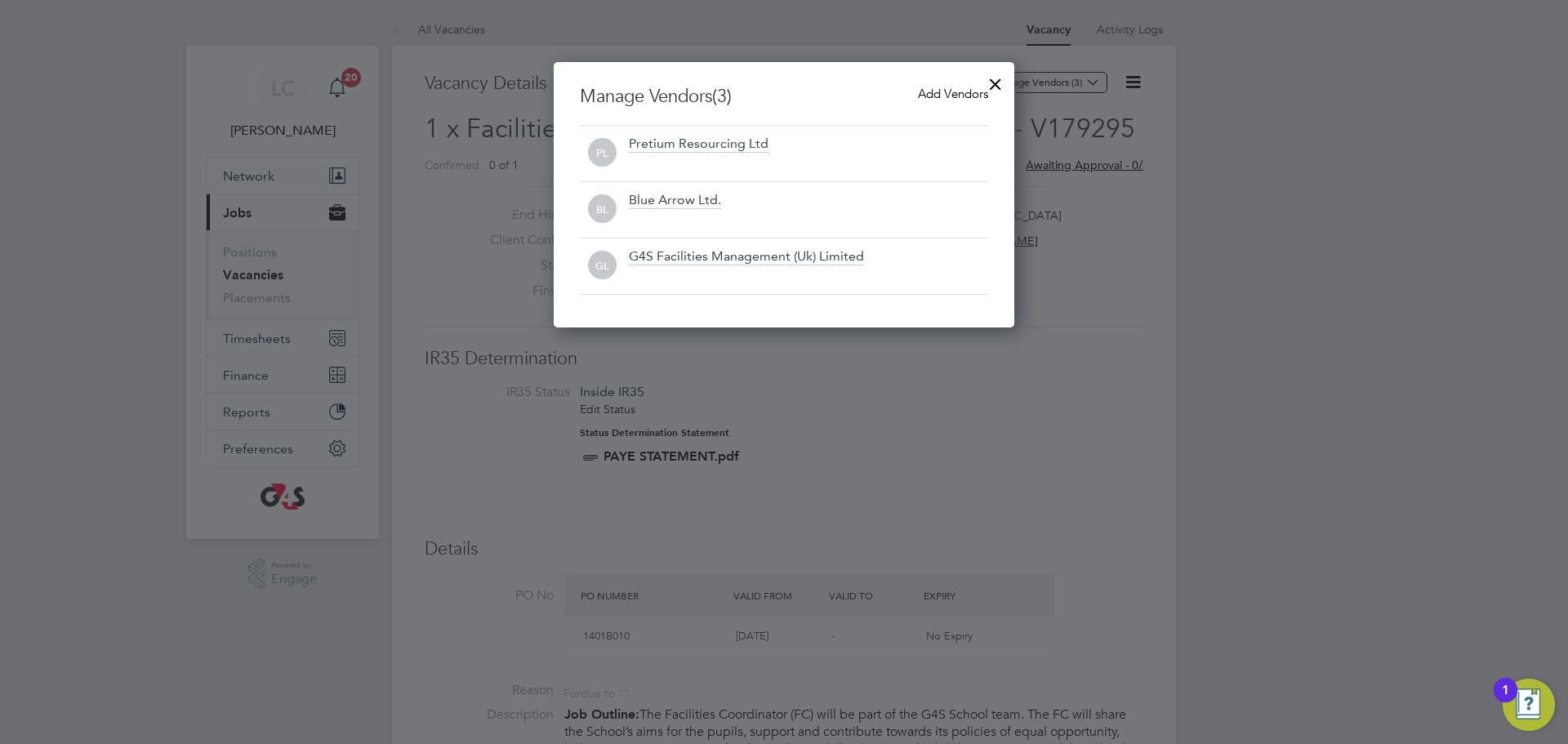
click at [997, 82] on div at bounding box center [996, 81] width 30 height 30
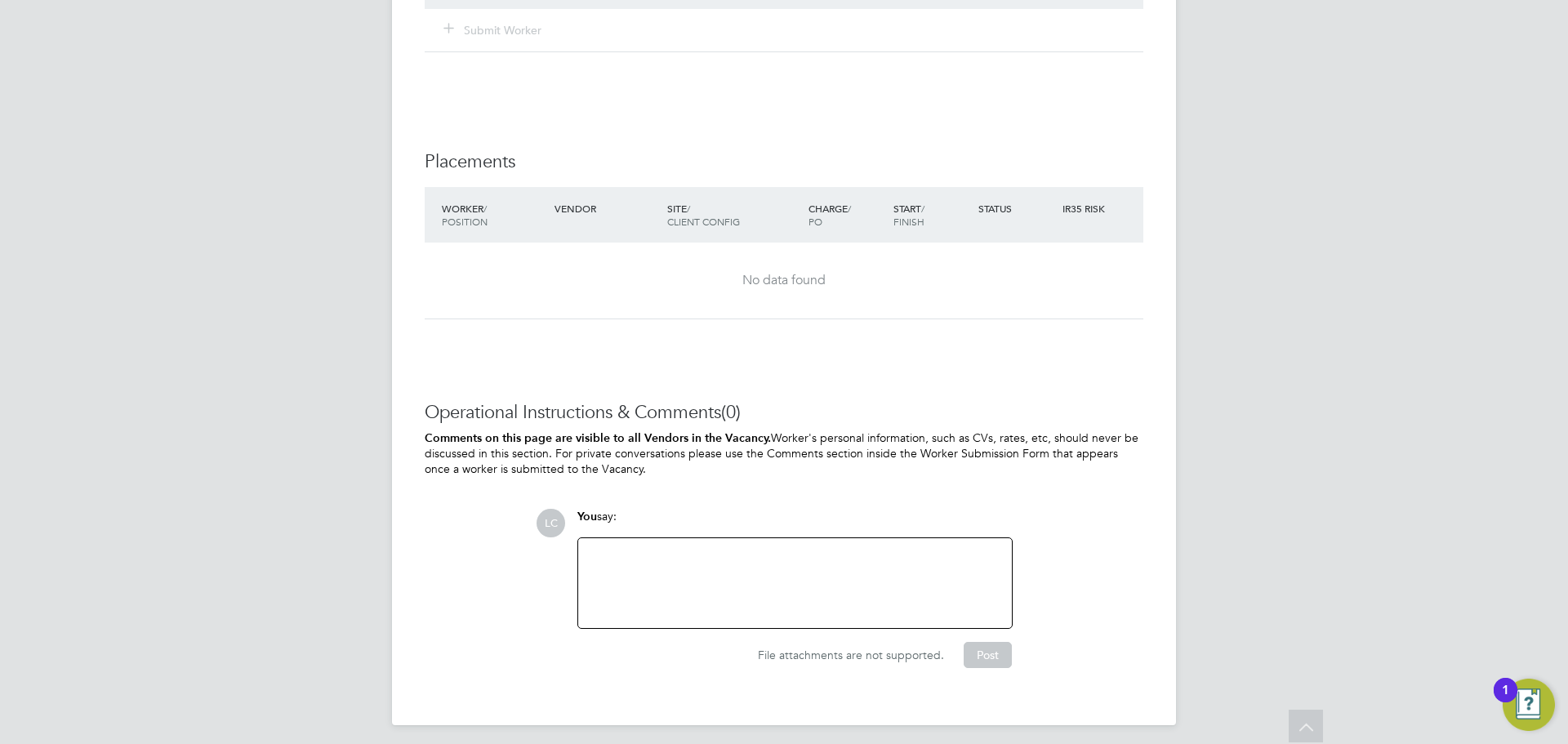
drag, startPoint x: 750, startPoint y: 525, endPoint x: 757, endPoint y: 534, distance: 11.4
click at [752, 528] on div "You say:" at bounding box center [795, 523] width 435 height 29
click at [773, 602] on div at bounding box center [795, 584] width 414 height 70
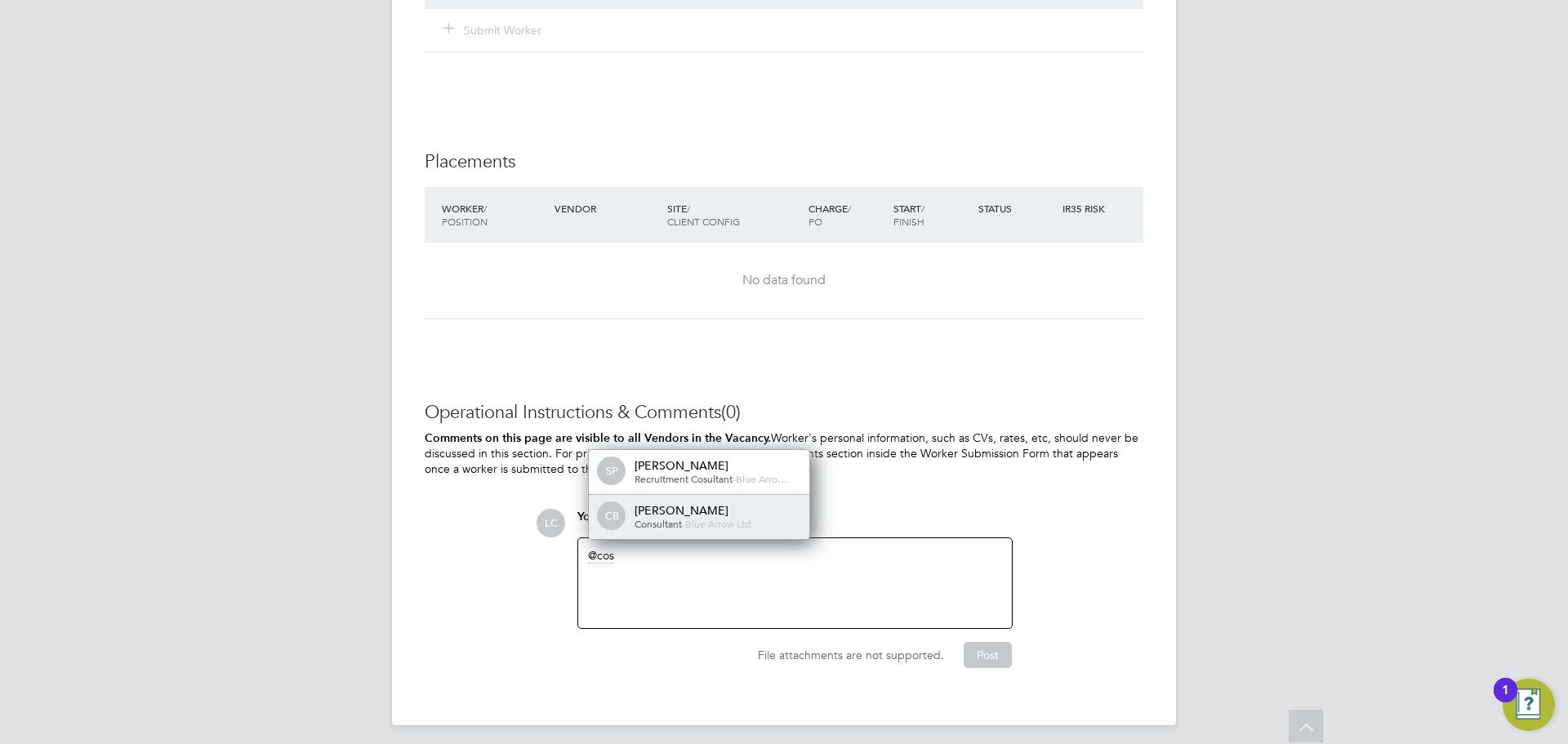
click at [744, 513] on div "Cosmin Balan" at bounding box center [716, 511] width 163 height 15
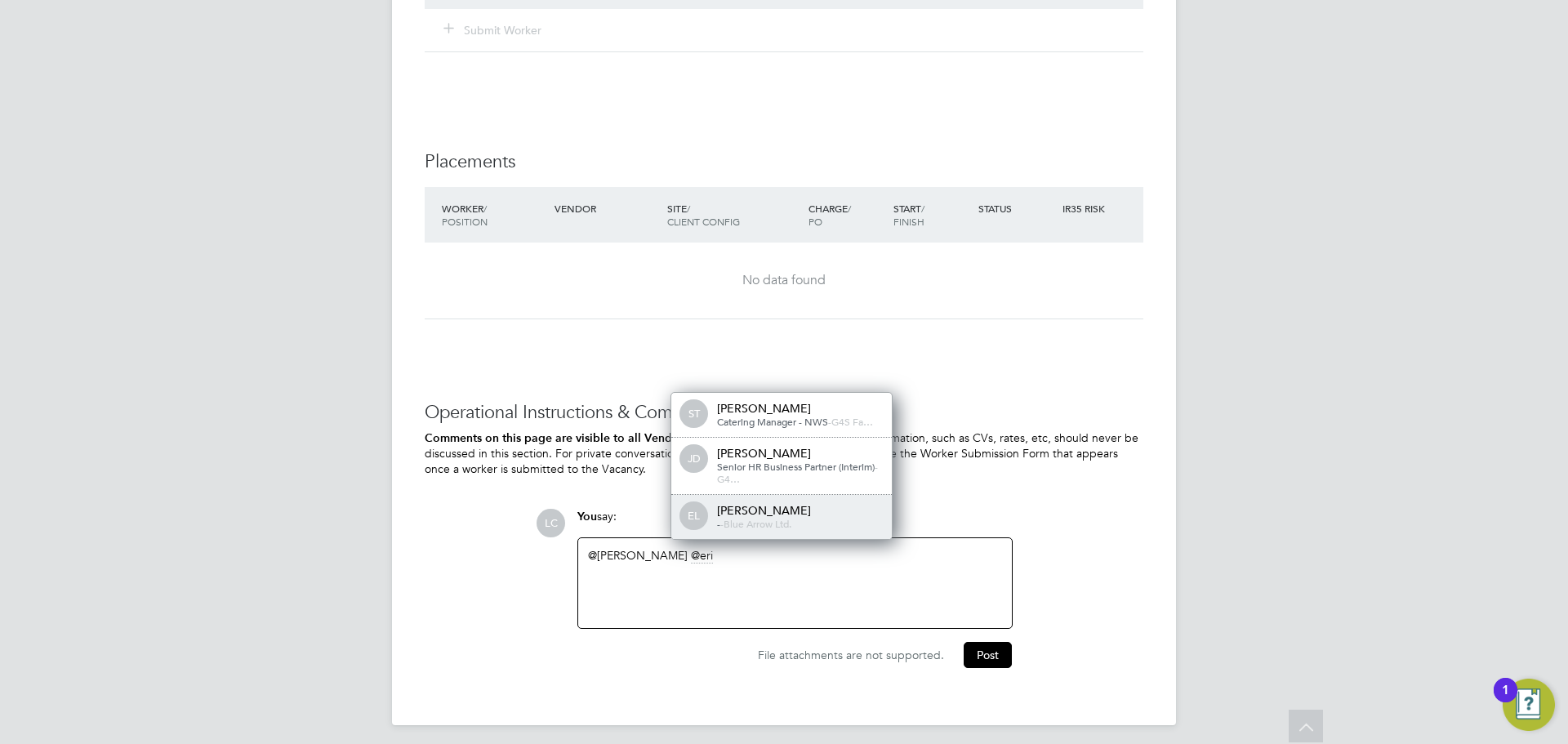
click at [768, 531] on div "- - Blue Arrow Ltd." at bounding box center [798, 524] width 163 height 13
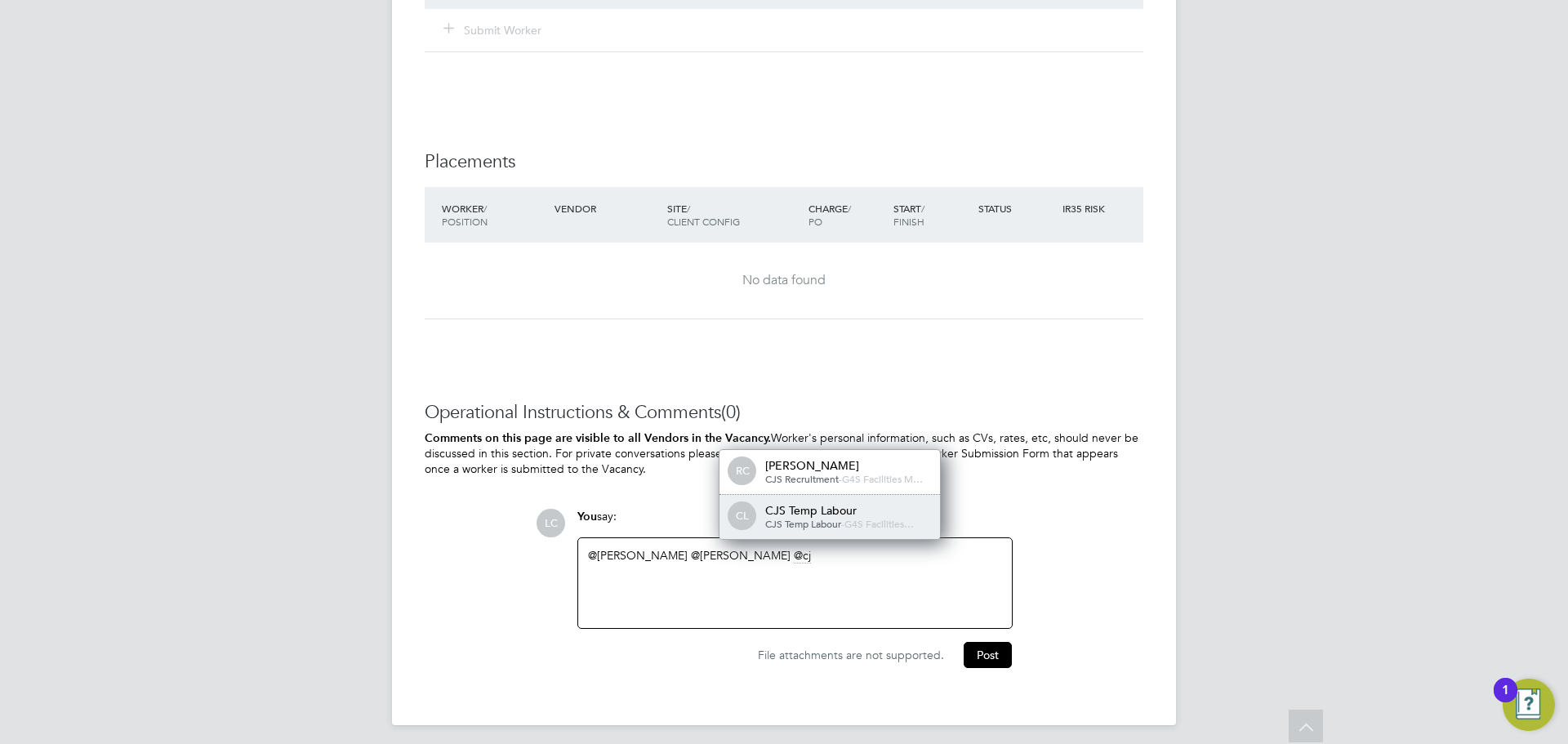
click at [894, 532] on div "CL CJS Temp Labour CJS Temp Labour - G4S Facilities…" at bounding box center [830, 517] width 220 height 44
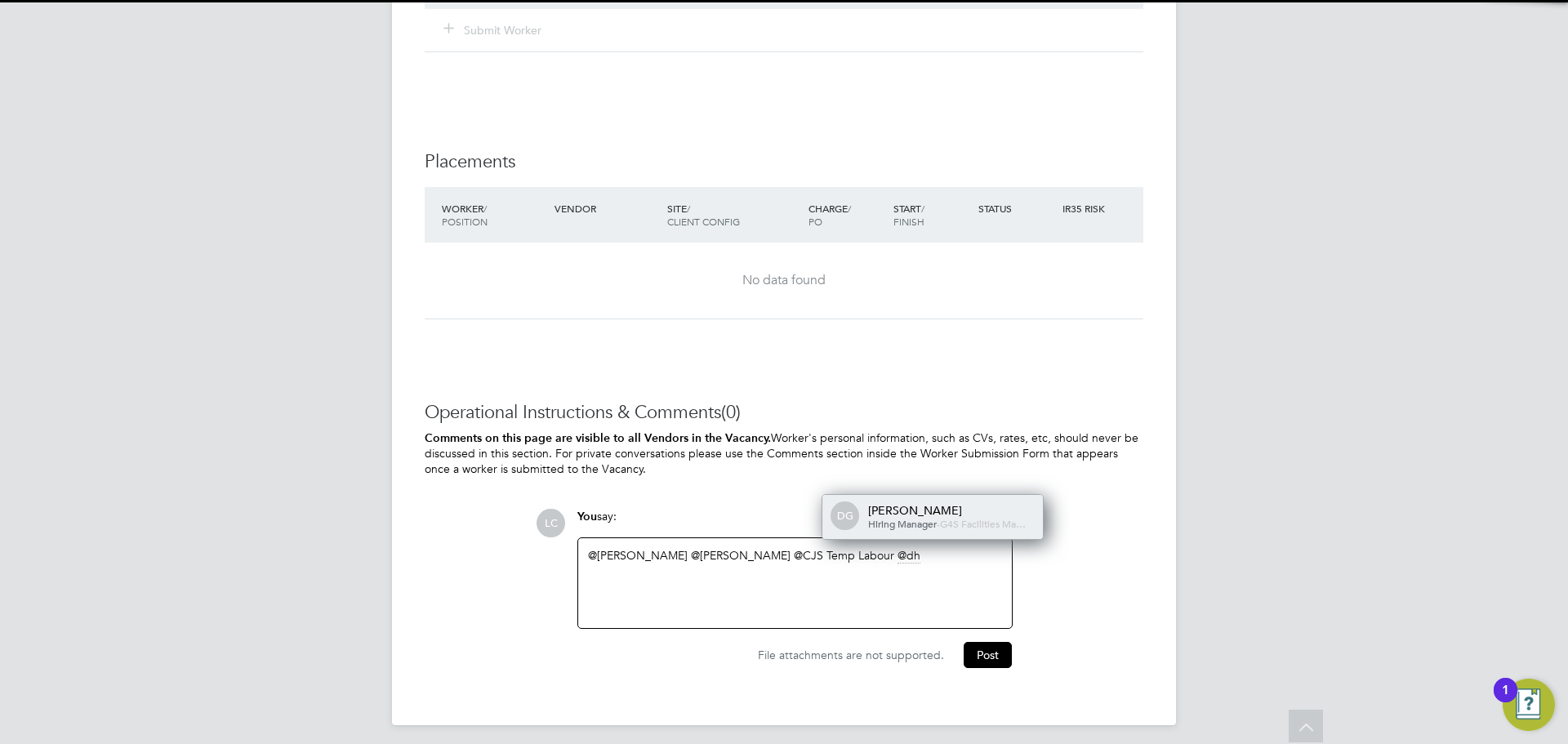
click at [940, 519] on span "G4S Facilities Ma…" at bounding box center [983, 523] width 86 height 13
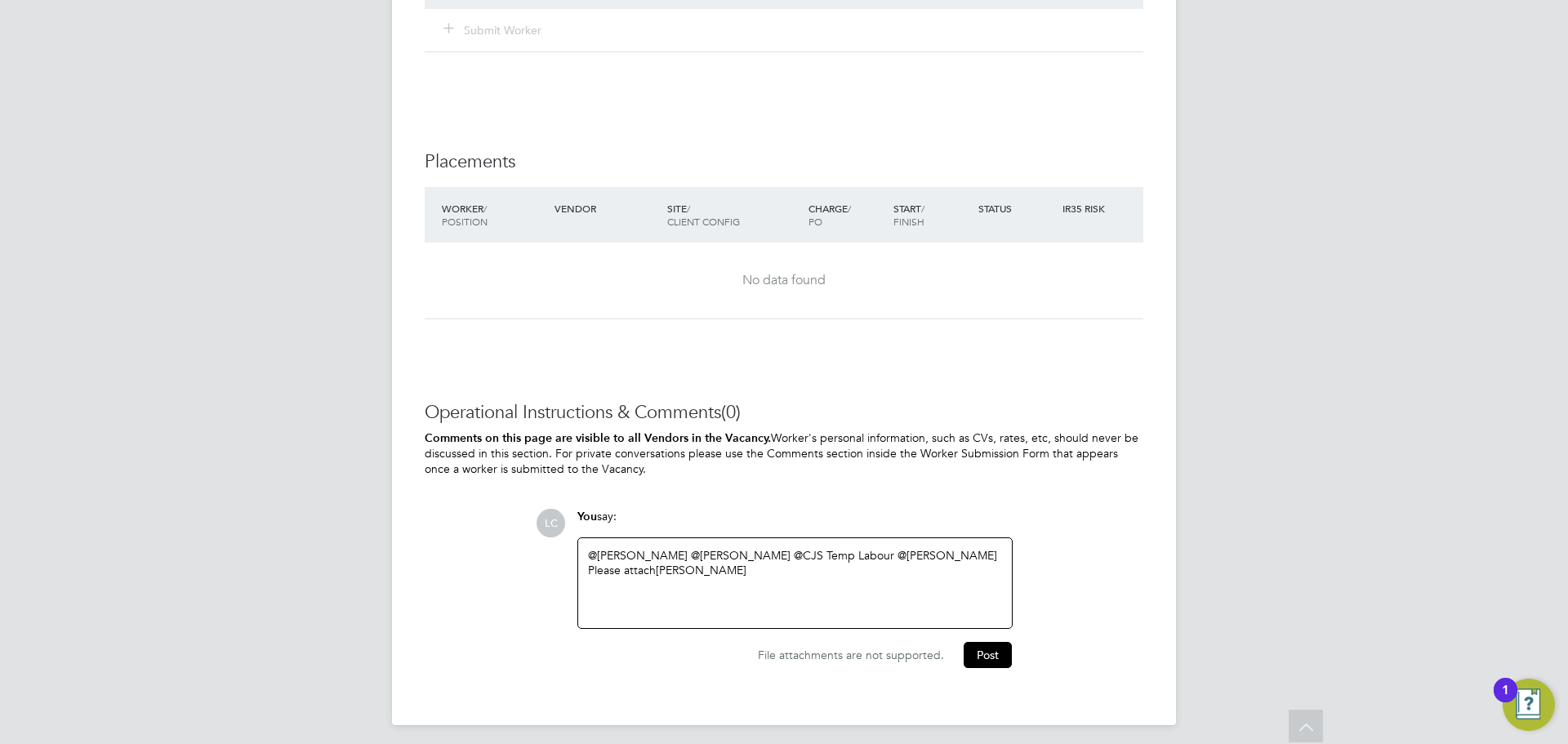
click at [813, 574] on div "Please attach Michael Ejionye" at bounding box center [795, 570] width 414 height 15
click at [687, 592] on div "Wed 12:00 - 14:00 Thurs - Fri 07:00 - 16:00" at bounding box center [795, 599] width 414 height 15
click at [976, 640] on div "File attachments are not supported. Post" at bounding box center [795, 652] width 452 height 39
click at [986, 655] on button "Post" at bounding box center [987, 659] width 48 height 26
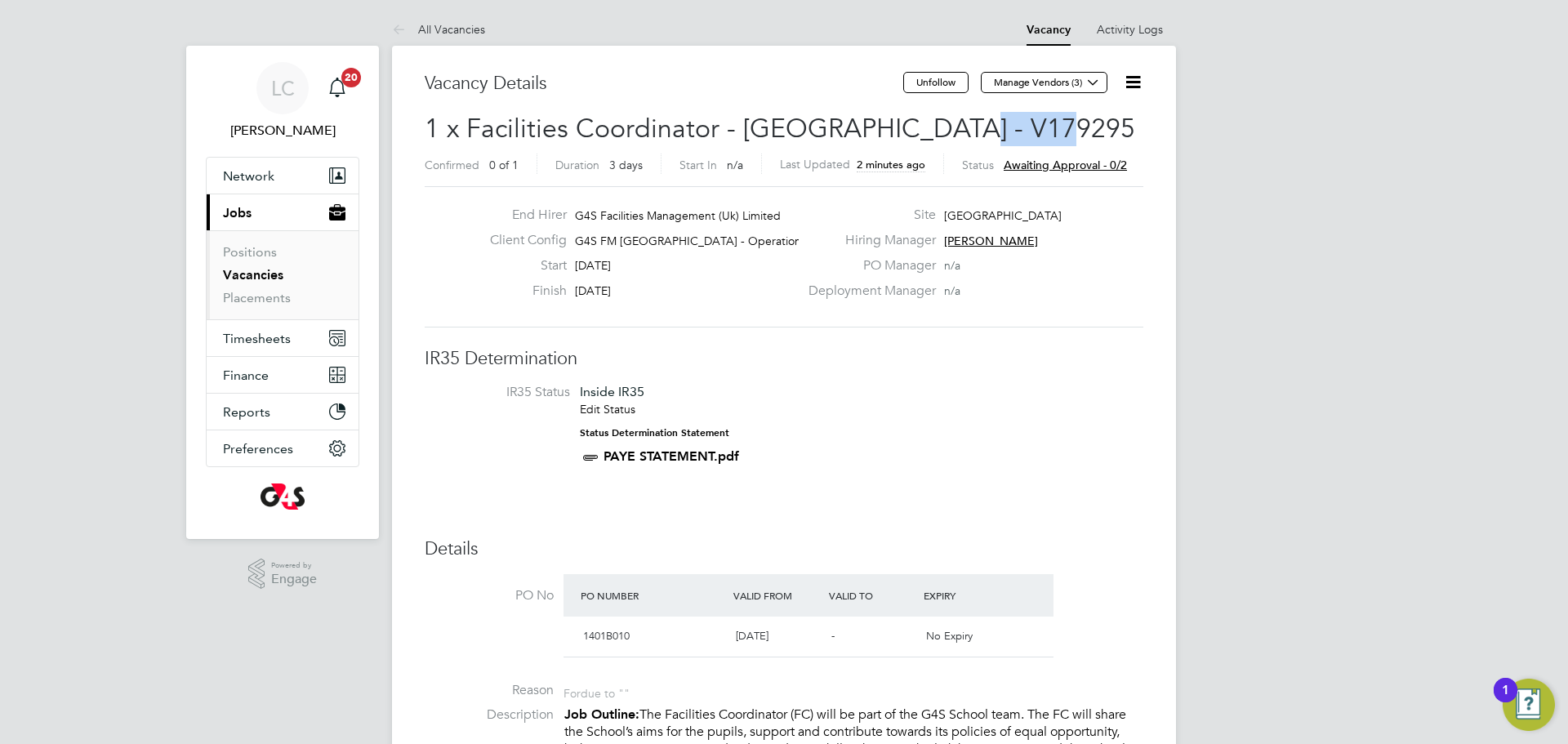
drag, startPoint x: 934, startPoint y: 120, endPoint x: 1042, endPoint y: 122, distance: 108.0
click at [1043, 122] on h2 "1 x Facilities Coordinator - Tower Hamlets - V179295 Confirmed 0 of 1 Duration …" at bounding box center [784, 146] width 719 height 69
copy span "V179295"
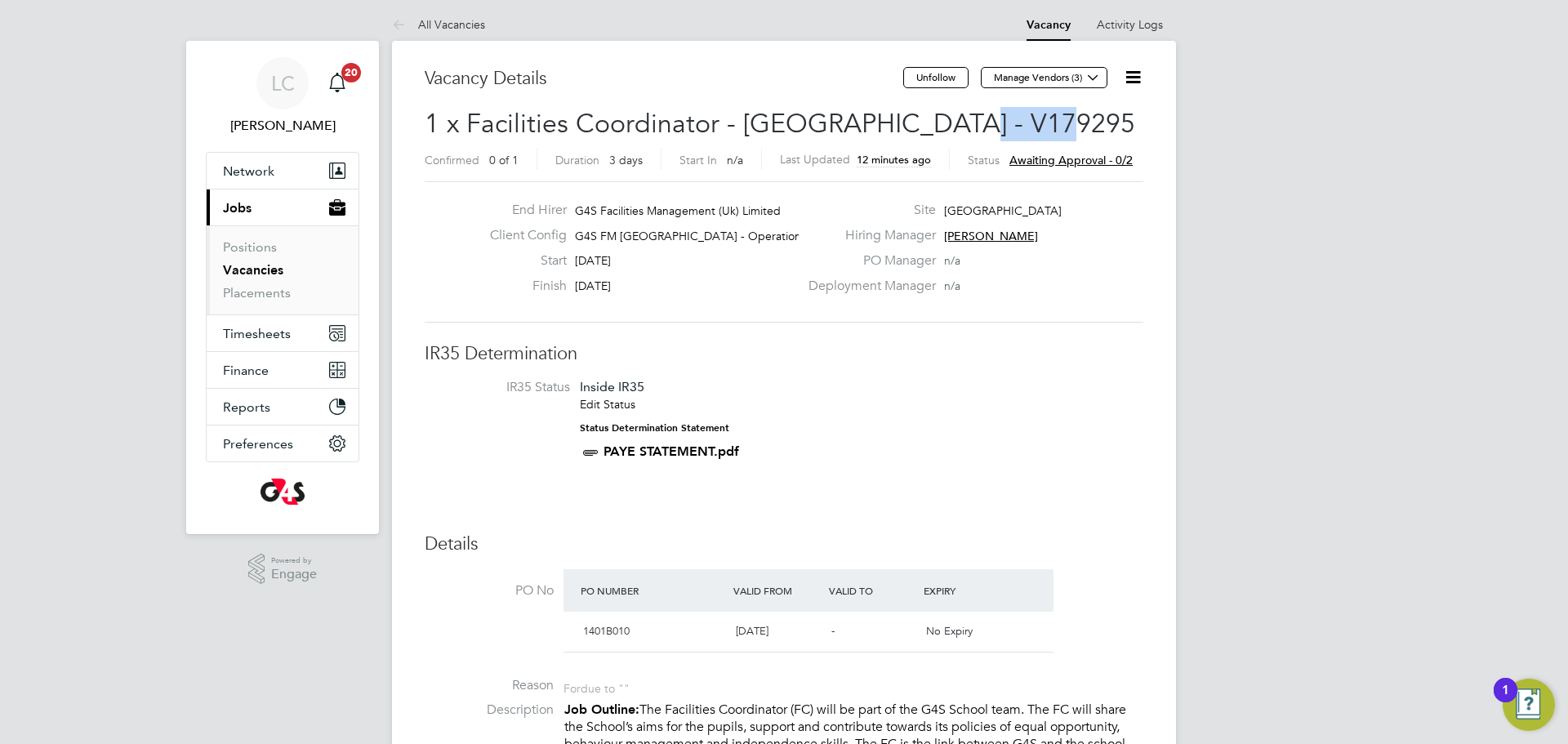
scroll to position [0, 0]
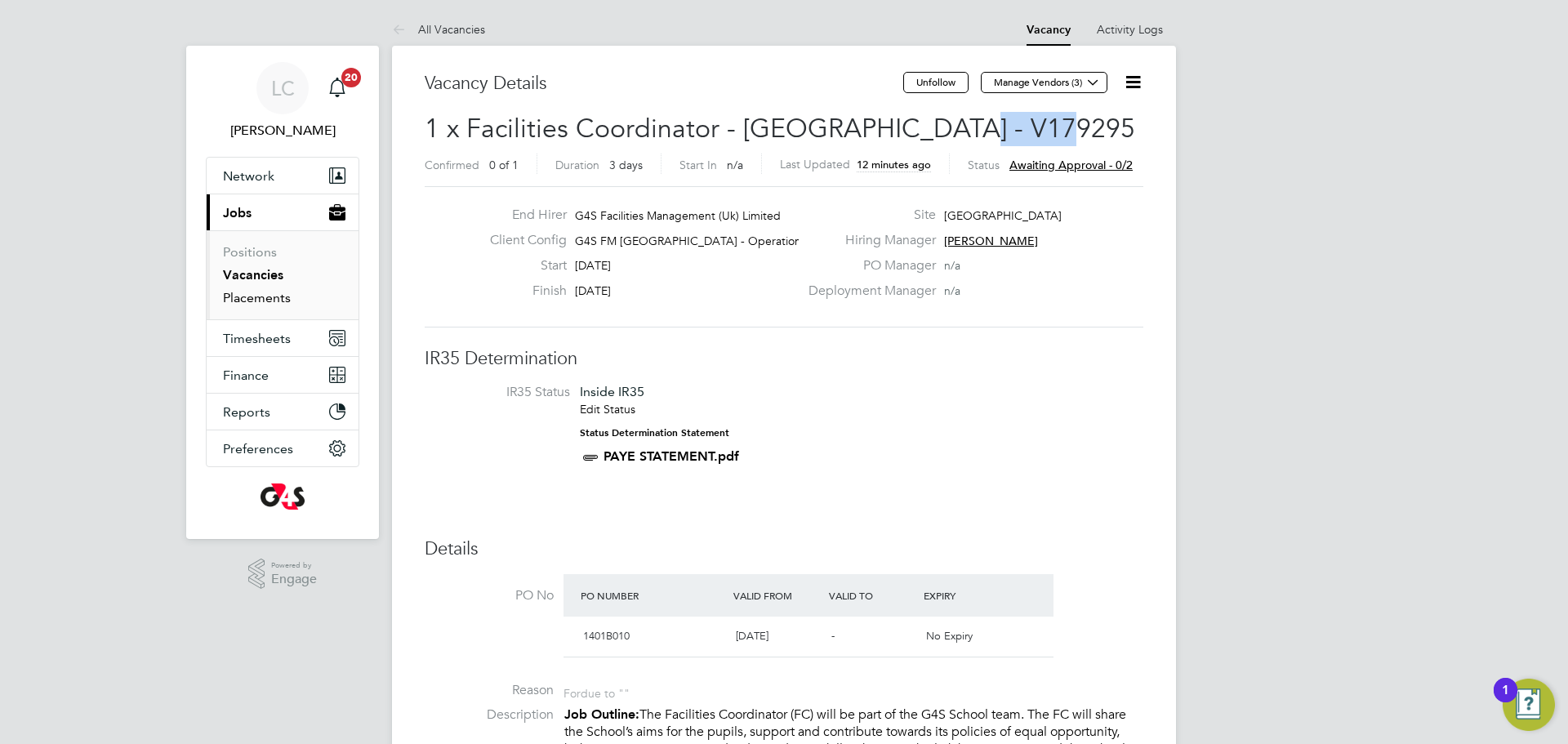
click at [270, 296] on link "Placements" at bounding box center [257, 297] width 68 height 16
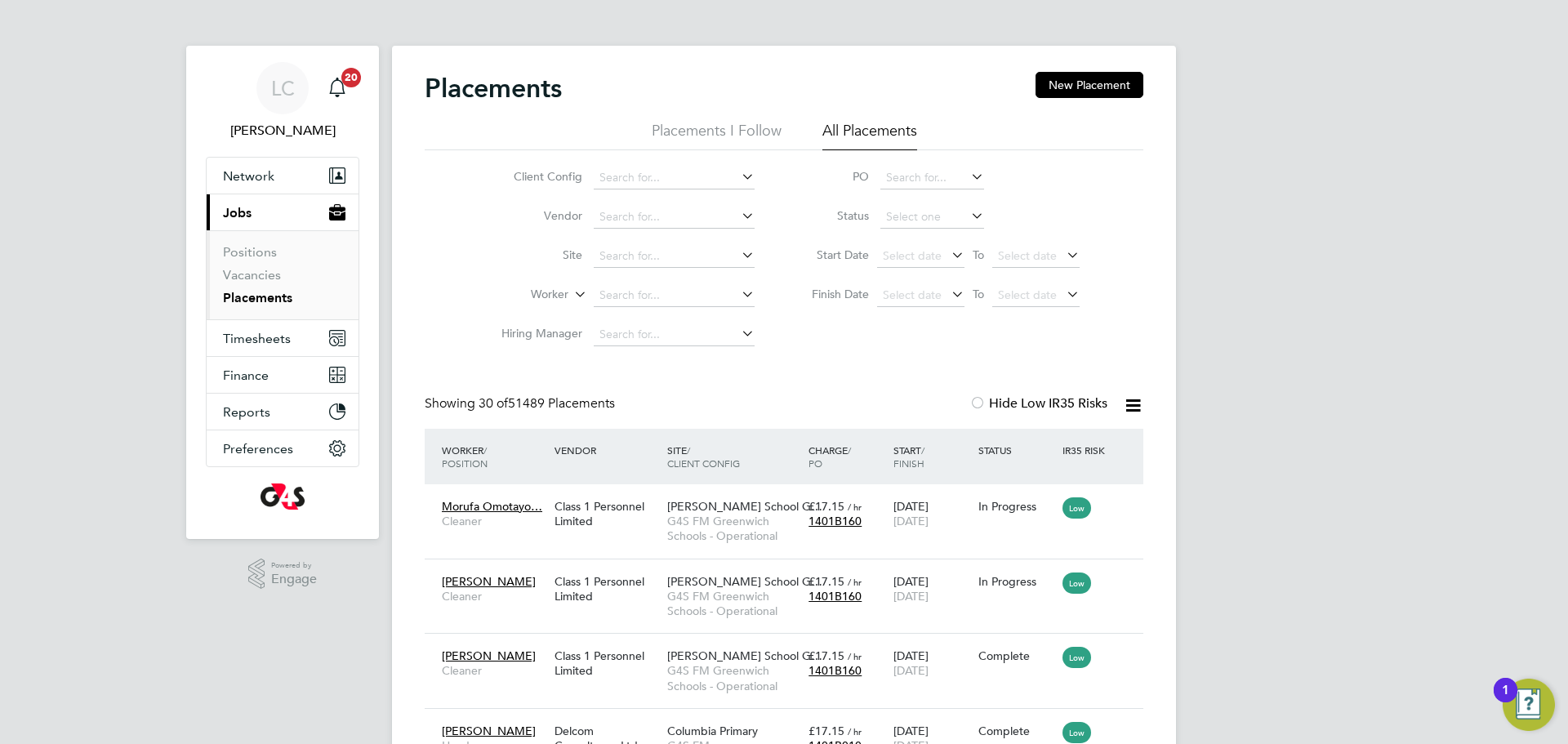
scroll to position [47, 114]
click at [673, 250] on input at bounding box center [674, 257] width 161 height 23
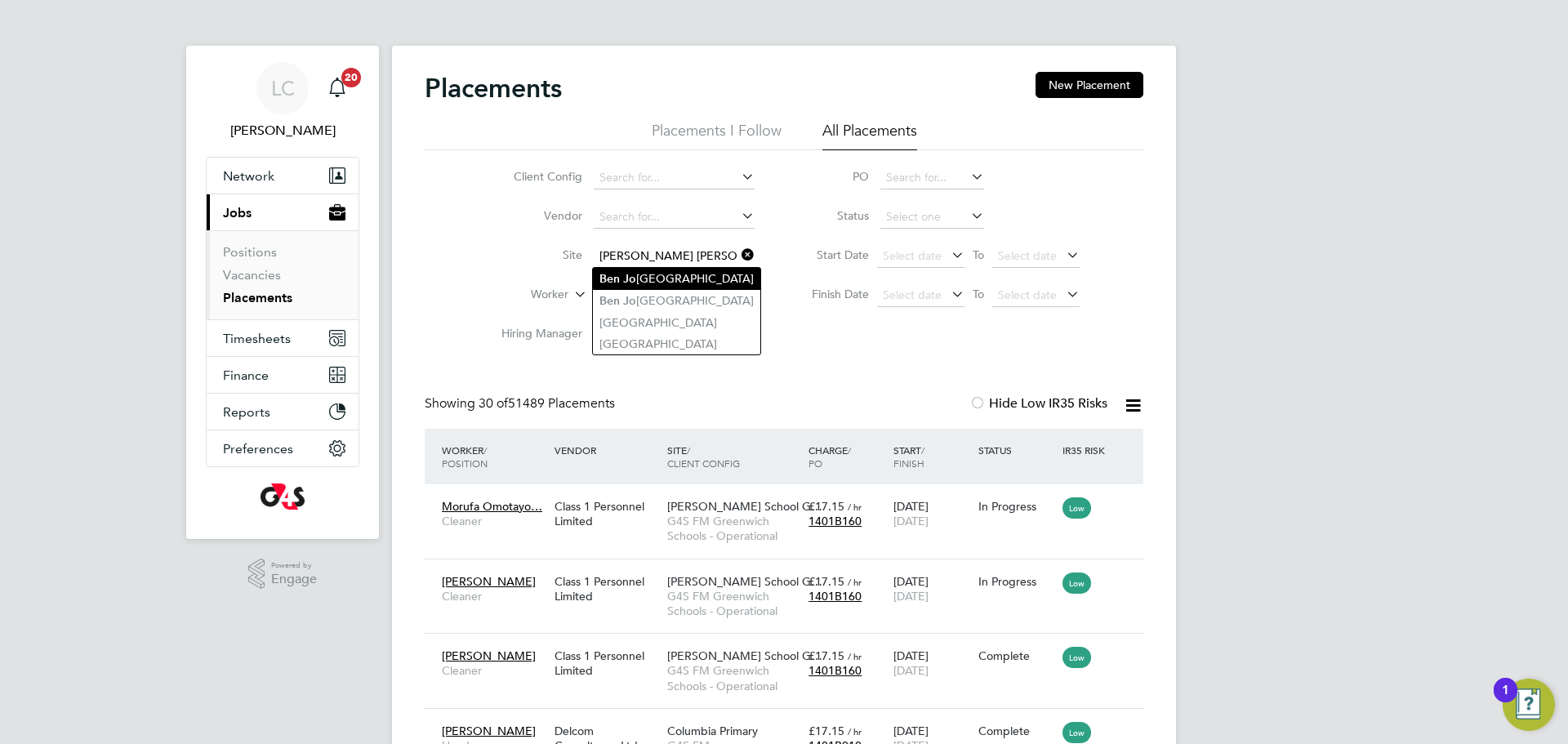
click at [666, 286] on li "Ben Jo nson Primary School" at bounding box center [676, 279] width 168 height 22
type input "Ben Jonson Primary School"
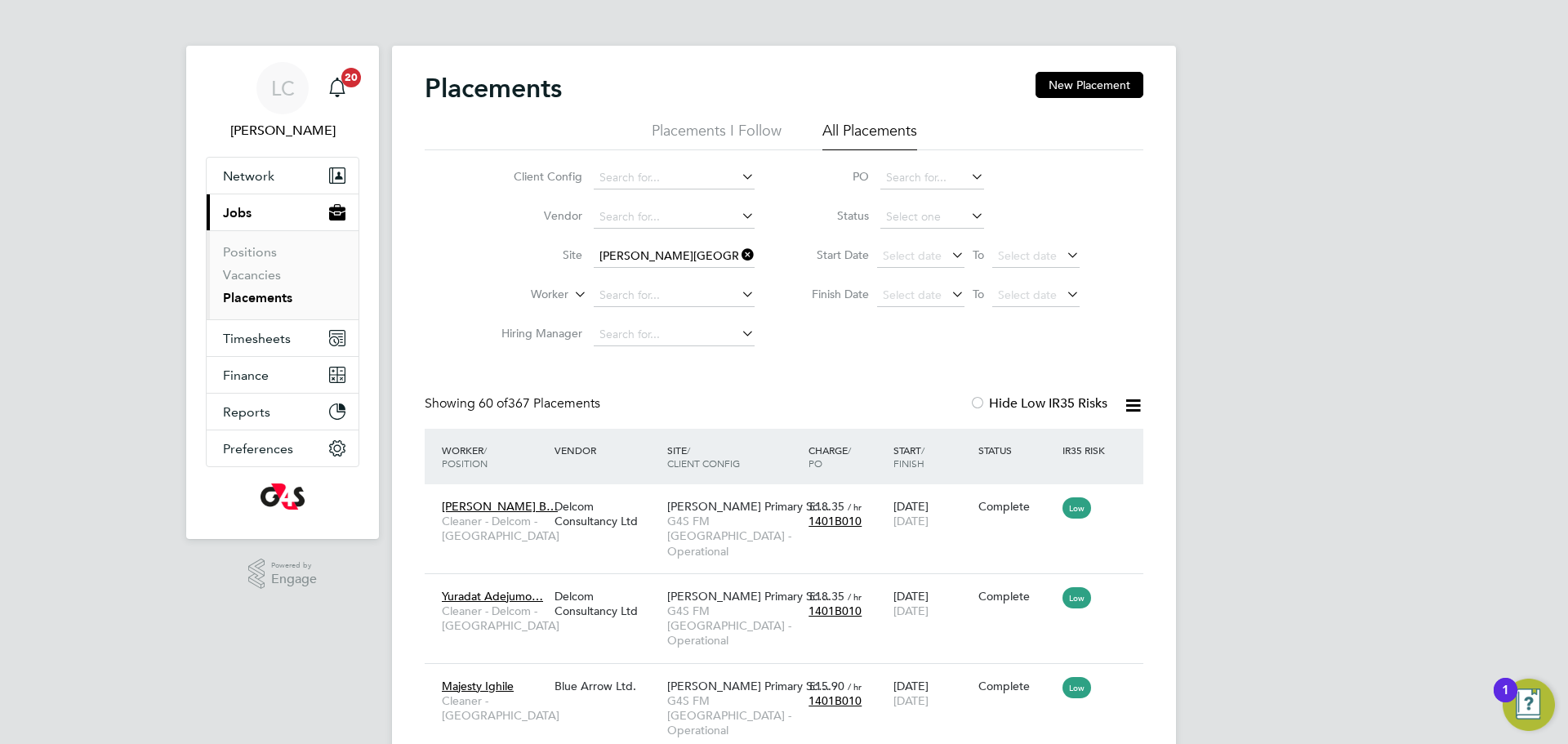
click at [738, 252] on icon at bounding box center [738, 255] width 0 height 23
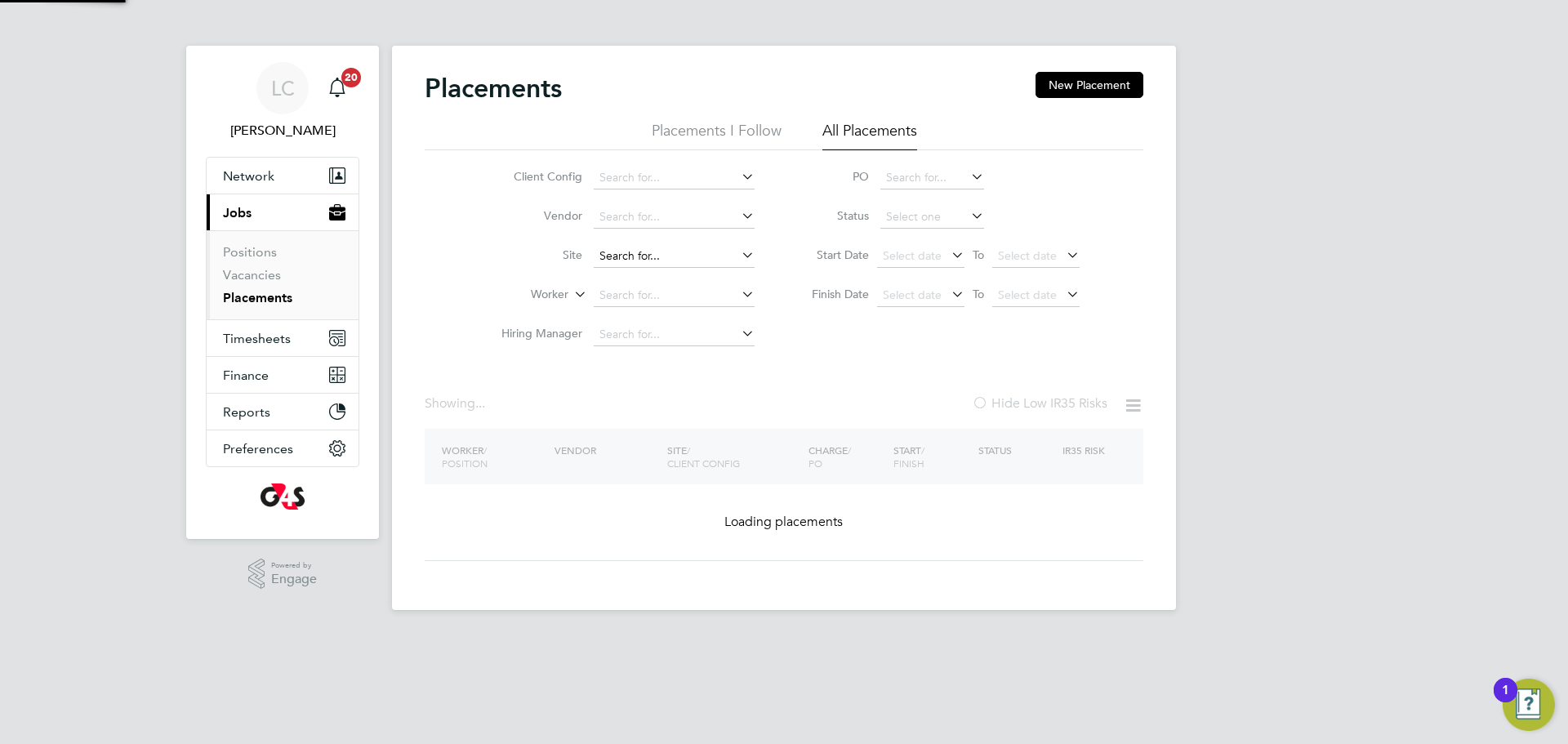
click at [674, 254] on input at bounding box center [674, 257] width 161 height 23
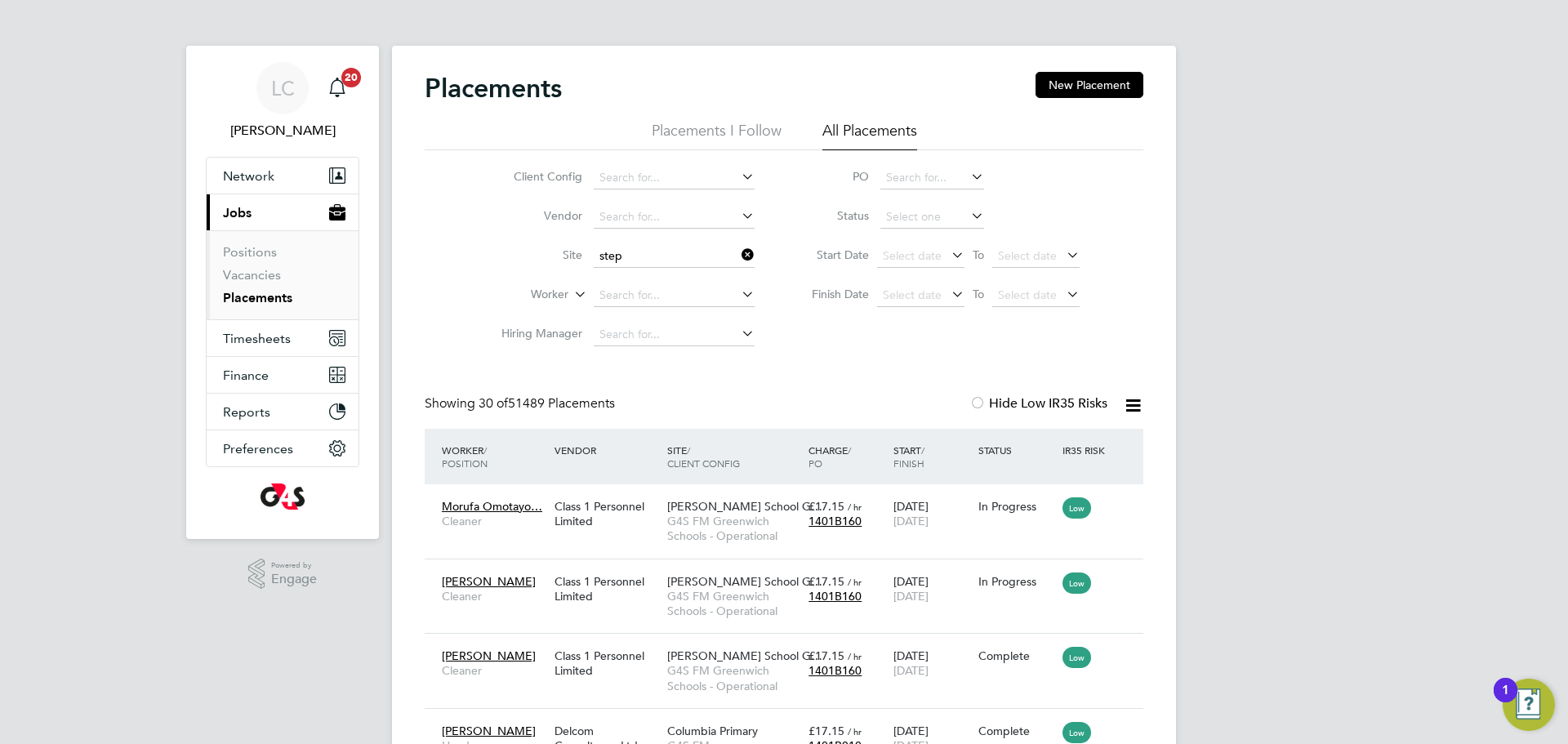
click at [706, 323] on li "Step ney Green Secondary School" at bounding box center [696, 322] width 207 height 22
type input "Stepney Green Secondary School"
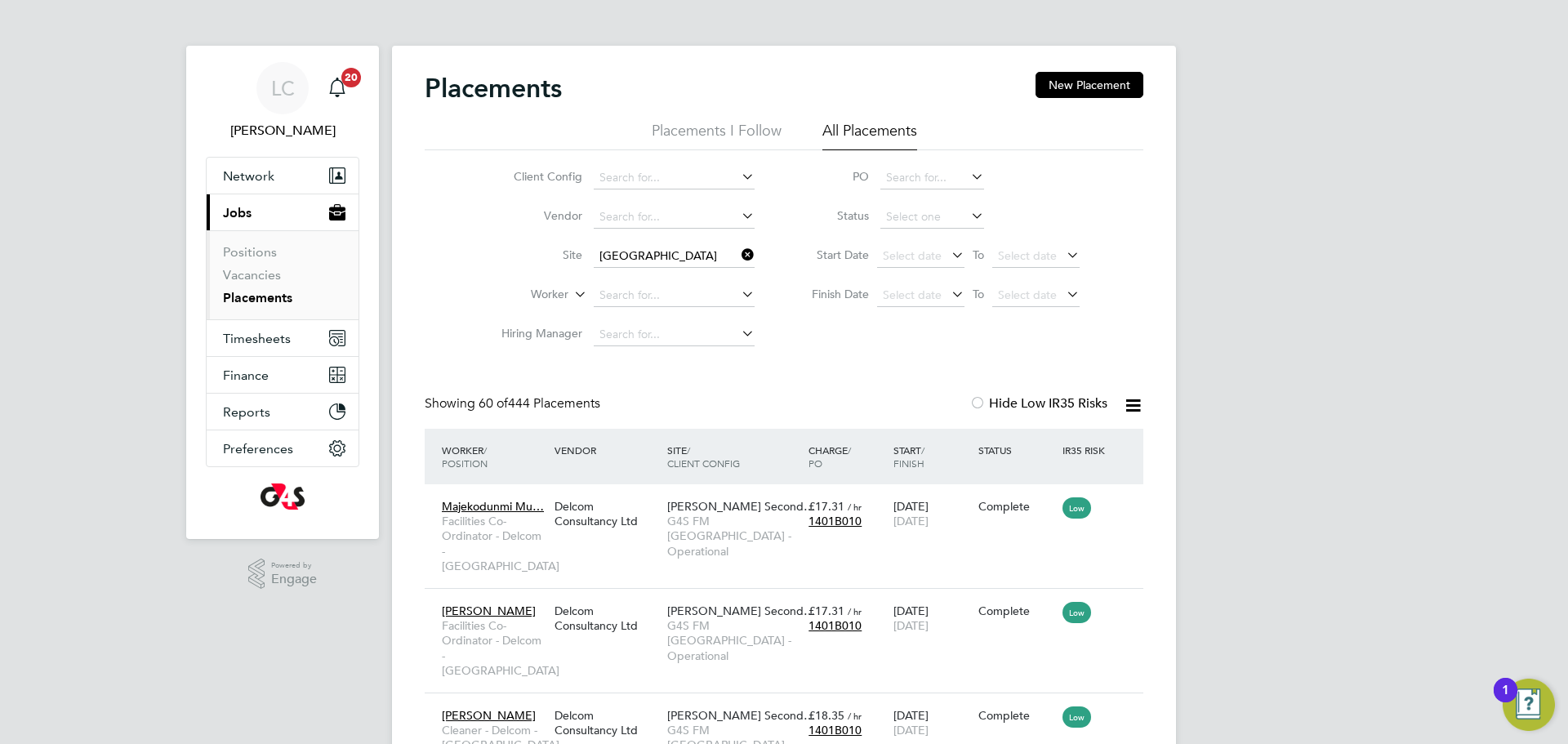
drag, startPoint x: 745, startPoint y: 247, endPoint x: 666, endPoint y: 262, distance: 80.4
click at [738, 248] on icon at bounding box center [738, 255] width 0 height 23
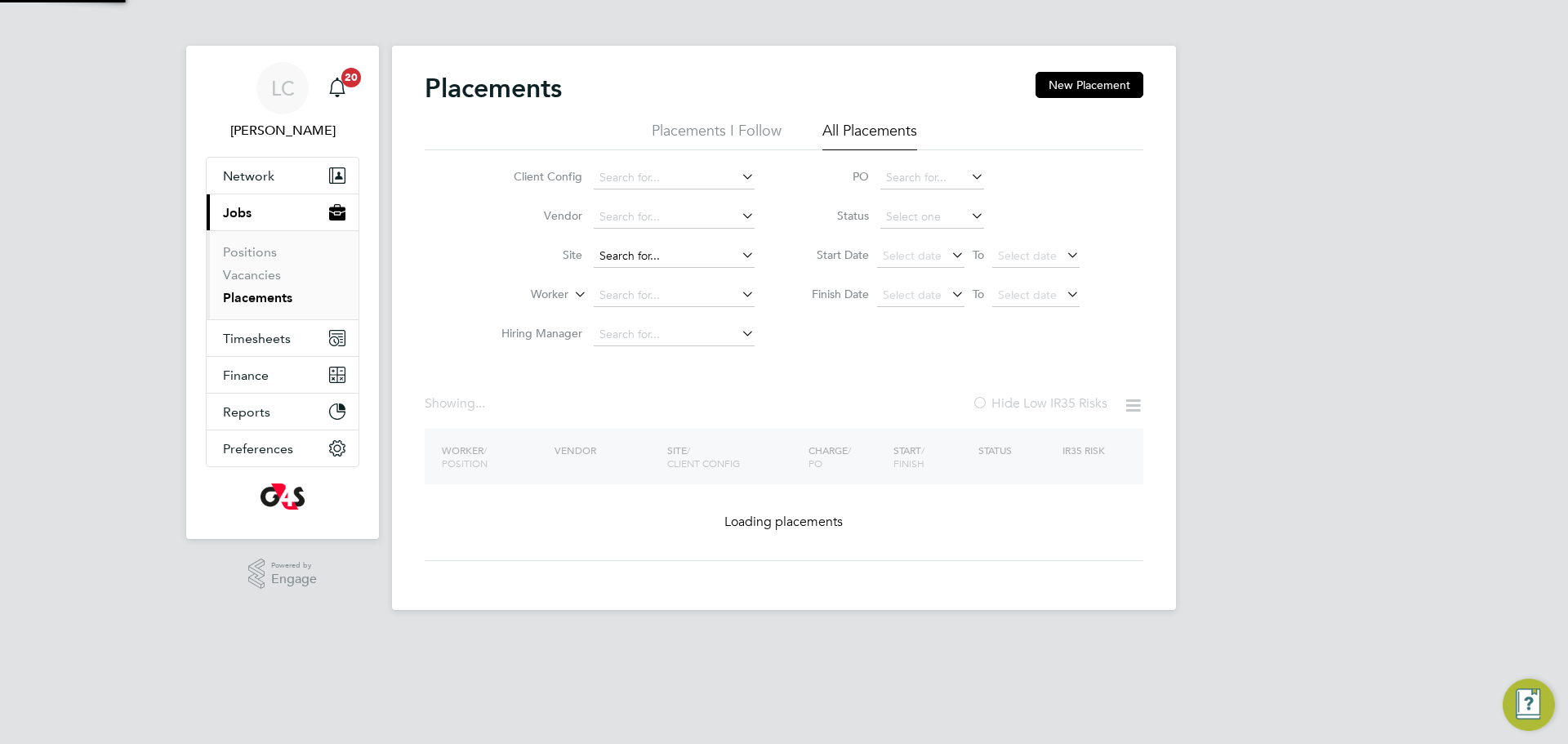
click at [667, 256] on input at bounding box center [674, 257] width 161 height 23
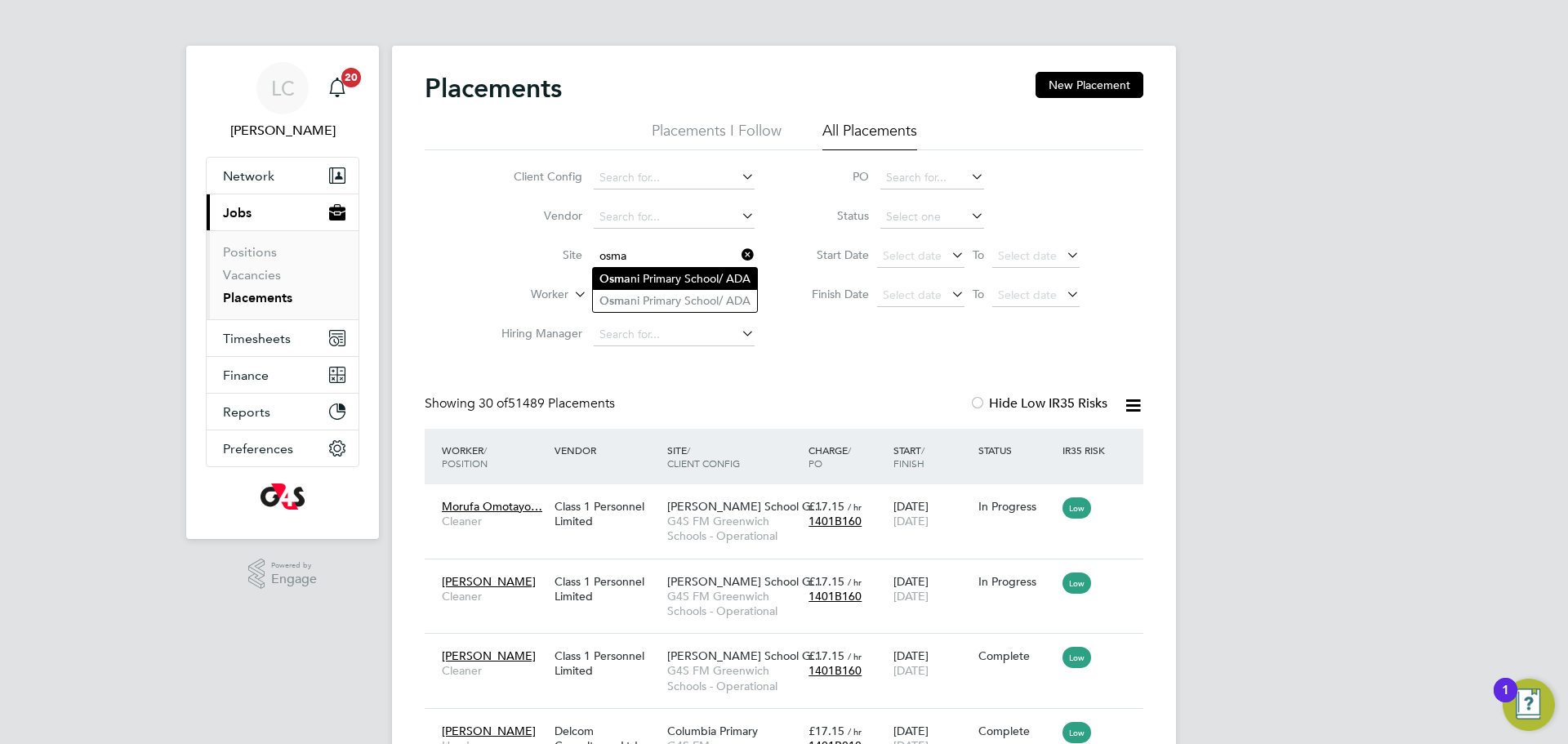
click at [676, 280] on li "Osma ni Primary School/ ADA" at bounding box center [674, 279] width 164 height 22
type input "Osmani Primary School/ ADA"
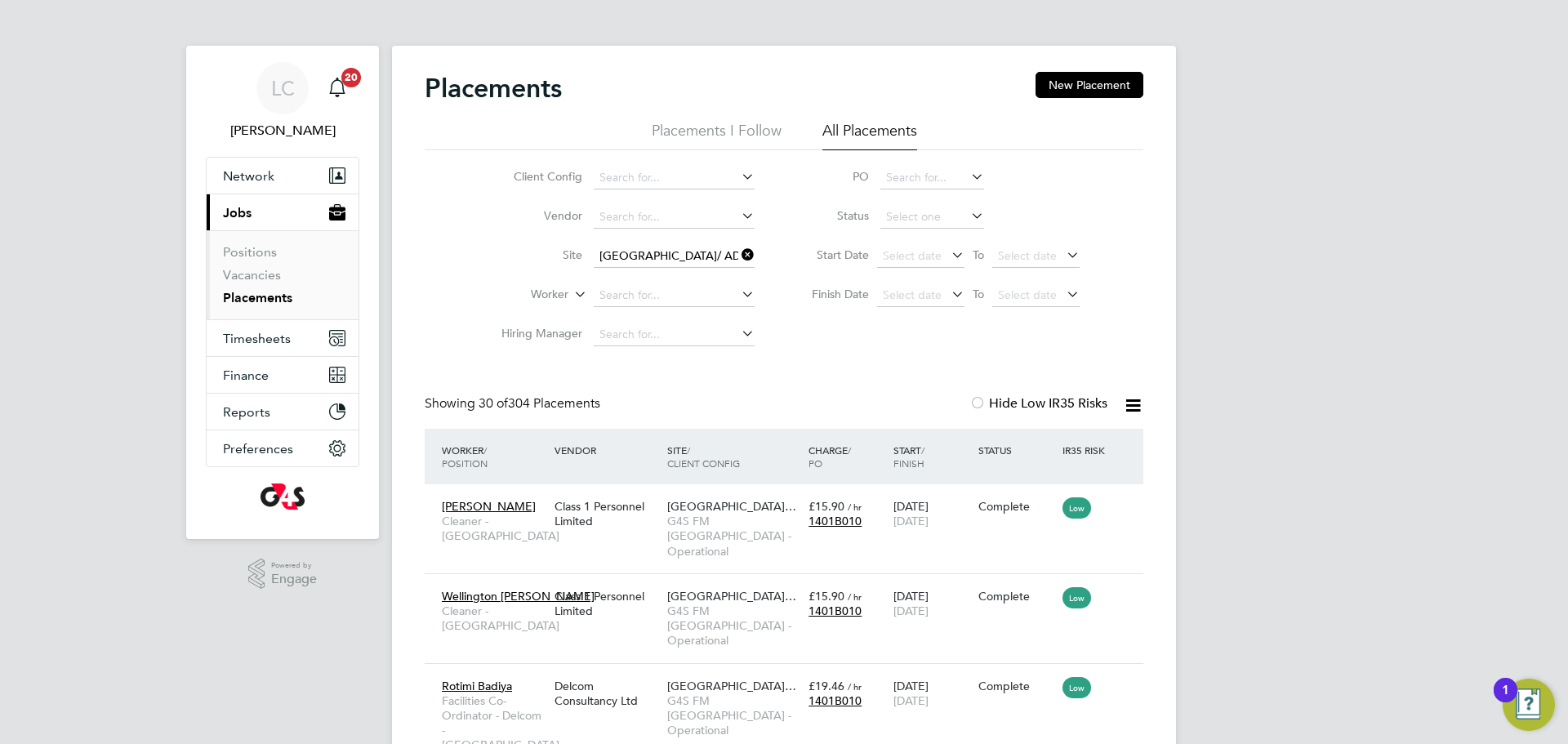
click at [738, 255] on icon at bounding box center [738, 255] width 0 height 23
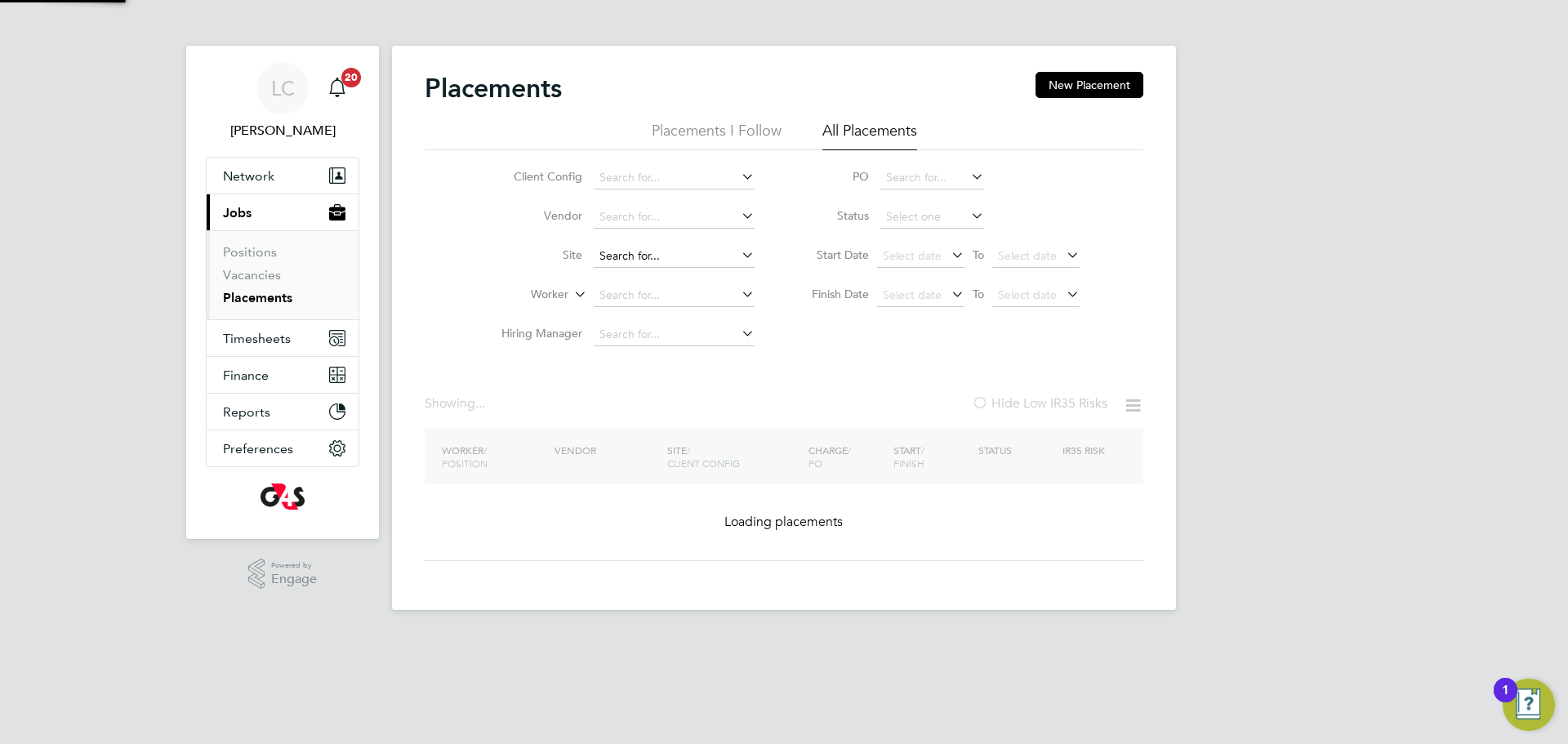
click at [671, 256] on input at bounding box center [674, 257] width 161 height 23
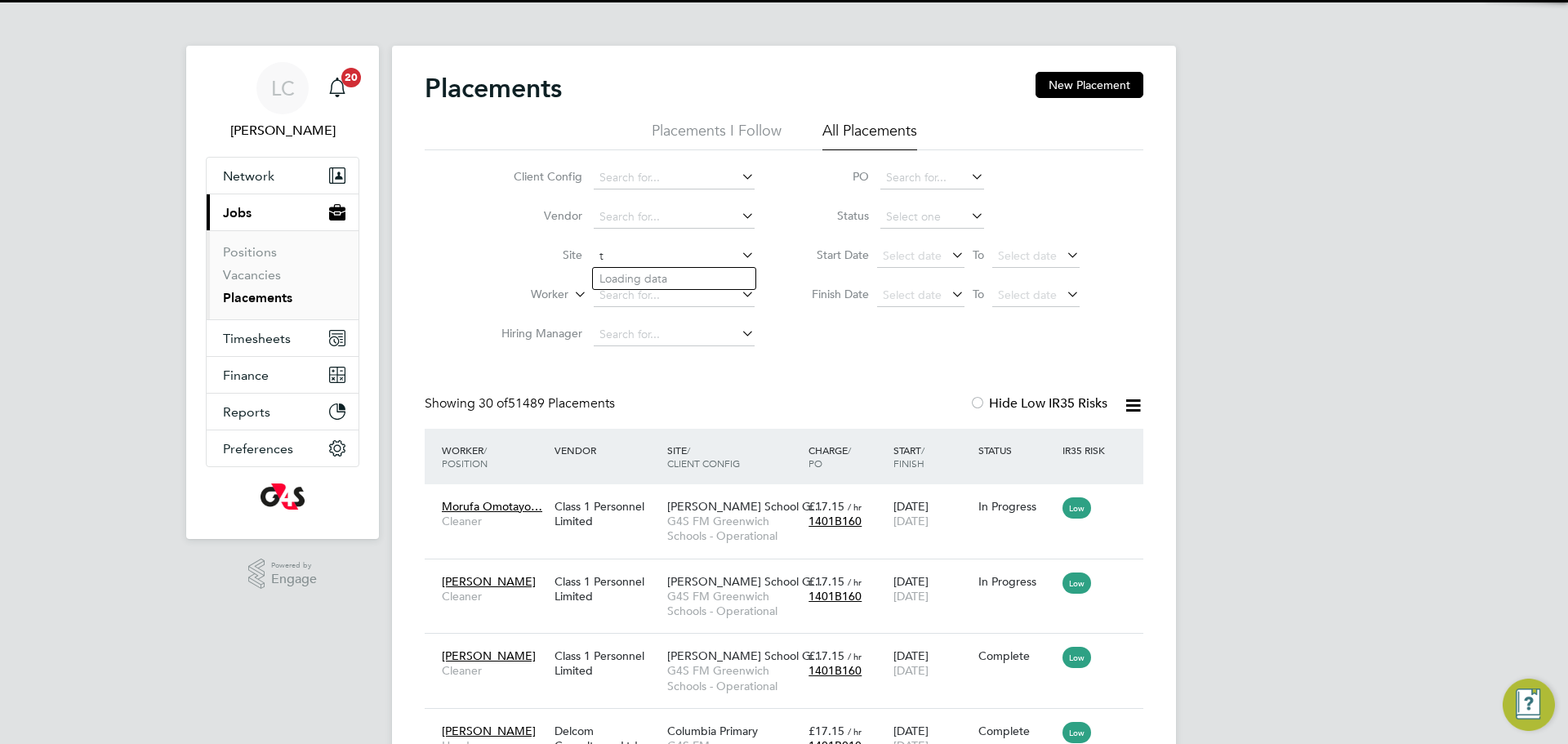
scroll to position [61, 142]
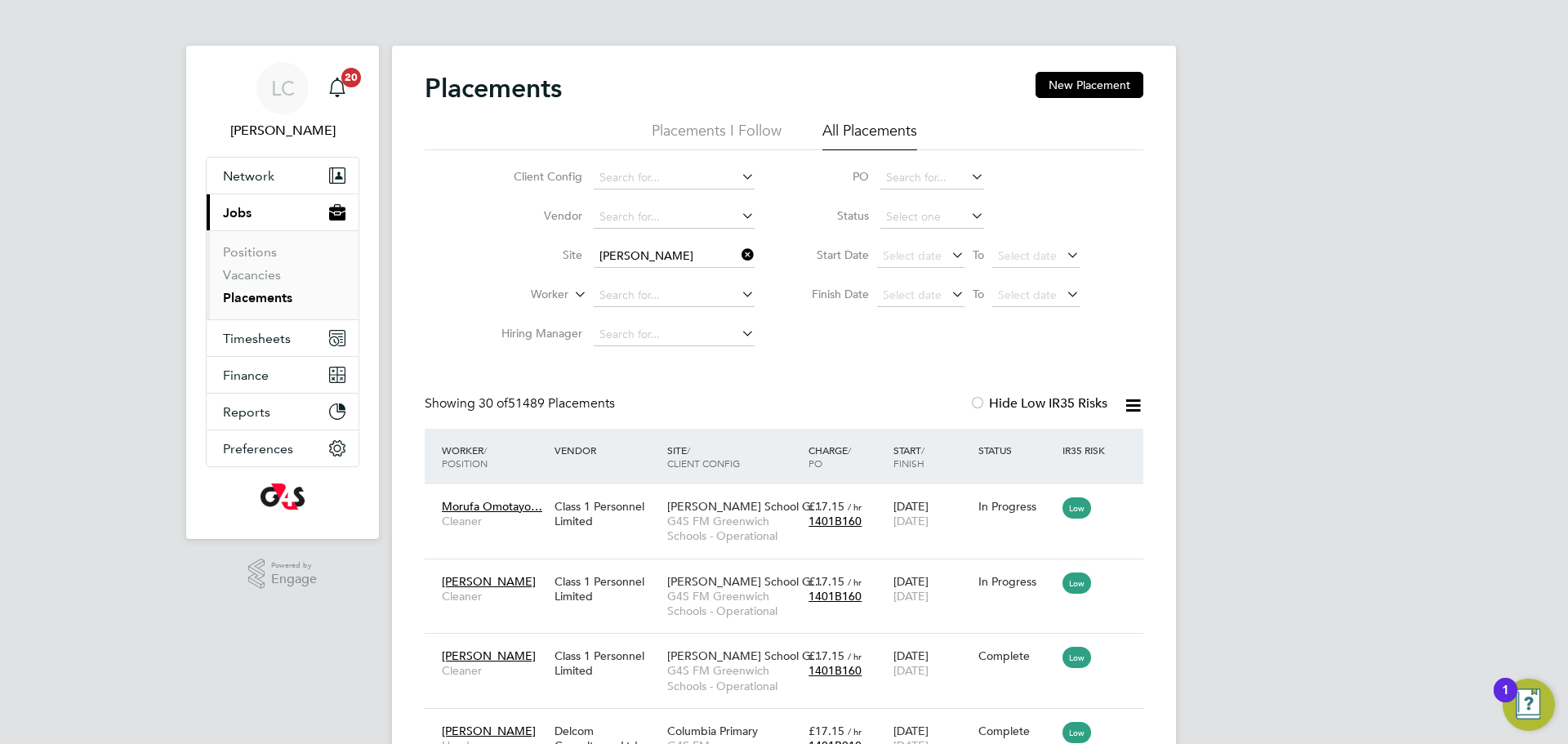
click at [734, 281] on li "Thoma s Buxton Primary School" at bounding box center [770, 279] width 355 height 22
type input "Thomas Buxton Primary School"
